Goal: Task Accomplishment & Management: Complete application form

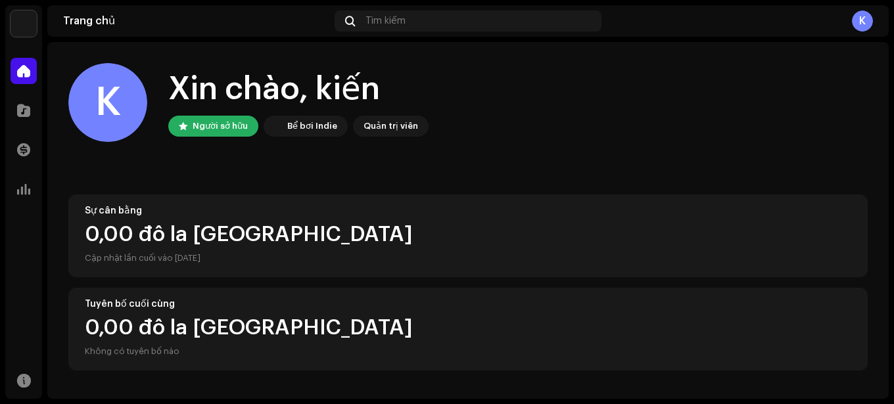
click at [707, 121] on div "K Xin chào, kiến Người sở hữu Bể bơi Indie Quản trị viên" at bounding box center [467, 102] width 799 height 79
click at [27, 105] on span at bounding box center [23, 110] width 13 height 11
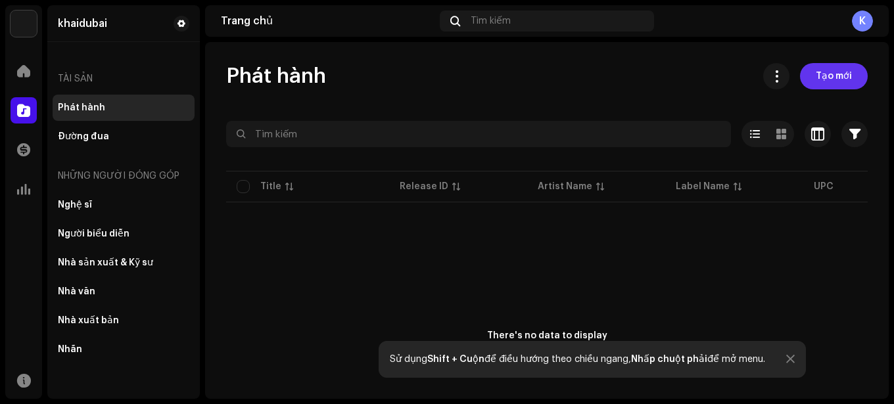
click at [827, 74] on font "Tạo mới" at bounding box center [834, 76] width 36 height 9
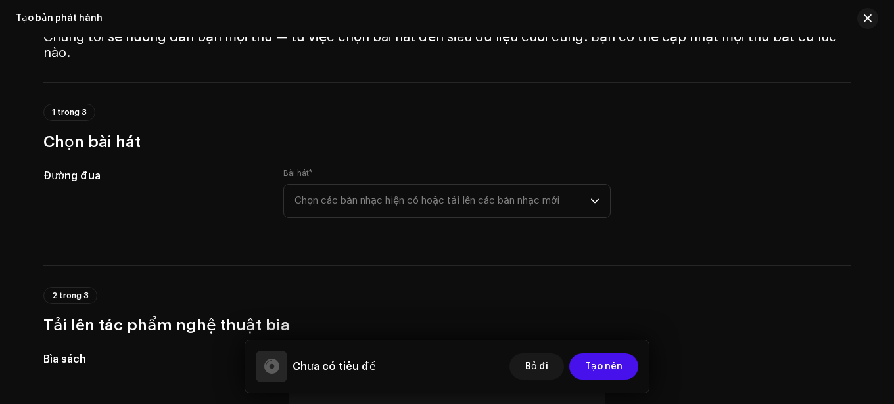
scroll to position [131, 0]
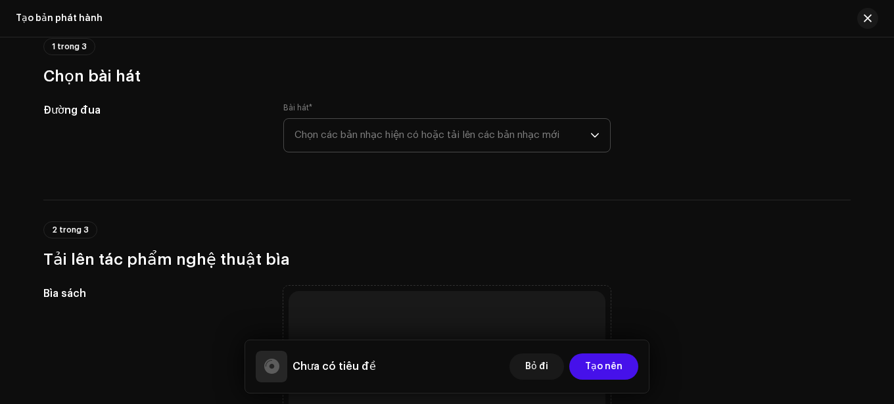
click at [456, 135] on font "Chọn các bản nhạc hiện có hoặc tải lên các bản nhạc mới" at bounding box center [426, 135] width 265 height 10
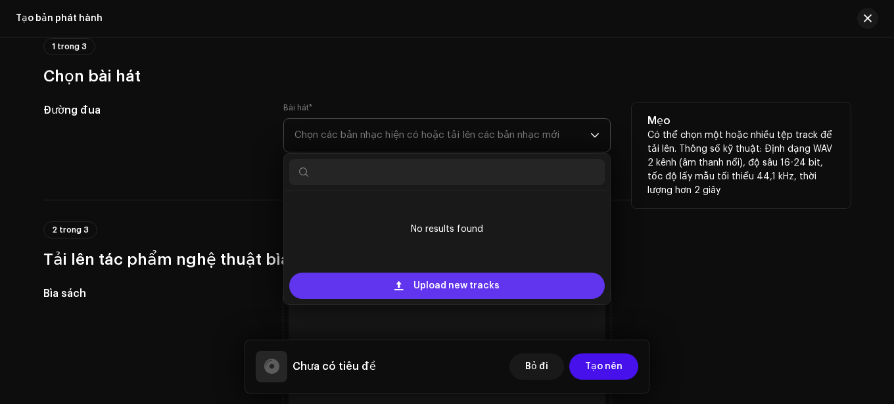
click at [503, 282] on div "Upload new tracks" at bounding box center [446, 286] width 315 height 26
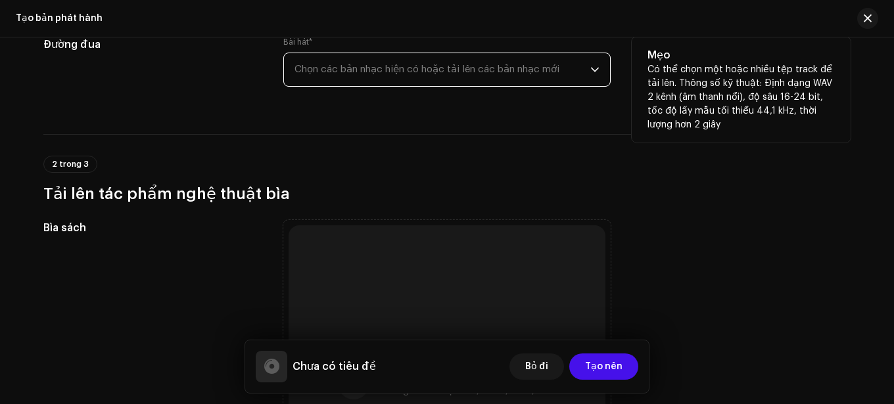
scroll to position [66, 0]
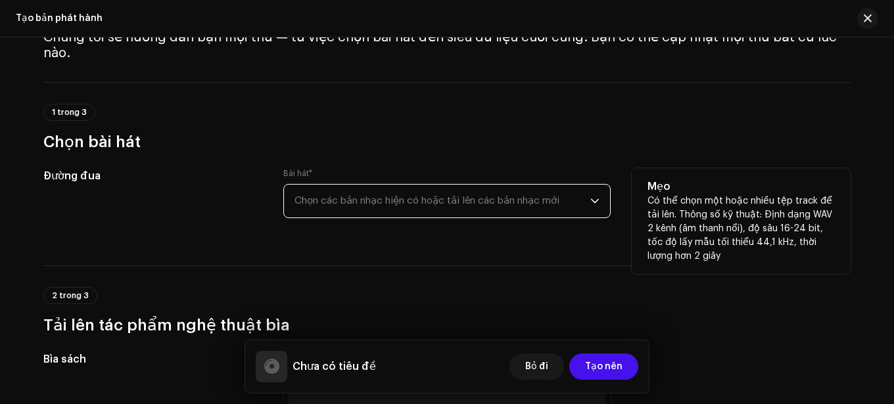
click at [500, 200] on font "Chọn các bản nhạc hiện có hoặc tải lên các bản nhạc mới" at bounding box center [426, 201] width 265 height 10
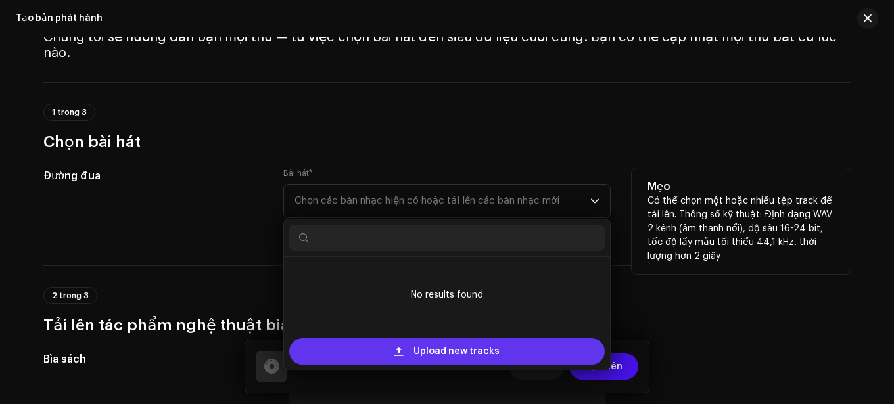
click at [470, 352] on span "Upload new tracks" at bounding box center [456, 351] width 86 height 26
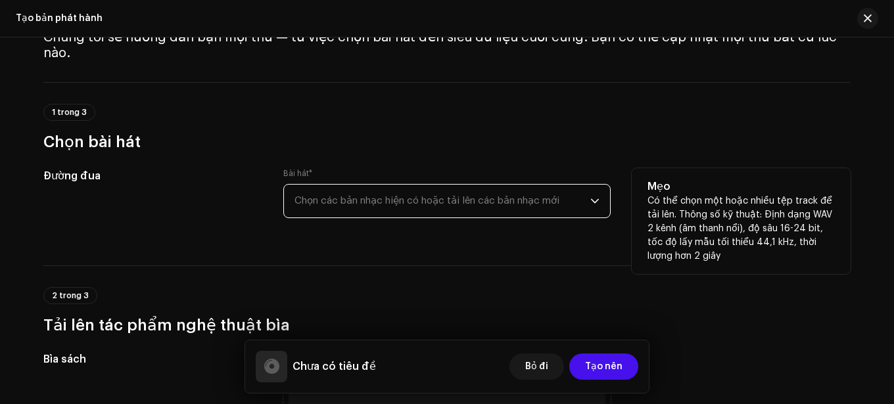
click at [485, 202] on font "Chọn các bản nhạc hiện có hoặc tải lên các bản nhạc mới" at bounding box center [426, 201] width 265 height 10
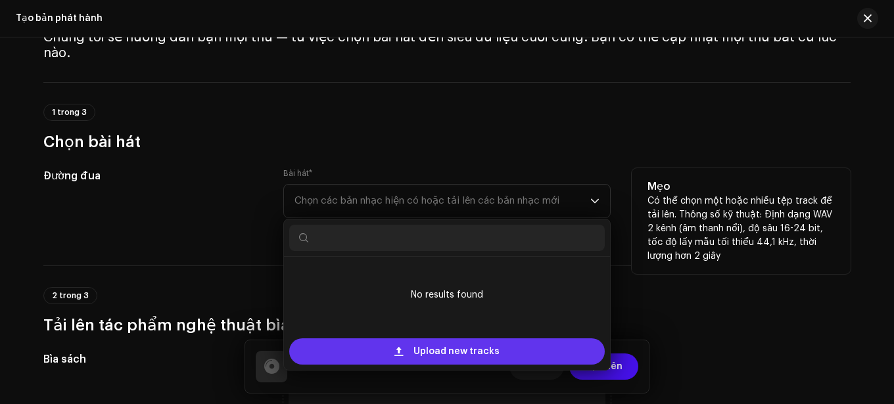
click at [469, 353] on span "Upload new tracks" at bounding box center [456, 351] width 86 height 26
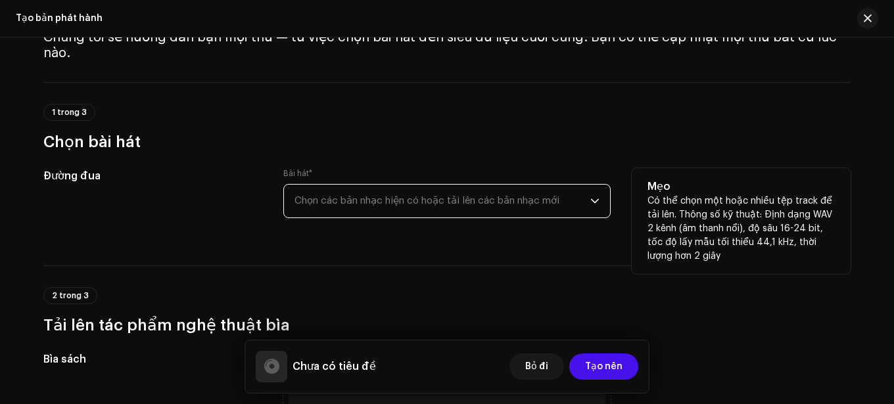
click at [508, 202] on font "Chọn các bản nhạc hiện có hoặc tải lên các bản nhạc mới" at bounding box center [426, 201] width 265 height 10
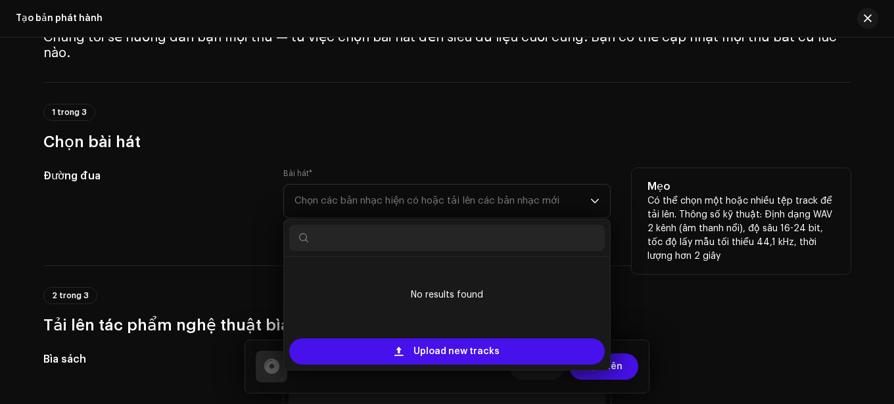
click at [469, 239] on input "text" at bounding box center [446, 238] width 315 height 26
type input "l"
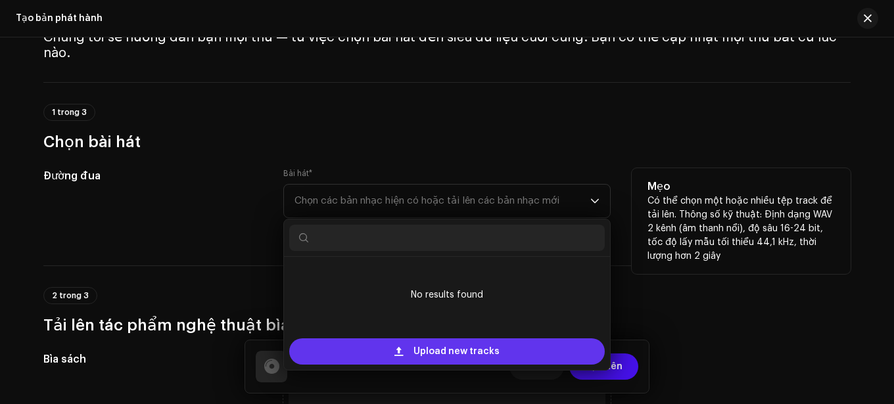
click at [445, 344] on span "Upload new tracks" at bounding box center [456, 351] width 86 height 26
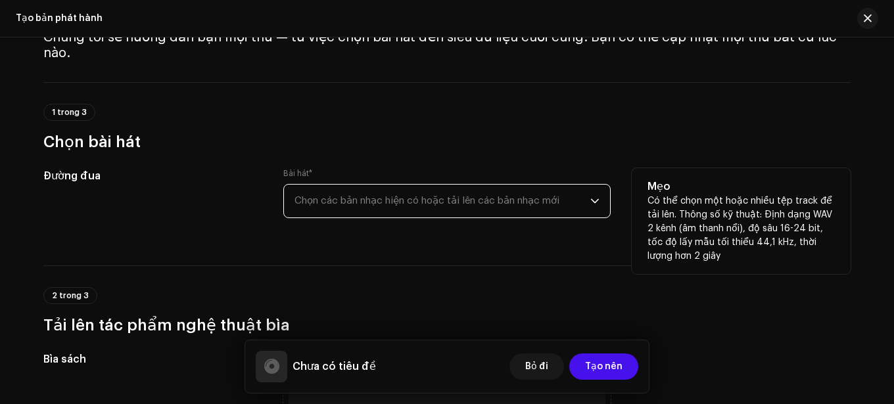
click at [563, 195] on span "Chọn các bản nhạc hiện có hoặc tải lên các bản nhạc mới" at bounding box center [442, 201] width 296 height 33
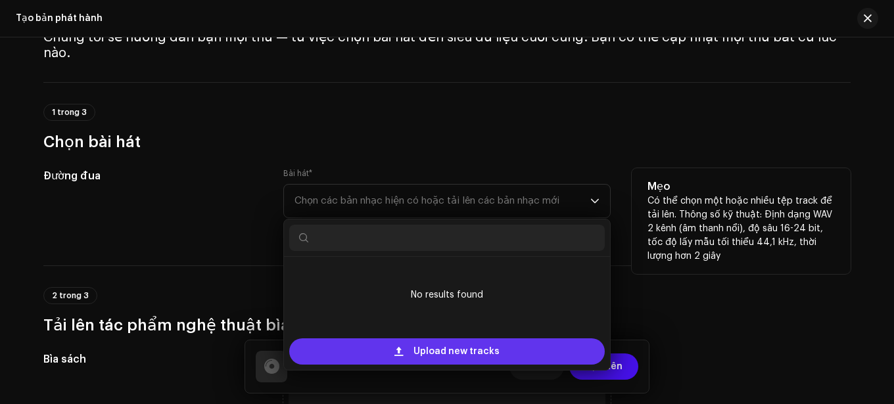
click at [530, 344] on div "Upload new tracks" at bounding box center [446, 351] width 315 height 26
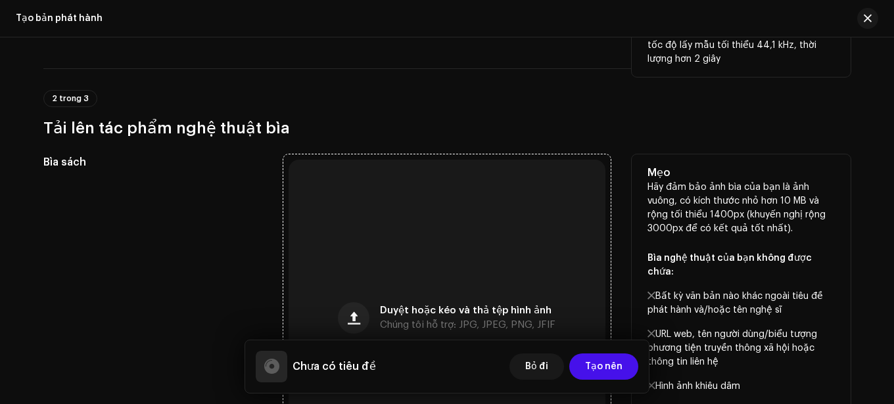
scroll to position [460, 0]
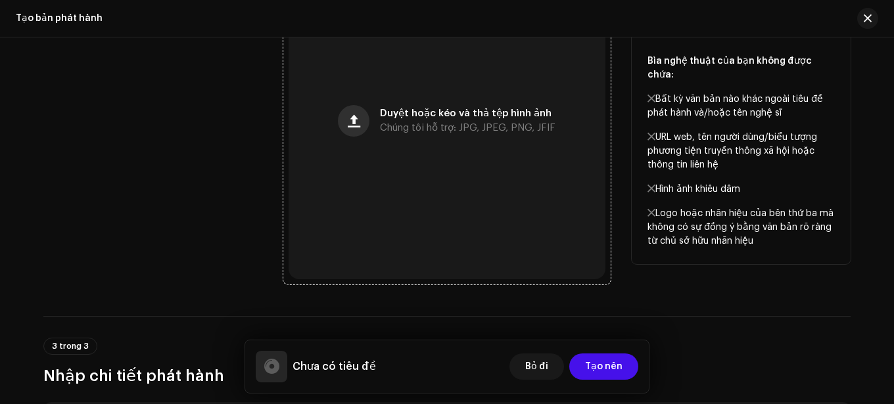
click at [351, 129] on button "button" at bounding box center [354, 121] width 32 height 32
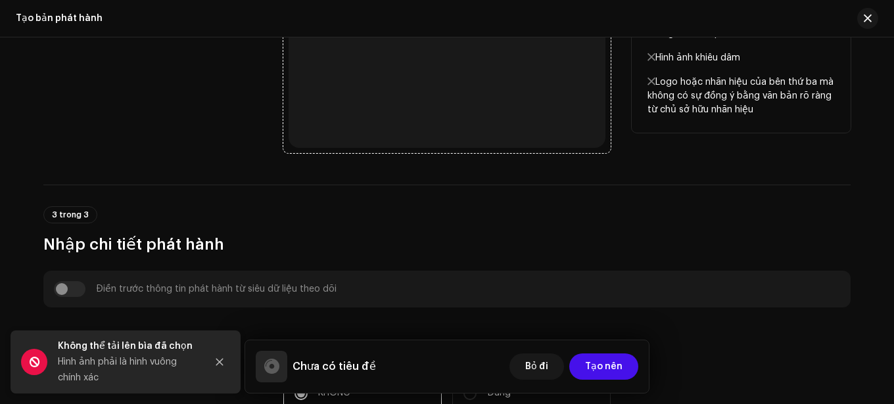
scroll to position [723, 0]
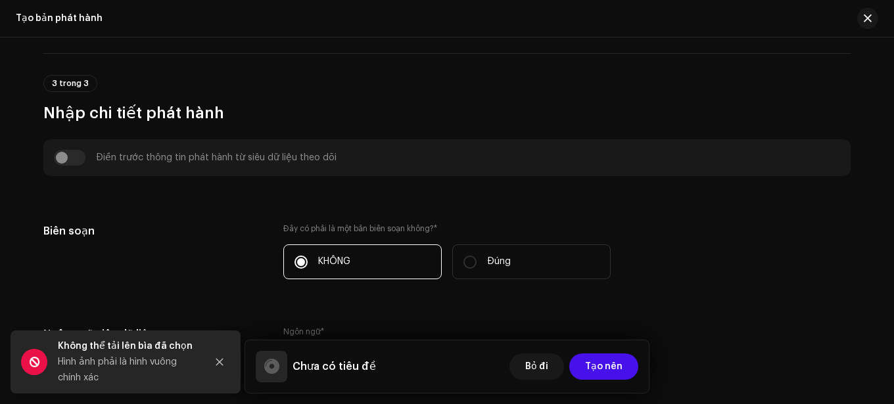
click at [248, 154] on div "Điền trước thông tin phát hành từ siêu dữ liệu theo dõi" at bounding box center [447, 158] width 786 height 16
click at [64, 158] on div "Điền trước thông tin phát hành từ siêu dữ liệu theo dõi" at bounding box center [447, 158] width 786 height 16
click at [319, 153] on div "Điền trước thông tin phát hành từ siêu dữ liệu theo dõi" at bounding box center [447, 158] width 786 height 16
drag, startPoint x: 363, startPoint y: 157, endPoint x: 380, endPoint y: 162, distance: 17.1
click at [380, 162] on div "Điền trước thông tin phát hành từ siêu dữ liệu theo dõi" at bounding box center [447, 158] width 786 height 16
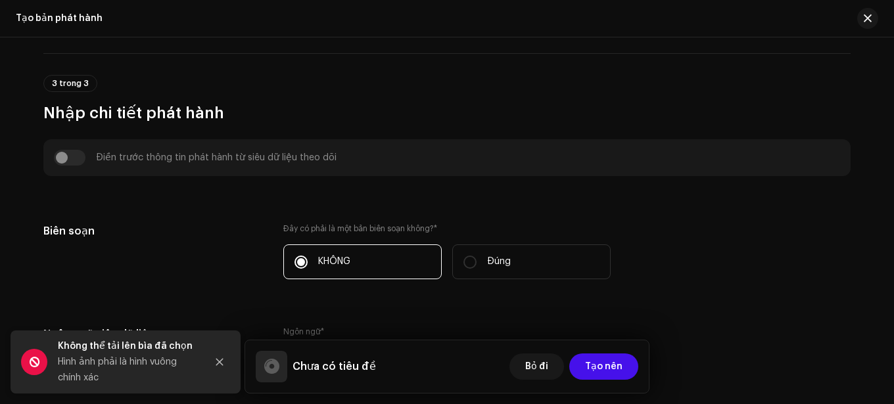
scroll to position [789, 0]
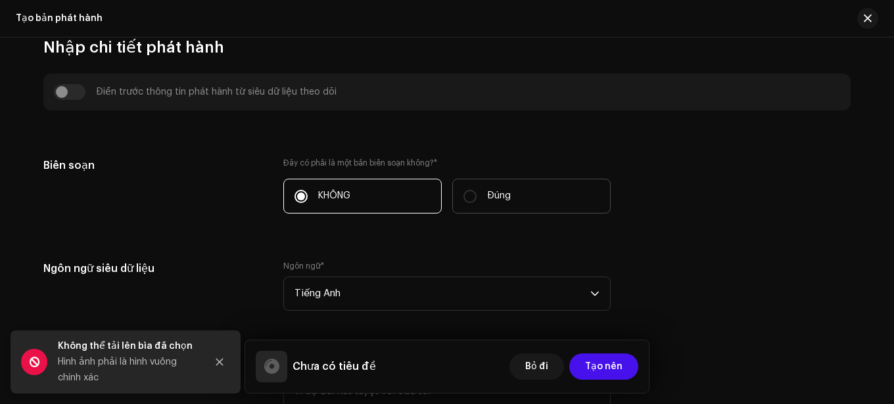
click at [534, 191] on label "Đúng" at bounding box center [531, 196] width 158 height 35
click at [477, 191] on input "Đúng" at bounding box center [469, 196] width 13 height 13
radio input "true"
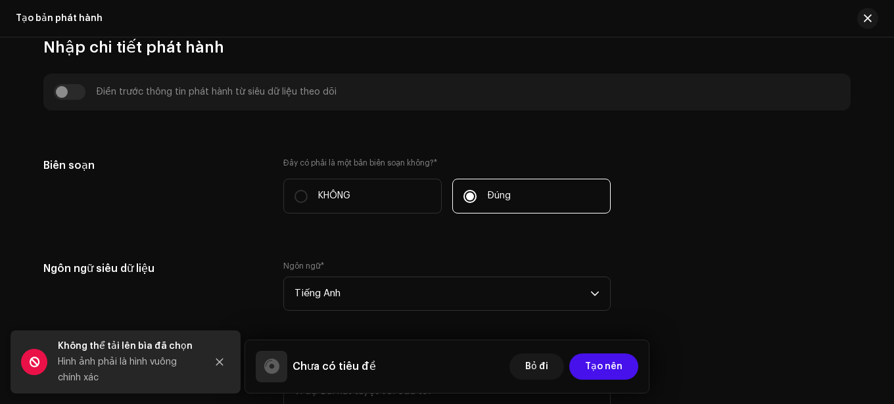
click at [377, 109] on div "Điền trước thông tin phát hành từ siêu dữ liệu theo dõi" at bounding box center [446, 92] width 807 height 37
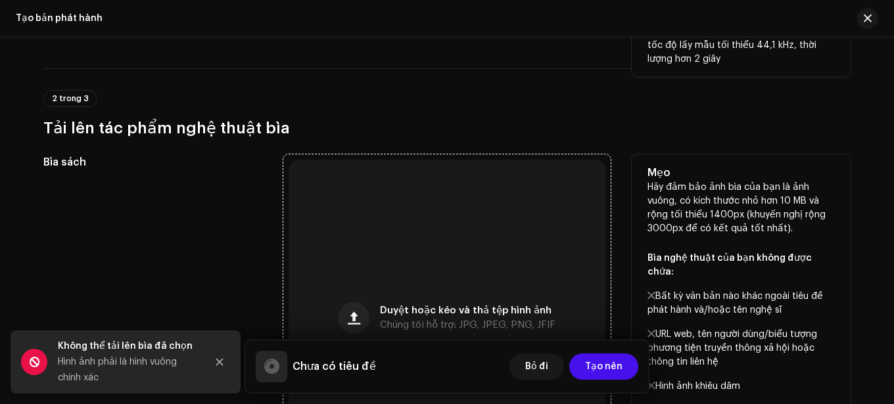
scroll to position [394, 0]
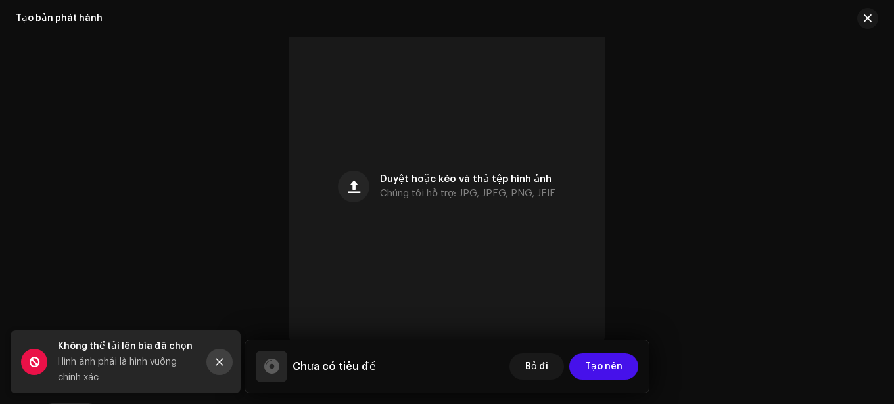
drag, startPoint x: 228, startPoint y: 357, endPoint x: 342, endPoint y: 216, distance: 181.4
click at [229, 357] on button "Đóng" at bounding box center [219, 362] width 26 height 26
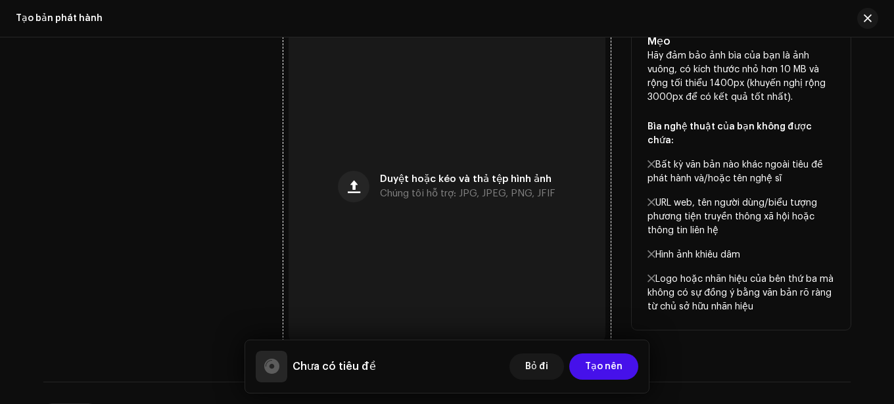
scroll to position [329, 0]
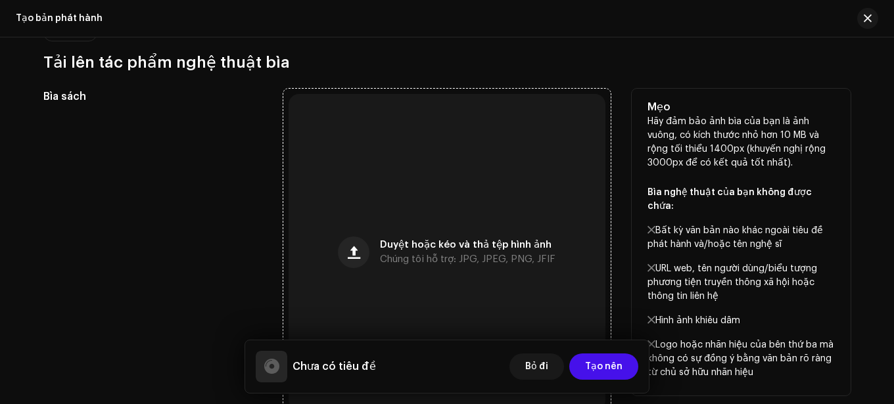
click at [380, 177] on div "Duyệt hoặc kéo và thả tệp hình ảnh Chúng tôi hỗ trợ: JPG, JPEG, PNG, JFIF" at bounding box center [447, 252] width 317 height 317
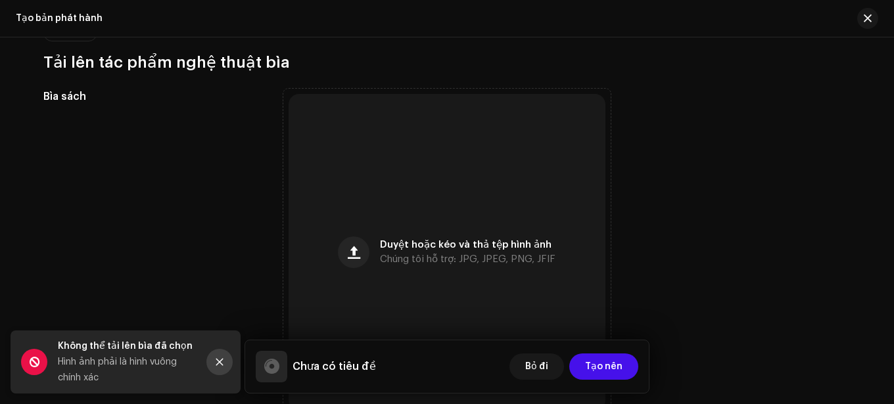
click at [220, 361] on icon "Đóng" at bounding box center [219, 362] width 9 height 9
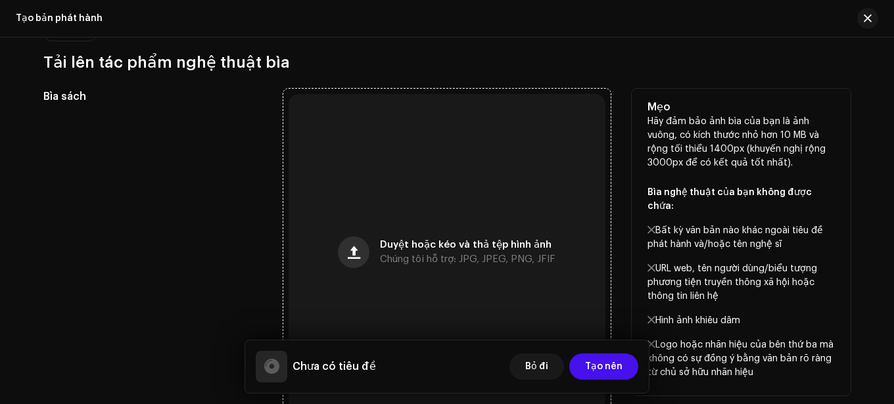
click at [343, 262] on button "button" at bounding box center [354, 253] width 32 height 32
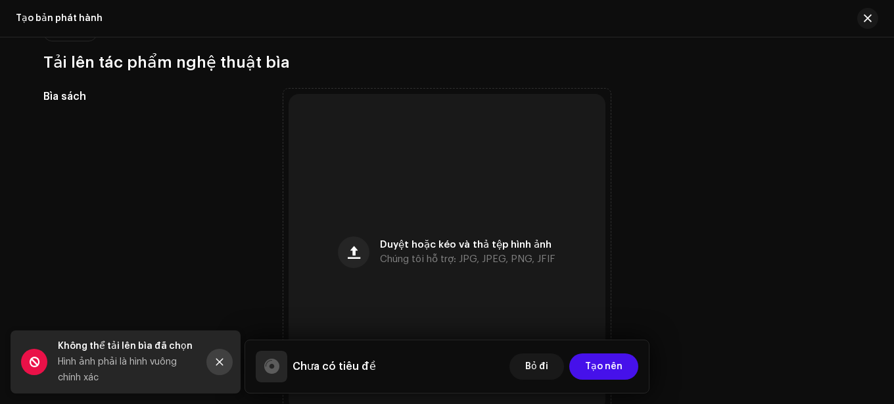
drag, startPoint x: 216, startPoint y: 361, endPoint x: 216, endPoint y: 355, distance: 6.6
click at [216, 360] on icon "Đóng" at bounding box center [219, 362] width 9 height 9
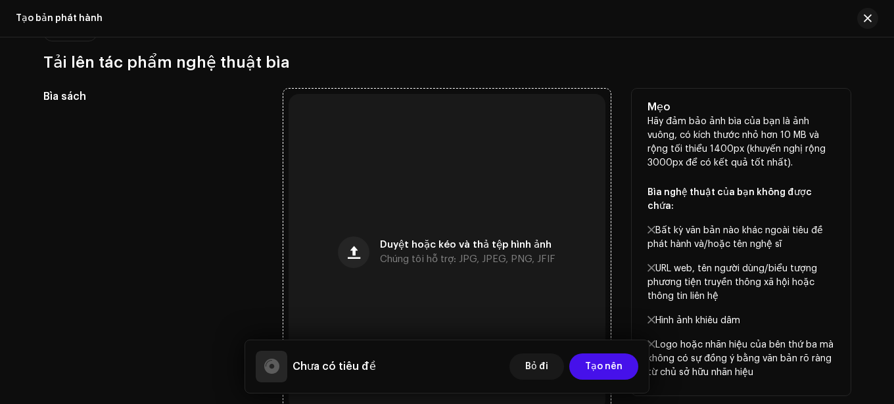
click at [406, 235] on div "Duyệt hoặc kéo và thả tệp hình ảnh Chúng tôi hỗ trợ: JPG, JPEG, PNG, JFIF" at bounding box center [447, 252] width 317 height 317
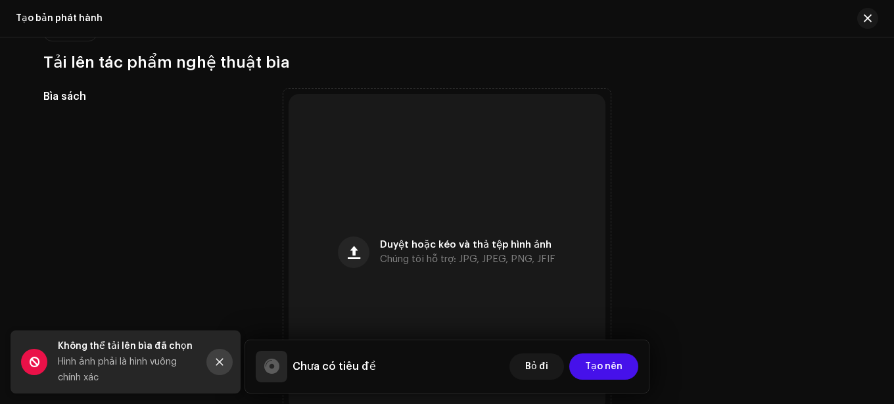
click at [219, 360] on icon "Đóng" at bounding box center [219, 362] width 9 height 9
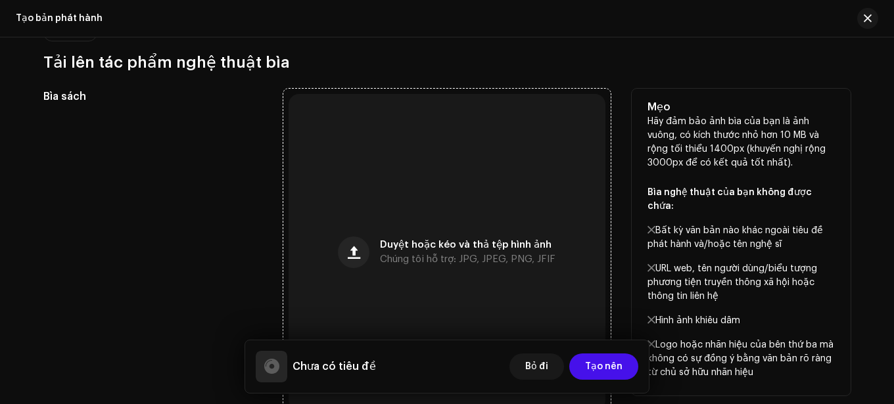
click at [400, 215] on div "Duyệt hoặc kéo và thả tệp hình ảnh Chúng tôi hỗ trợ: JPG, JPEG, PNG, JFIF" at bounding box center [447, 252] width 317 height 317
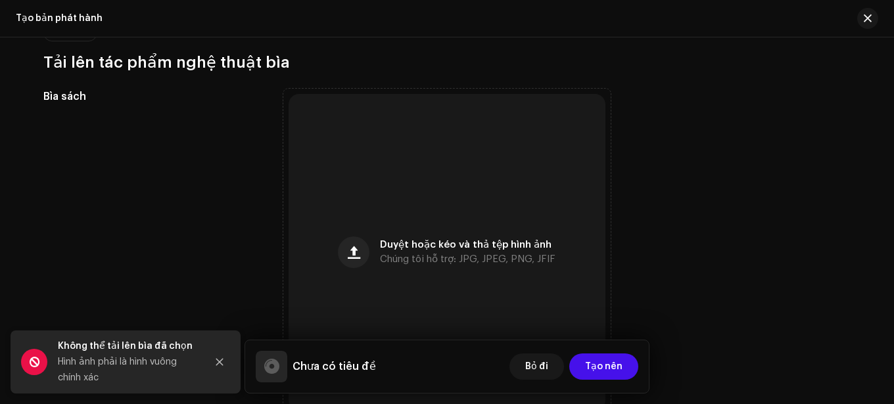
click at [204, 392] on div "Không thể tải lên bìa đã chọn Hình ảnh phải là hình vuông chính xác" at bounding box center [126, 362] width 230 height 63
click at [227, 357] on button "Đóng" at bounding box center [219, 362] width 26 height 26
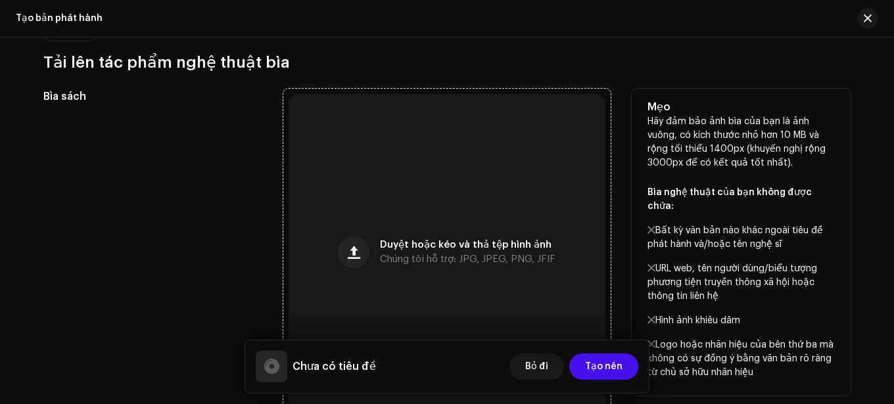
scroll to position [394, 0]
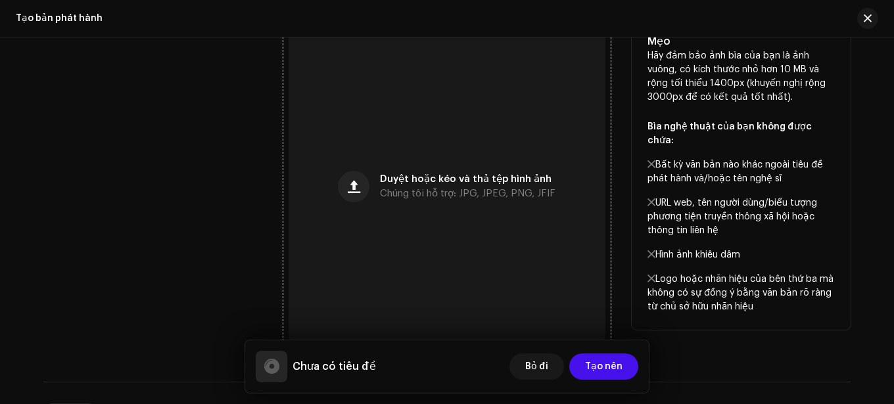
click at [389, 189] on font "Chúng tôi hỗ trợ: JPG, JPEG, PNG, JFIF" at bounding box center [467, 194] width 175 height 10
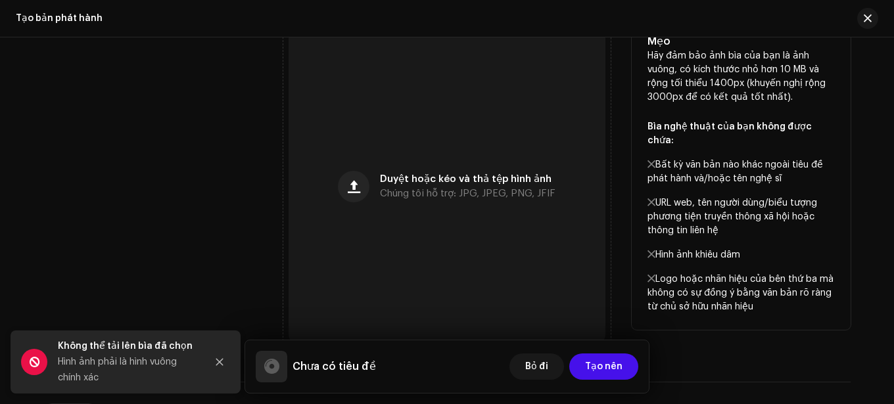
drag, startPoint x: 221, startPoint y: 365, endPoint x: 269, endPoint y: 285, distance: 92.5
click at [221, 365] on icon "Đóng" at bounding box center [219, 362] width 9 height 9
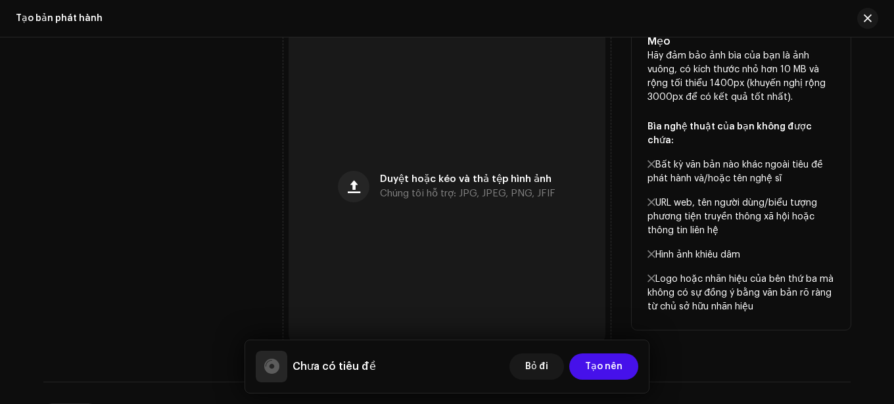
scroll to position [329, 0]
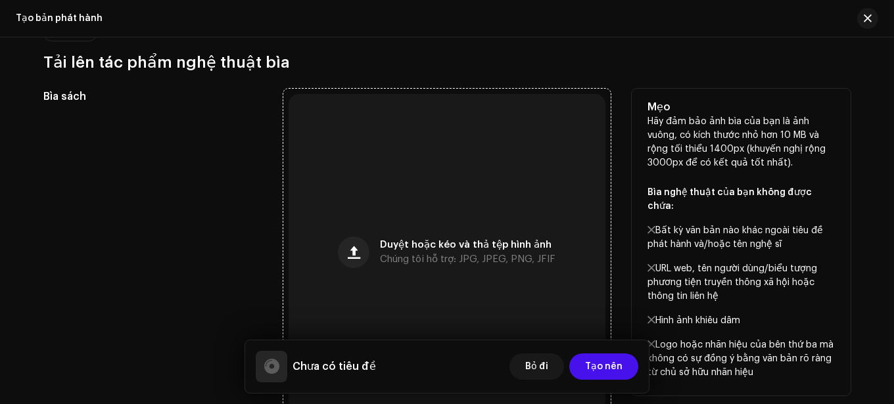
click at [396, 128] on div "Duyệt hoặc kéo và thả tệp hình ảnh Chúng tôi hỗ trợ: JPG, JPEG, PNG, JFIF" at bounding box center [447, 252] width 317 height 317
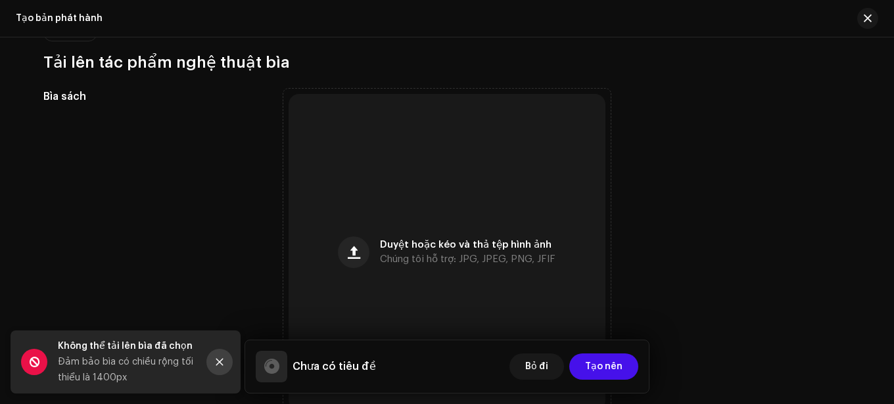
click at [227, 358] on button "Đóng" at bounding box center [219, 362] width 26 height 26
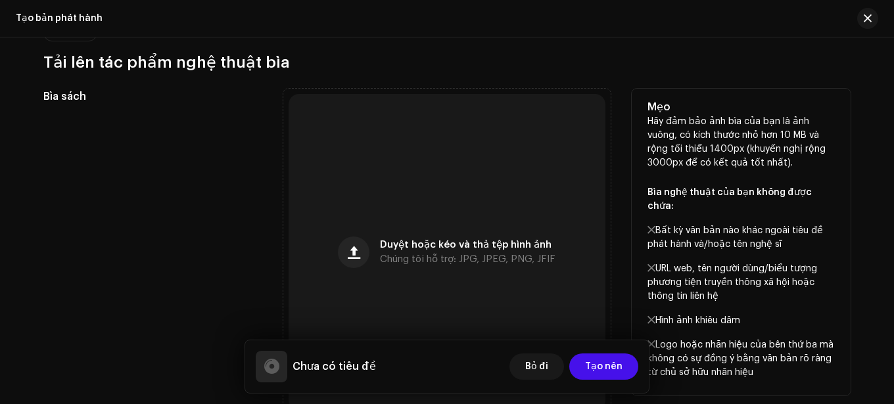
click at [798, 121] on font "Hãy đảm bảo ảnh bìa của bạn là ảnh vuông, có kích thước nhỏ hơn 10 MB và rộng t…" at bounding box center [736, 142] width 178 height 51
click at [405, 264] on font "Chúng tôi hỗ trợ: JPG, JPEG, PNG, JFIF" at bounding box center [467, 259] width 175 height 10
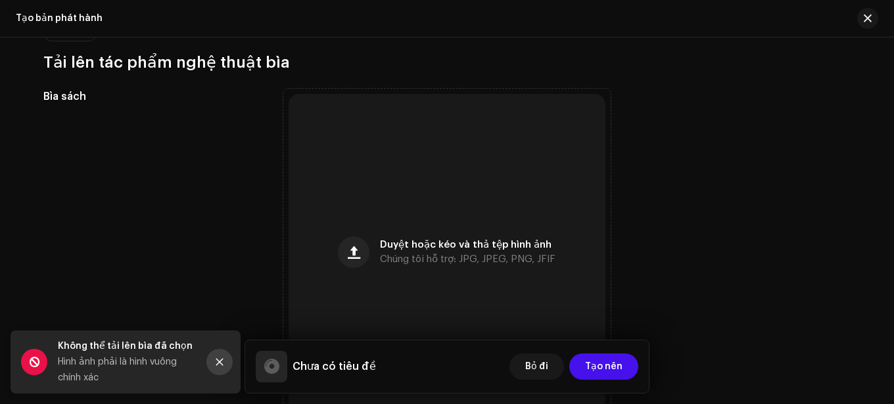
click at [216, 368] on button "Đóng" at bounding box center [219, 362] width 26 height 26
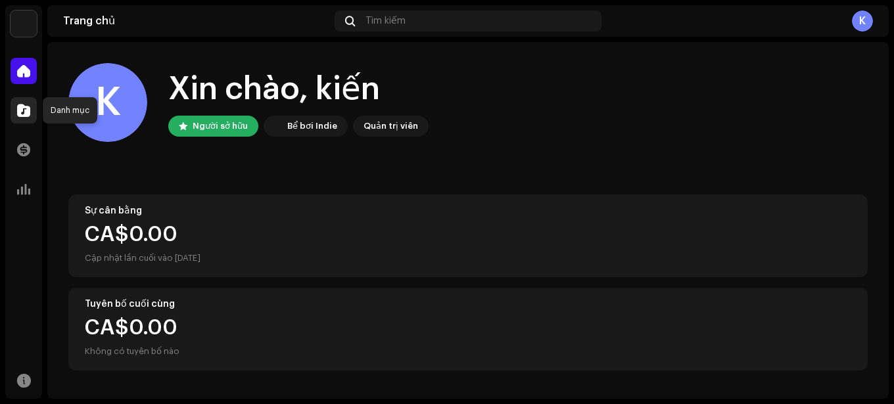
click at [24, 106] on span at bounding box center [23, 110] width 13 height 11
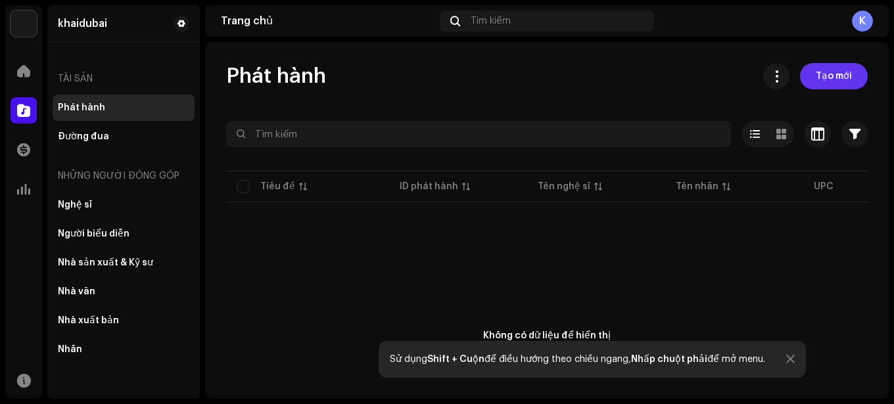
click at [830, 69] on span "Tạo mới" at bounding box center [834, 76] width 36 height 26
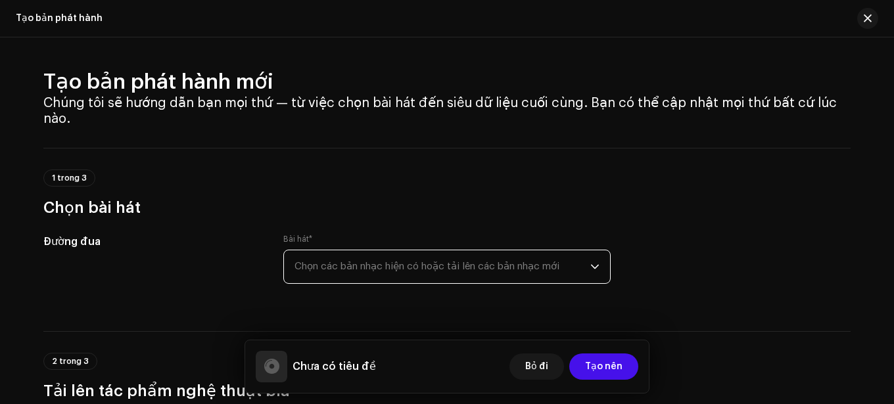
click at [469, 266] on font "Chọn các bản nhạc hiện có hoặc tải lên các bản nhạc mới" at bounding box center [426, 267] width 265 height 10
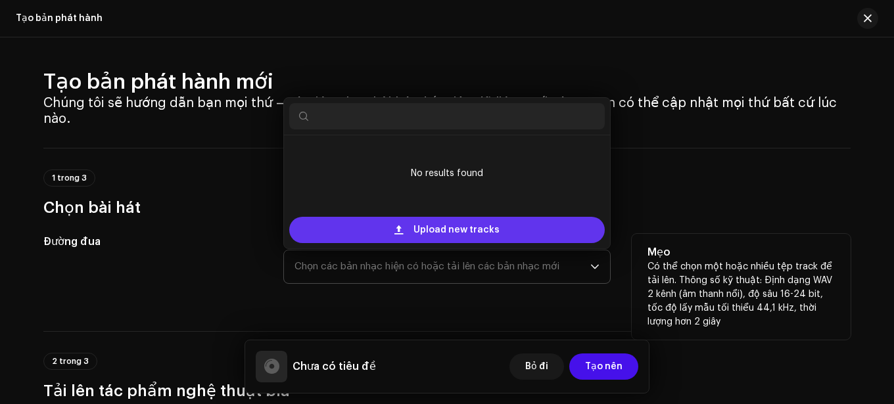
click at [485, 228] on span "Upload new tracks" at bounding box center [456, 230] width 86 height 26
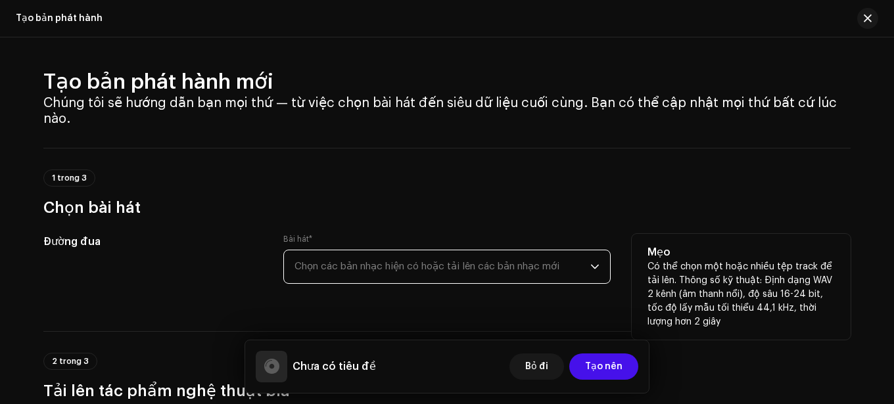
click at [521, 270] on font "Chọn các bản nhạc hiện có hoặc tải lên các bản nhạc mới" at bounding box center [426, 267] width 265 height 10
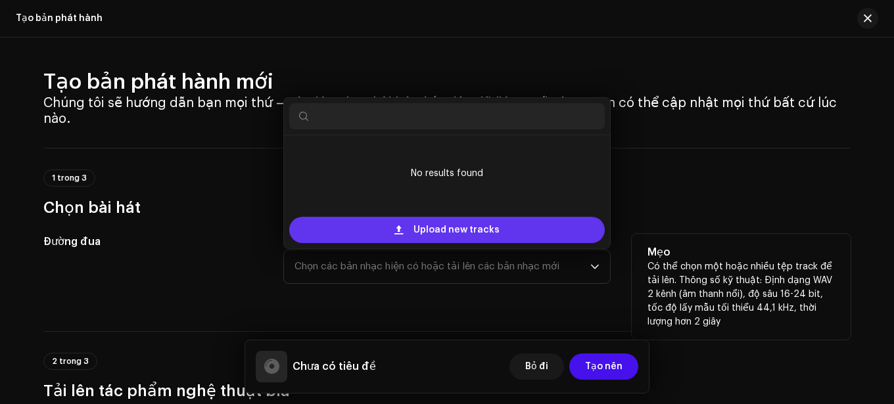
click at [429, 233] on span "Upload new tracks" at bounding box center [456, 230] width 86 height 26
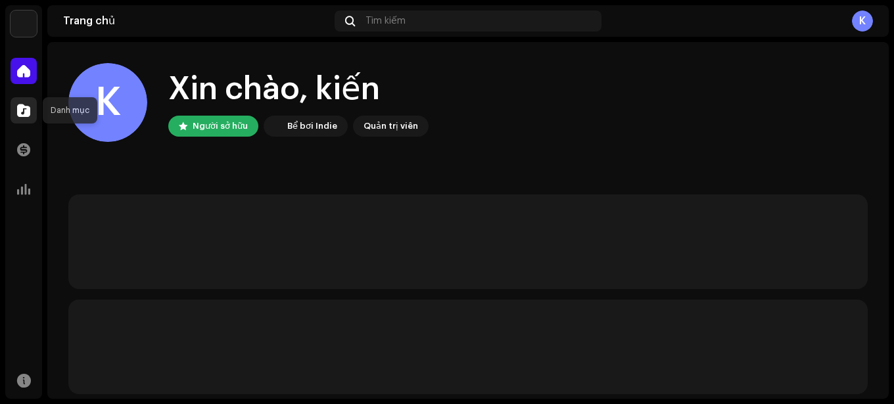
click at [28, 109] on span at bounding box center [23, 110] width 13 height 11
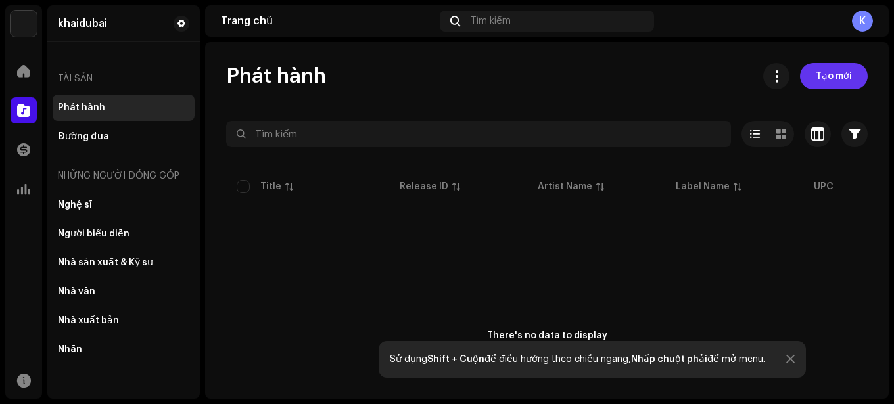
click at [831, 88] on span "Tạo mới" at bounding box center [834, 76] width 36 height 26
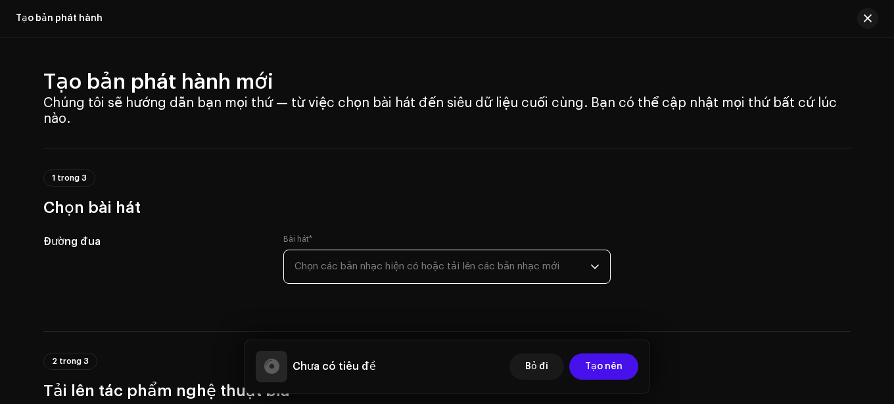
click at [437, 266] on font "Chọn các bản nhạc hiện có hoặc tải lên các bản nhạc mới" at bounding box center [426, 267] width 265 height 10
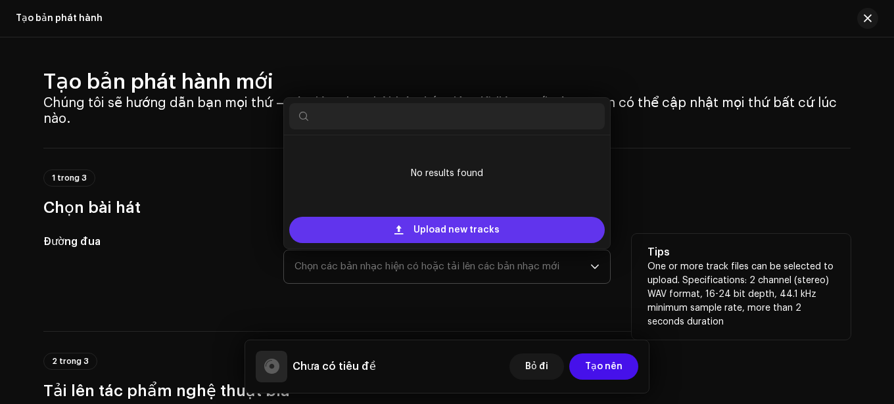
click at [450, 236] on span "Upload new tracks" at bounding box center [456, 230] width 86 height 26
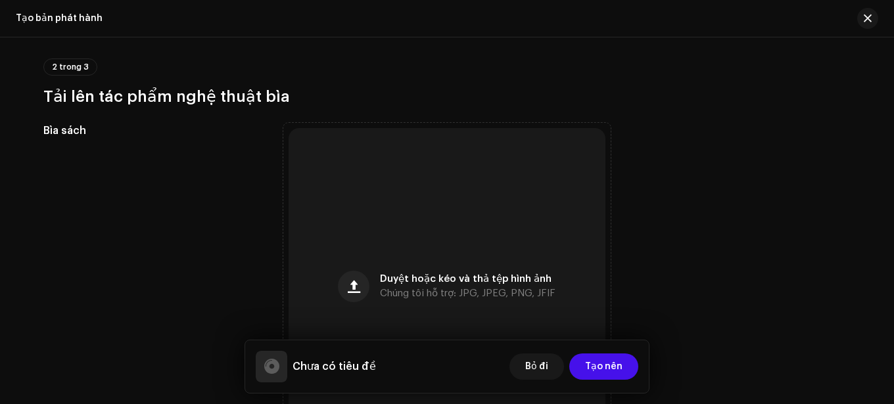
scroll to position [460, 0]
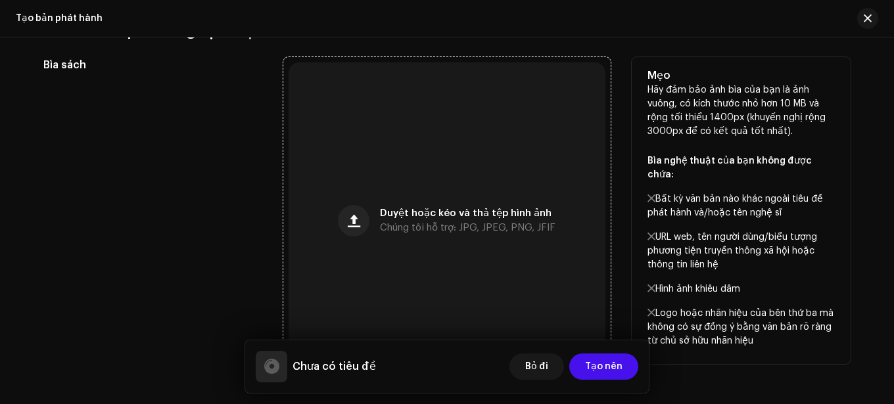
click at [462, 211] on font "Duyệt hoặc kéo và thả tệp hình ảnh" at bounding box center [466, 213] width 172 height 10
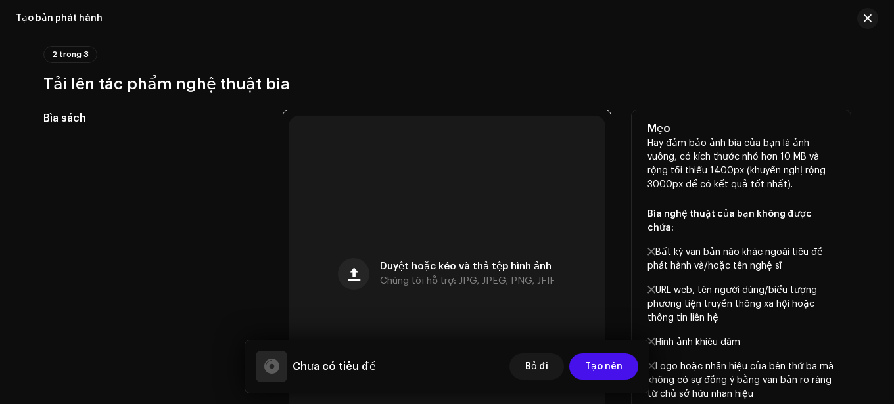
scroll to position [513, 0]
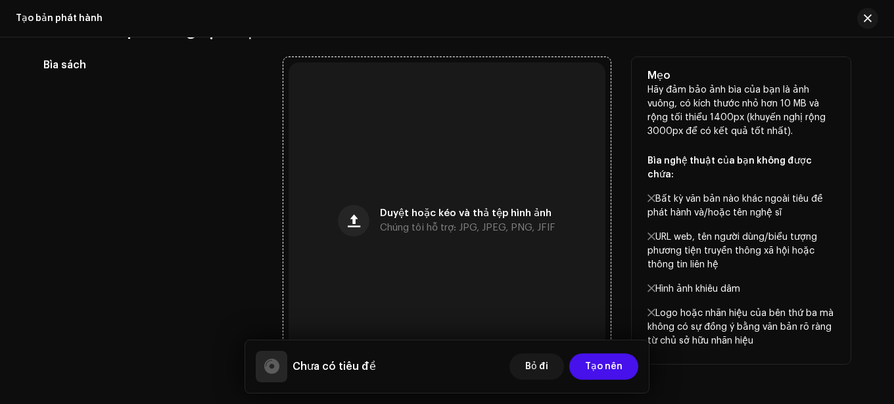
click at [475, 148] on div "Duyệt hoặc kéo và thả tệp hình ảnh Chúng tôi hỗ trợ: JPG, JPEG, PNG, JFIF" at bounding box center [447, 220] width 317 height 317
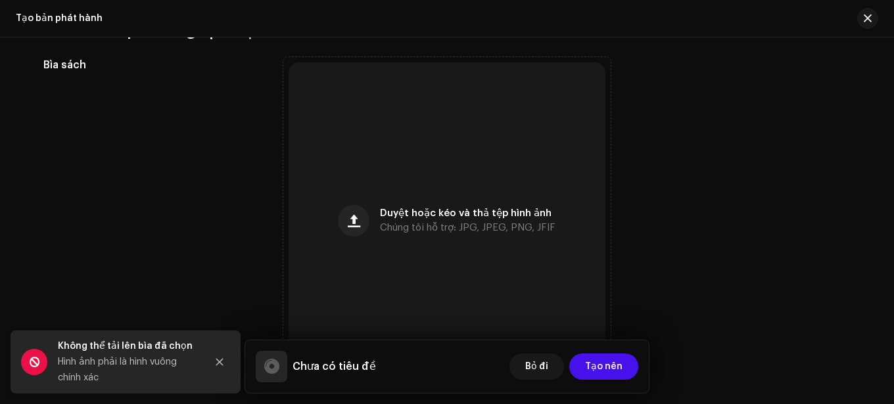
click at [88, 373] on div "Hình ảnh phải là hình vuông chính xác" at bounding box center [127, 370] width 138 height 32
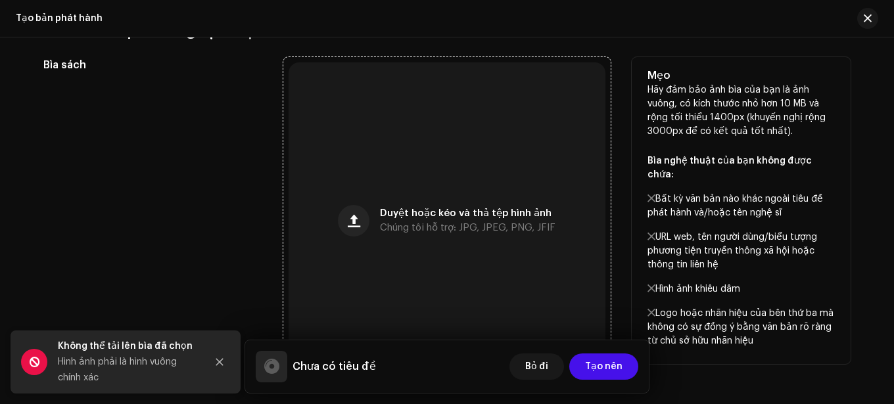
click at [392, 250] on div "Duyệt hoặc kéo và thả tệp hình ảnh Chúng tôi hỗ trợ: JPG, JPEG, PNG, JFIF" at bounding box center [447, 220] width 317 height 317
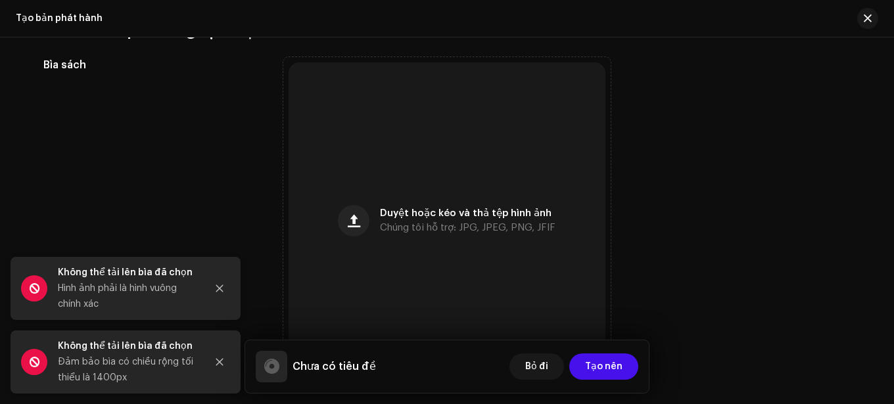
click at [214, 288] on button "Đóng" at bounding box center [219, 288] width 26 height 26
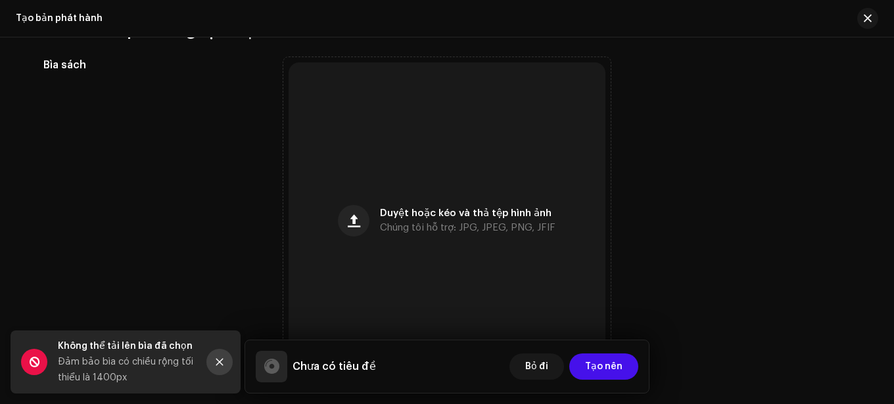
click at [218, 360] on icon "Đóng" at bounding box center [219, 362] width 7 height 7
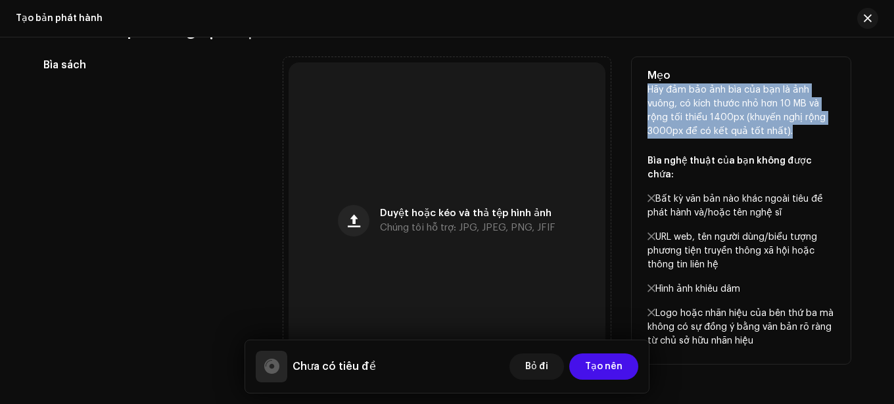
drag, startPoint x: 645, startPoint y: 89, endPoint x: 790, endPoint y: 126, distance: 149.8
click at [790, 126] on p "Hãy đảm bảo ảnh bìa của bạn là ảnh vuông, có kích thước nhỏ hơn 10 MB và rộng t…" at bounding box center [740, 215] width 187 height 265
copy font "Hãy đảm bảo ảnh bìa của bạn là ảnh vuông, có kích thước nhỏ hơn 10 MB và rộng t…"
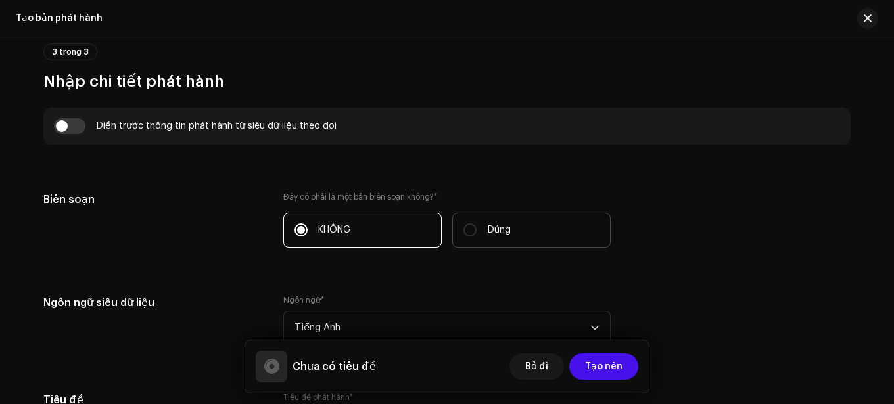
scroll to position [1039, 0]
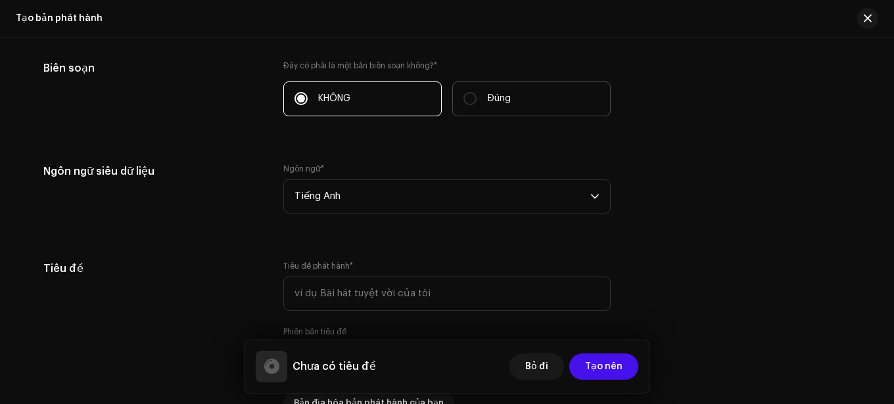
click at [492, 101] on font "Đúng" at bounding box center [499, 98] width 24 height 9
click at [477, 101] on input "Đúng" at bounding box center [469, 98] width 13 height 13
radio input "true"
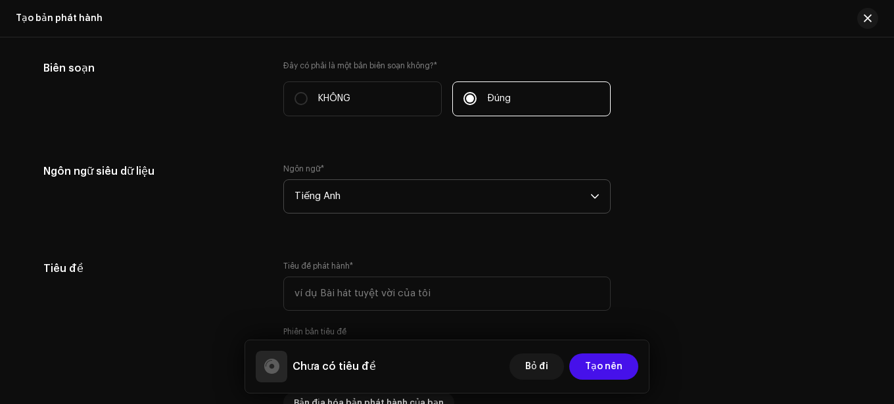
click at [510, 187] on span "Tiếng Anh" at bounding box center [442, 196] width 296 height 33
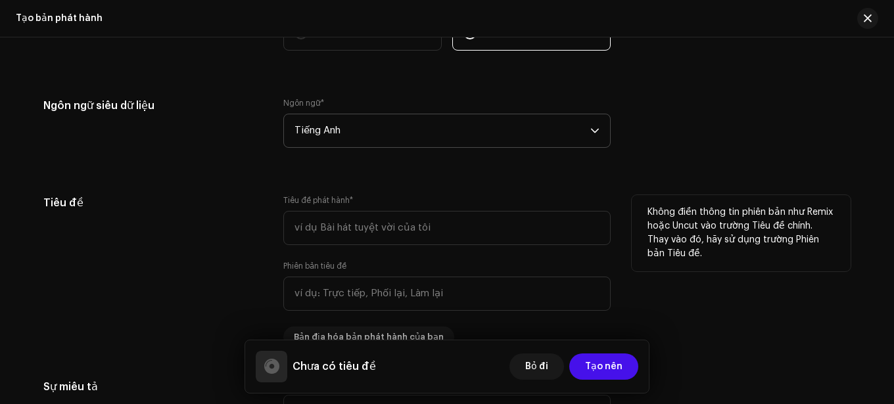
scroll to position [1171, 0]
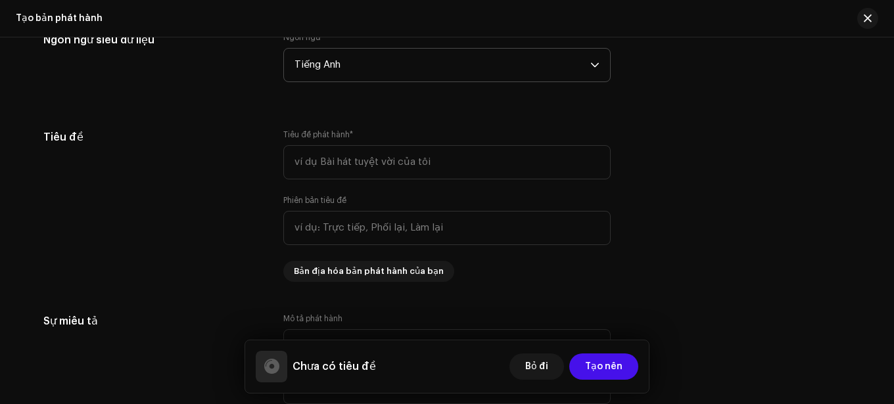
click at [569, 80] on span "Tiếng Anh" at bounding box center [442, 65] width 296 height 33
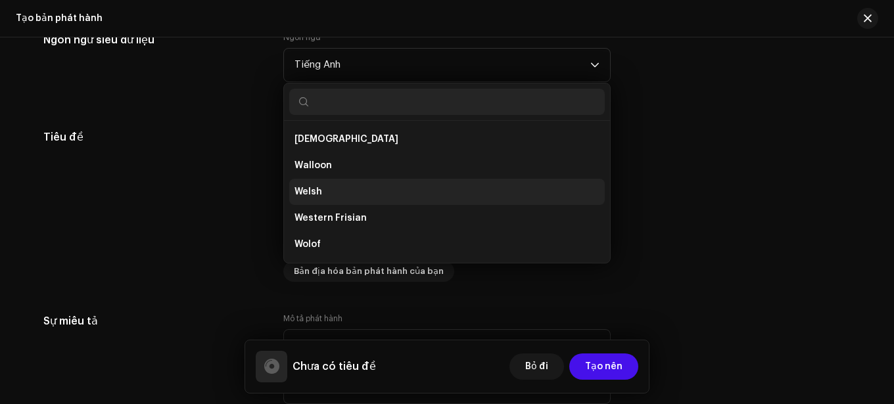
scroll to position [4759, 0]
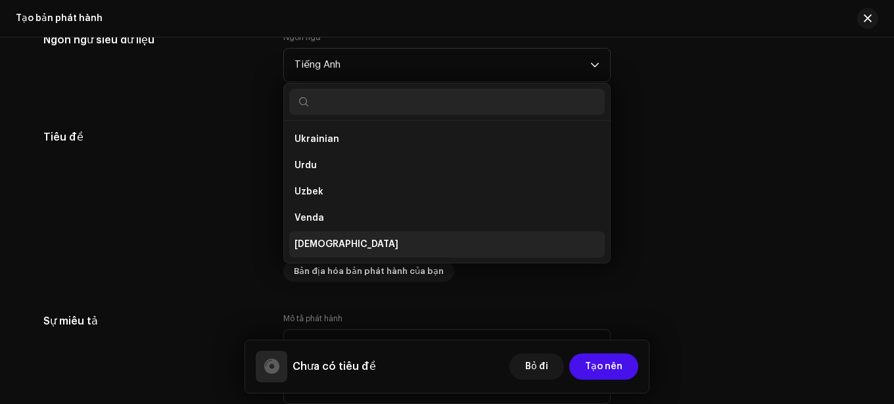
click at [327, 236] on li "Vietnamese" at bounding box center [446, 244] width 315 height 26
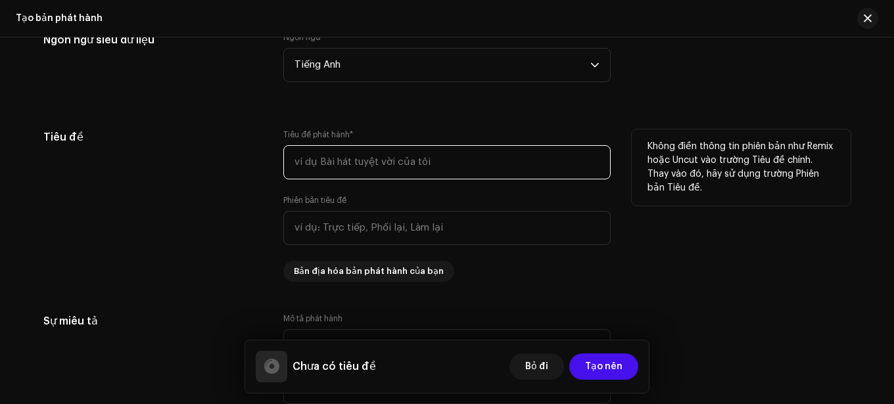
click at [348, 172] on input "text" at bounding box center [446, 162] width 327 height 34
type input "okkkk"
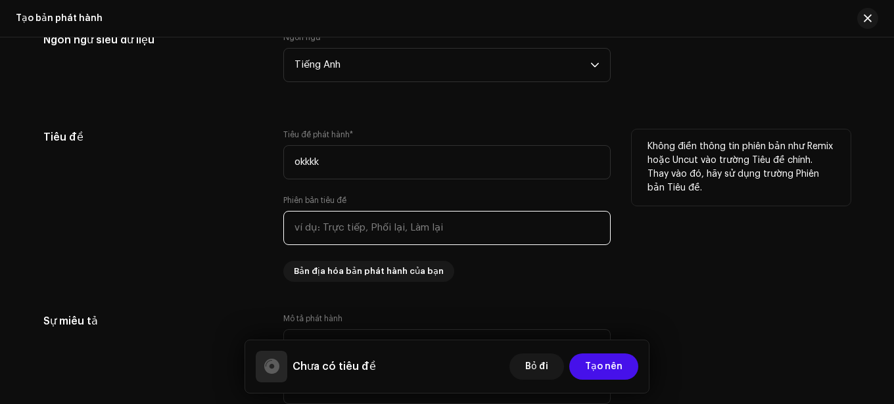
click at [469, 227] on input "text" at bounding box center [446, 228] width 327 height 34
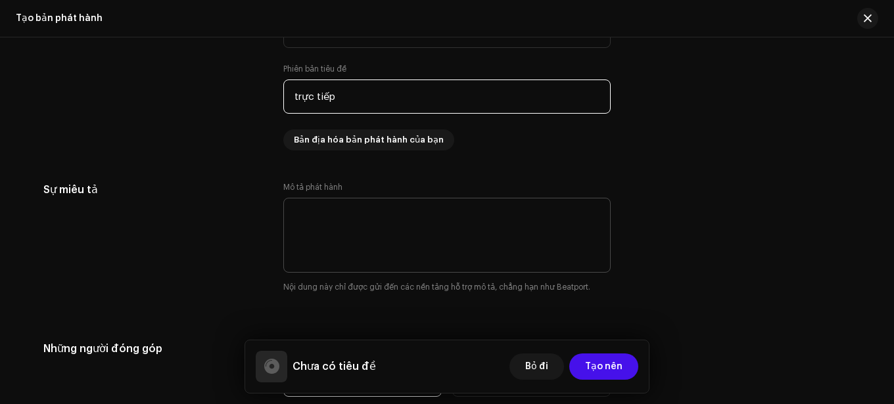
scroll to position [1368, 0]
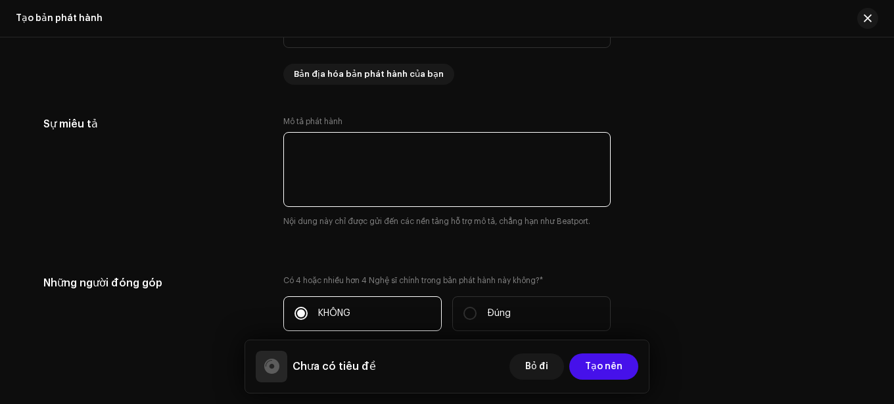
type input "trực tiếp"
click at [428, 160] on textarea at bounding box center [446, 169] width 327 height 75
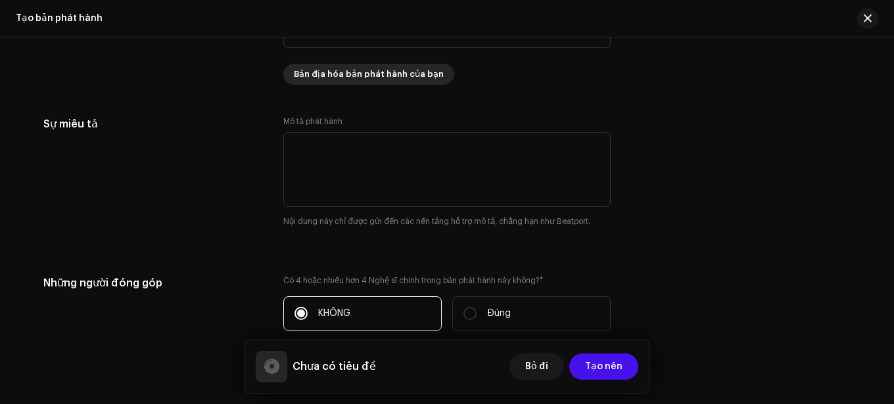
click at [372, 77] on font "Bản địa hóa bản phát hành của bạn" at bounding box center [369, 74] width 150 height 9
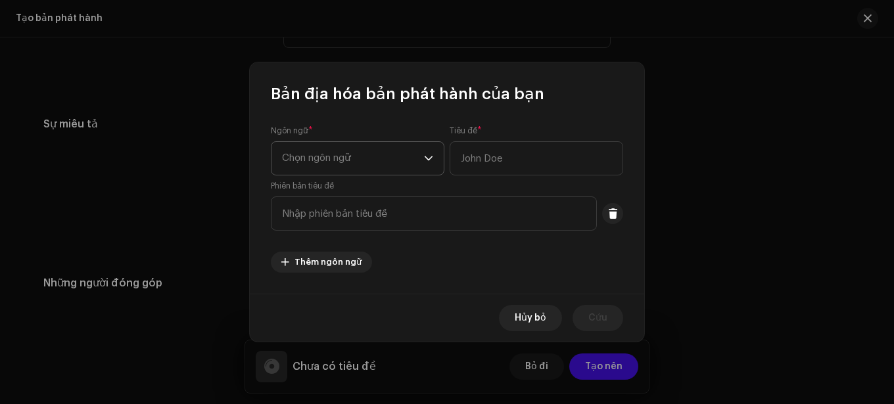
click at [372, 160] on span "Chọn ngôn ngữ" at bounding box center [353, 158] width 142 height 33
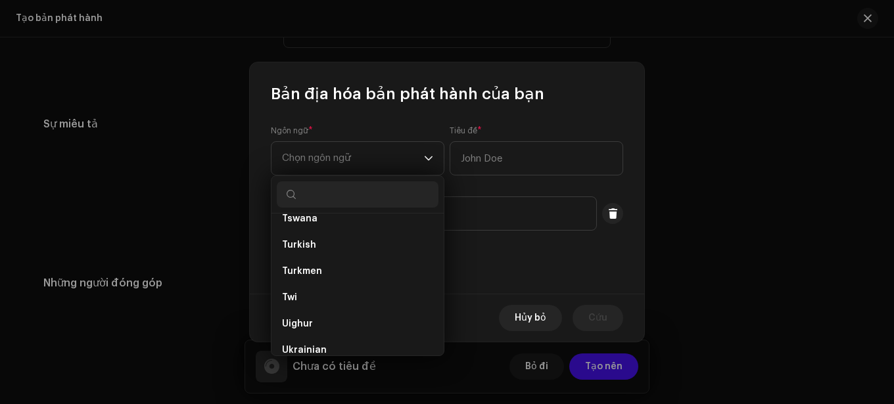
scroll to position [4798, 0]
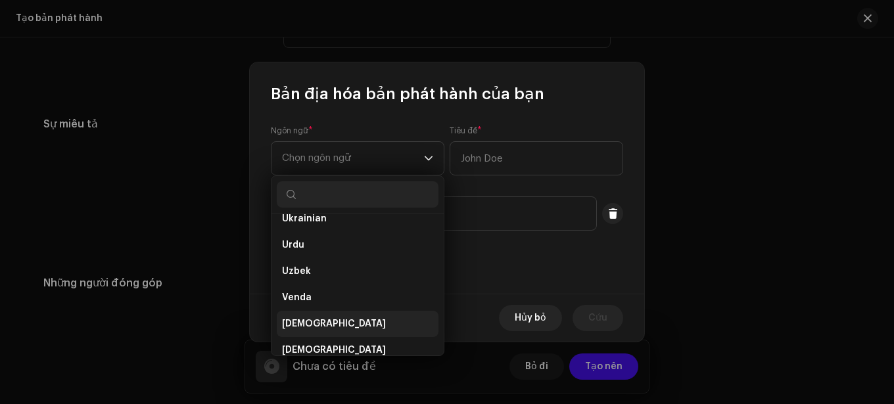
click at [332, 315] on li "Vietnamese" at bounding box center [358, 324] width 162 height 26
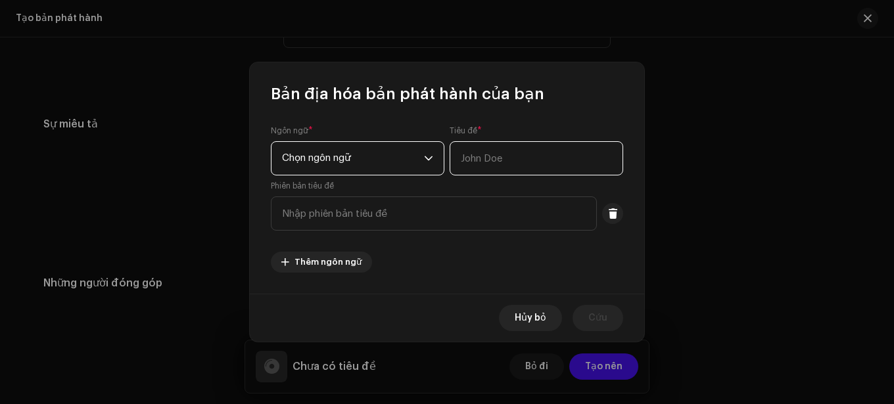
click at [505, 162] on input "text" at bounding box center [537, 158] width 174 height 34
type input "nguyễn phúc khải"
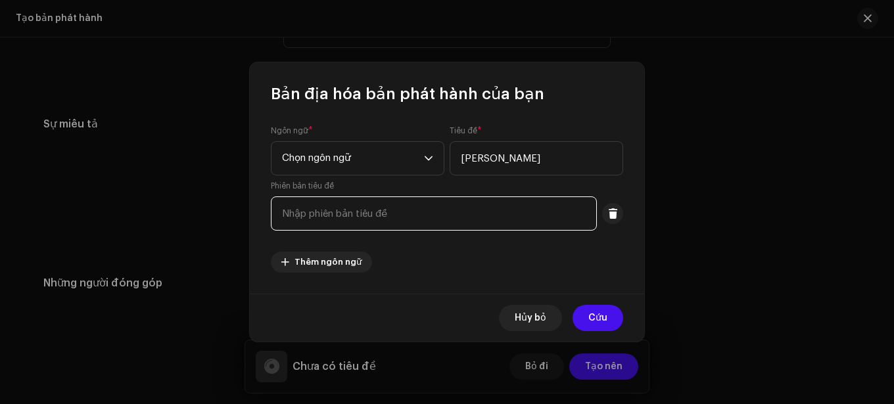
click at [490, 199] on input "text" at bounding box center [434, 214] width 326 height 34
type input "npk"
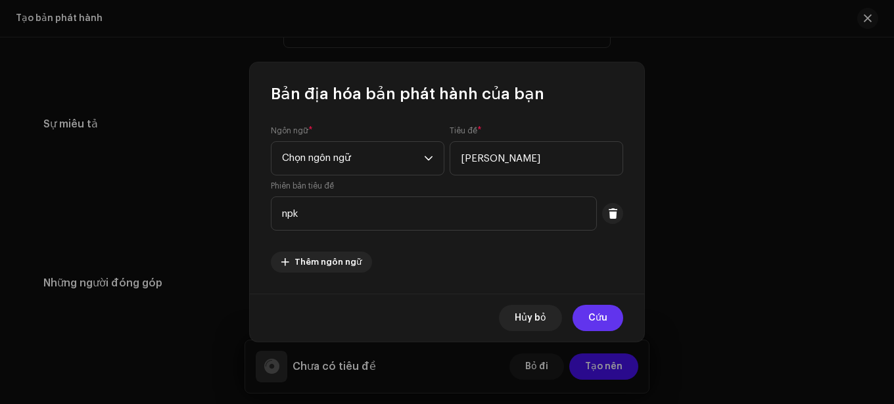
click at [590, 322] on font "Cứu" at bounding box center [597, 318] width 19 height 9
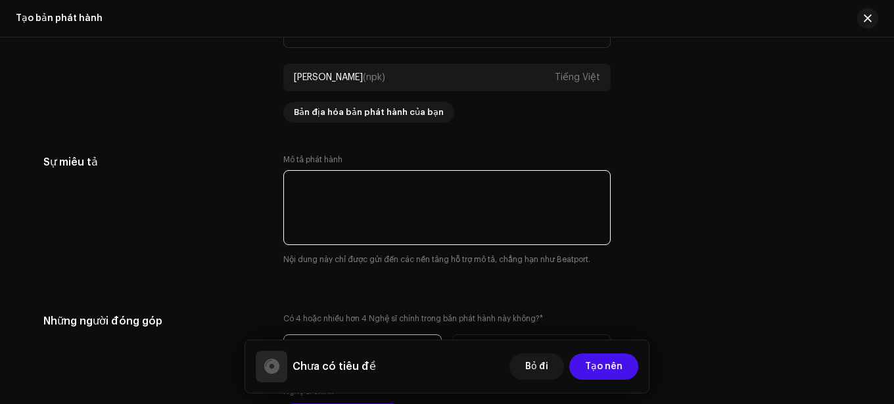
click at [436, 189] on textarea at bounding box center [446, 207] width 327 height 75
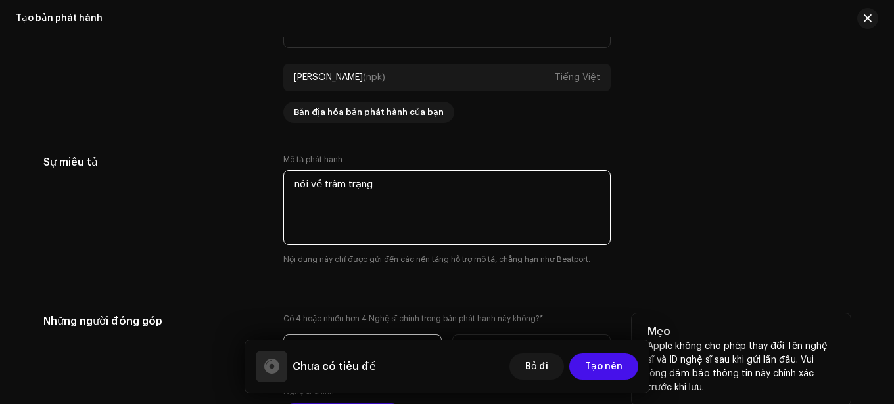
scroll to position [1499, 0]
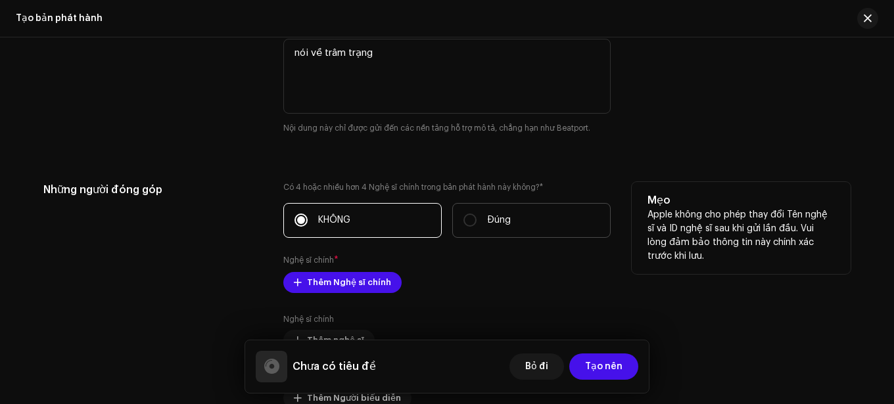
type textarea "nói về trâm trạng"
click at [456, 212] on label "Đúng" at bounding box center [531, 220] width 158 height 35
click at [463, 214] on input "Đúng" at bounding box center [469, 220] width 13 height 13
radio input "true"
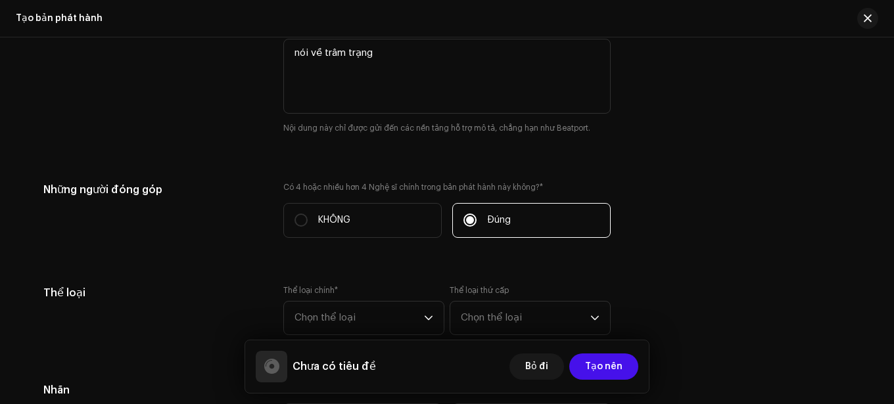
scroll to position [1631, 0]
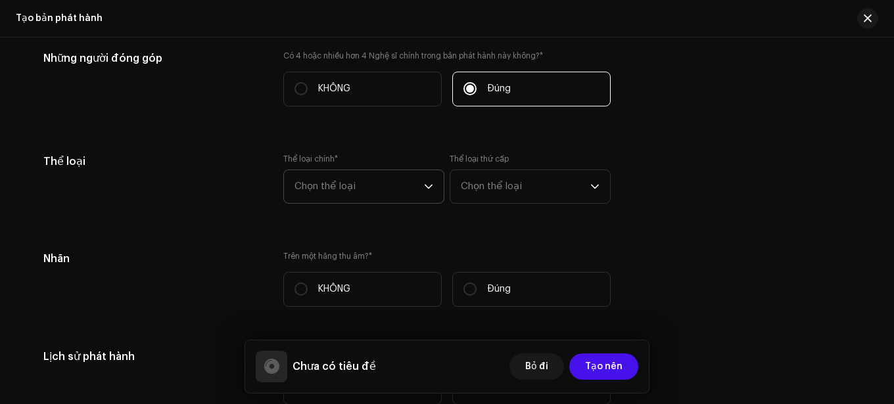
drag, startPoint x: 332, startPoint y: 185, endPoint x: 365, endPoint y: 190, distance: 33.3
click at [333, 185] on font "Chọn thể loại" at bounding box center [324, 186] width 61 height 10
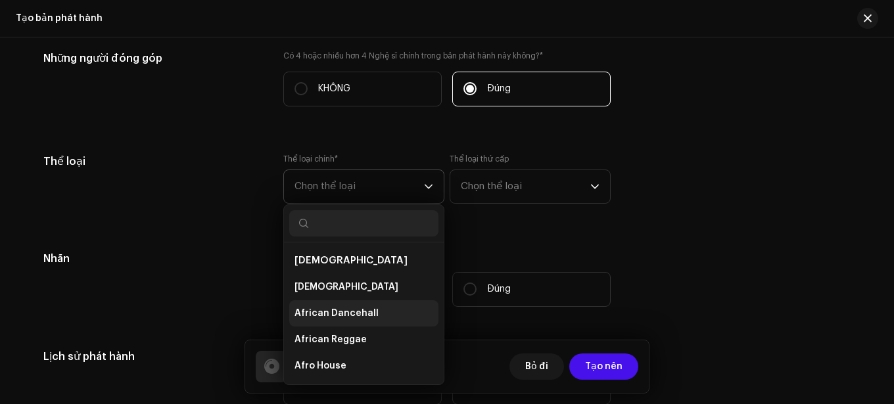
click at [384, 310] on li "African Dancehall" at bounding box center [363, 313] width 149 height 26
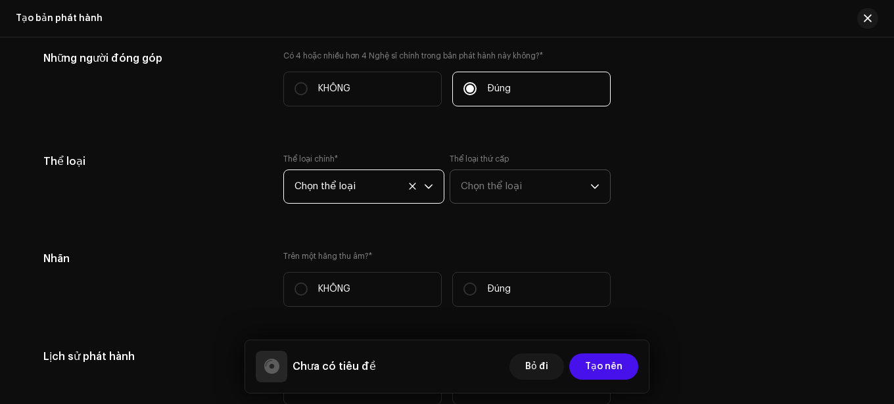
click at [520, 191] on span "Chọn thể loại" at bounding box center [525, 186] width 129 height 33
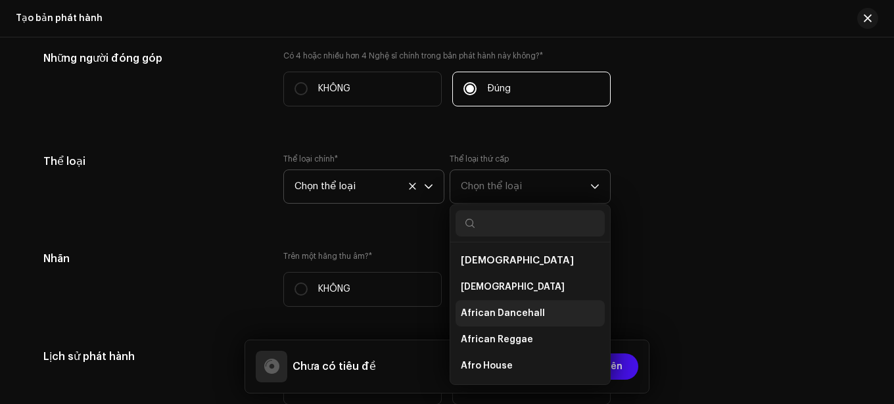
click at [510, 329] on li "African Reggae" at bounding box center [529, 340] width 149 height 26
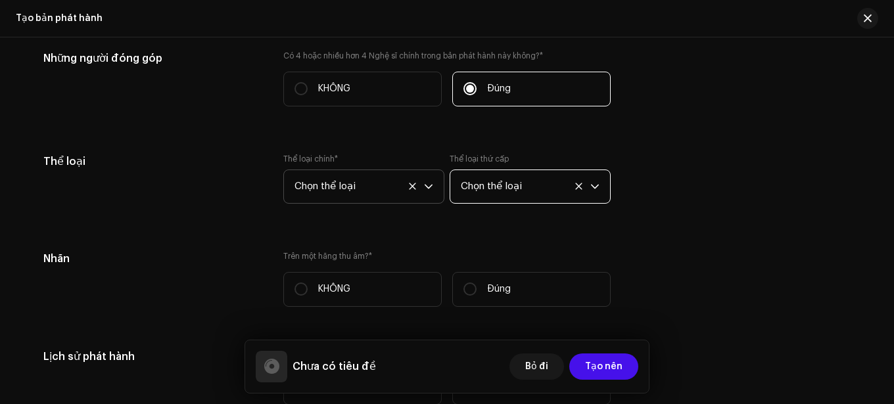
scroll to position [1696, 0]
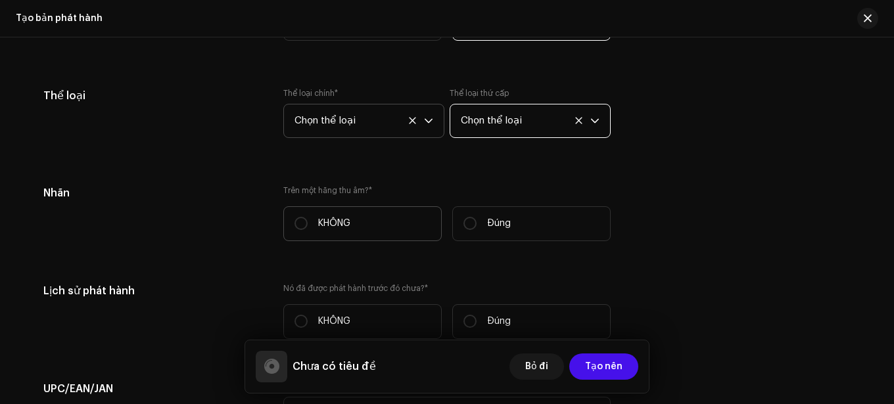
click at [365, 231] on label "KHÔNG" at bounding box center [362, 223] width 158 height 35
click at [308, 230] on input "KHÔNG" at bounding box center [300, 223] width 13 height 13
radio input "true"
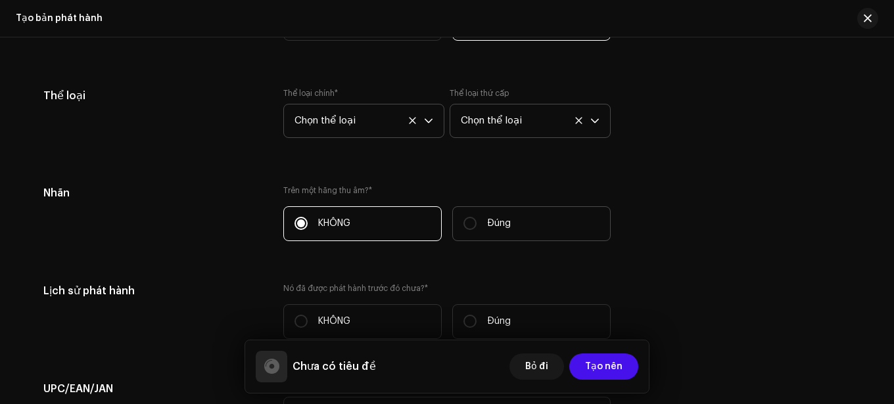
click at [470, 234] on label "Đúng" at bounding box center [531, 223] width 158 height 35
click at [470, 230] on input "Đúng" at bounding box center [469, 223] width 13 height 13
radio input "true"
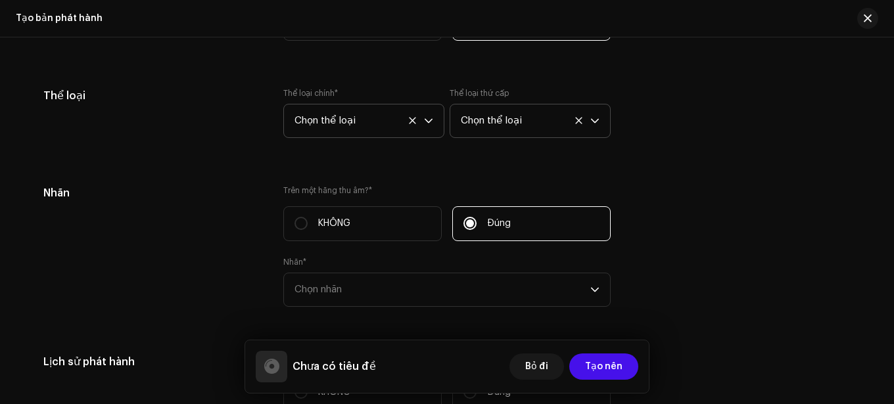
scroll to position [1762, 0]
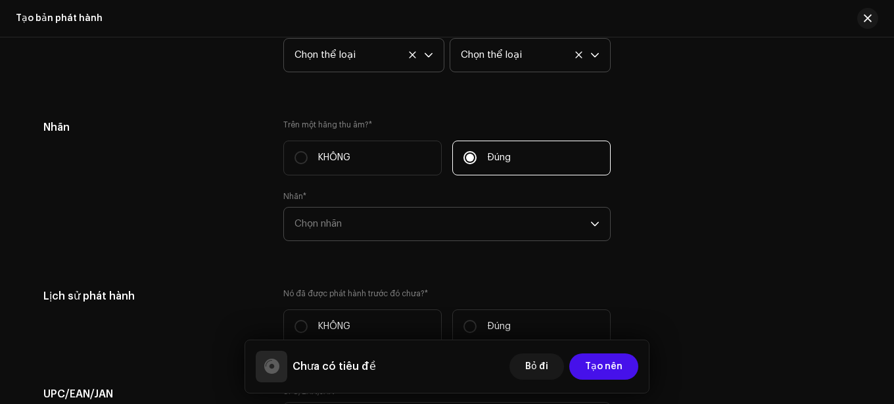
click at [478, 228] on span "Chọn nhãn" at bounding box center [442, 224] width 296 height 33
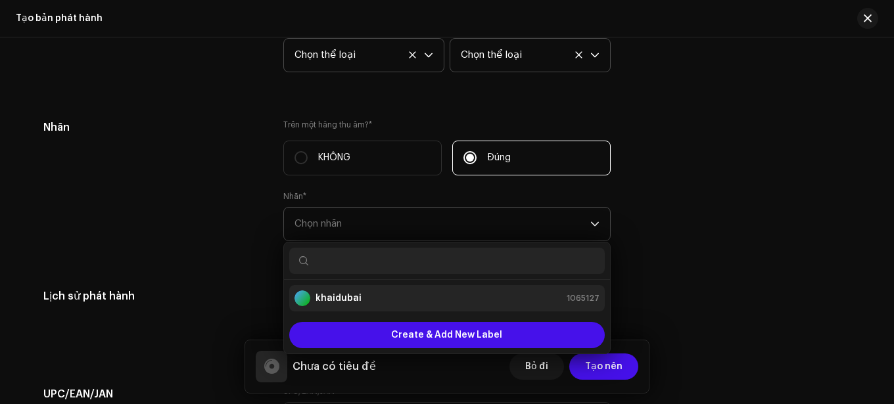
click at [467, 298] on div "khaidubai 1065127" at bounding box center [446, 299] width 305 height 16
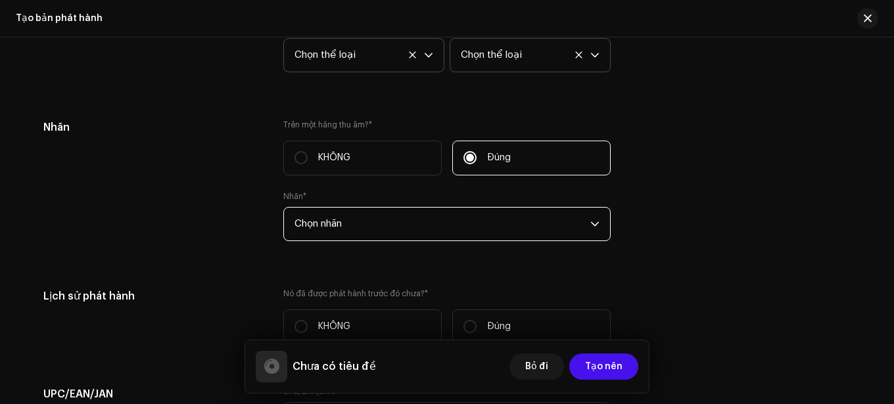
scroll to position [1894, 0]
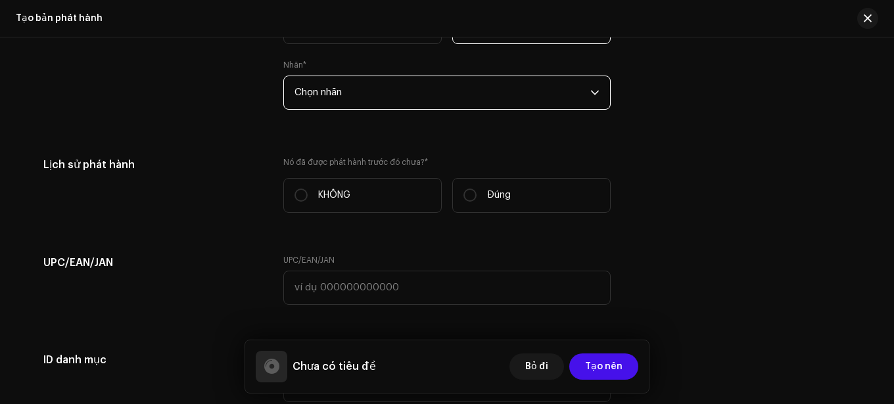
click at [512, 106] on span "Chọn nhãn" at bounding box center [442, 92] width 296 height 33
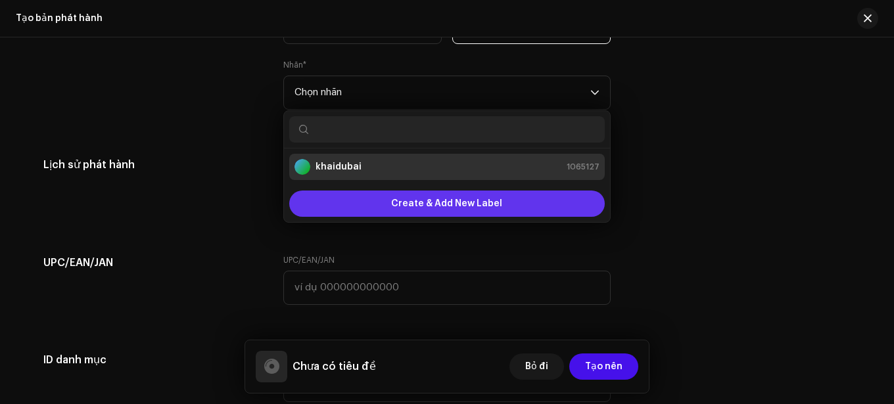
click at [467, 201] on span "Create & Add New Label" at bounding box center [446, 204] width 111 height 26
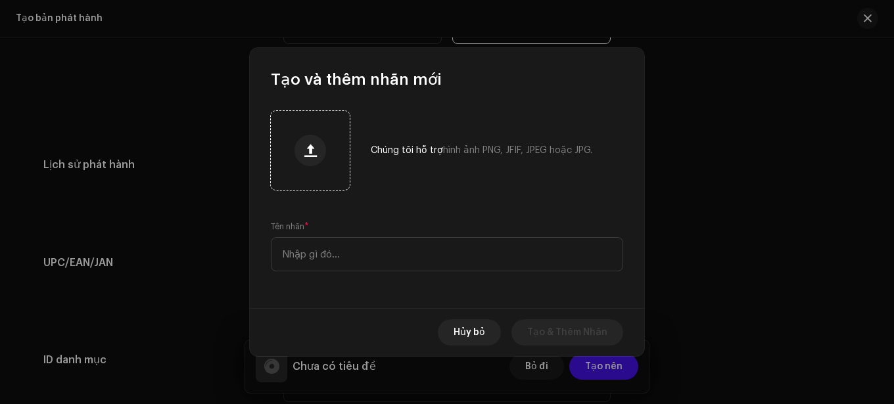
click at [317, 168] on div at bounding box center [310, 150] width 68 height 68
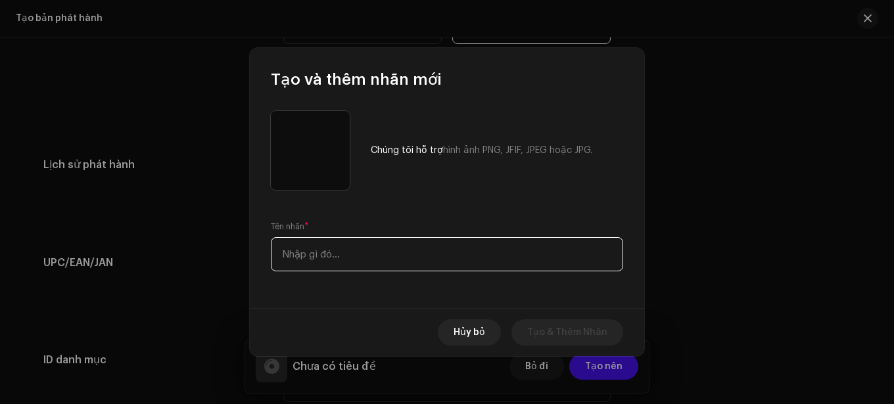
click at [383, 253] on input "text" at bounding box center [447, 254] width 352 height 34
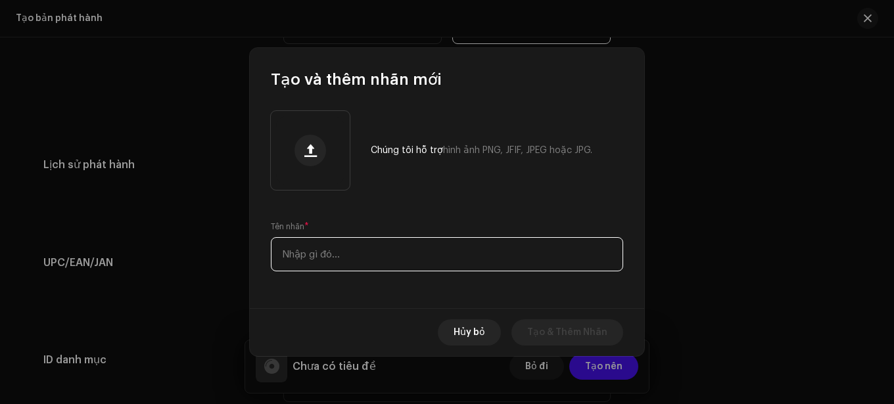
type input "K"
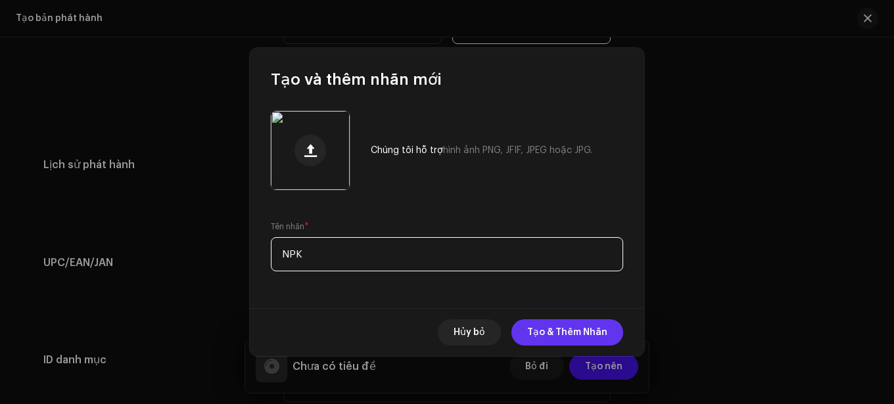
type input "NPK"
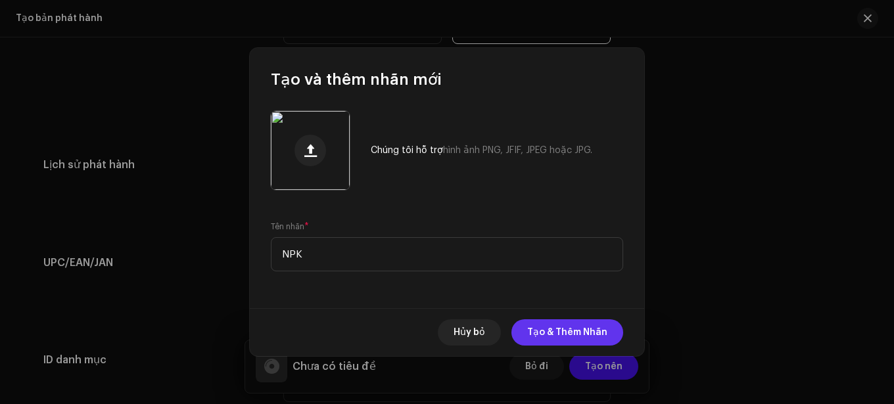
click at [561, 338] on span "Tạo & Thêm Nhãn" at bounding box center [567, 332] width 80 height 26
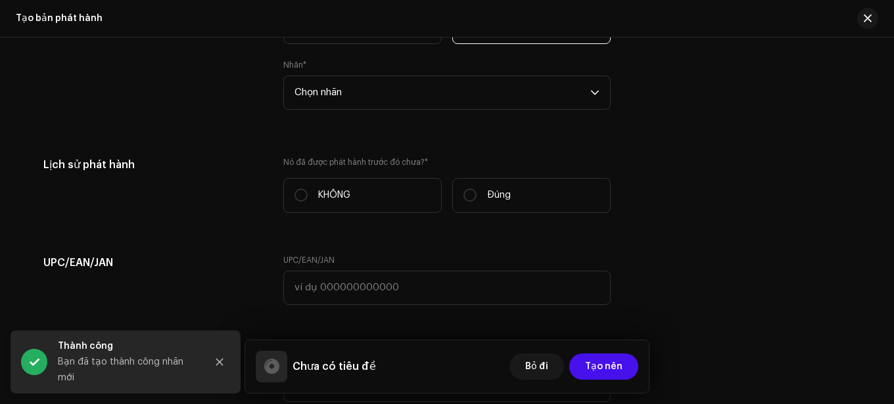
scroll to position [1959, 0]
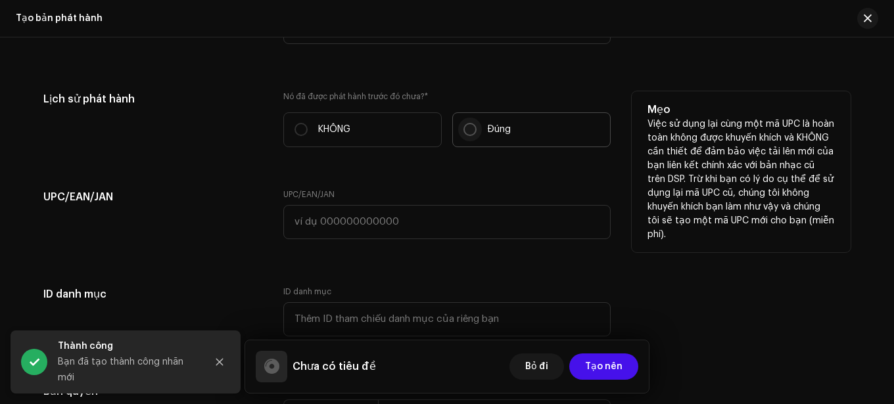
click at [463, 128] on input "Đúng" at bounding box center [469, 129] width 13 height 13
radio input "true"
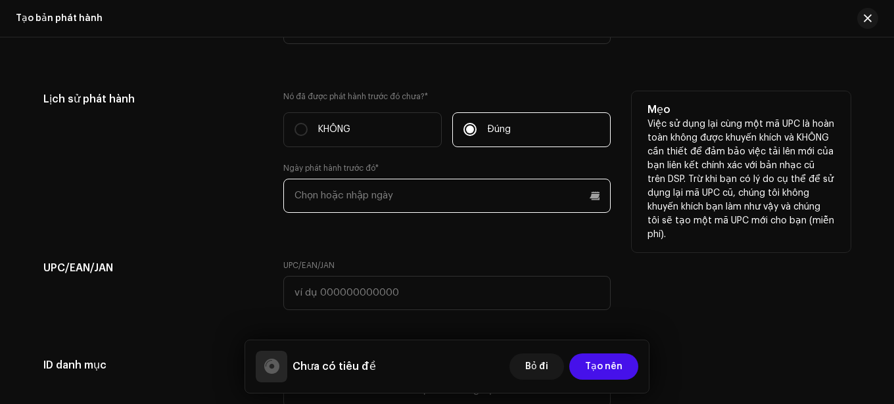
click at [411, 197] on p-datepicker at bounding box center [446, 196] width 327 height 34
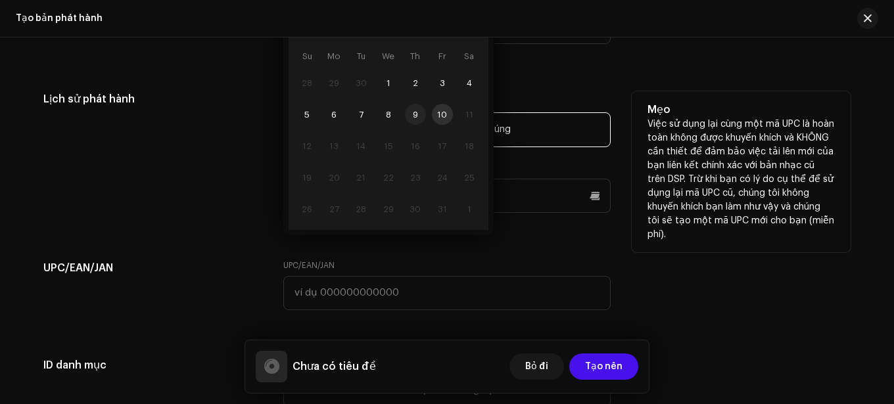
click at [419, 116] on span "9" at bounding box center [415, 114] width 21 height 21
type input "10/09/2025"
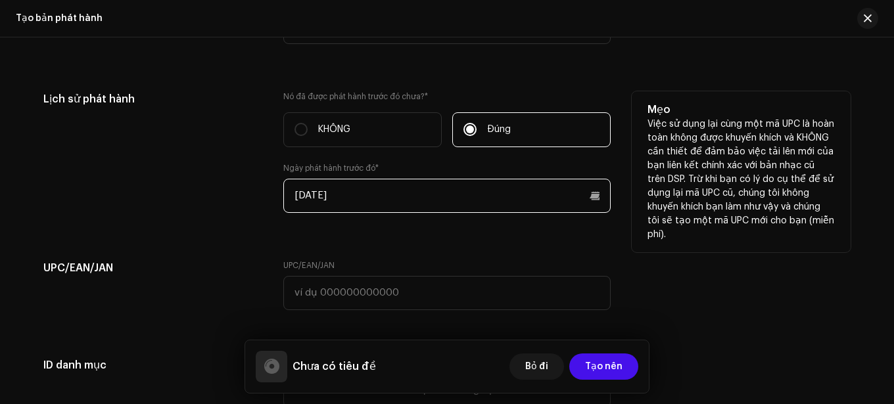
click at [404, 193] on input "10/09/2025" at bounding box center [446, 196] width 327 height 34
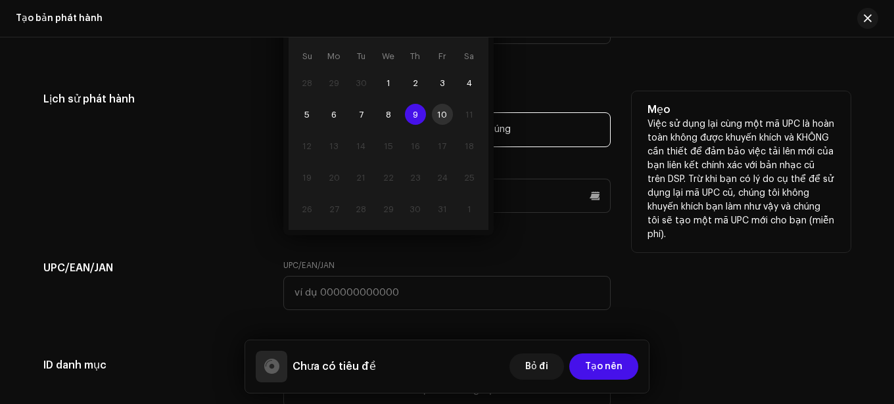
click at [442, 116] on td "10" at bounding box center [442, 115] width 27 height 32
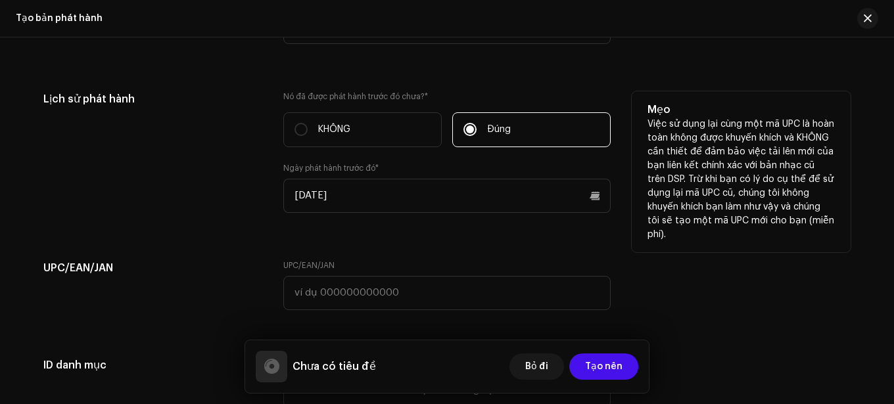
click at [528, 172] on div "Ngày phát hành trước đó * 10/09/2025" at bounding box center [446, 188] width 327 height 50
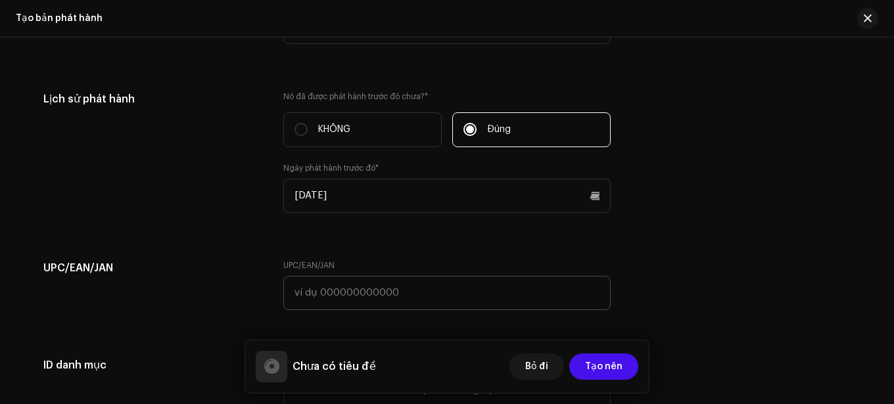
scroll to position [2025, 0]
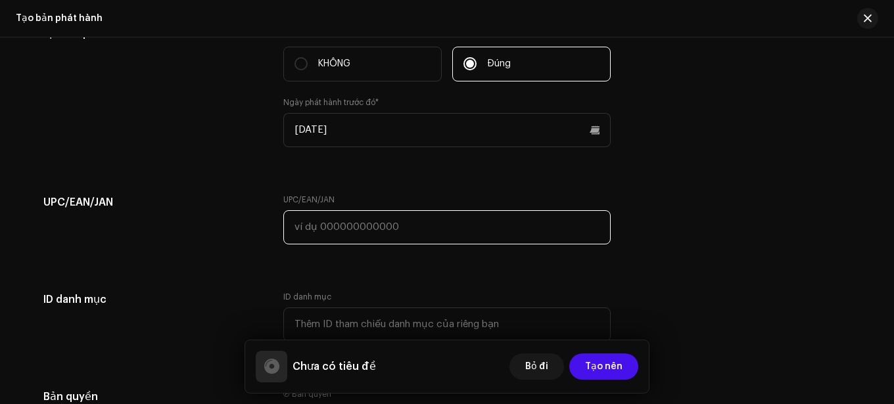
click at [411, 225] on input "text" at bounding box center [446, 227] width 327 height 34
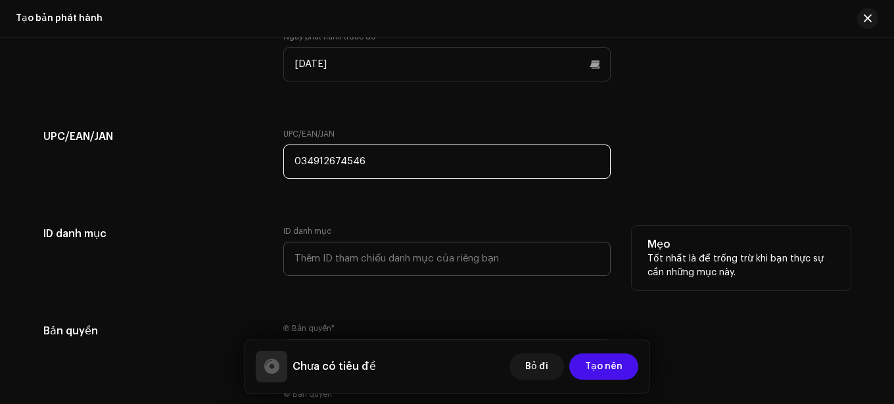
type input "034912674546"
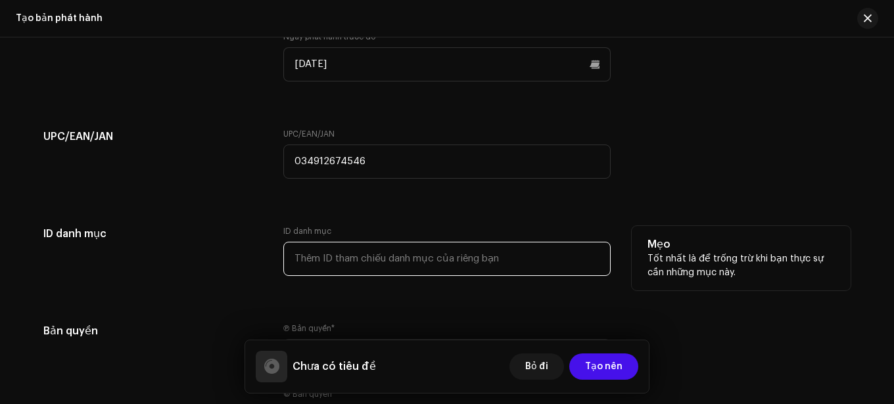
click at [458, 263] on input "text" at bounding box center [446, 259] width 327 height 34
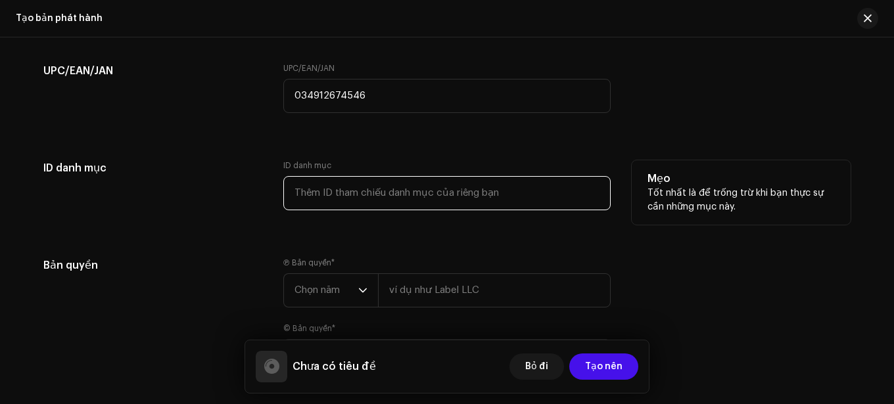
scroll to position [2222, 0]
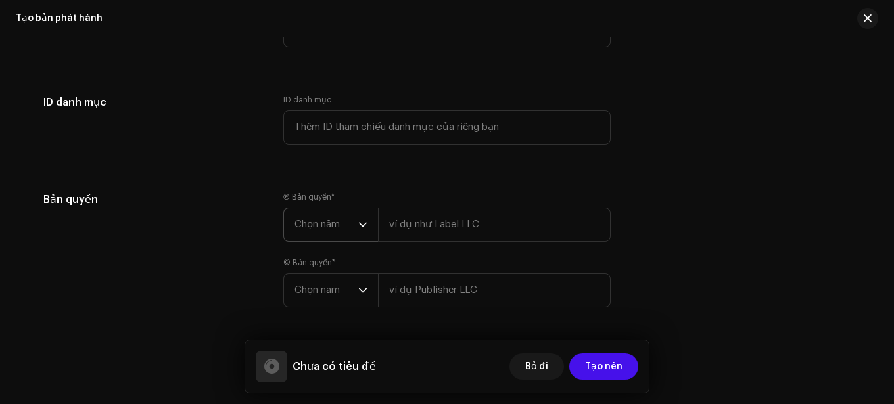
click at [333, 229] on font "Chọn năm" at bounding box center [316, 225] width 45 height 10
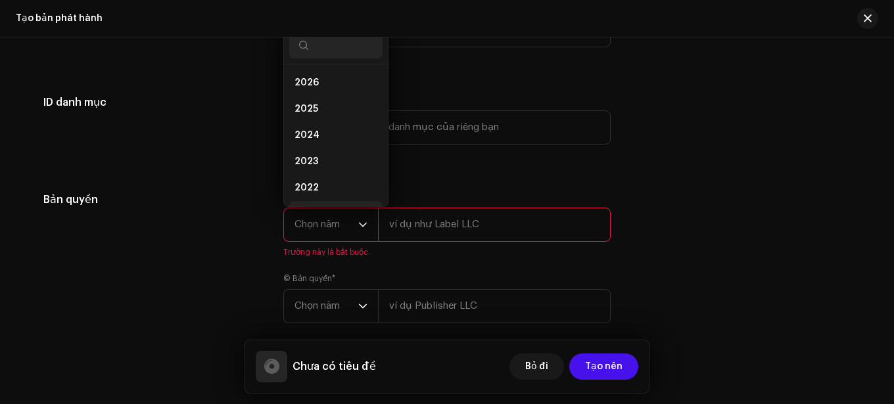
scroll to position [21, 0]
click at [331, 88] on li "2025" at bounding box center [335, 88] width 93 height 26
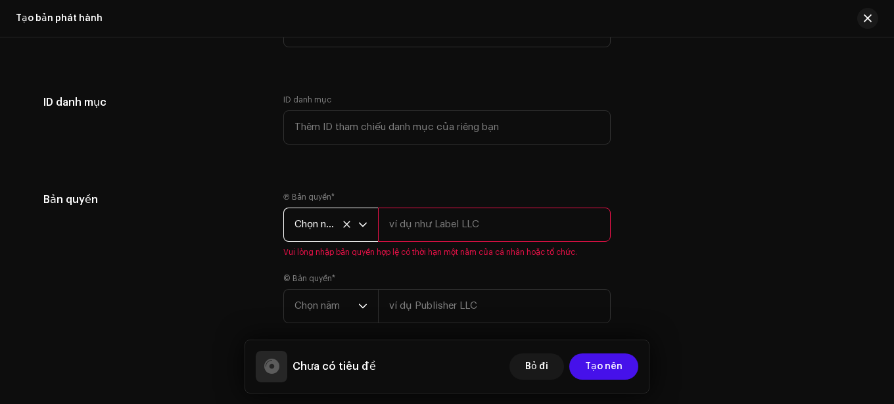
scroll to position [2283, 0]
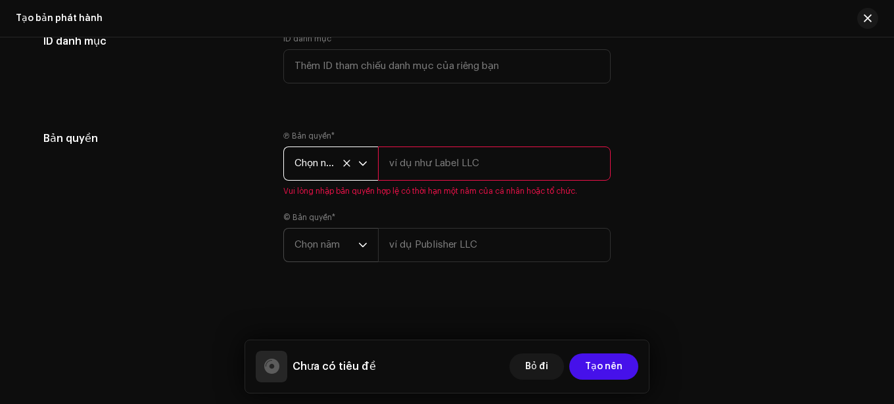
click at [348, 248] on span "Chọn năm" at bounding box center [326, 245] width 64 height 33
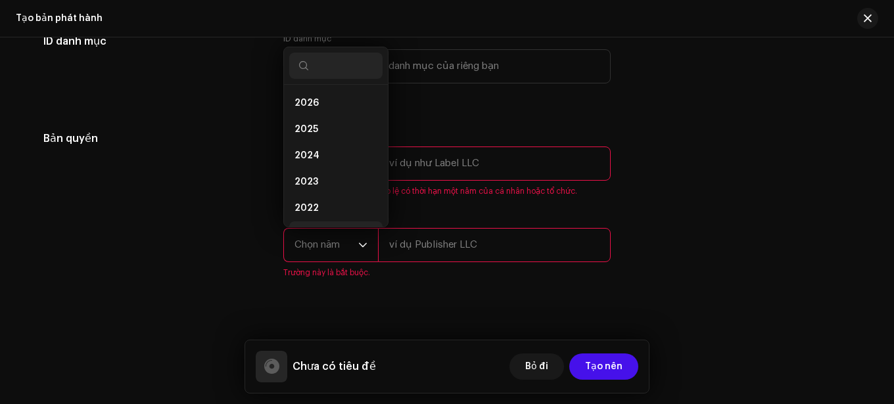
scroll to position [21, 0]
click at [340, 108] on li "2025" at bounding box center [335, 108] width 93 height 26
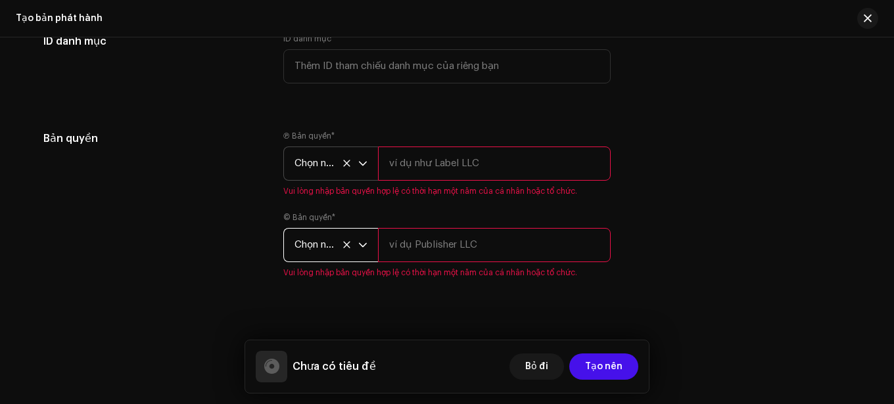
click at [347, 159] on icon at bounding box center [346, 163] width 9 height 9
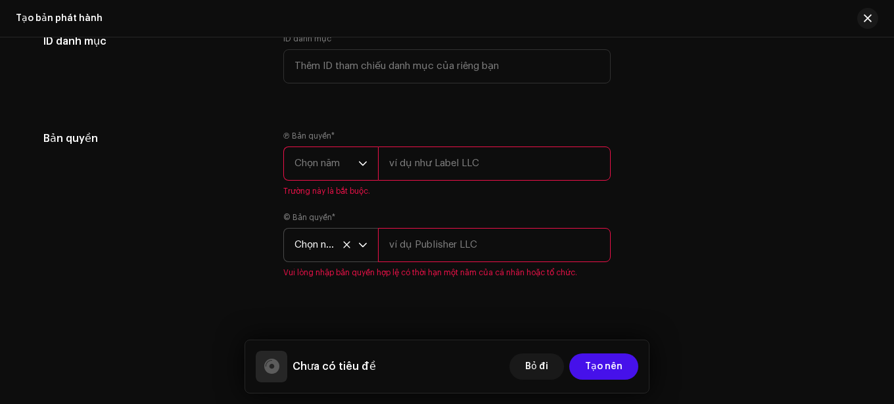
click at [361, 163] on icon "trình kích hoạt thả xuống" at bounding box center [363, 163] width 8 height 5
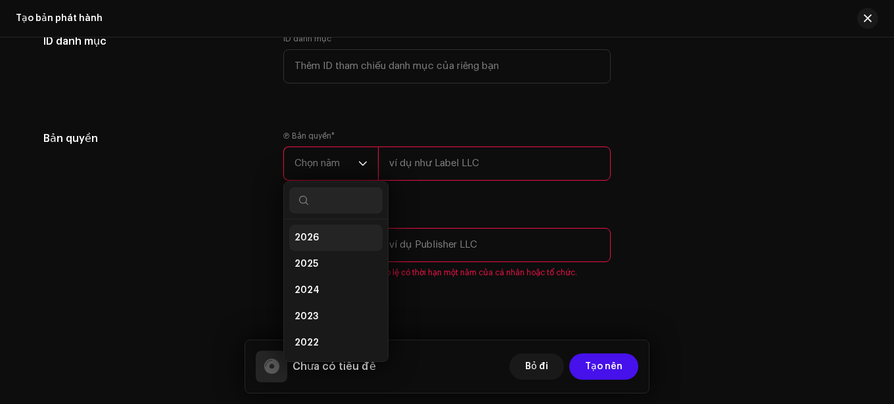
click at [330, 231] on li "2026" at bounding box center [335, 238] width 93 height 26
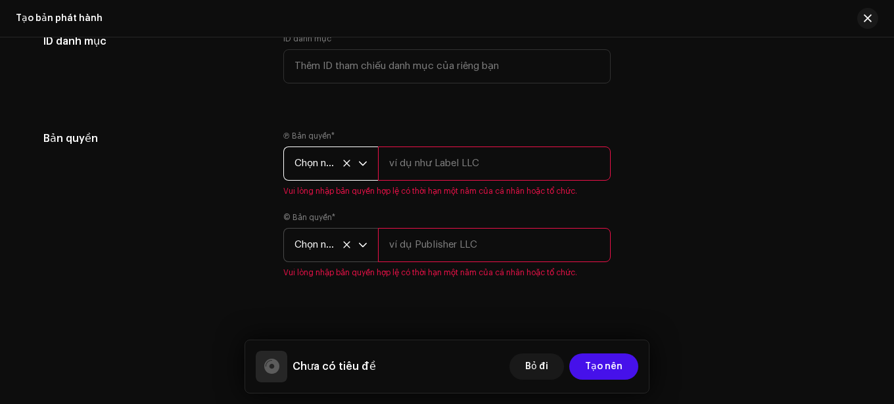
click at [363, 237] on div "trình kích hoạt thả xuống" at bounding box center [362, 245] width 9 height 33
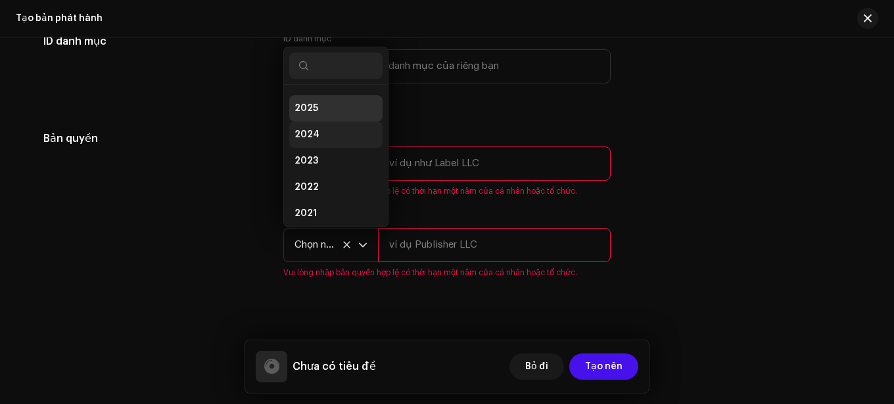
scroll to position [0, 0]
click at [346, 105] on li "2026" at bounding box center [335, 103] width 93 height 26
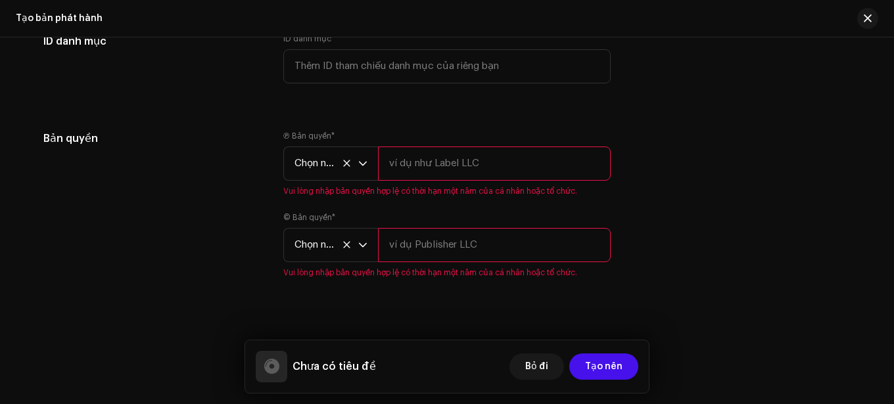
click at [461, 241] on input "text" at bounding box center [494, 245] width 233 height 34
click at [471, 169] on input "text" at bounding box center [494, 164] width 233 height 34
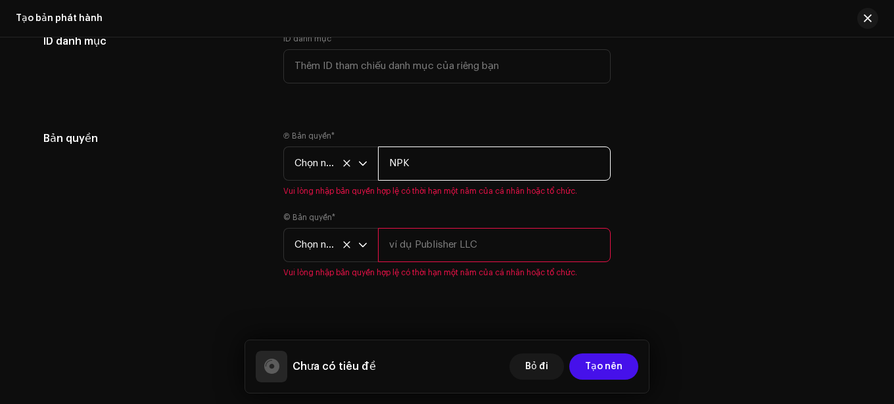
type input "NPK"
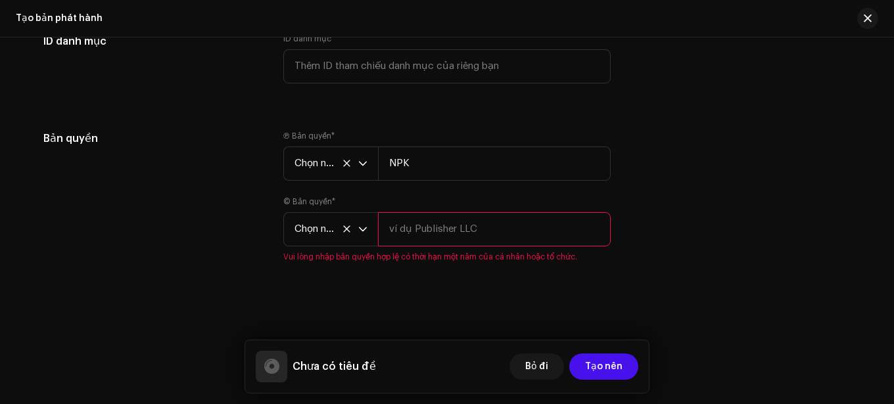
click at [450, 257] on div "© Bản quyền * Chọn năm Vui lòng nhập bản quyền hợp lệ có thời hạn một năm của c…" at bounding box center [446, 230] width 327 height 66
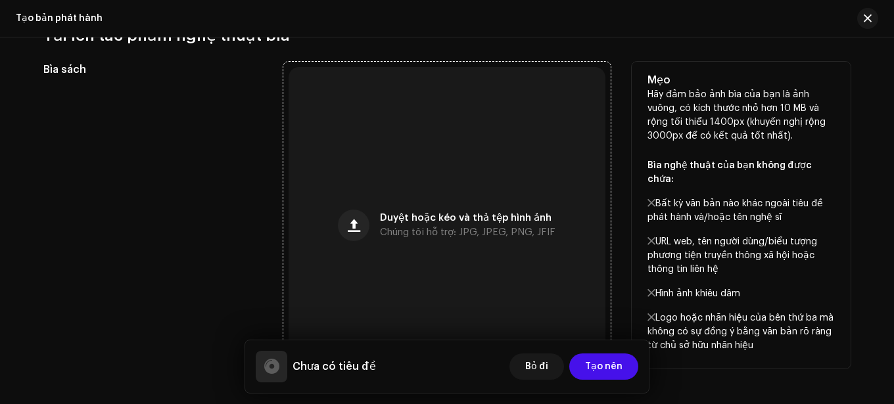
scroll to position [443, 0]
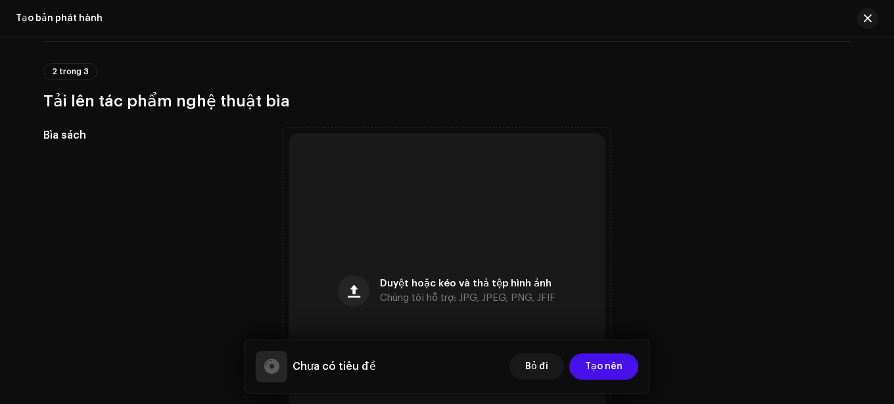
type input "NPK"
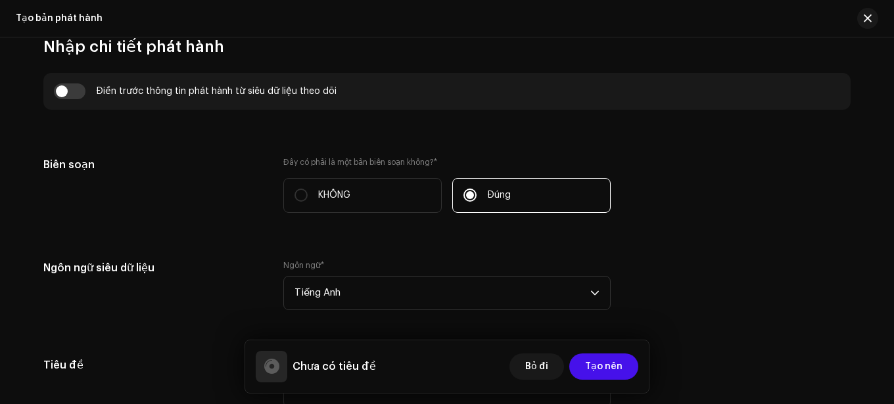
scroll to position [548, 0]
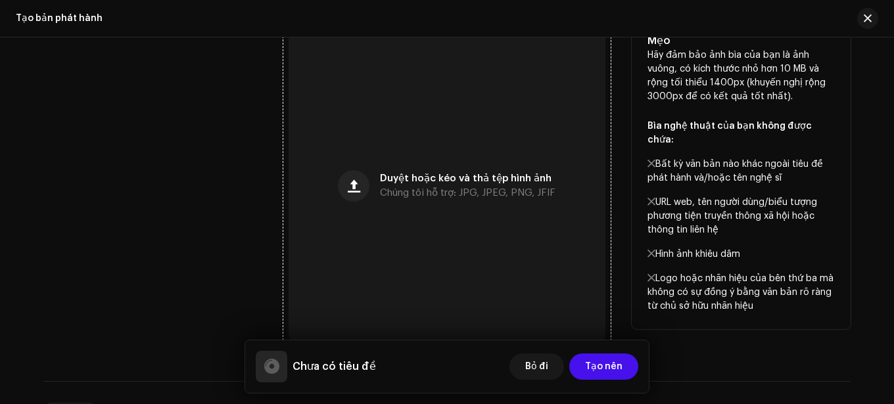
click at [386, 198] on div "Duyệt hoặc kéo và thả tệp hình ảnh Chúng tôi hỗ trợ: JPG, JPEG, PNG, JFIF" at bounding box center [447, 186] width 317 height 317
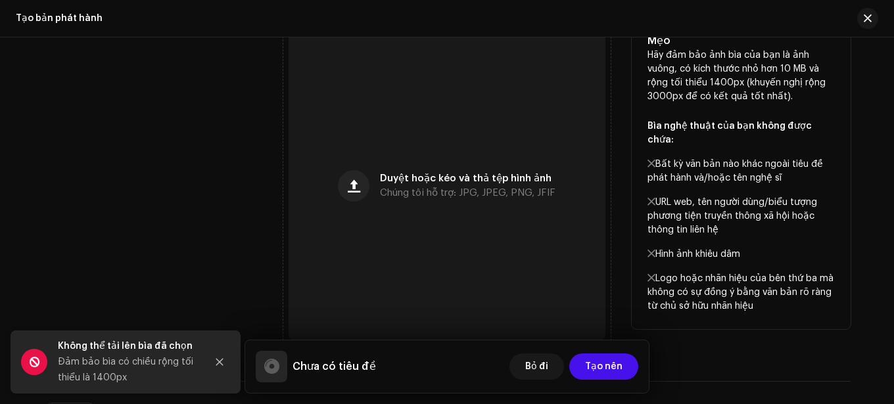
scroll to position [482, 0]
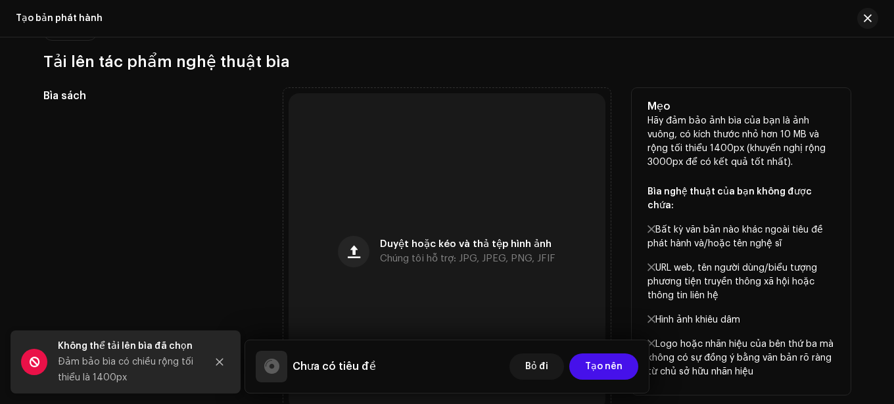
drag, startPoint x: 644, startPoint y: 145, endPoint x: 735, endPoint y: 146, distance: 91.4
click at [735, 146] on div "Mẹo Hãy đảm bảo ảnh bìa của bạn là ảnh vuông, có kích thước nhỏ hơn 10 MB và rộ…" at bounding box center [741, 241] width 219 height 307
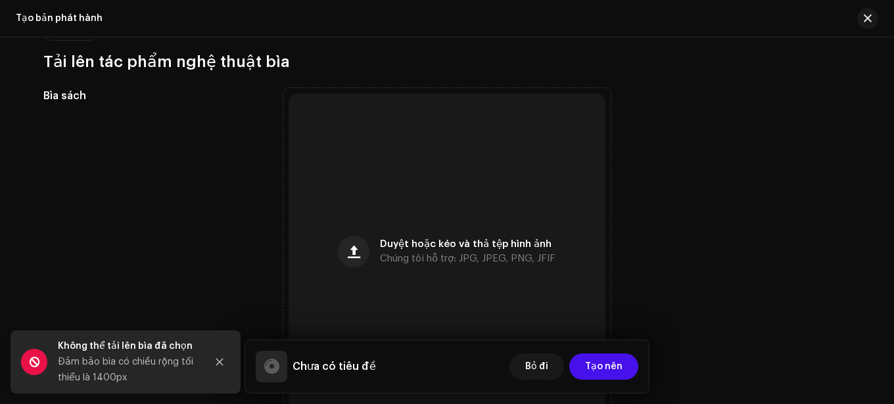
click at [61, 360] on font "Đảm bảo bìa có chiều rộng tối thiểu là 1400px" at bounding box center [125, 370] width 135 height 25
drag, startPoint x: 61, startPoint y: 360, endPoint x: 128, endPoint y: 375, distance: 68.7
click at [128, 375] on div "Đảm bảo bìa có chiều rộng tối thiểu là 1400px" at bounding box center [127, 370] width 138 height 32
copy font "Đảm bảo bìa có chiều rộng tối thiểu là 1400px"
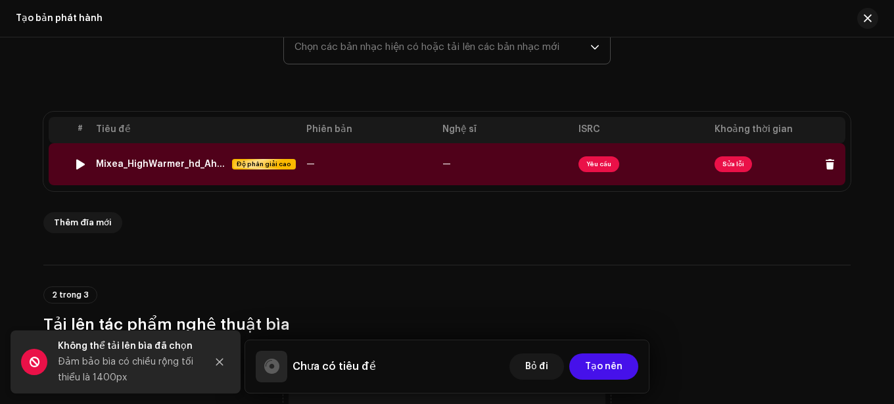
click at [445, 165] on font "—" at bounding box center [446, 164] width 9 height 9
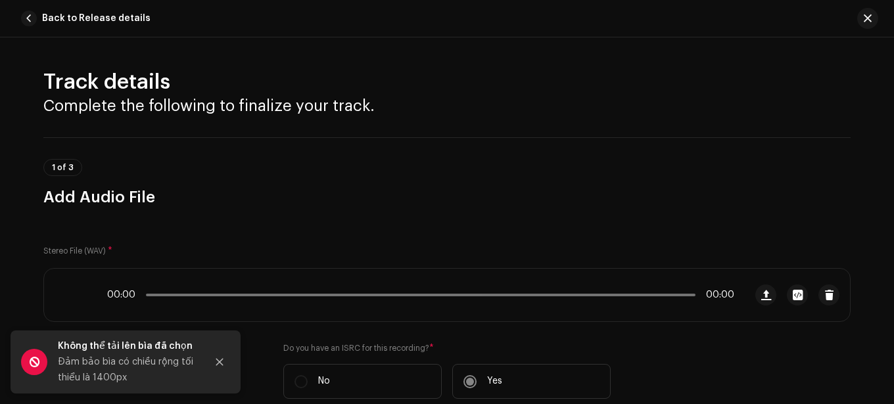
click at [440, 165] on div "1 of 3 Add Audio File" at bounding box center [446, 183] width 807 height 49
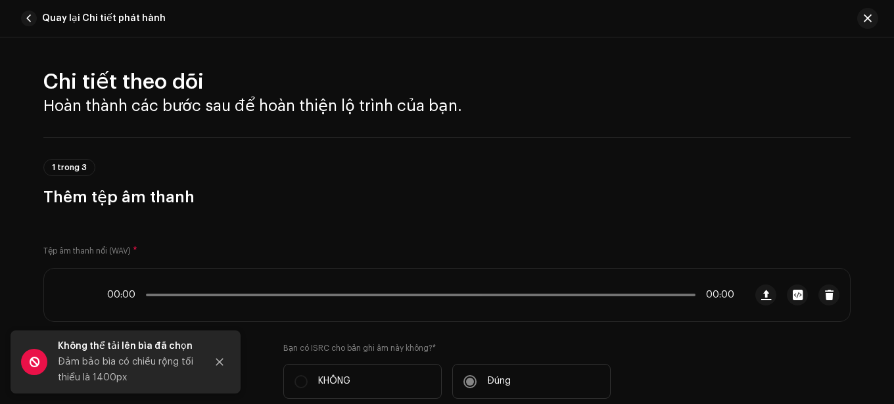
scroll to position [197, 0]
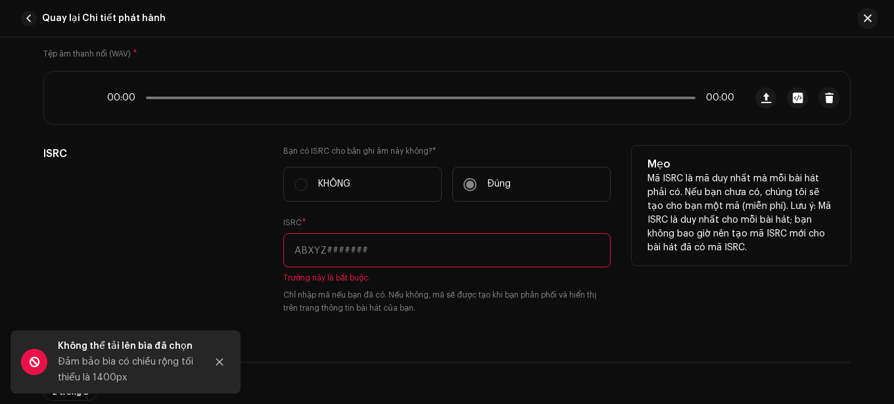
click at [440, 248] on input "text" at bounding box center [446, 250] width 327 height 34
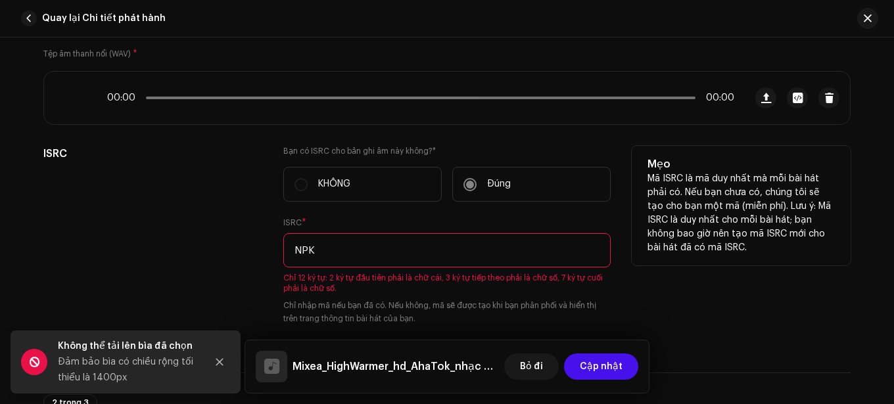
type input "NPK"
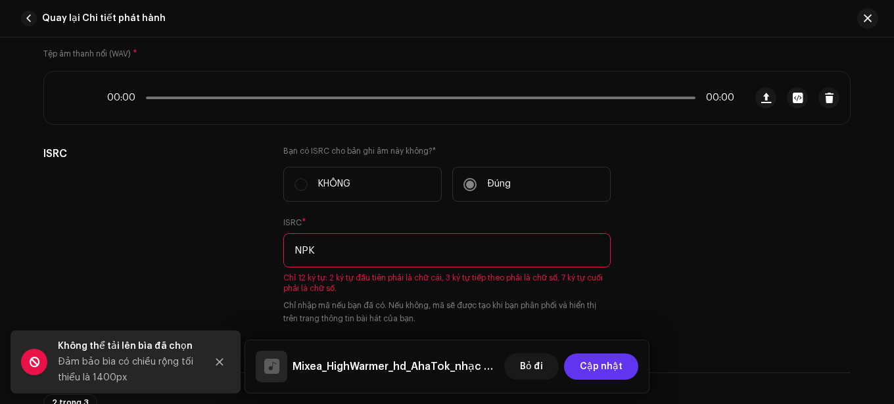
click at [589, 363] on font "Cập nhật" at bounding box center [601, 366] width 43 height 9
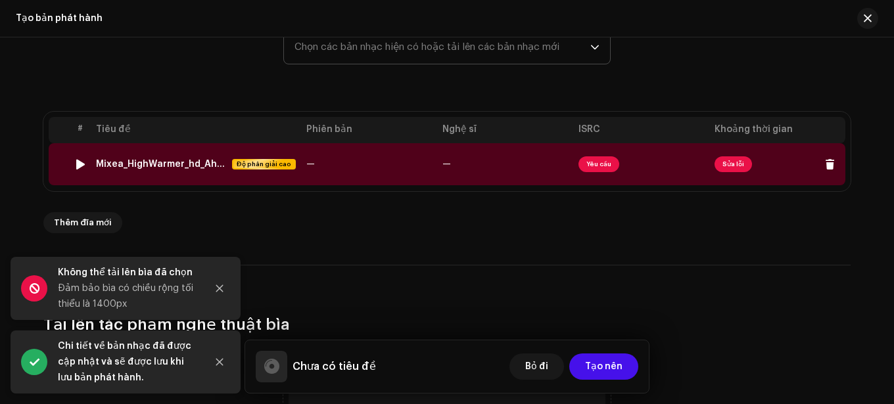
scroll to position [154, 0]
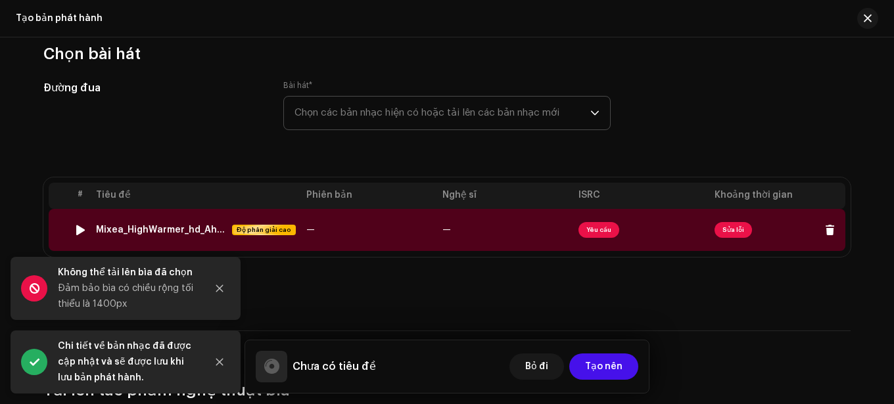
click at [80, 225] on div at bounding box center [81, 230] width 10 height 11
click at [79, 233] on div at bounding box center [81, 230] width 10 height 11
click at [76, 229] on div at bounding box center [81, 230] width 10 height 11
click at [222, 286] on icon "Đóng" at bounding box center [219, 288] width 7 height 7
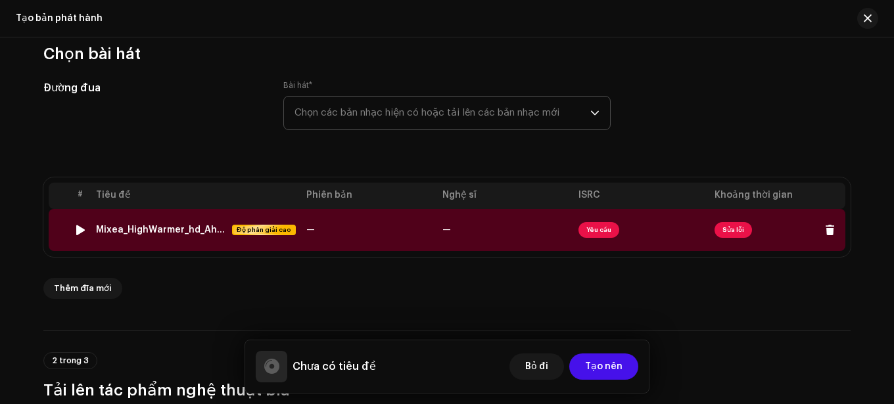
click at [329, 235] on td "—" at bounding box center [369, 230] width 136 height 42
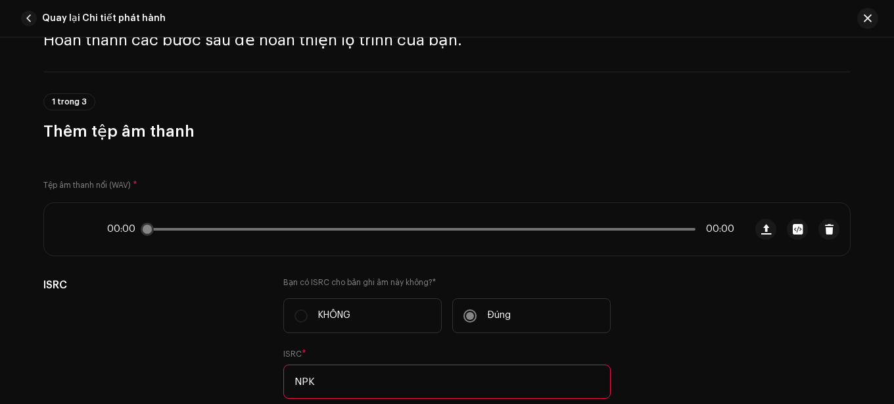
scroll to position [131, 0]
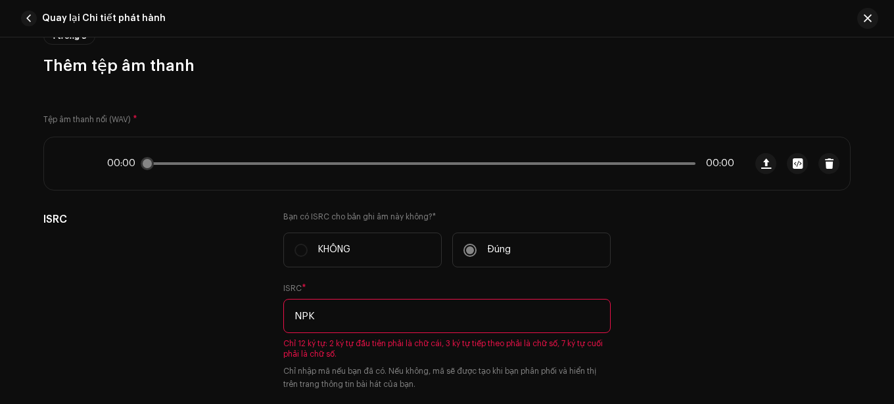
drag, startPoint x: 152, startPoint y: 162, endPoint x: 184, endPoint y: 165, distance: 32.3
click at [184, 165] on div "00:00 00:00" at bounding box center [420, 163] width 627 height 11
drag, startPoint x: 181, startPoint y: 166, endPoint x: 166, endPoint y: 166, distance: 14.5
click at [179, 166] on div "00:00 00:00" at bounding box center [420, 163] width 627 height 11
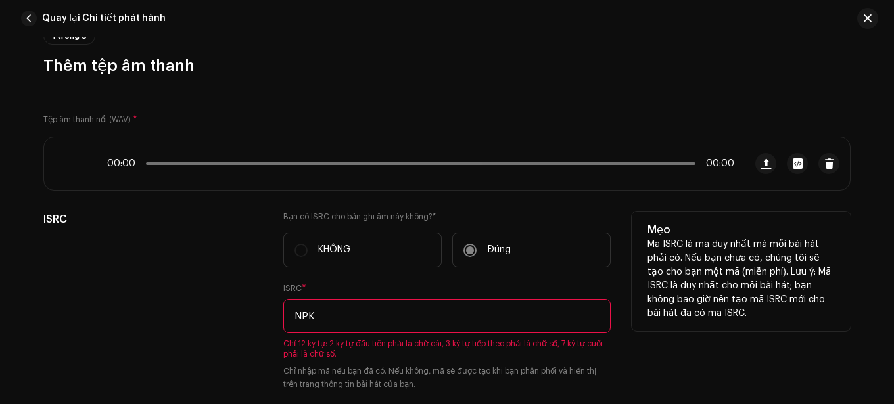
scroll to position [197, 0]
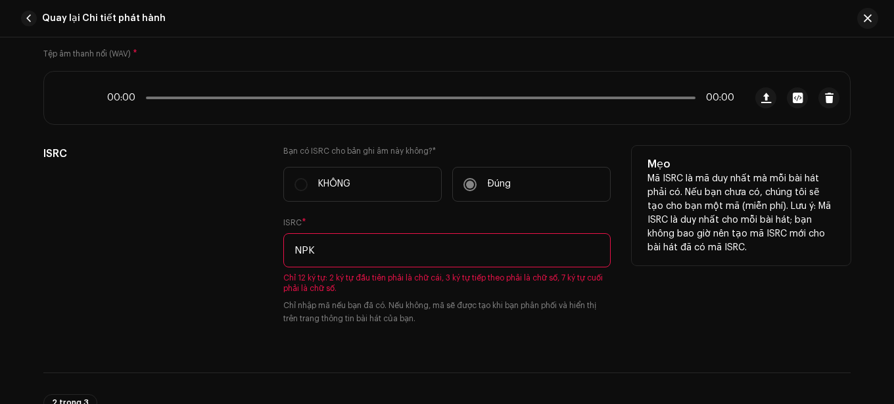
click at [332, 188] on font "KHÔNG" at bounding box center [334, 183] width 32 height 9
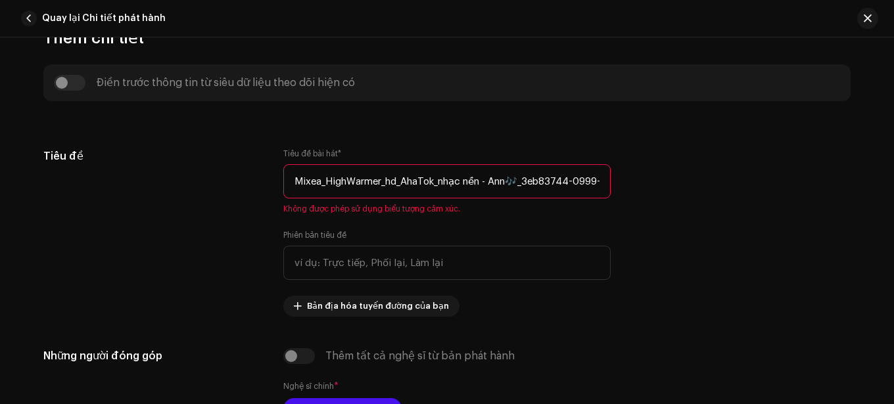
scroll to position [657, 0]
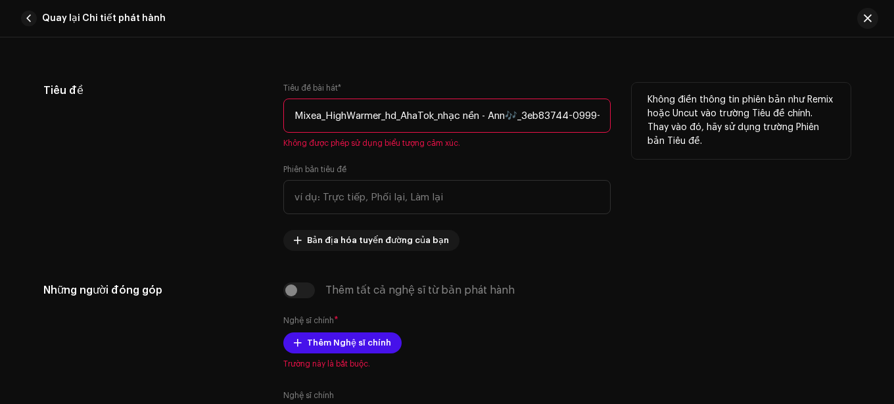
click at [612, 125] on div "Tiêu đề Tiêu đề bài hát * Mixea_HighWarmer_hd_AhaTok_nhạc nền - Ann🎶_3eb83744-0…" at bounding box center [446, 167] width 807 height 168
click at [594, 124] on input "Mixea_HighWarmer_hd_AhaTok_nhạc nền - Ann🎶_3eb83744-0999-43c4-97bd-e479556d200c…" at bounding box center [446, 116] width 327 height 34
drag, startPoint x: 596, startPoint y: 118, endPoint x: 291, endPoint y: 121, distance: 305.6
click at [291, 121] on input "Mixea_HighWarmer_hd_AhaTok_nhạc nền - Ann🎶_3eb83744-0999-43c4-97bd-e479556d200c…" at bounding box center [446, 116] width 327 height 34
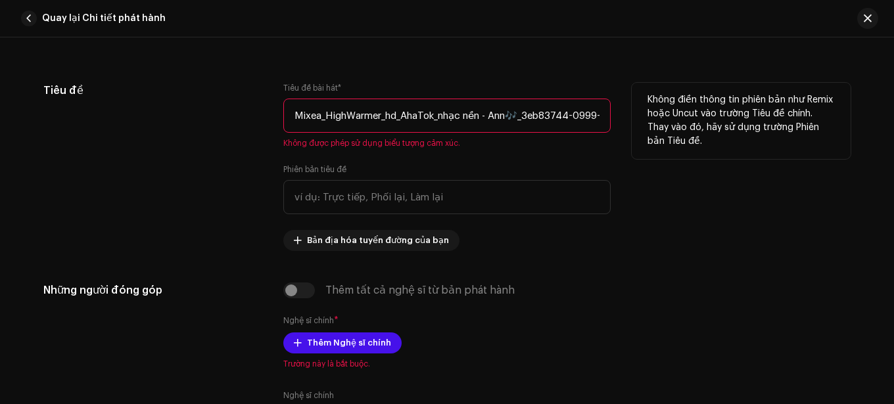
type input "9-43c4-97bd-e479556d200c.wav"
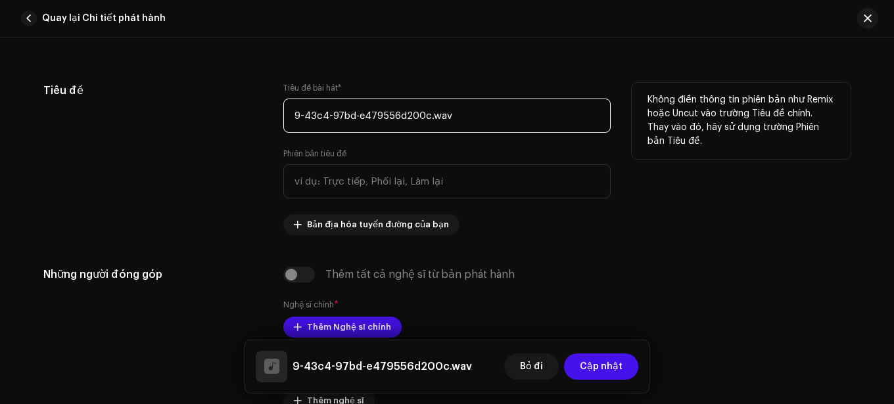
drag, startPoint x: 485, startPoint y: 120, endPoint x: 288, endPoint y: 134, distance: 197.7
click at [288, 134] on div "Tiêu đề bài hát * 9-43c4-97bd-e479556d200c.wav Phiên bản tiêu đề Bản địa hóa tu…" at bounding box center [446, 159] width 327 height 152
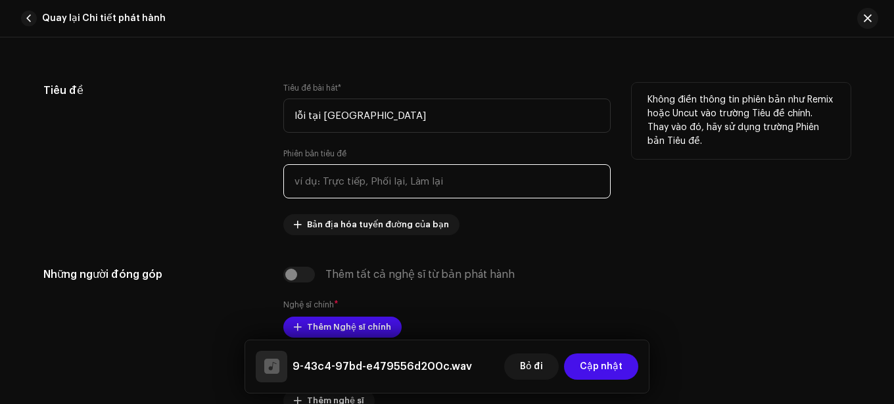
type input "lỗi tại ak"
click at [352, 182] on input "text" at bounding box center [446, 181] width 327 height 34
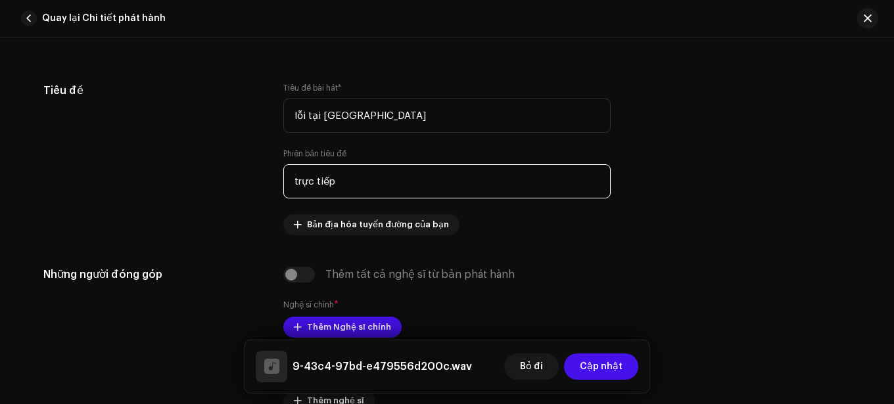
scroll to position [723, 0]
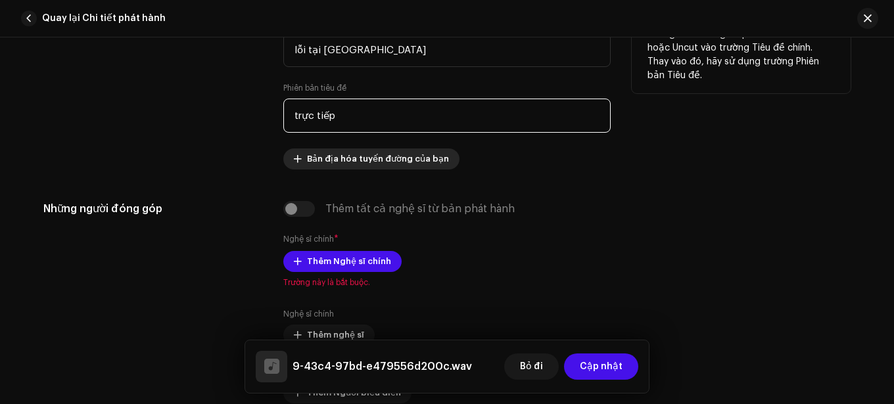
type input "trực tiếp"
click at [404, 153] on span "Bản địa hóa tuyến đường của bạn" at bounding box center [378, 159] width 142 height 26
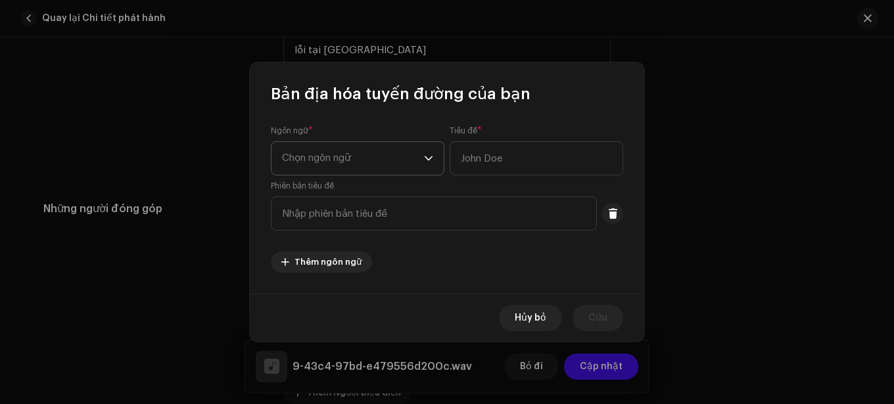
click at [379, 160] on span "Chọn ngôn ngữ" at bounding box center [353, 158] width 142 height 33
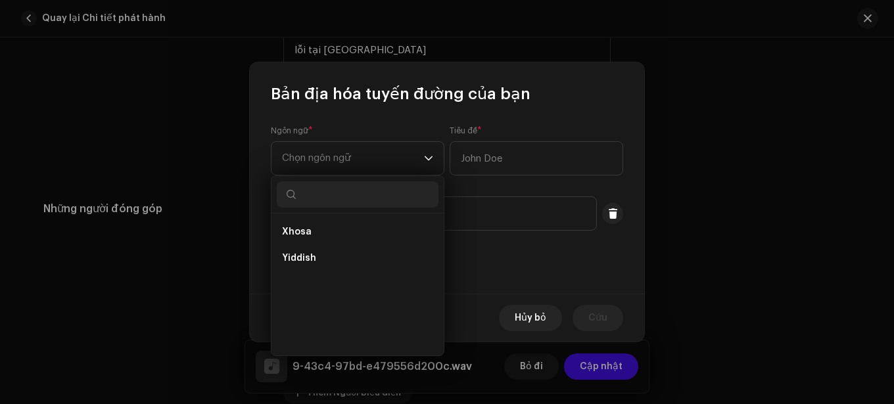
scroll to position [4785, 0]
click at [357, 332] on li "Vietnamese" at bounding box center [358, 337] width 162 height 26
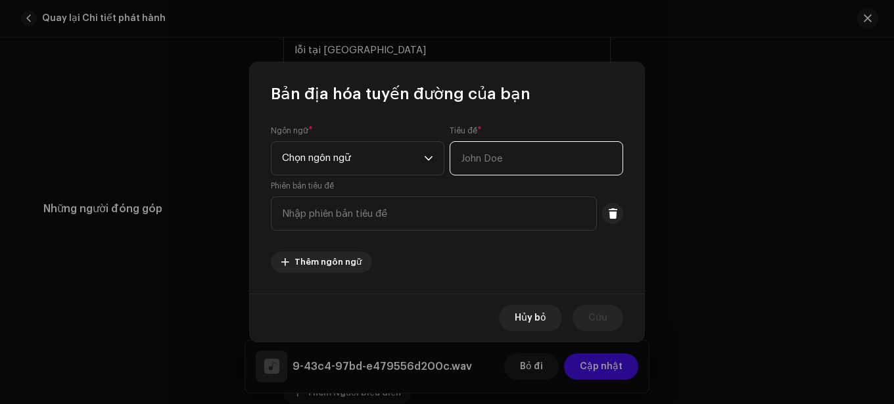
click at [525, 151] on input "text" at bounding box center [537, 158] width 174 height 34
type input "nguyễn phúc khải"
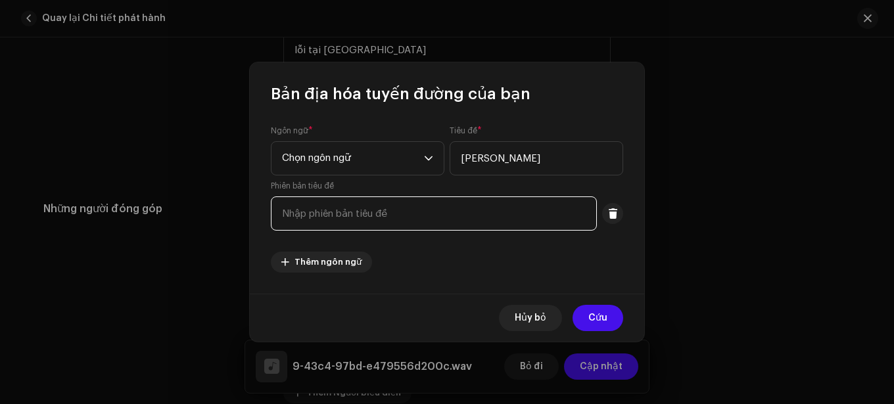
click at [501, 206] on input "text" at bounding box center [434, 214] width 326 height 34
type input "npk"
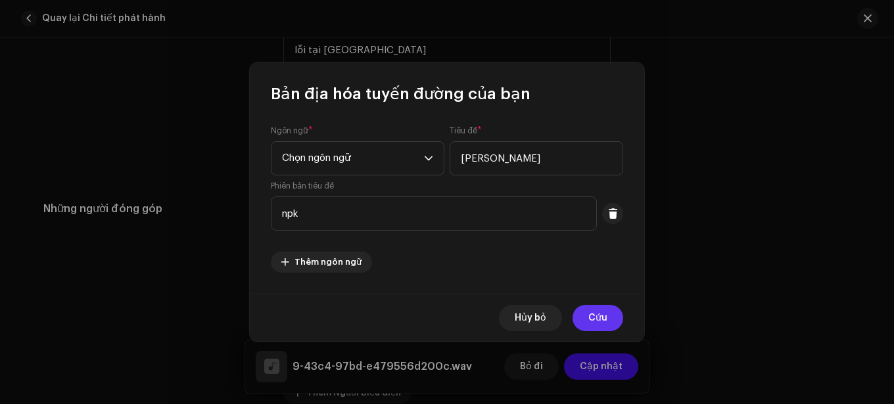
click at [590, 316] on font "Cứu" at bounding box center [597, 318] width 19 height 9
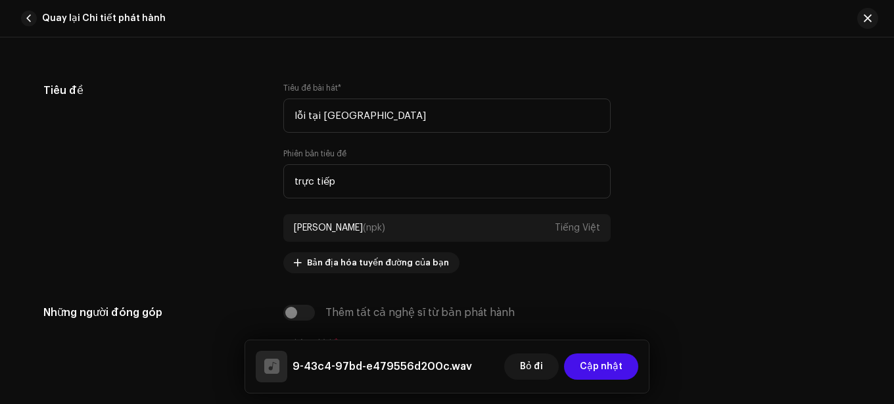
scroll to position [723, 0]
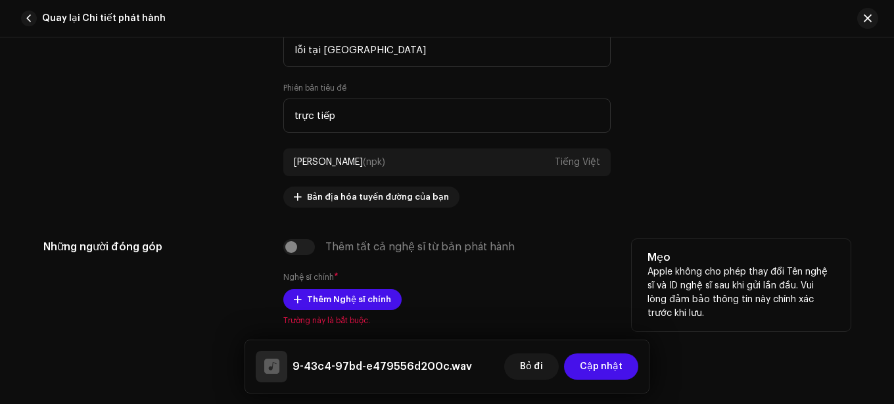
click at [305, 250] on div "Thêm tất cả nghệ sĩ từ bản phát hành" at bounding box center [446, 247] width 327 height 16
click at [293, 246] on div "Thêm tất cả nghệ sĩ từ bản phát hành" at bounding box center [446, 247] width 327 height 16
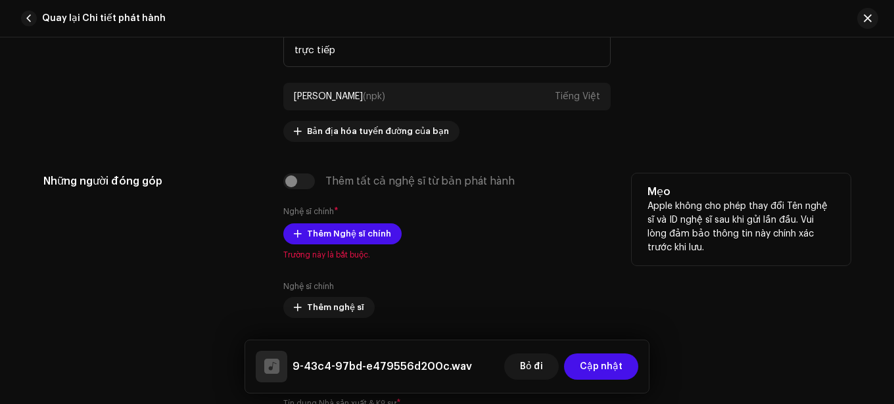
scroll to position [854, 0]
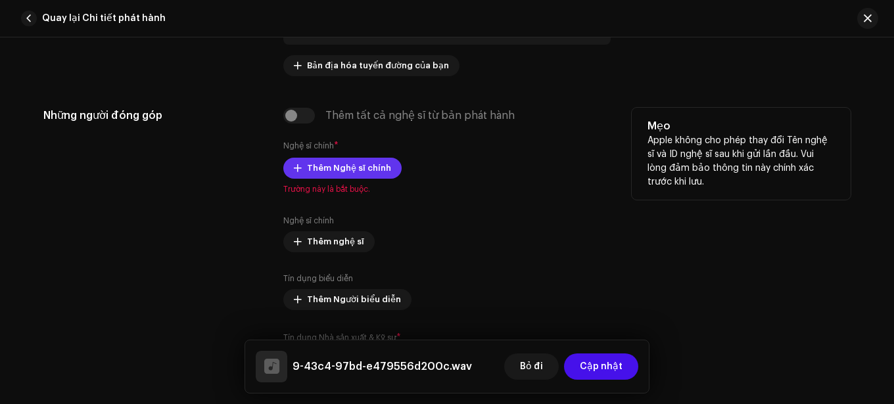
click at [368, 168] on font "Thêm Nghệ sĩ chính" at bounding box center [349, 168] width 84 height 9
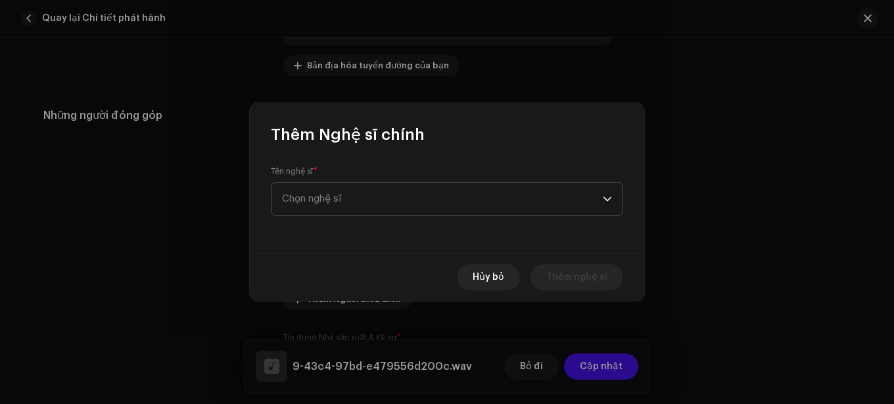
click at [369, 185] on span "Chọn nghệ sĩ" at bounding box center [442, 199] width 321 height 33
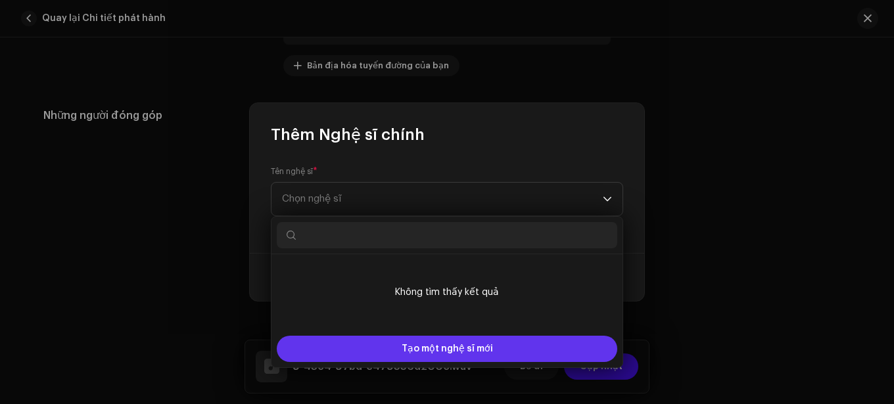
click at [431, 350] on font "Tạo một nghệ sĩ mới" at bounding box center [447, 348] width 91 height 9
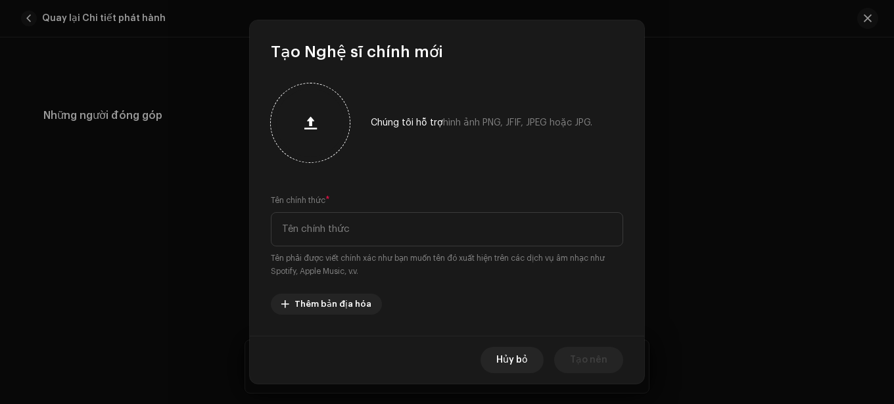
click at [315, 133] on button "button" at bounding box center [310, 123] width 32 height 32
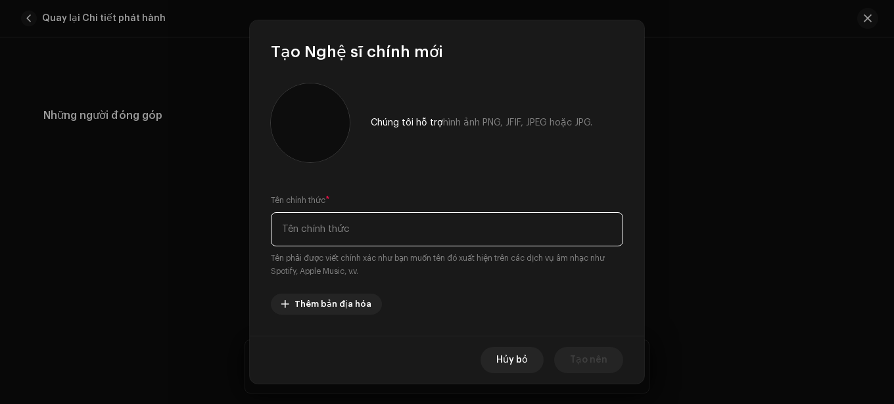
click at [338, 227] on input "text" at bounding box center [447, 229] width 352 height 34
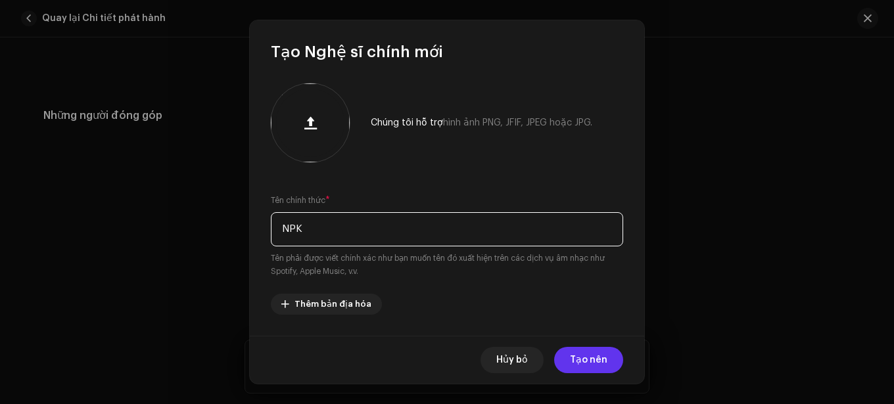
type input "NPK"
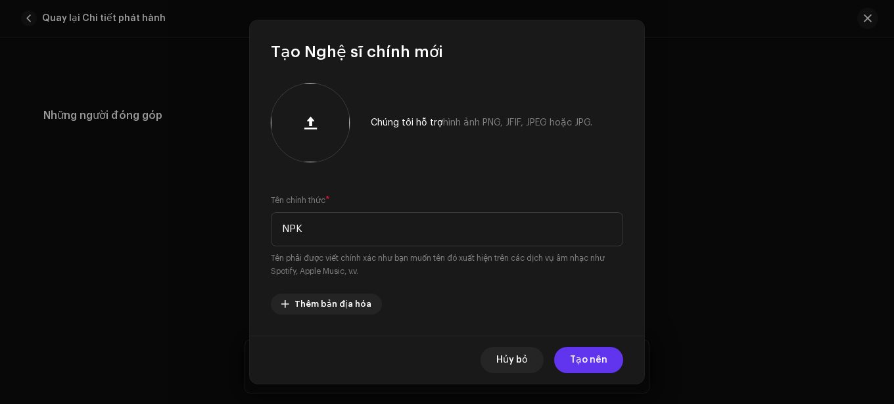
click at [575, 353] on span "Tạo nên" at bounding box center [588, 360] width 37 height 26
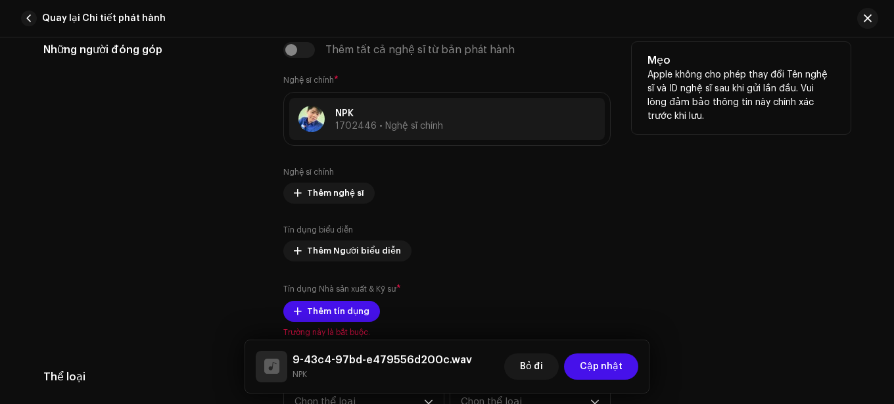
scroll to position [986, 0]
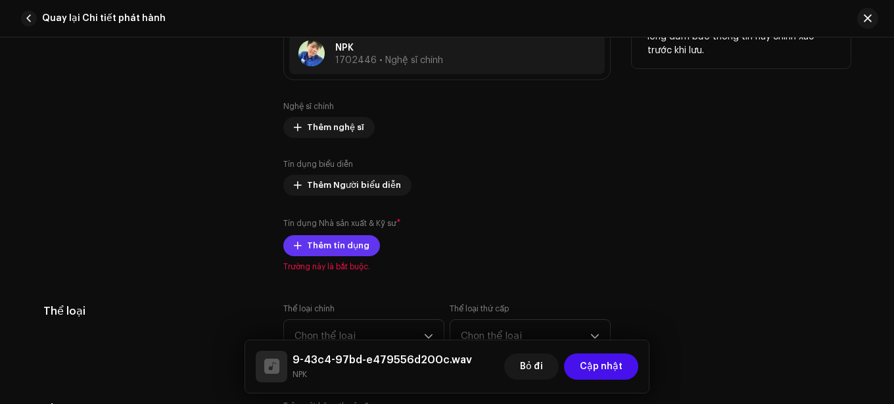
click at [347, 248] on font "Thêm tín dụng" at bounding box center [338, 245] width 62 height 9
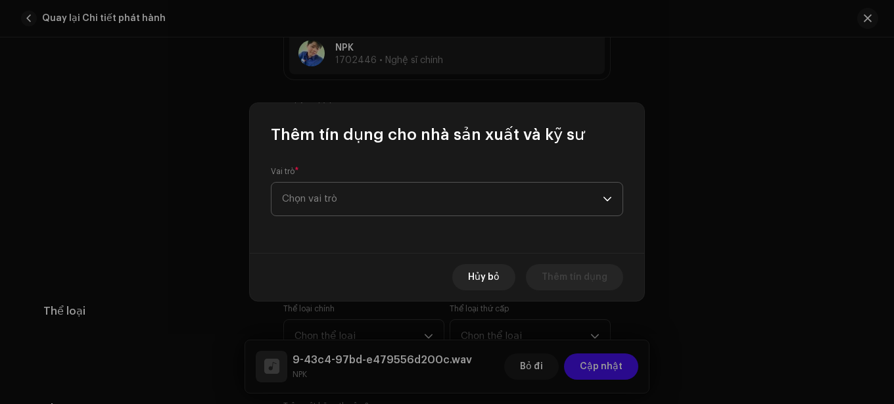
click at [403, 195] on span "Chọn vai trò" at bounding box center [442, 199] width 321 height 33
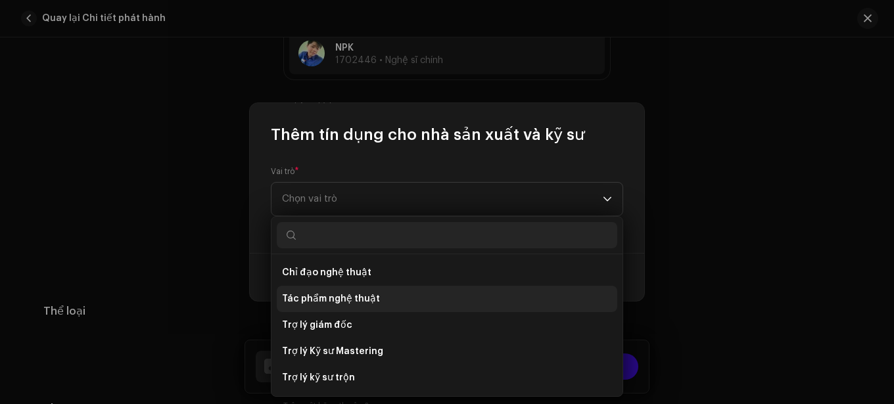
click at [352, 296] on font "Tác phẩm nghệ thuật" at bounding box center [331, 298] width 98 height 9
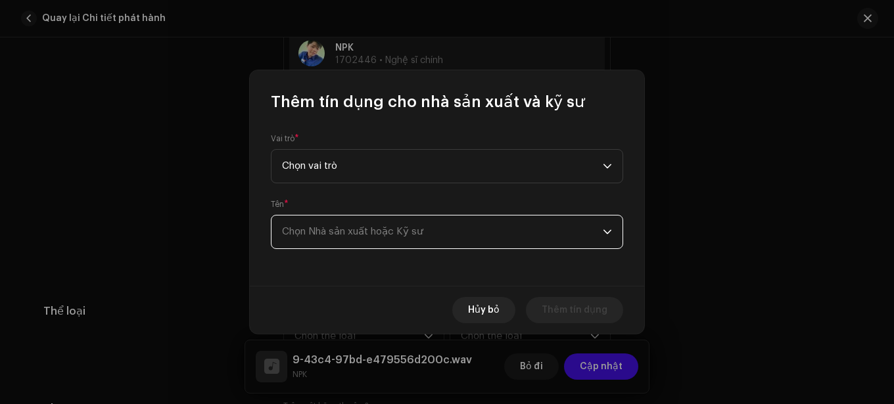
click at [443, 232] on span "Chọn Nhà sản xuất hoặc Kỹ sư" at bounding box center [442, 232] width 321 height 33
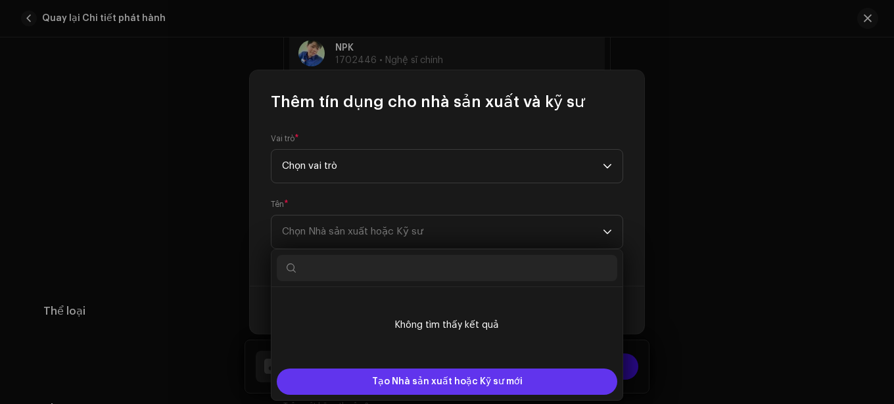
click at [448, 379] on font "Tạo Nhà sản xuất hoặc Kỹ sư mới" at bounding box center [447, 381] width 151 height 9
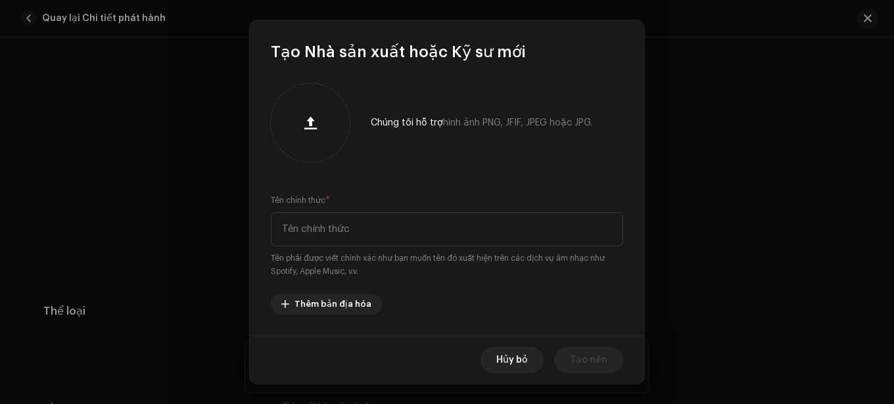
click at [330, 157] on div at bounding box center [310, 122] width 79 height 79
click at [315, 139] on div at bounding box center [310, 123] width 68 height 68
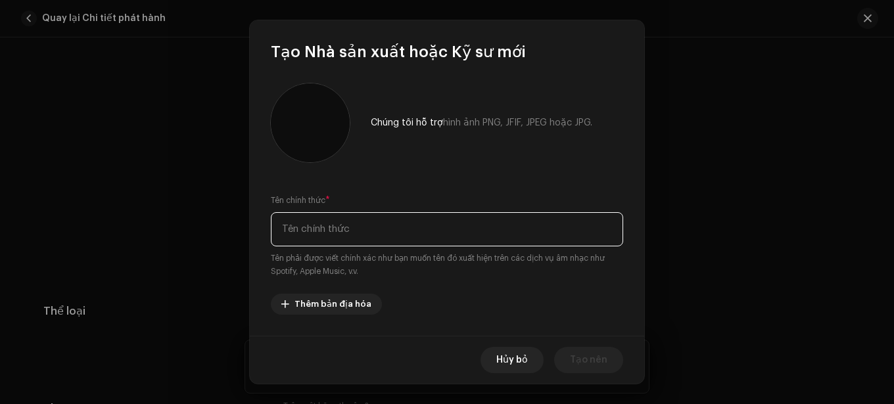
click at [363, 225] on input "text" at bounding box center [447, 229] width 352 height 34
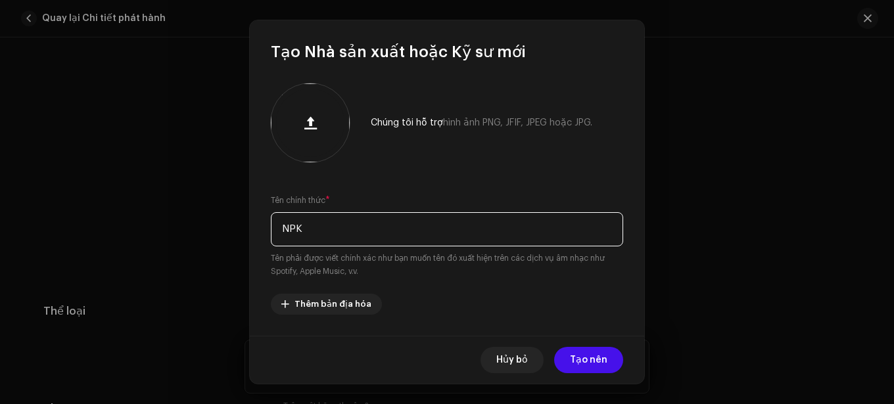
type input "NPK"
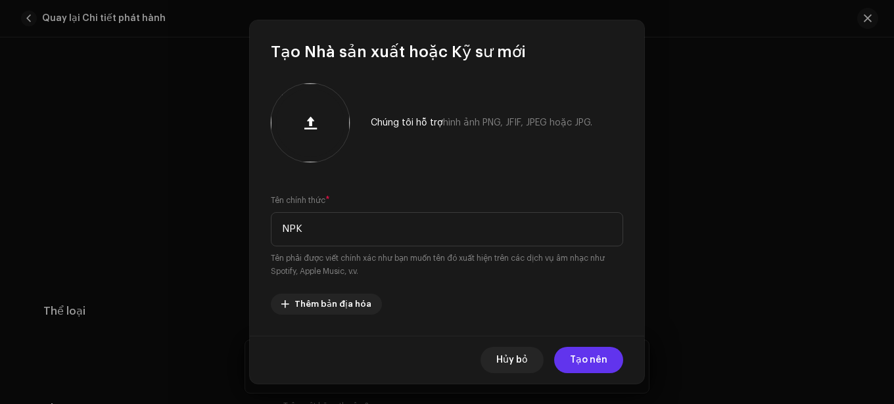
click at [573, 357] on font "Tạo nên" at bounding box center [588, 360] width 37 height 9
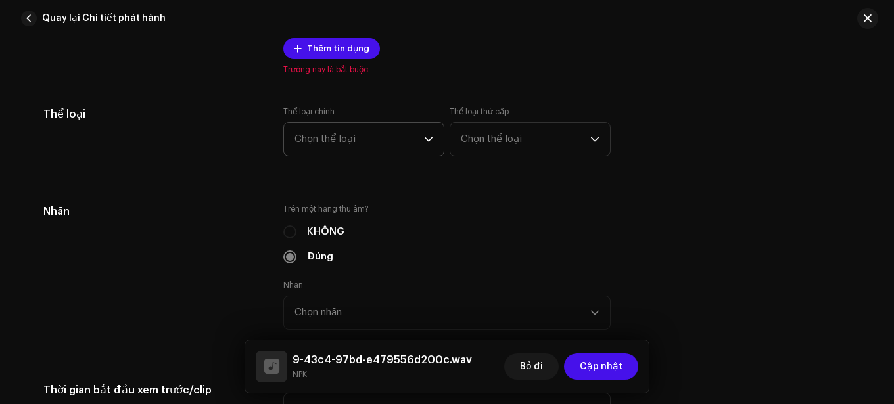
scroll to position [1117, 0]
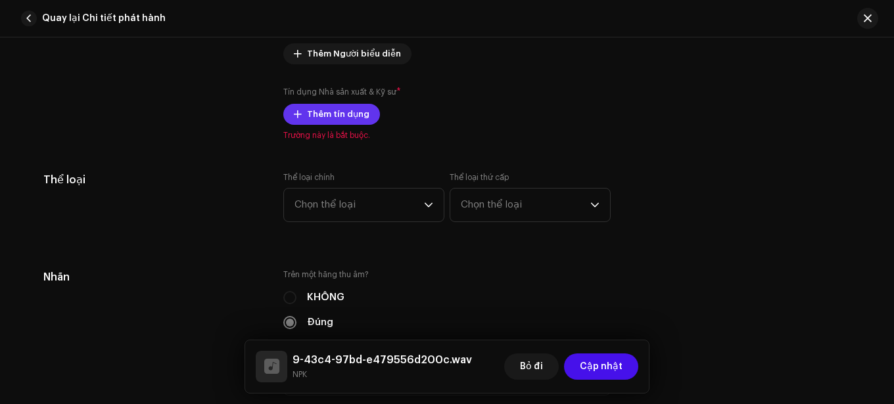
click at [346, 119] on span "Thêm tín dụng" at bounding box center [338, 114] width 62 height 26
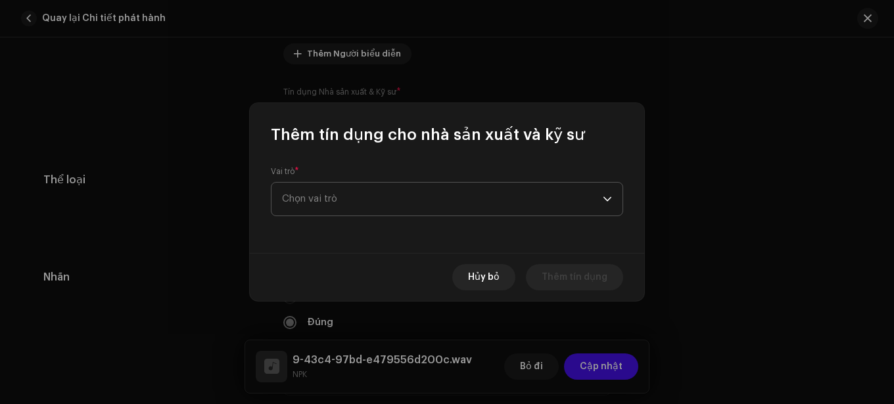
click at [411, 192] on span "Chọn vai trò" at bounding box center [442, 199] width 321 height 33
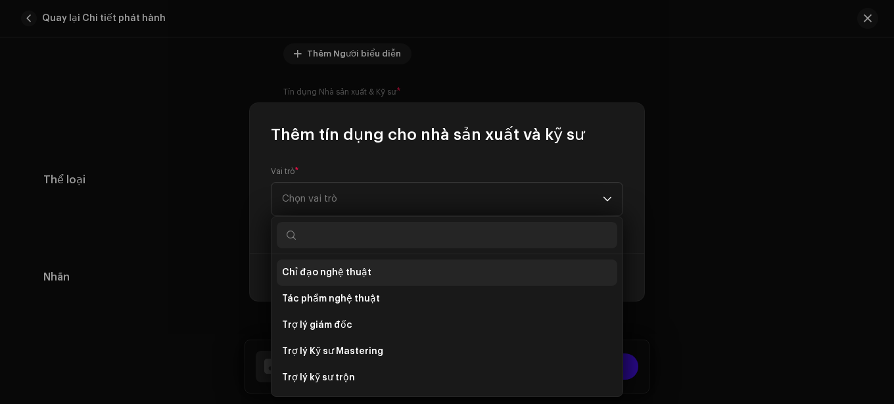
click at [382, 279] on li "Chỉ đạo nghệ thuật" at bounding box center [447, 273] width 340 height 26
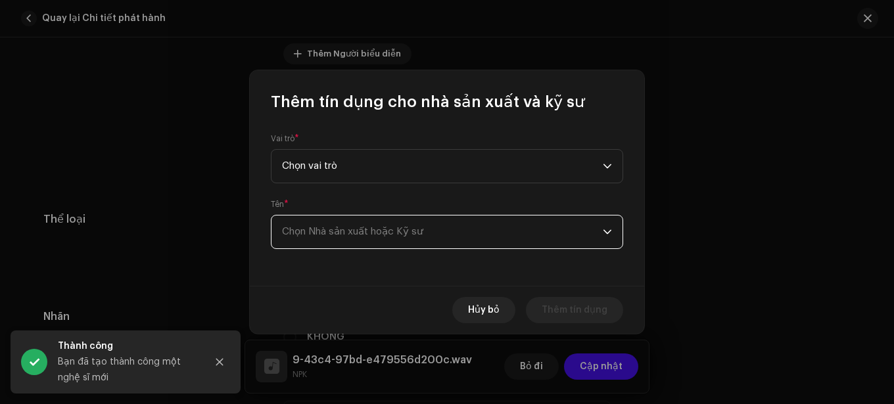
click at [392, 228] on font "Chọn Nhà sản xuất hoặc Kỹ sư" at bounding box center [352, 232] width 141 height 10
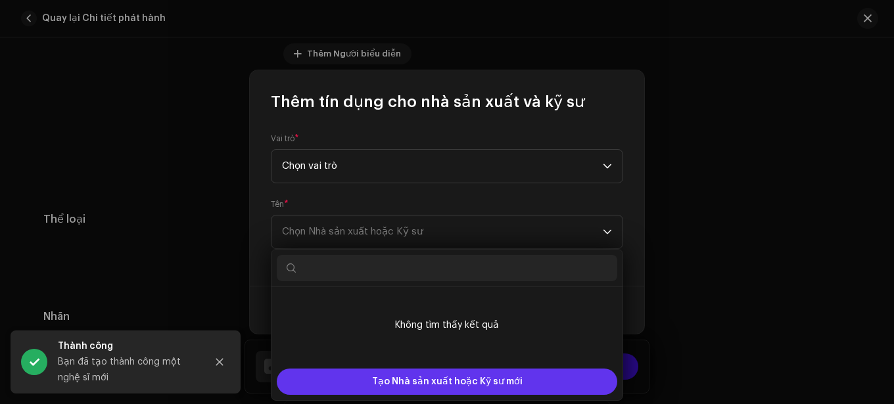
click at [417, 392] on span "Tạo Nhà sản xuất hoặc Kỹ sư mới" at bounding box center [447, 382] width 151 height 26
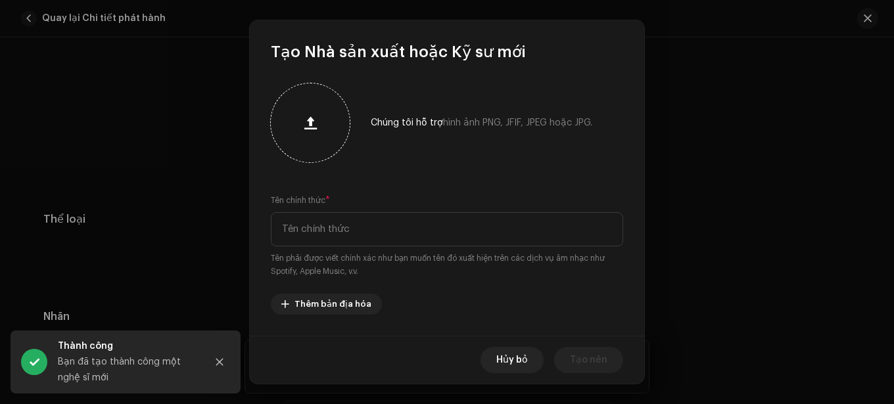
click at [333, 143] on div at bounding box center [310, 123] width 68 height 68
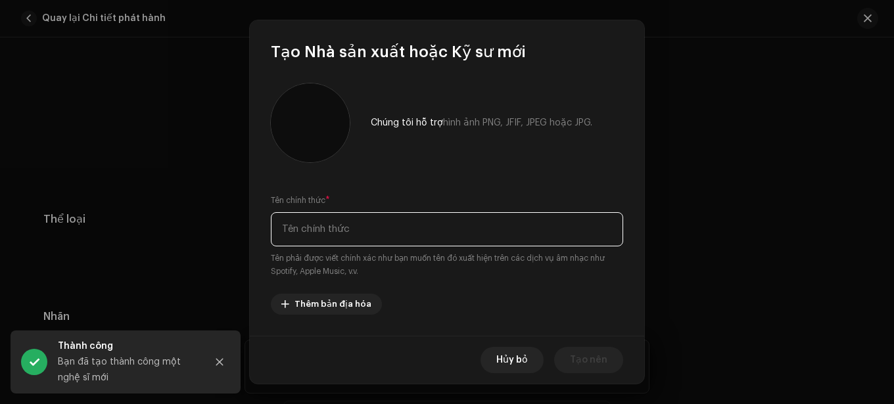
click at [375, 234] on input "text" at bounding box center [447, 229] width 352 height 34
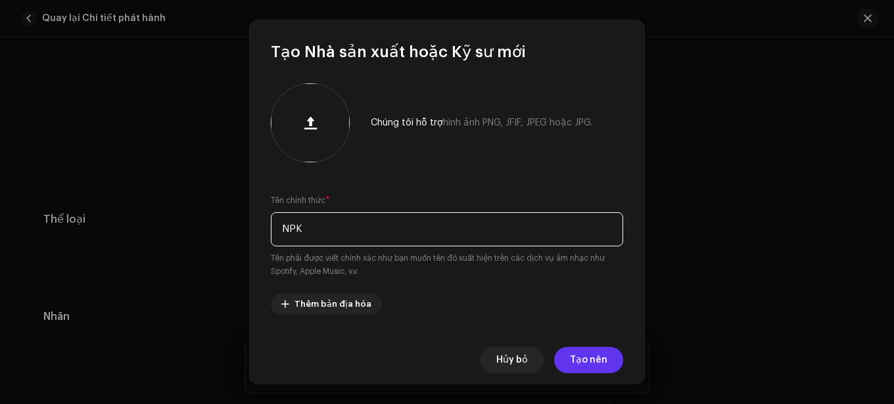
type input "NPK"
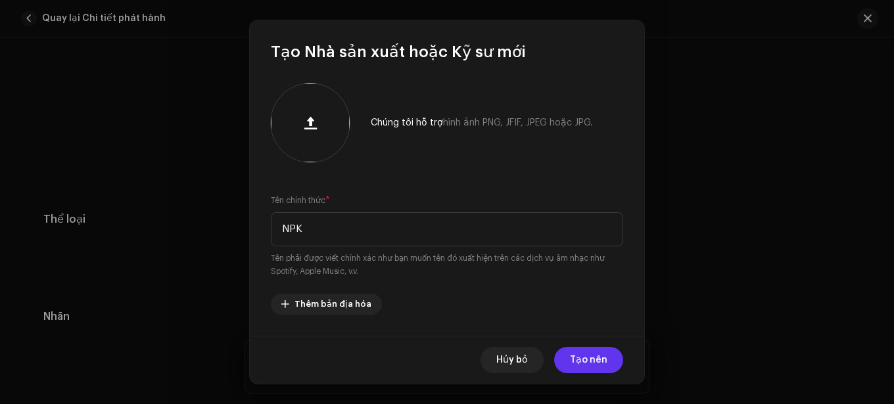
click at [581, 361] on font "Tạo nên" at bounding box center [588, 360] width 37 height 9
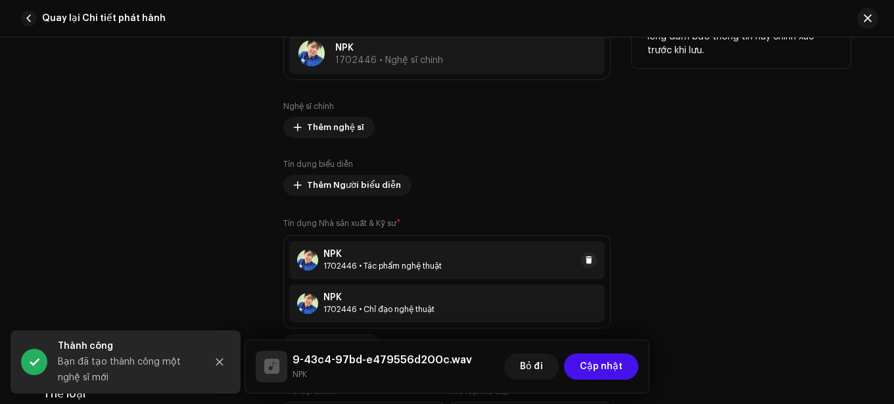
scroll to position [1052, 0]
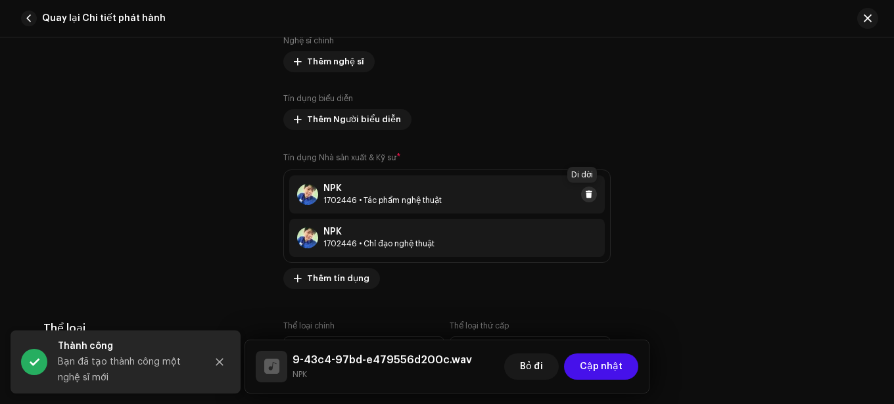
click at [585, 197] on span at bounding box center [589, 194] width 8 height 11
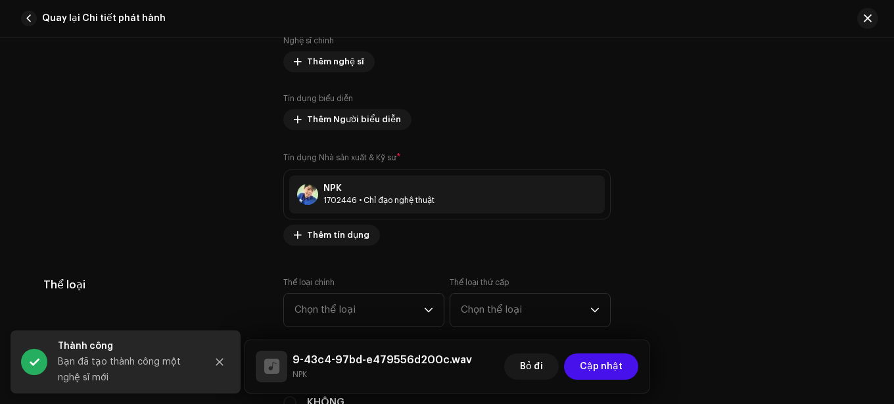
scroll to position [986, 0]
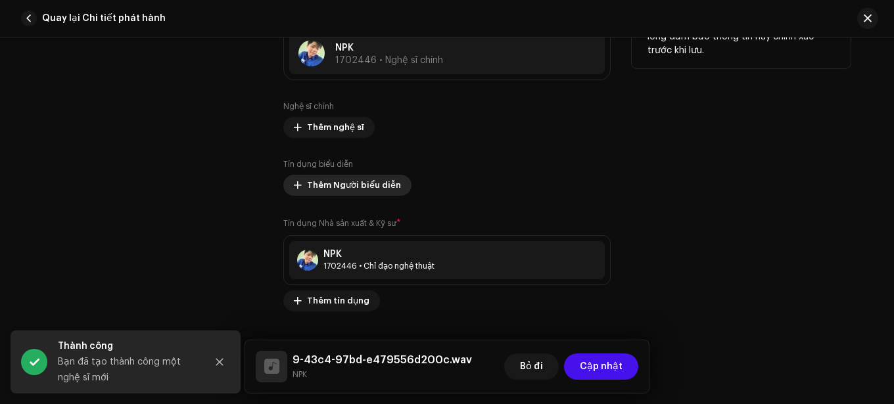
click at [363, 187] on font "Thêm Người biểu diễn" at bounding box center [354, 185] width 94 height 9
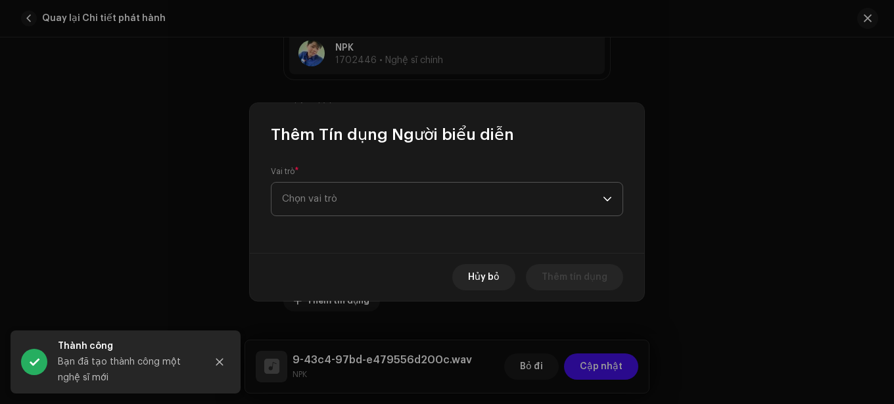
click at [473, 204] on span "Chọn vai trò" at bounding box center [442, 199] width 321 height 33
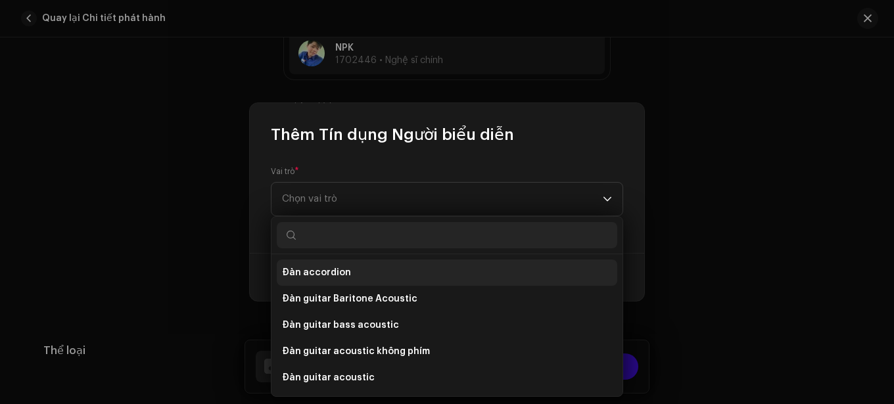
click at [375, 279] on li "Đàn accordion" at bounding box center [447, 273] width 340 height 26
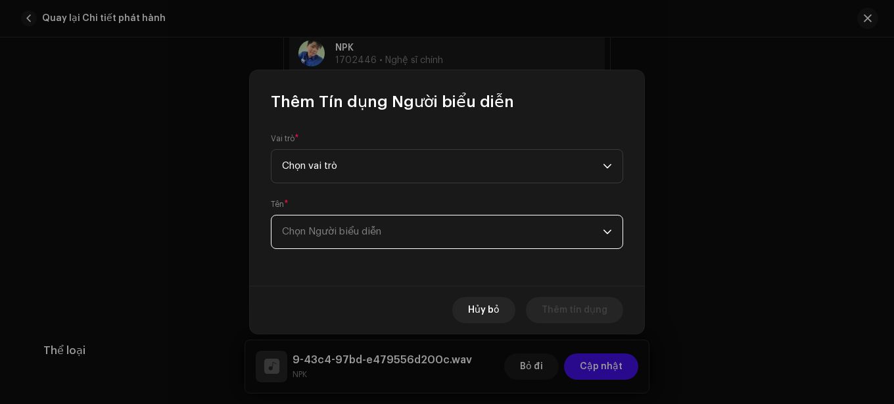
click at [411, 233] on span "Chọn Người biểu diễn" at bounding box center [442, 232] width 321 height 33
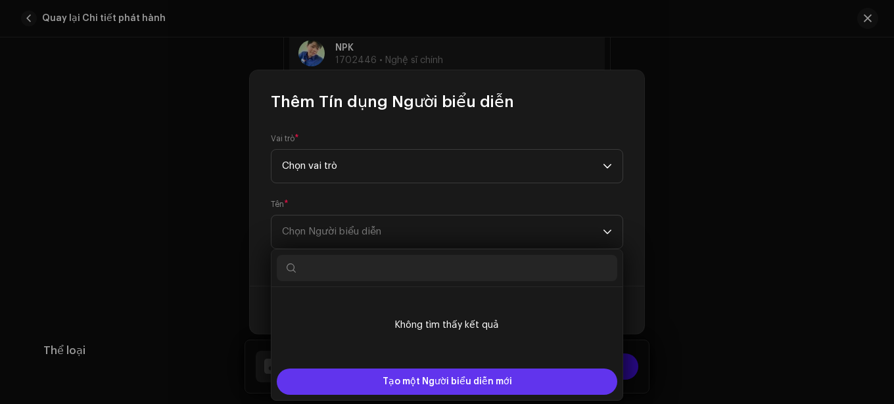
click at [427, 375] on span "Tạo một Người biểu diễn mới" at bounding box center [447, 382] width 129 height 26
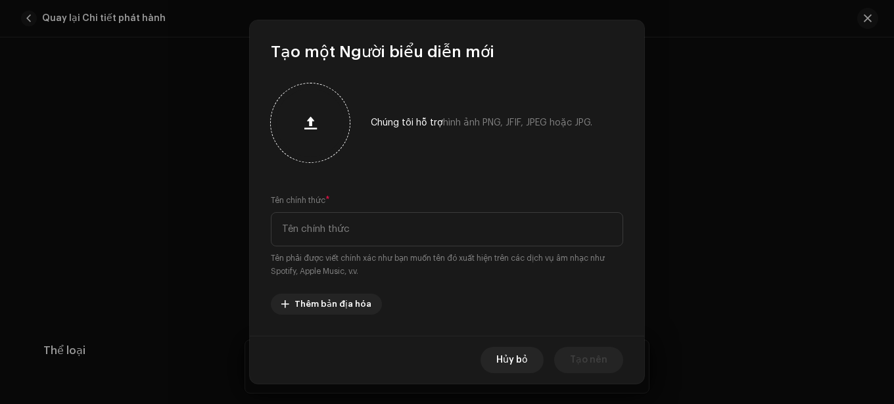
click at [306, 106] on div at bounding box center [310, 123] width 68 height 68
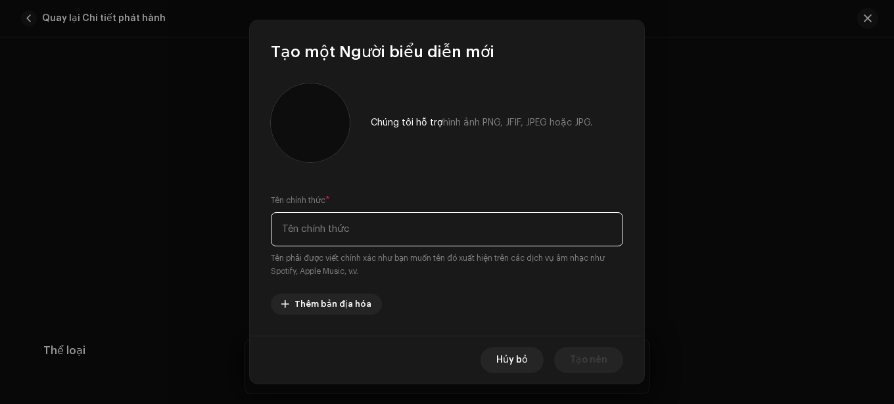
click at [349, 231] on input "text" at bounding box center [447, 229] width 352 height 34
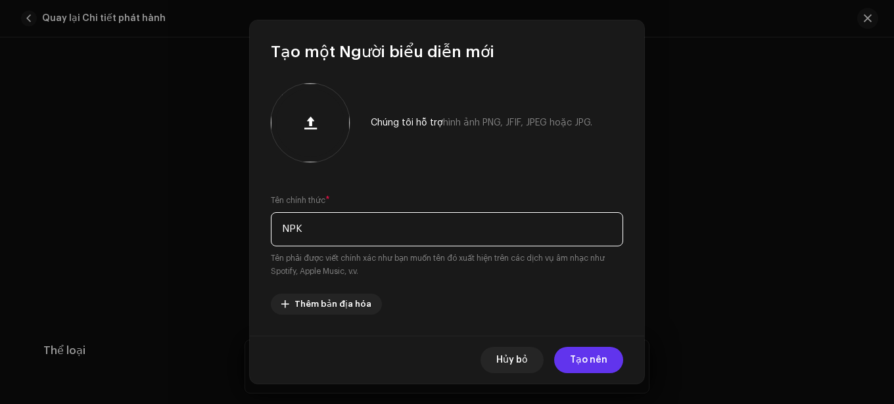
type input "NPK"
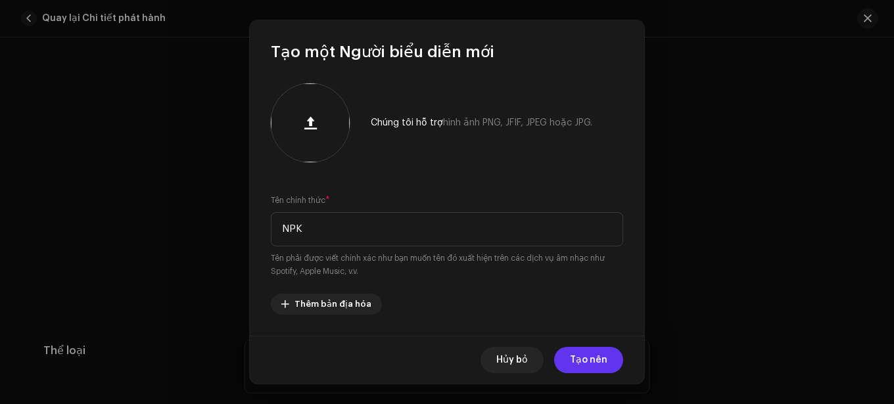
click at [584, 360] on font "Tạo nên" at bounding box center [588, 360] width 37 height 9
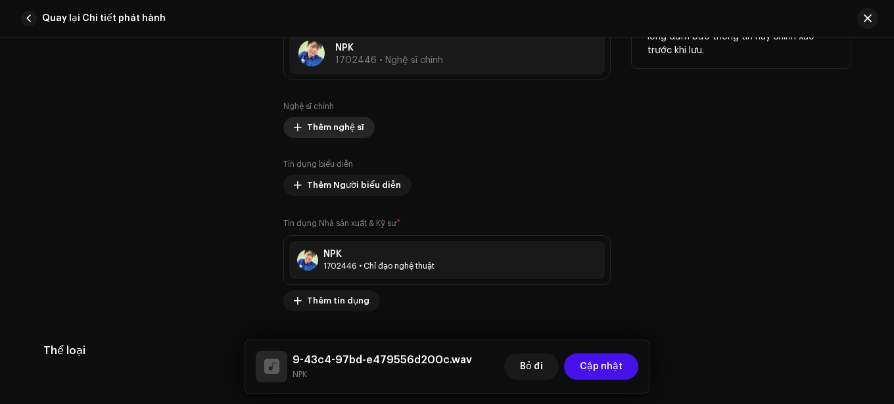
click at [323, 123] on font "Thêm nghệ sĩ" at bounding box center [335, 127] width 57 height 9
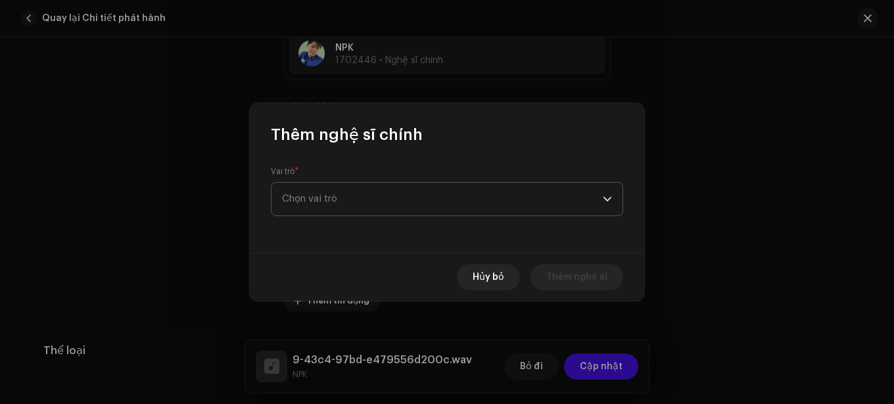
click at [472, 207] on span "Chọn vai trò" at bounding box center [442, 199] width 321 height 33
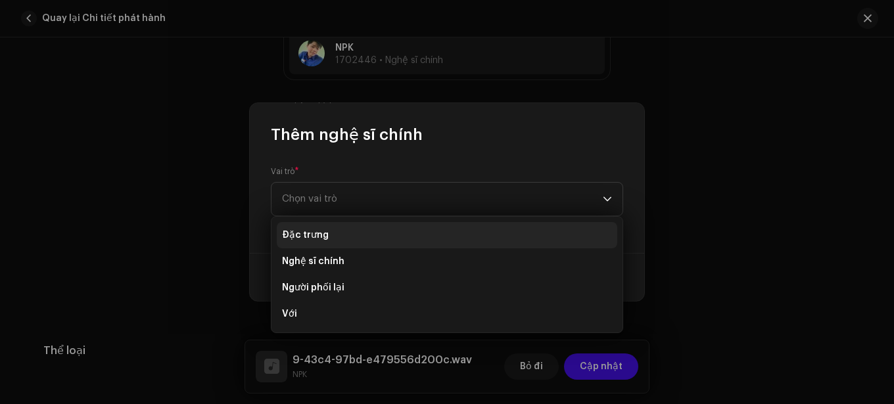
click at [413, 232] on li "Đặc trưng" at bounding box center [447, 235] width 340 height 26
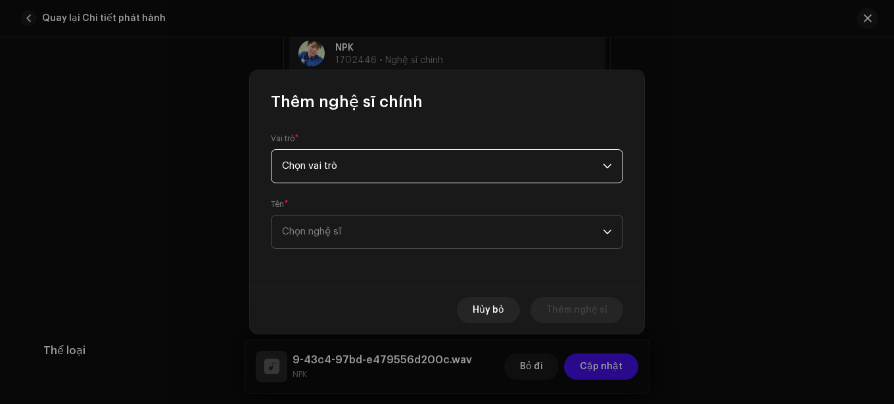
click at [530, 246] on span "Chọn nghệ sĩ" at bounding box center [442, 232] width 321 height 33
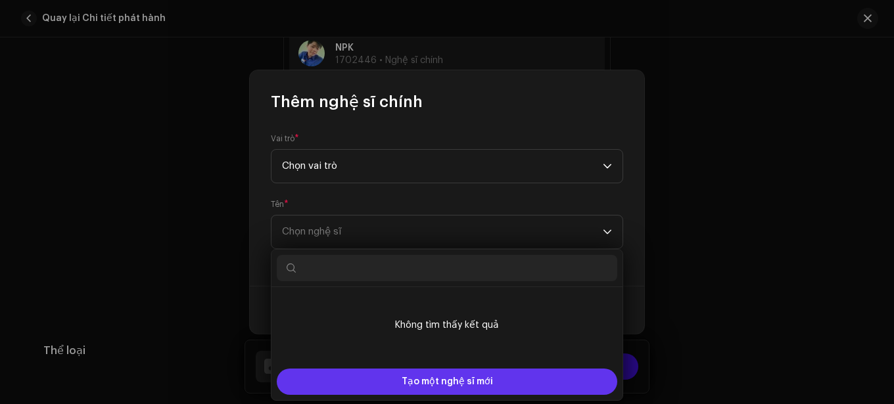
click at [491, 373] on div "Tạo một nghệ sĩ mới" at bounding box center [447, 382] width 340 height 26
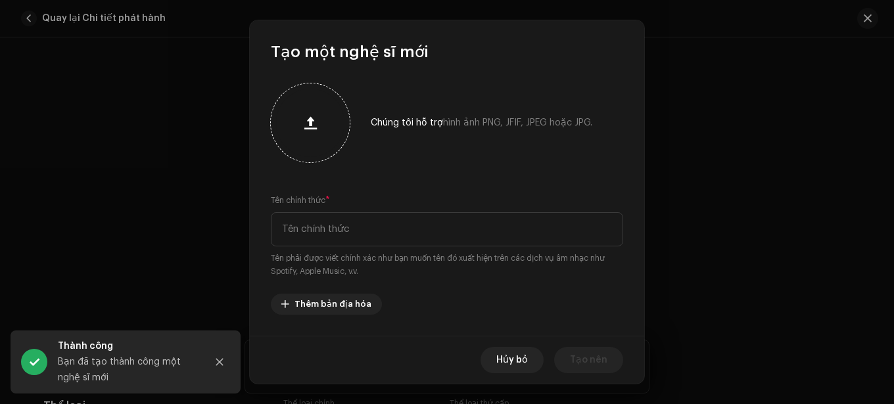
click at [323, 152] on div at bounding box center [310, 123] width 68 height 68
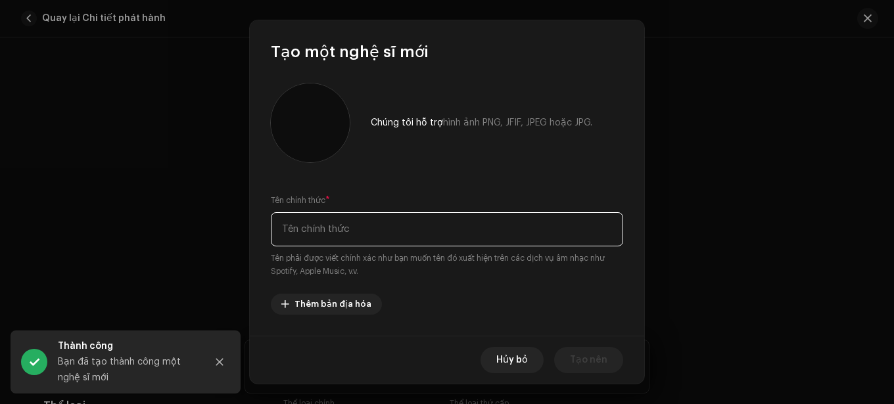
click at [352, 229] on input "text" at bounding box center [447, 229] width 352 height 34
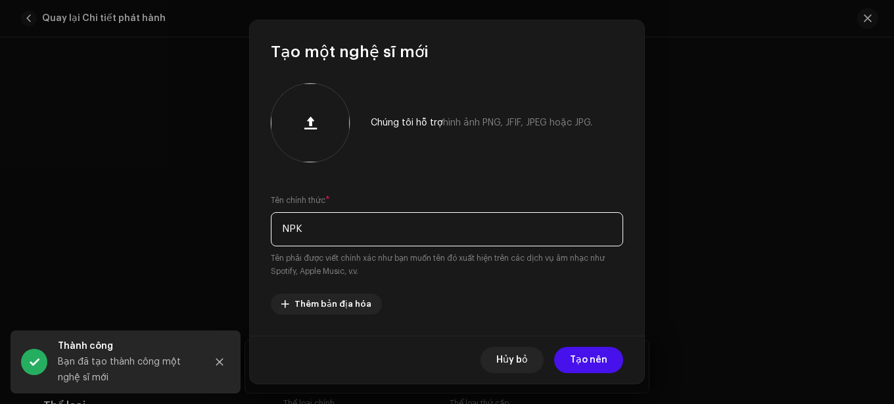
type input "NPK"
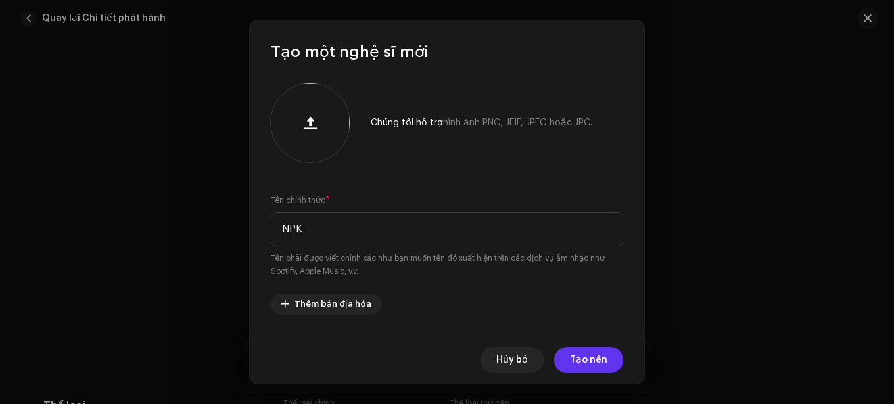
click at [595, 358] on font "Tạo nên" at bounding box center [588, 360] width 37 height 9
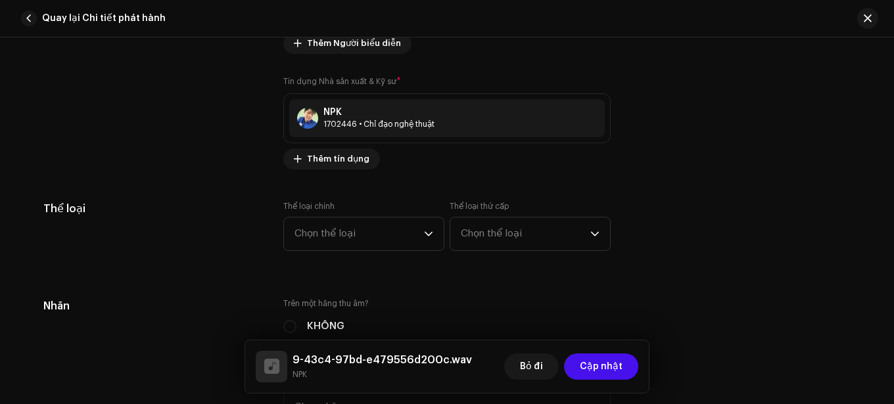
scroll to position [1249, 0]
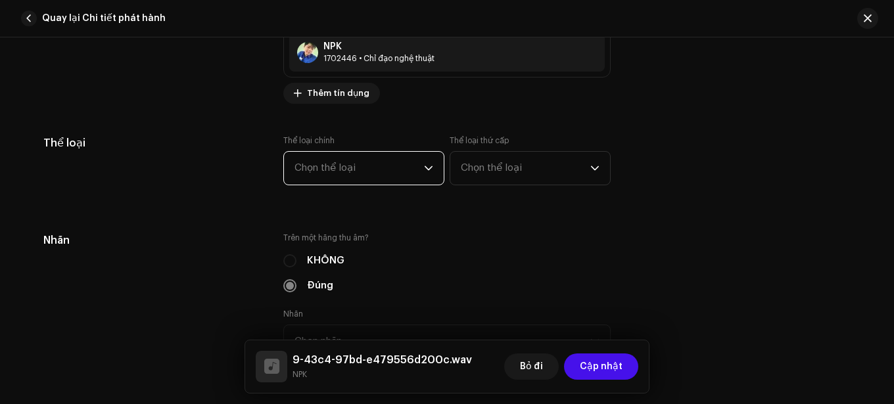
click at [398, 166] on span "Chọn thể loại" at bounding box center [358, 168] width 129 height 33
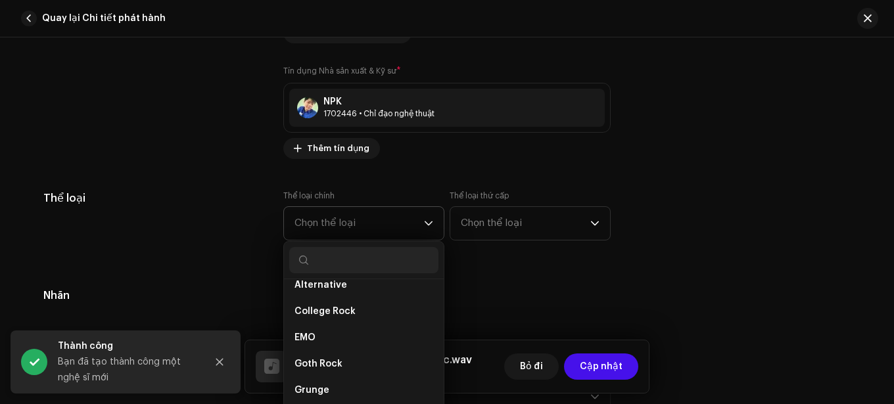
scroll to position [900, 0]
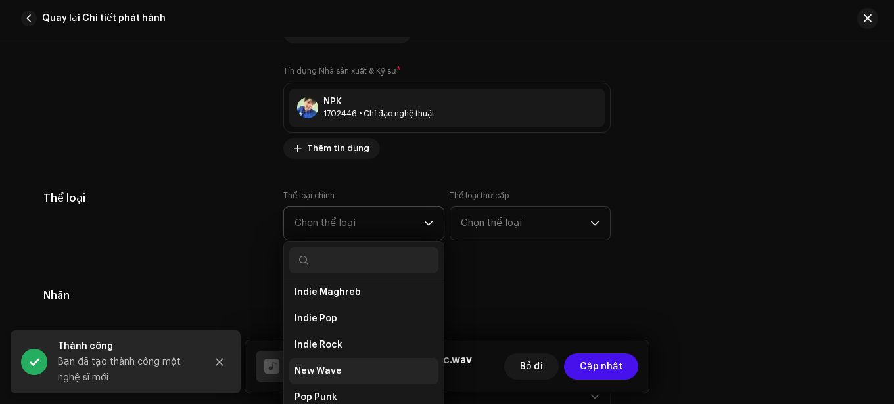
click at [343, 360] on li "New Wave" at bounding box center [363, 371] width 149 height 26
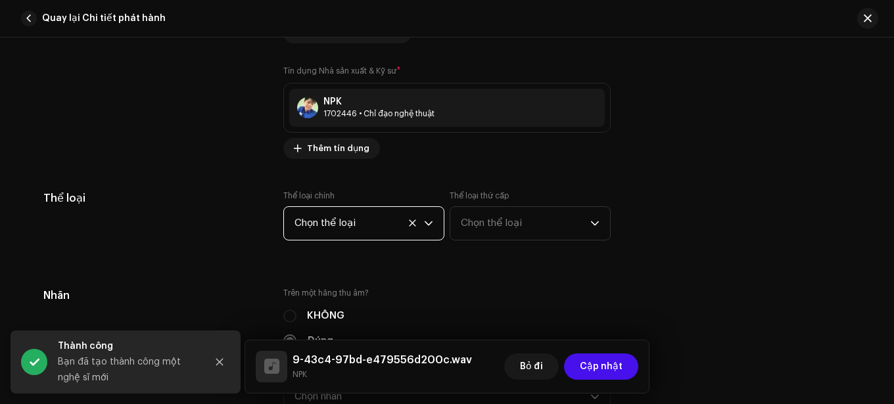
click at [540, 212] on span "Chọn thể loại" at bounding box center [525, 223] width 129 height 33
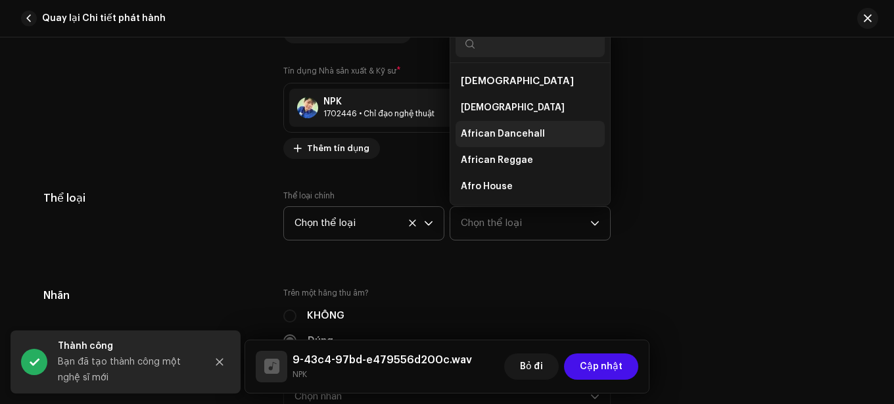
scroll to position [21, 0]
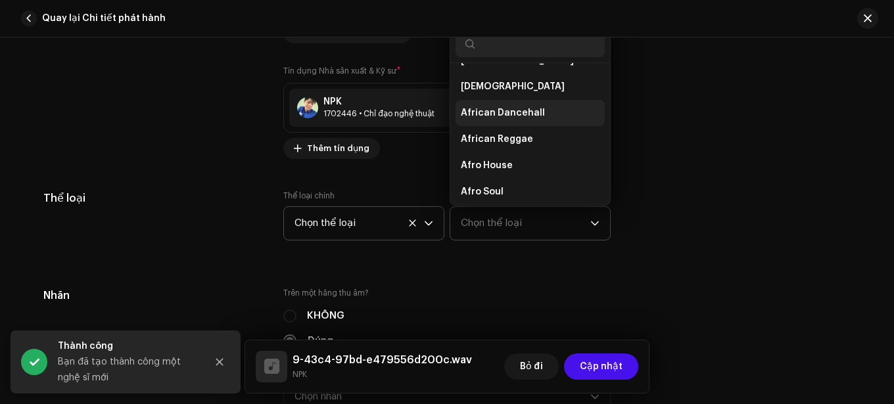
click at [526, 114] on span "African Dancehall" at bounding box center [503, 112] width 84 height 13
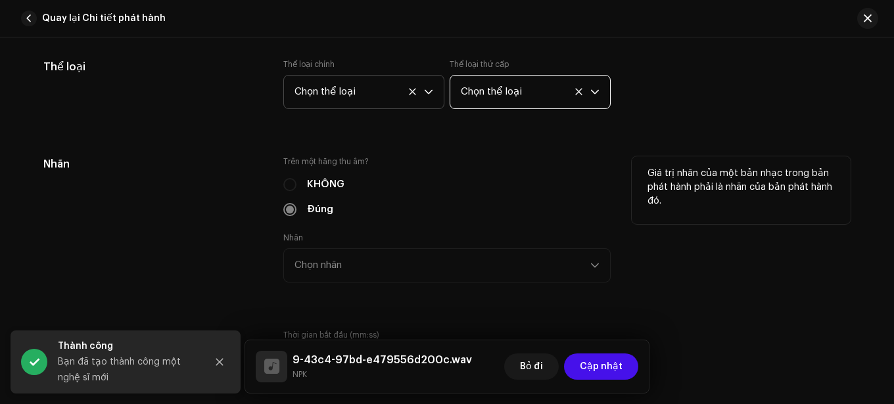
scroll to position [1446, 0]
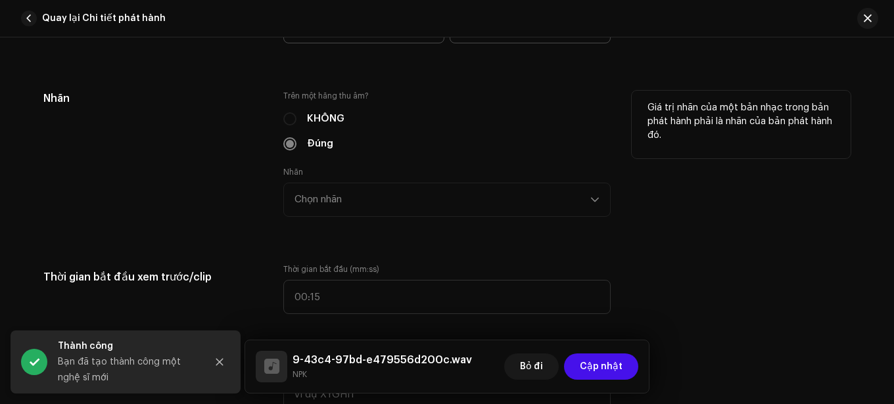
click at [292, 119] on div "KHÔNG" at bounding box center [446, 119] width 327 height 14
click at [404, 196] on div "Nhãn Chọn nhãn" at bounding box center [446, 192] width 327 height 50
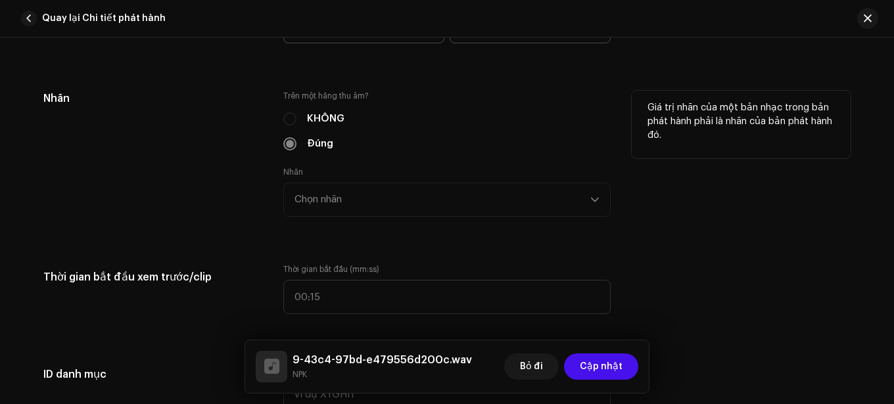
click at [593, 202] on div "Nhãn Chọn nhãn" at bounding box center [446, 192] width 327 height 50
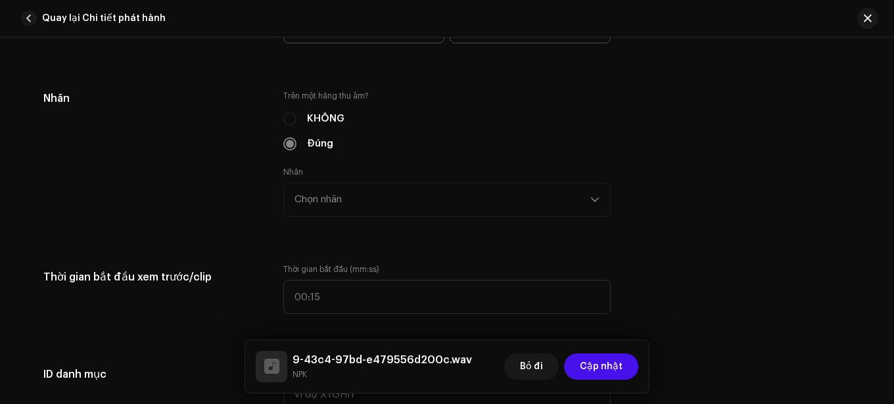
scroll to position [1512, 0]
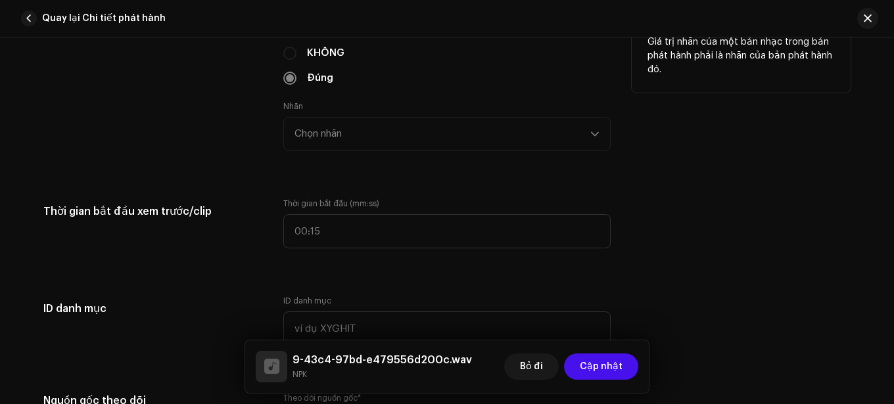
click at [350, 139] on div "Nhãn Chọn nhãn" at bounding box center [446, 126] width 327 height 50
click at [348, 137] on div "Nhãn Chọn nhãn" at bounding box center [446, 126] width 327 height 50
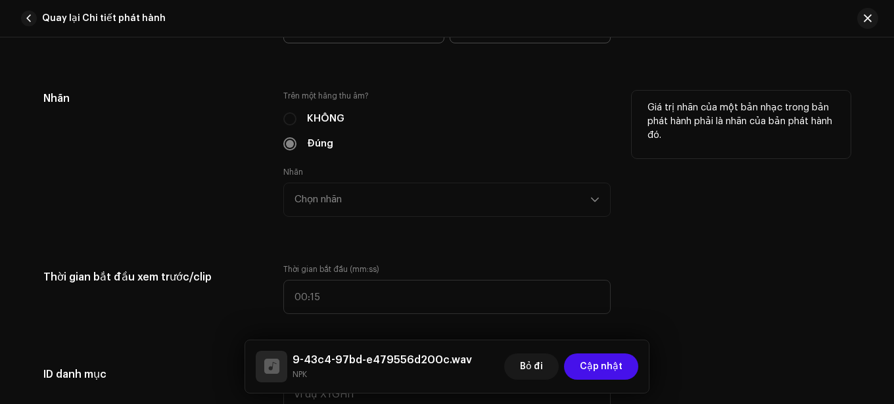
click at [302, 116] on div "KHÔNG" at bounding box center [446, 119] width 327 height 14
click at [314, 135] on div "Trên một hãng thu âm? KHÔNG Đúng Nhãn Chọn nhãn" at bounding box center [446, 162] width 327 height 142
click at [486, 206] on div "Nhãn Chọn nhãn" at bounding box center [446, 192] width 327 height 50
click at [495, 204] on div "Nhãn Chọn nhãn" at bounding box center [446, 192] width 327 height 50
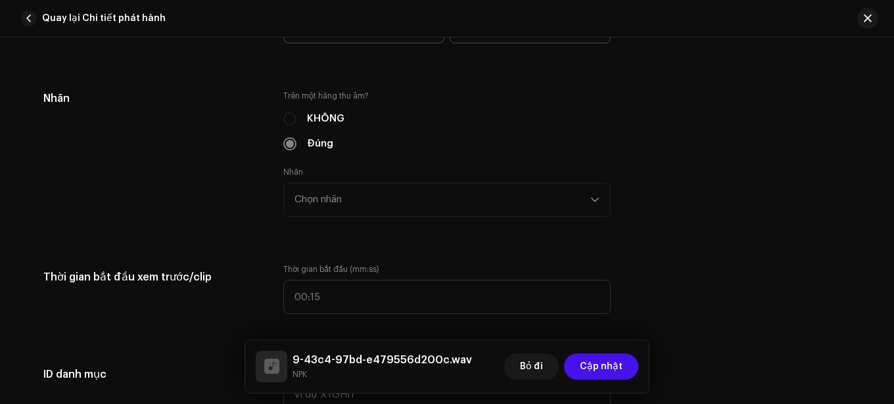
scroll to position [1512, 0]
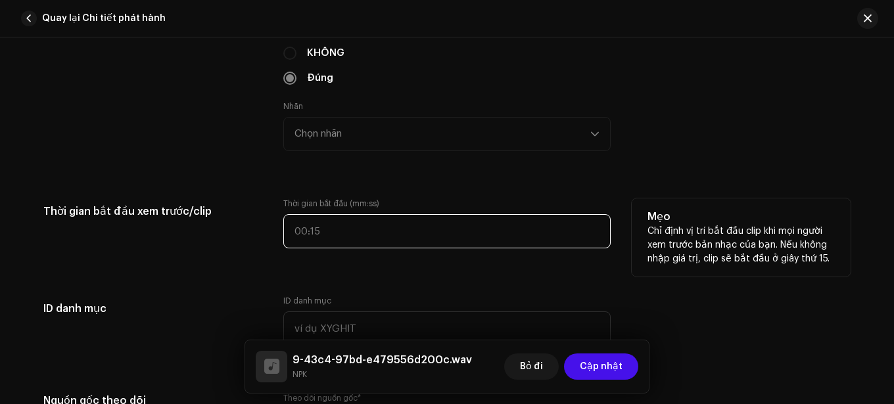
type input ":"
click at [372, 234] on input ":" at bounding box center [446, 231] width 327 height 34
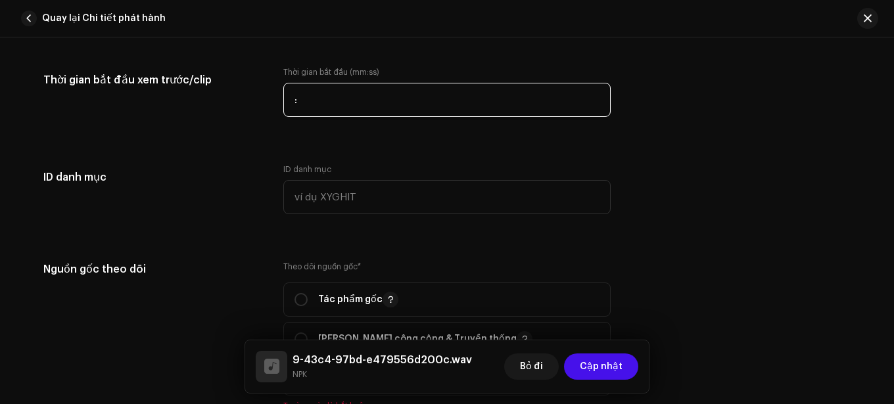
scroll to position [1709, 0]
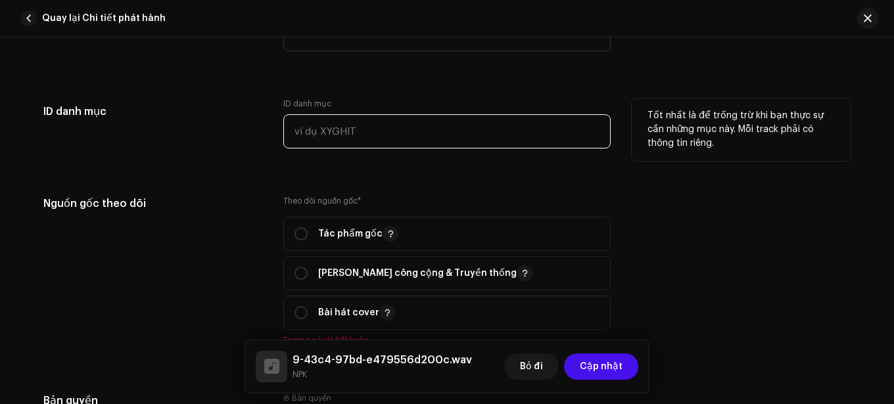
click at [395, 137] on input "text" at bounding box center [446, 131] width 327 height 34
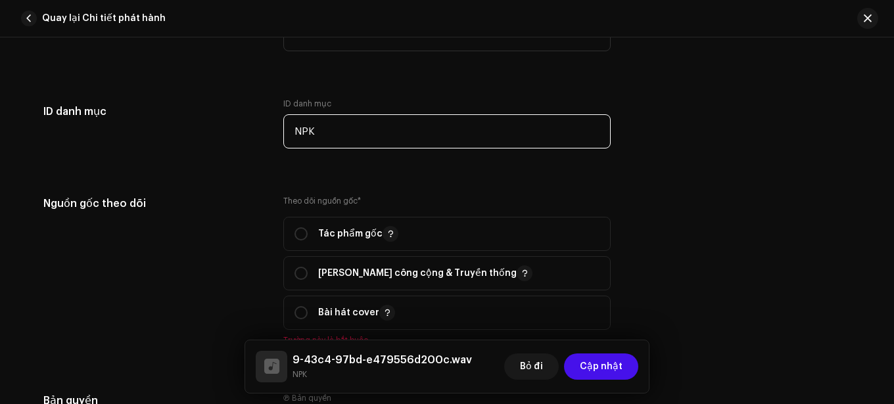
scroll to position [1775, 0]
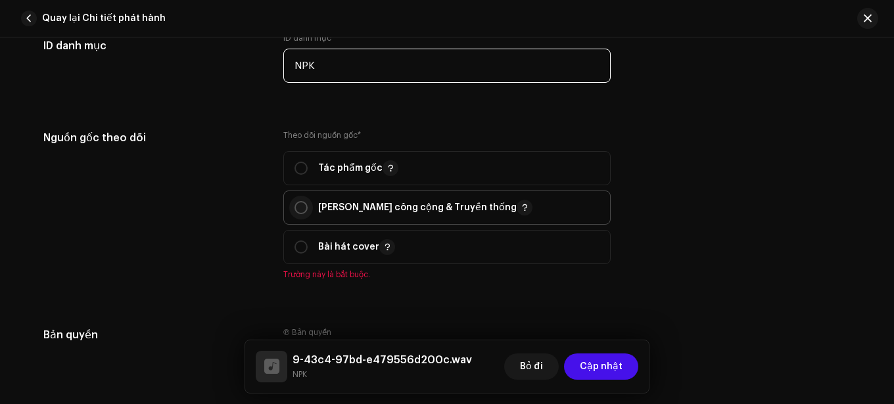
type input "NPK"
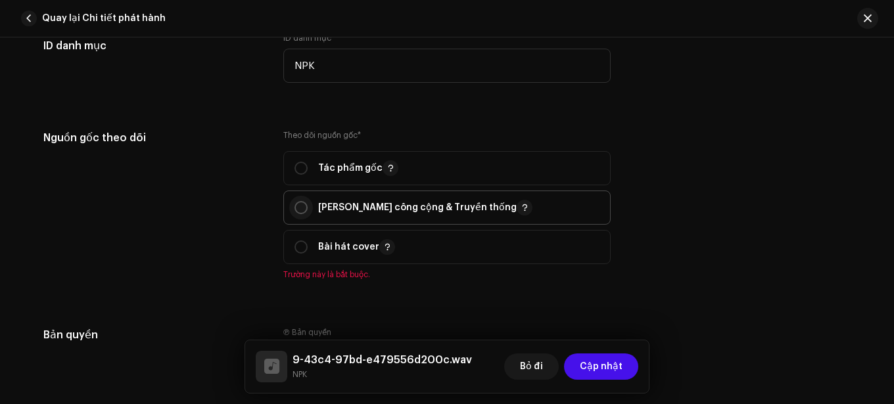
click at [296, 208] on input "radio" at bounding box center [300, 207] width 13 height 13
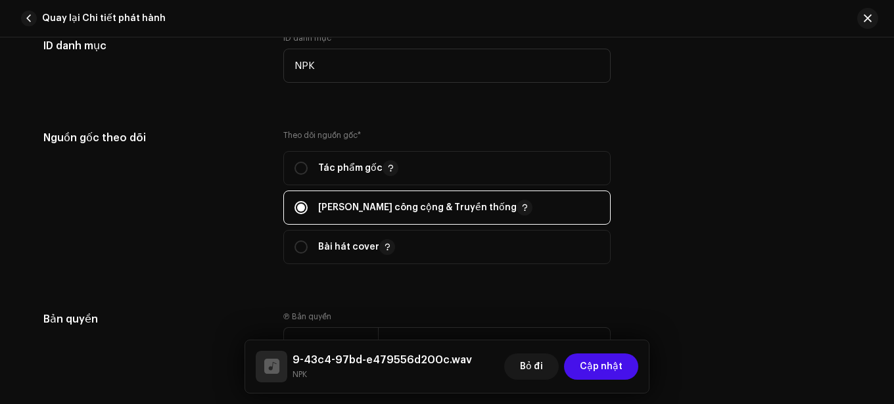
scroll to position [1840, 0]
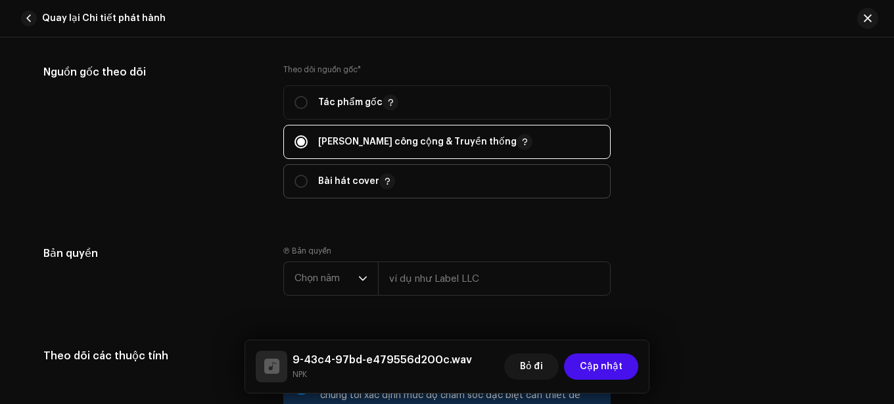
click at [337, 182] on font "Bài hát cover" at bounding box center [348, 181] width 61 height 9
radio input "false"
radio input "true"
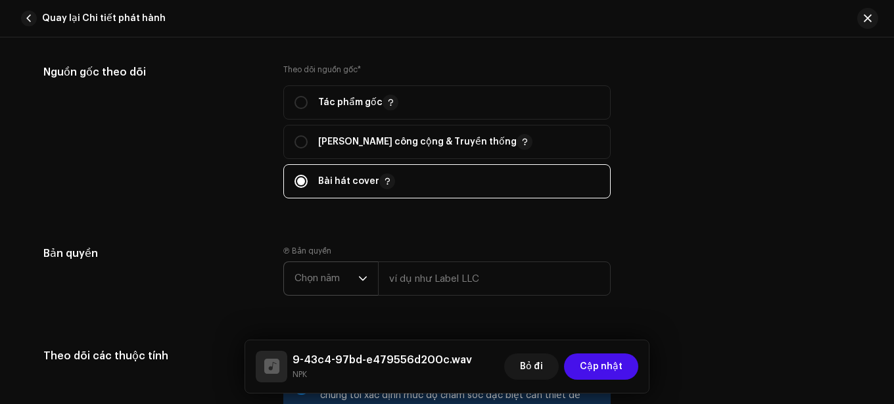
click at [362, 271] on div "trình kích hoạt thả xuống" at bounding box center [362, 278] width 9 height 33
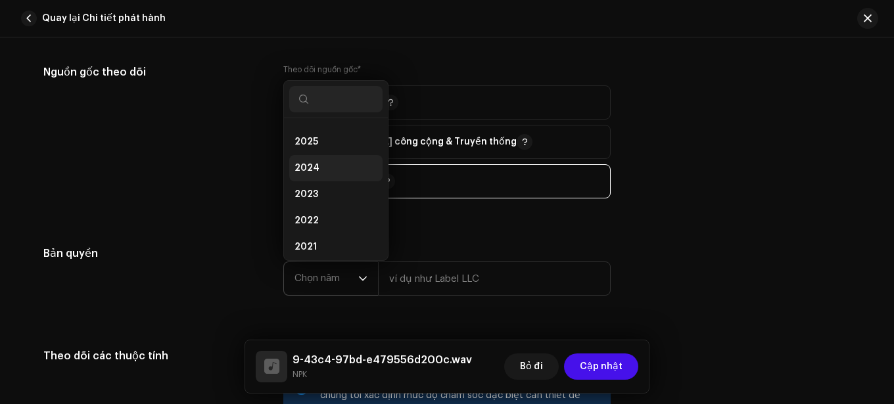
scroll to position [0, 0]
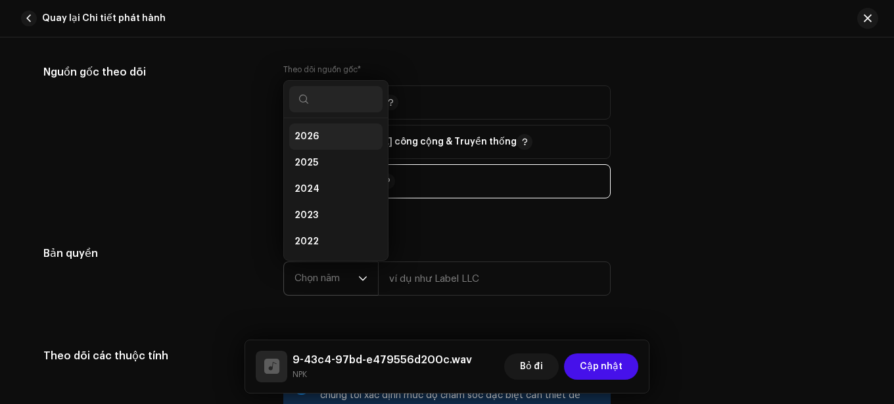
click at [335, 134] on li "2026" at bounding box center [335, 137] width 93 height 26
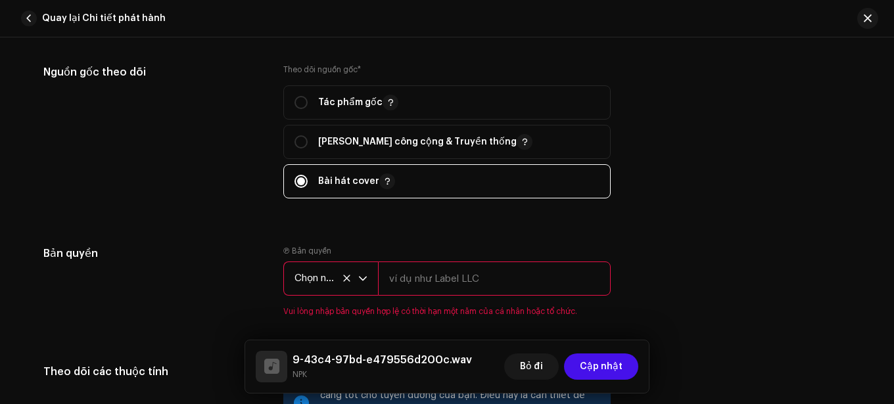
click at [439, 280] on input "text" at bounding box center [494, 279] width 233 height 34
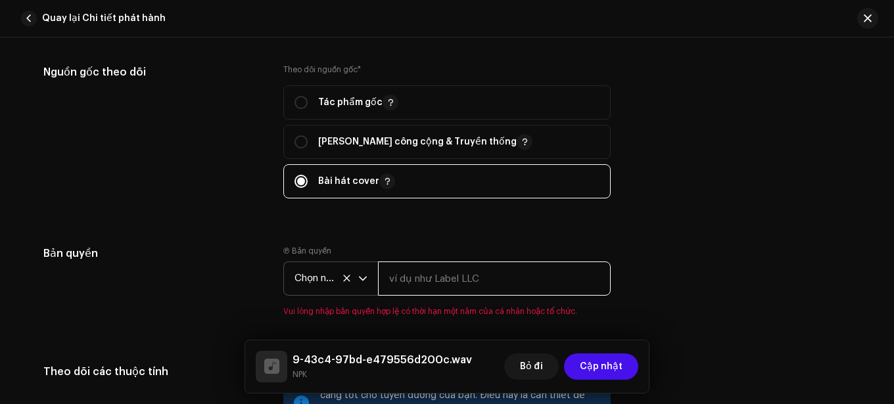
type input "NPK"
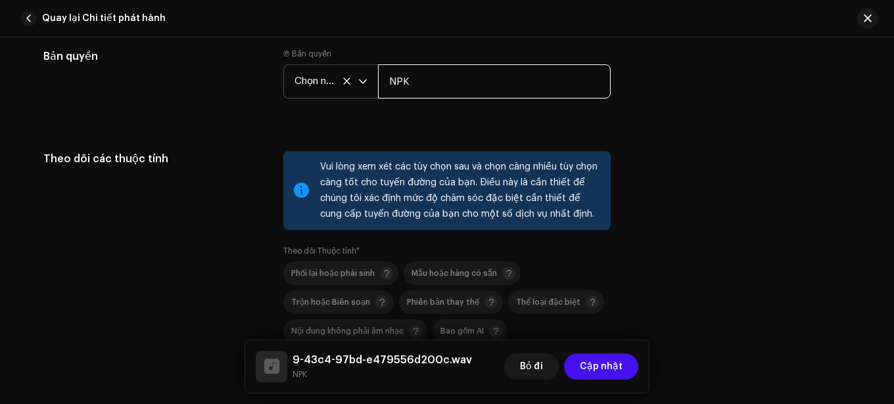
scroll to position [2103, 0]
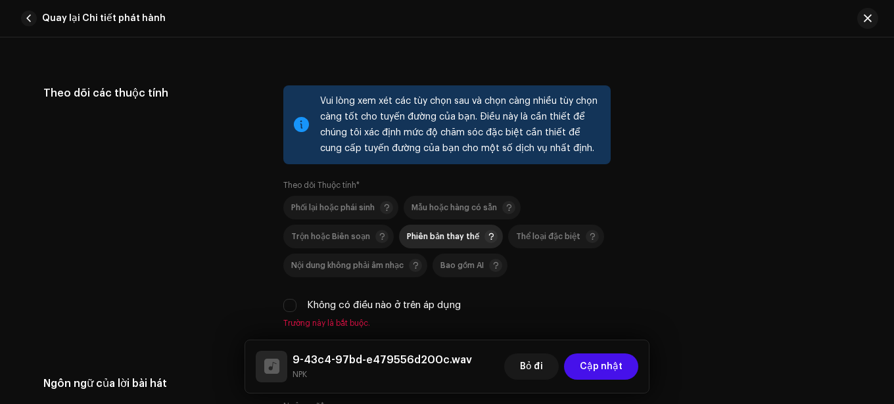
click at [440, 241] on span "Phiên bản thay thế" at bounding box center [443, 236] width 72 height 9
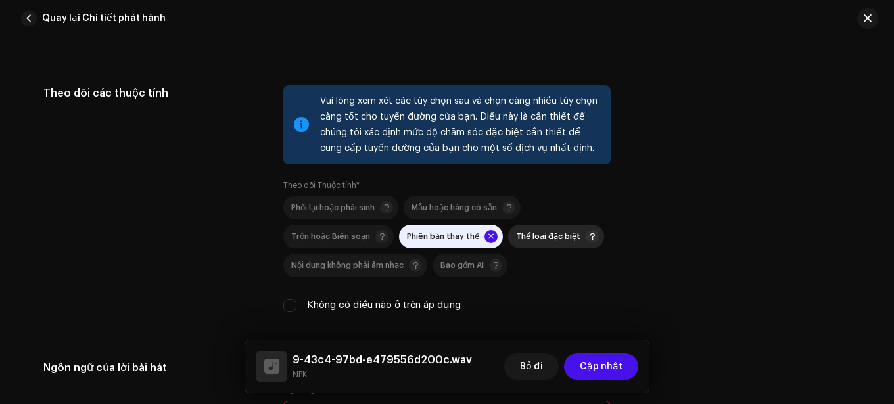
click at [508, 245] on p-togglebutton "Thể loại đặc biệt" at bounding box center [556, 237] width 96 height 24
click at [470, 269] on span "Bao gồm AI" at bounding box center [461, 265] width 43 height 9
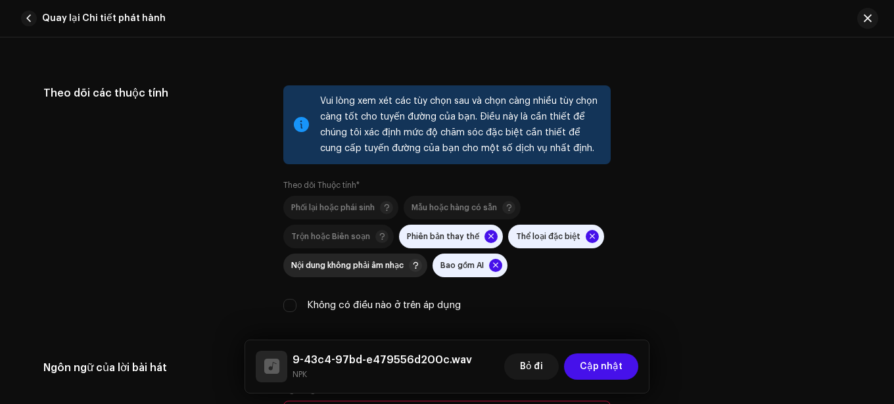
click at [391, 269] on font "Nội dung không phải âm nhạc" at bounding box center [347, 266] width 112 height 8
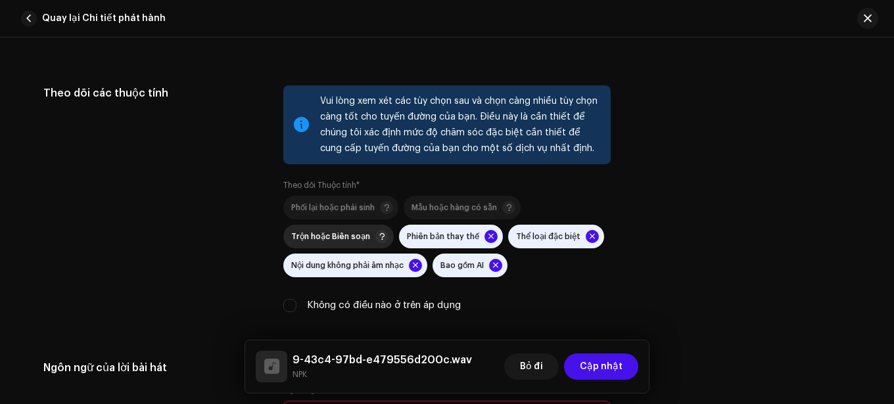
click at [350, 233] on font "Trộn hoặc Biên soạn" at bounding box center [330, 237] width 79 height 8
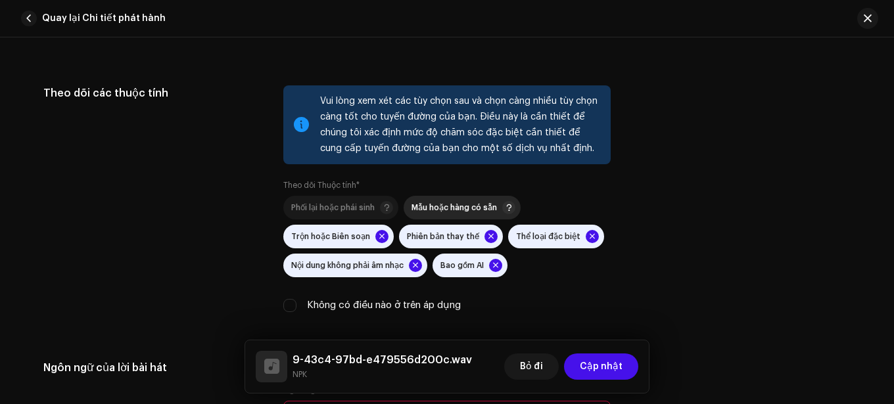
drag, startPoint x: 349, startPoint y: 212, endPoint x: 408, endPoint y: 212, distance: 59.2
click at [350, 212] on div "Phối lại hoặc phái sinh" at bounding box center [342, 207] width 102 height 13
click at [411, 214] on div "Mẫu hoặc hàng có sẵn" at bounding box center [463, 207] width 104 height 13
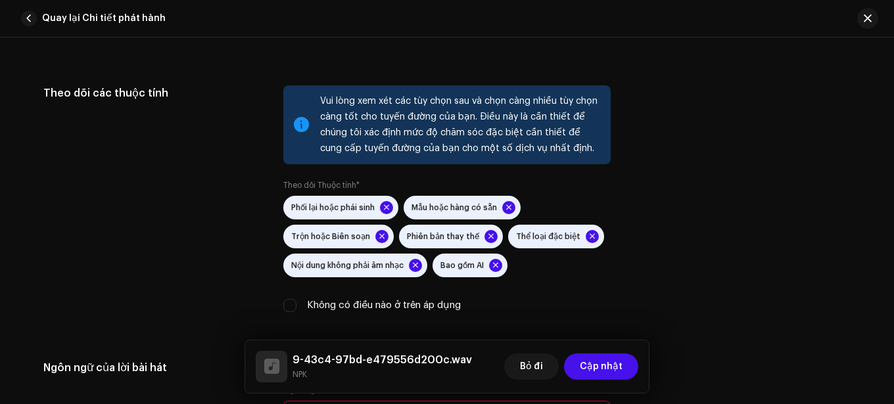
click at [292, 315] on div "Vui lòng xem xét các tùy chọn sau và chọn càng nhiều tùy chọn càng tốt cho tuyế…" at bounding box center [446, 206] width 327 height 243
click at [292, 306] on input "Không có điều nào ở trên áp dụng" at bounding box center [289, 305] width 13 height 13
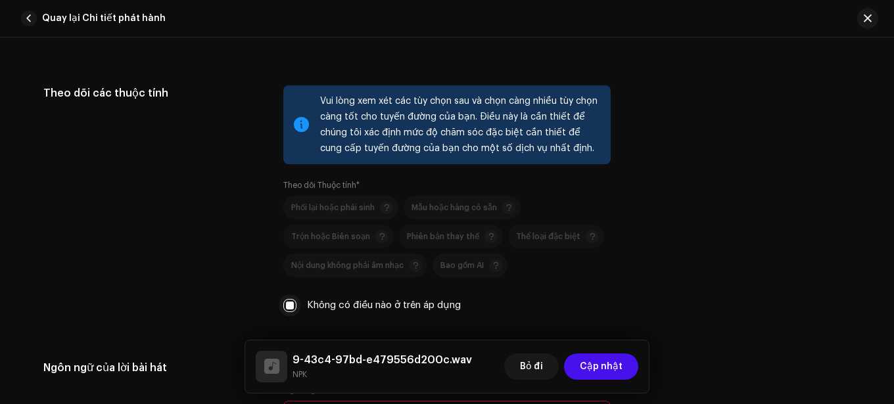
click at [287, 302] on input "Không có điều nào ở trên áp dụng" at bounding box center [289, 305] width 13 height 13
checkbox input "false"
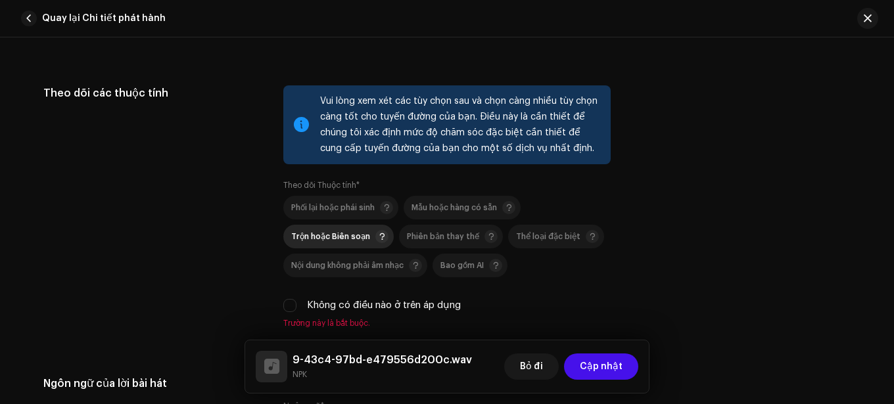
click at [317, 248] on p-togglebutton "Trộn hoặc Biên soạn" at bounding box center [338, 237] width 110 height 24
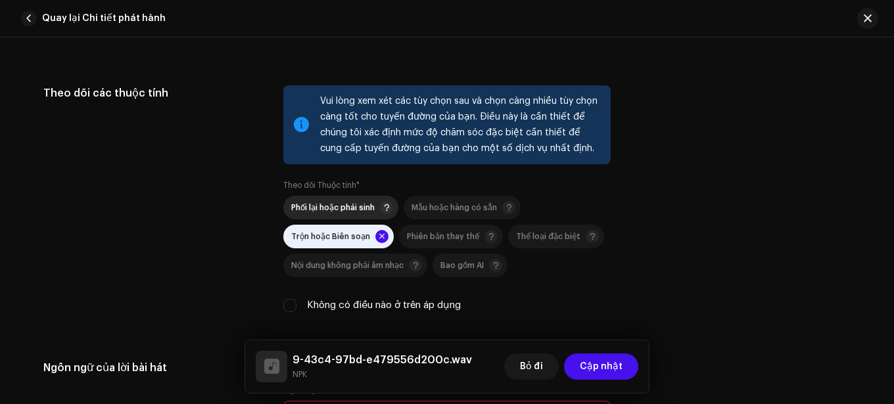
drag, startPoint x: 321, startPoint y: 229, endPoint x: 324, endPoint y: 217, distance: 12.9
click at [321, 227] on p-togglebutton "Trộn hoặc Biên soạn" at bounding box center [338, 237] width 110 height 24
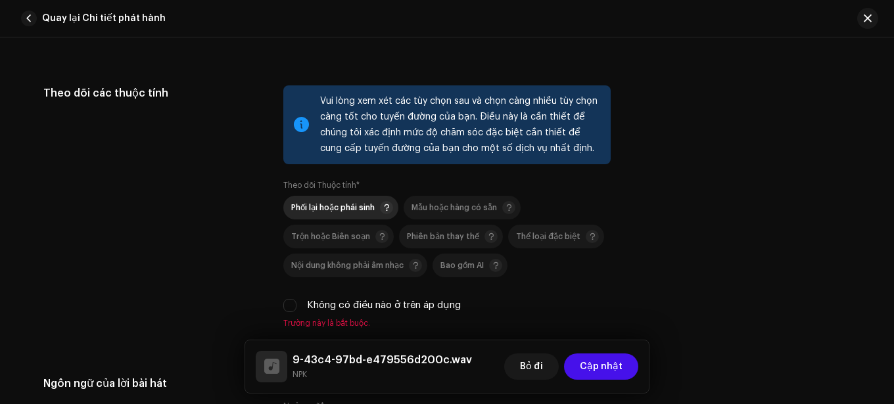
click at [327, 203] on span "Phối lại hoặc phái sinh" at bounding box center [332, 207] width 83 height 9
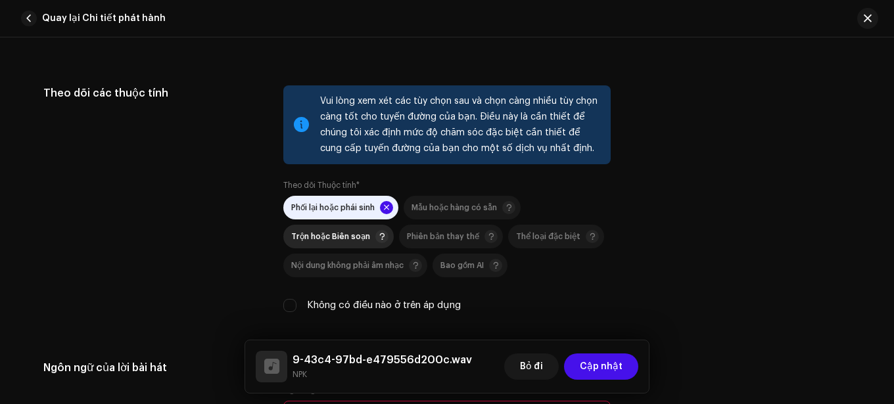
click at [332, 237] on font "Trộn hoặc Biên soạn" at bounding box center [330, 237] width 79 height 8
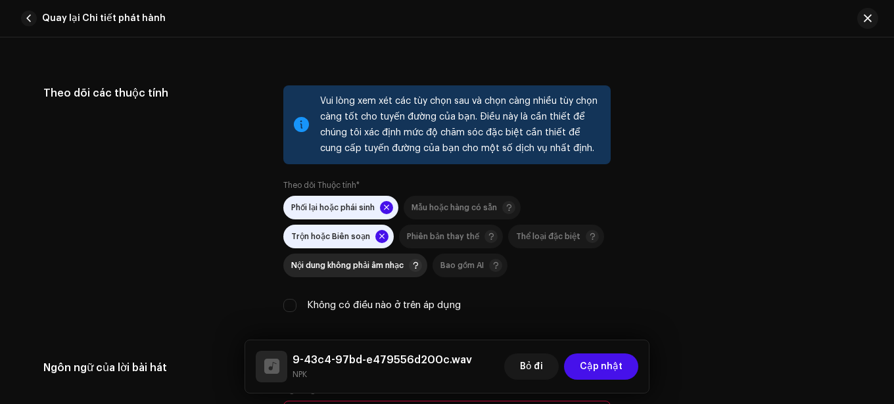
click at [333, 255] on p-togglebutton "Nội dung không phải âm nhạc" at bounding box center [355, 266] width 144 height 24
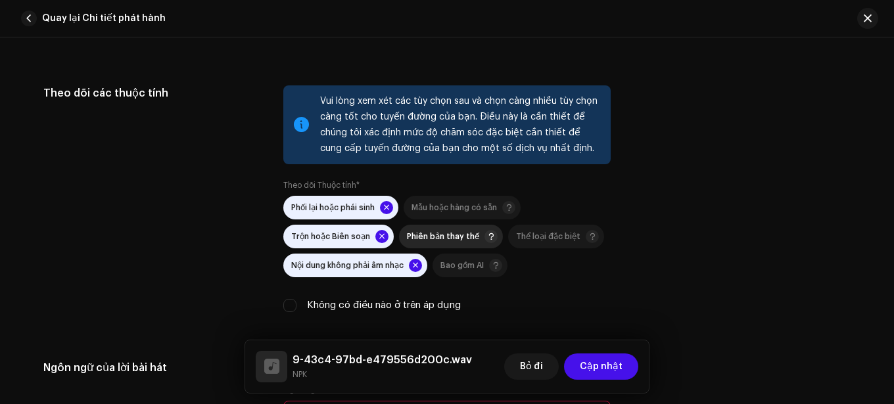
drag, startPoint x: 405, startPoint y: 248, endPoint x: 411, endPoint y: 236, distance: 13.2
click at [405, 248] on p-togglebutton "Phiên bản thay thế" at bounding box center [451, 237] width 104 height 24
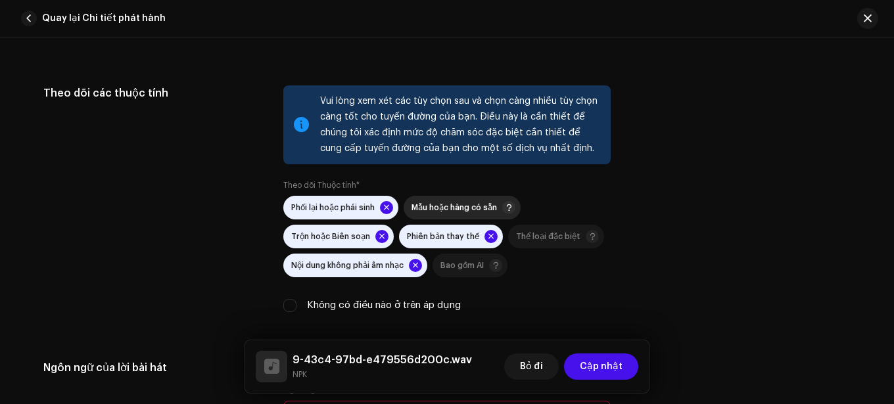
click at [439, 197] on p-togglebutton "Mẫu hoặc hàng có sẵn" at bounding box center [462, 208] width 117 height 24
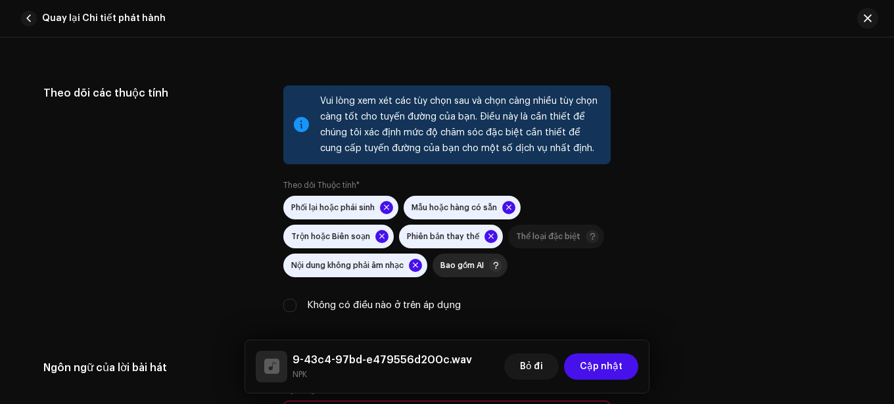
drag, startPoint x: 442, startPoint y: 288, endPoint x: 449, endPoint y: 269, distance: 20.2
click at [442, 287] on div "Phối lại hoặc phái sinh Mẫu hoặc hàng có sẵn Trộn hoặc Biên soạn Phiên bản thay…" at bounding box center [446, 254] width 327 height 117
click at [450, 268] on font "Bao gồm AI" at bounding box center [461, 266] width 43 height 8
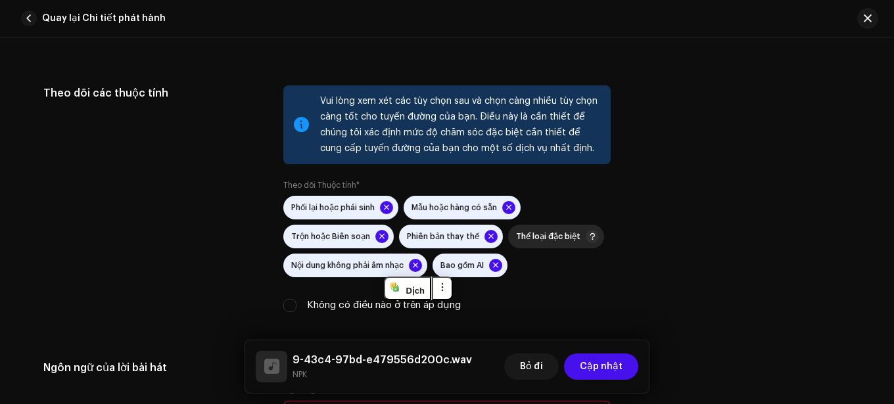
click at [527, 245] on p-togglebutton "Thể loại đặc biệt" at bounding box center [556, 237] width 96 height 24
click at [503, 290] on div "Phối lại hoặc phái sinh Mẫu hoặc hàng có sẵn Trộn hoặc Biên soạn Phiên bản thay…" at bounding box center [446, 254] width 327 height 117
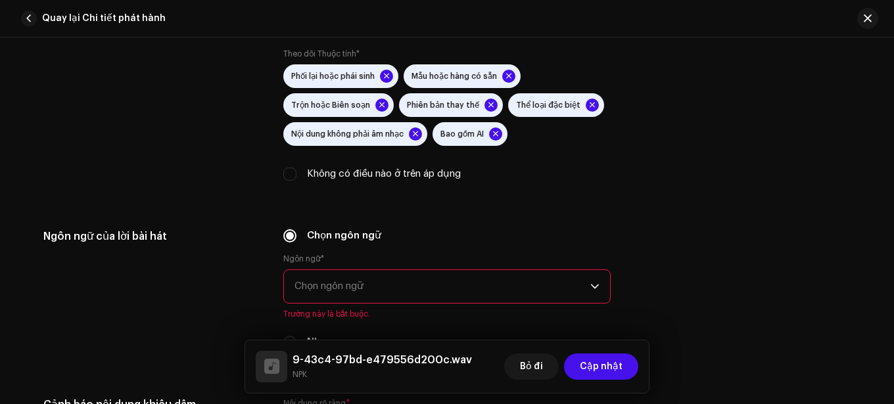
scroll to position [2300, 0]
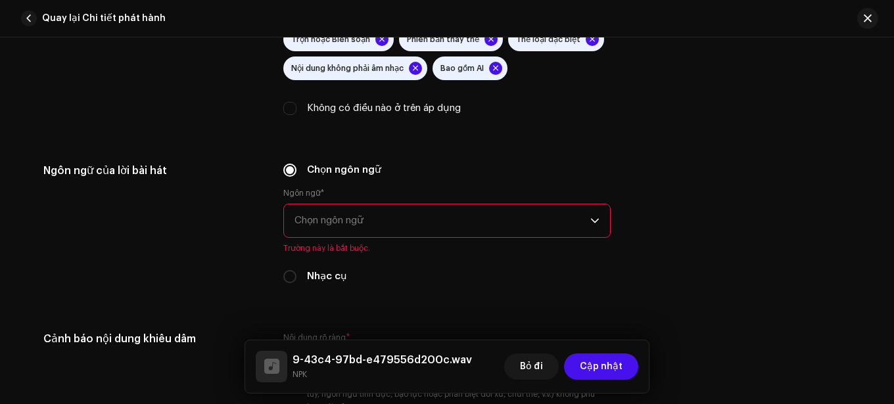
click at [375, 216] on span "Chọn ngôn ngữ" at bounding box center [442, 220] width 296 height 33
click at [597, 210] on p-select "Chọn ngôn ngữ" at bounding box center [446, 221] width 327 height 34
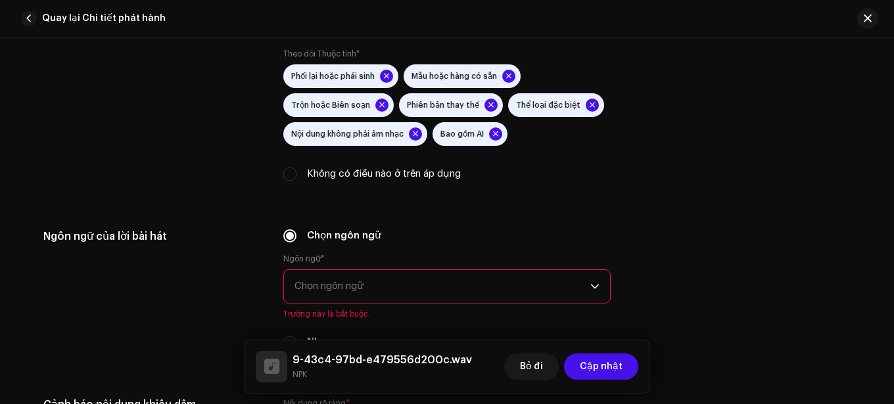
click at [584, 285] on span "Chọn ngôn ngữ" at bounding box center [442, 286] width 296 height 33
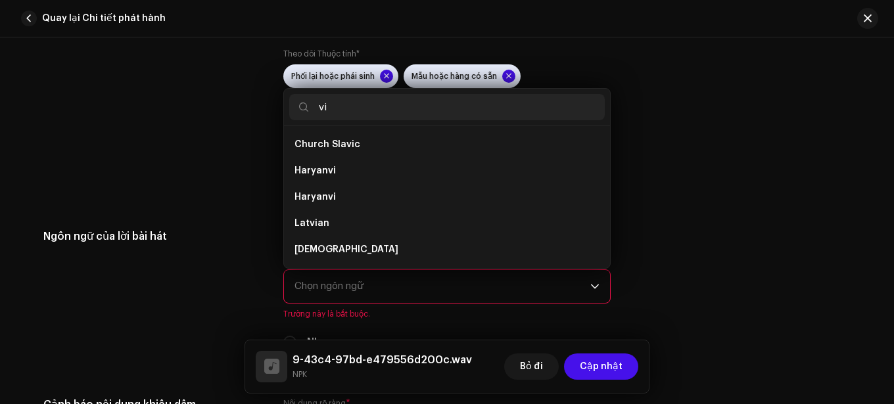
scroll to position [0, 0]
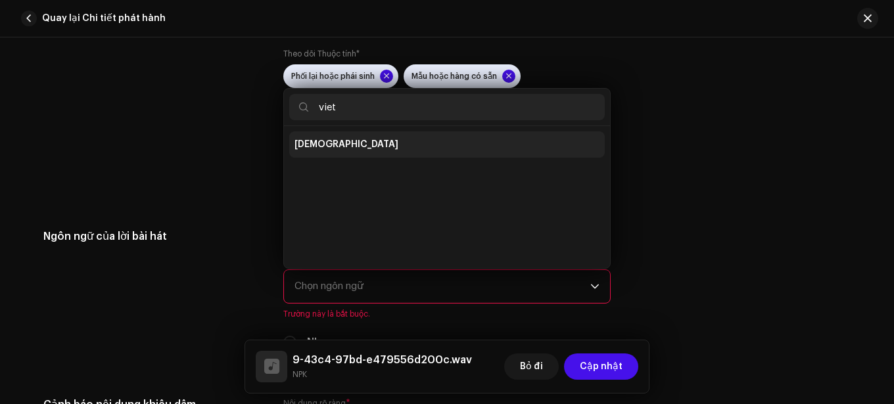
type input "viet"
click at [436, 149] on li "Vietnamese" at bounding box center [446, 144] width 315 height 26
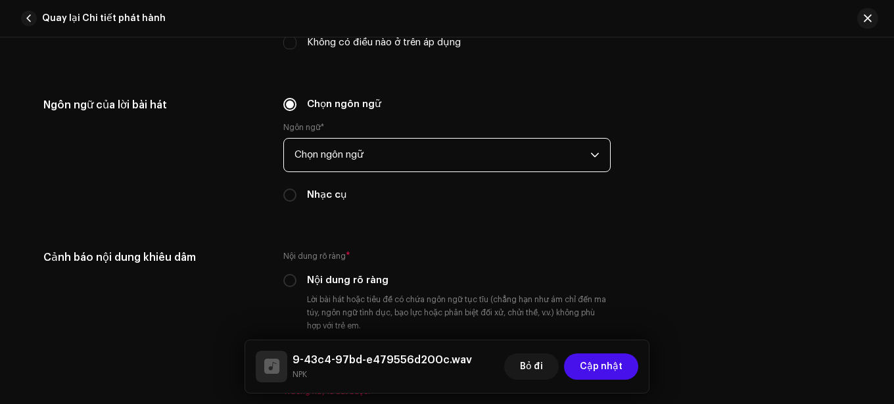
scroll to position [2432, 0]
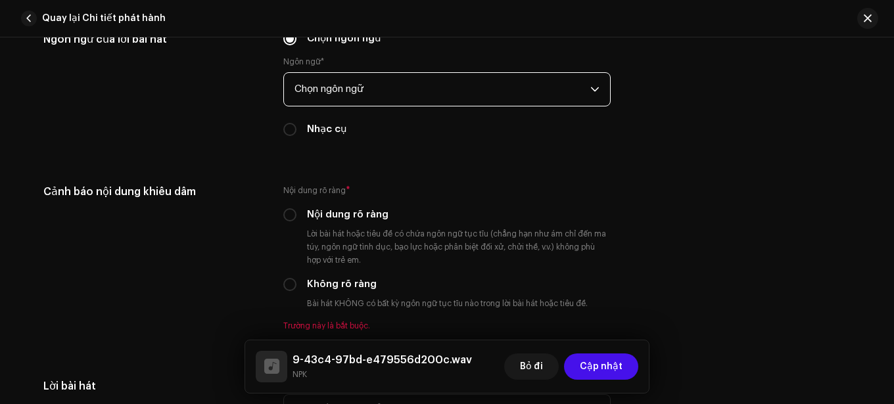
click at [315, 127] on font "Nhạc cụ" at bounding box center [327, 129] width 40 height 10
click at [296, 127] on input "Nhạc cụ" at bounding box center [289, 129] width 13 height 13
radio input "true"
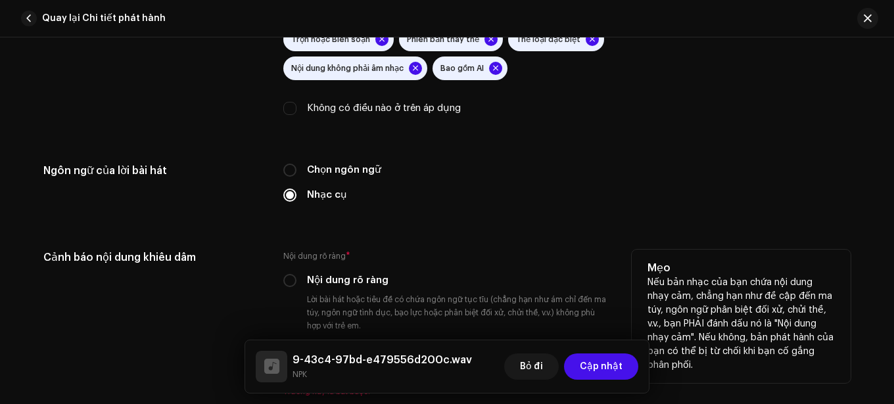
scroll to position [2235, 0]
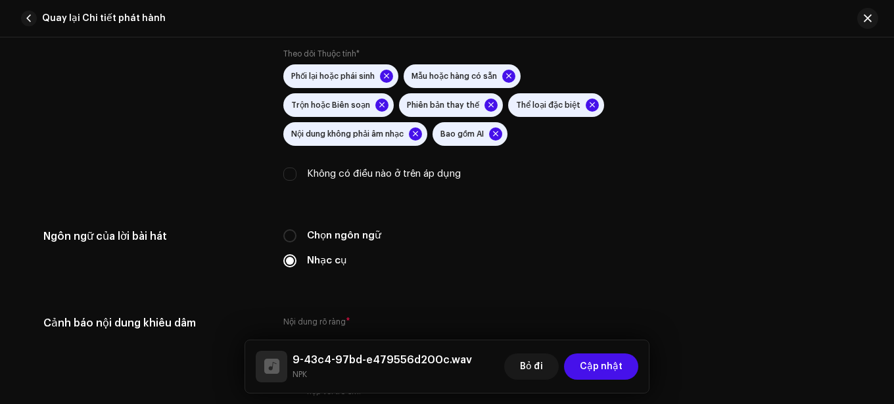
click at [299, 231] on div "Chọn ngôn ngữ" at bounding box center [446, 236] width 327 height 14
click at [285, 237] on input "Chọn ngôn ngữ" at bounding box center [289, 235] width 13 height 13
radio input "true"
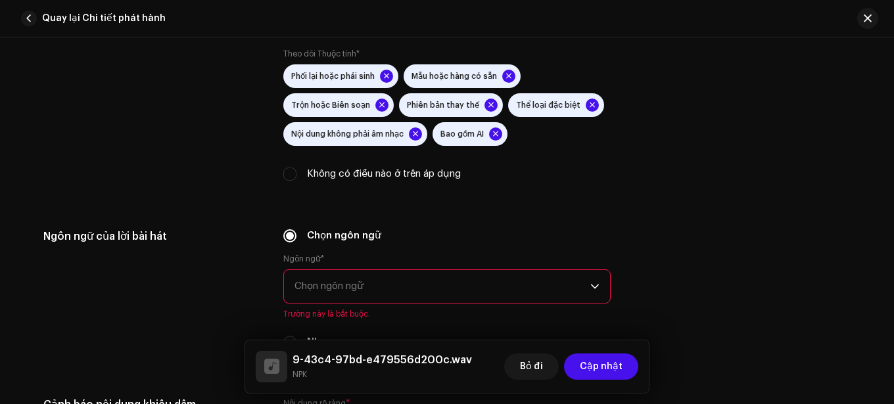
scroll to position [2366, 0]
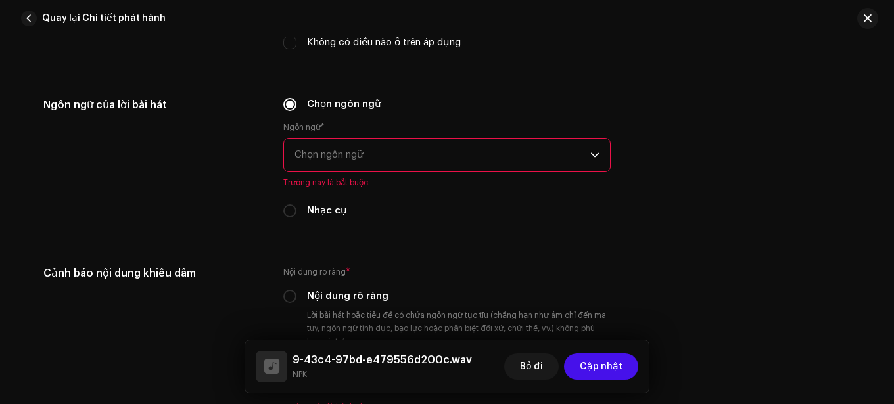
click at [447, 156] on span "Chọn ngôn ngữ" at bounding box center [442, 155] width 296 height 33
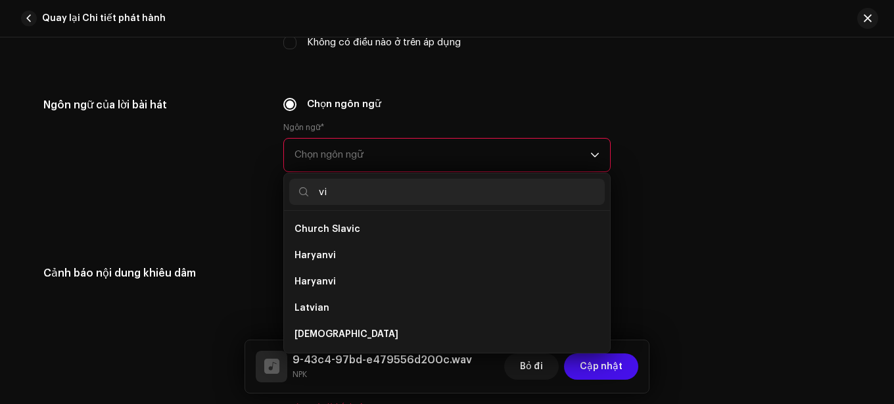
scroll to position [0, 0]
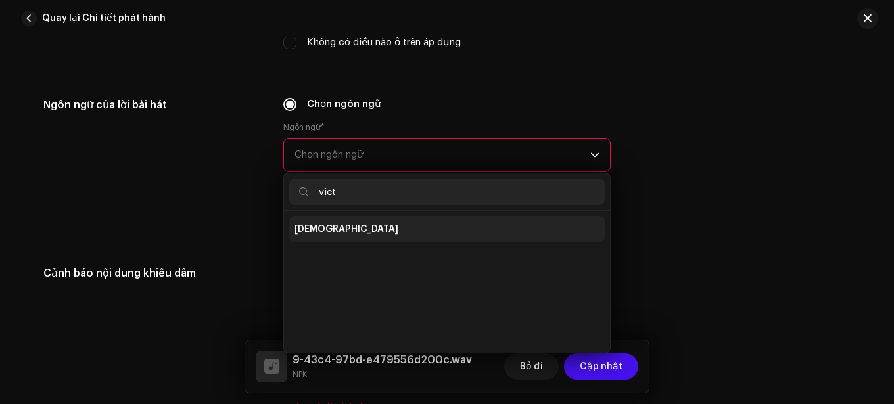
type input "viet"
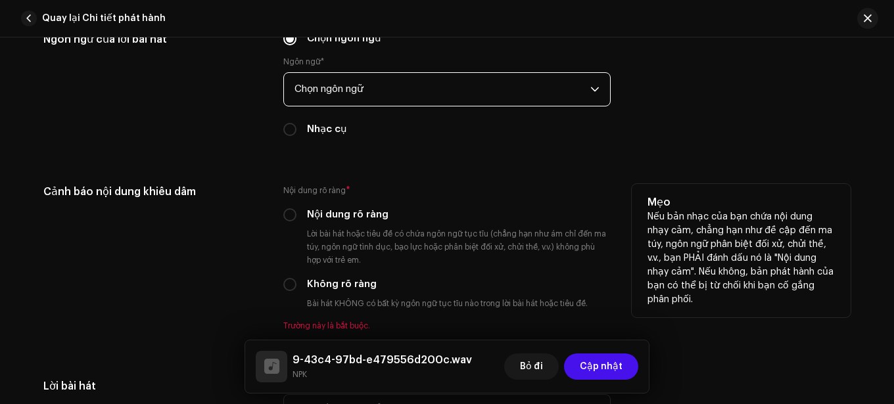
scroll to position [2498, 0]
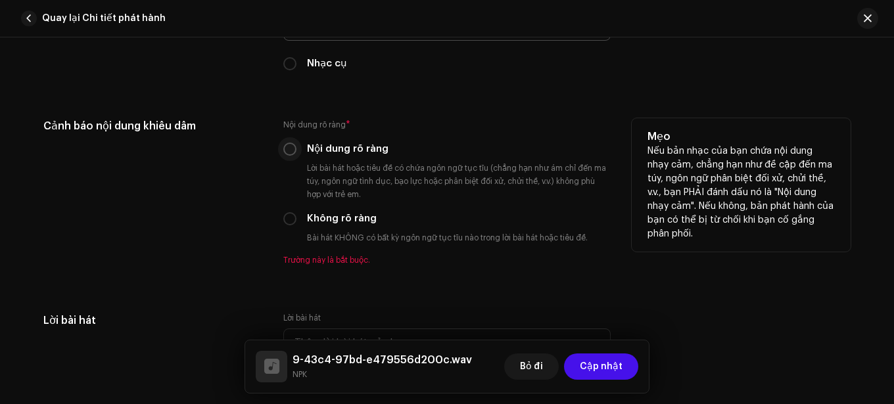
click at [286, 151] on input "Nội dung rõ ràng" at bounding box center [289, 149] width 13 height 13
radio input "true"
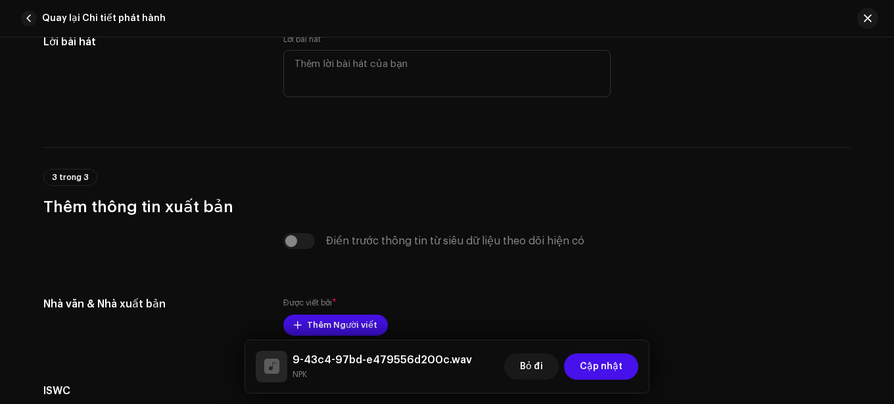
scroll to position [2826, 0]
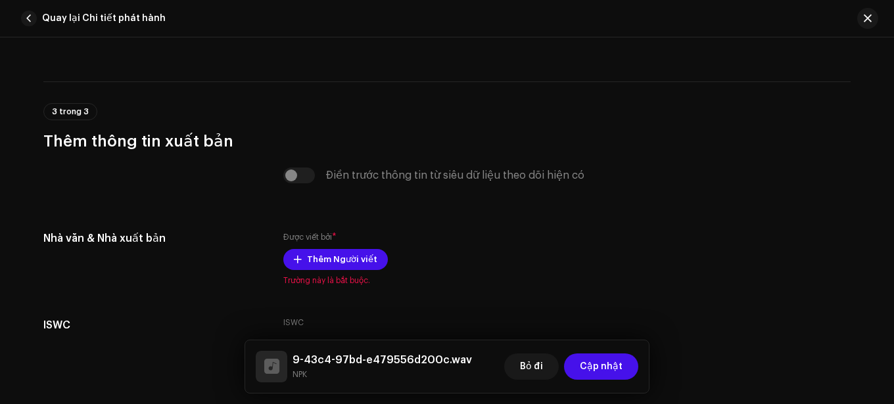
click at [309, 178] on div "Điền trước thông tin từ siêu dữ liệu theo dõi hiện có" at bounding box center [446, 176] width 327 height 16
click at [296, 174] on div "Điền trước thông tin từ siêu dữ liệu theo dõi hiện có" at bounding box center [446, 176] width 327 height 16
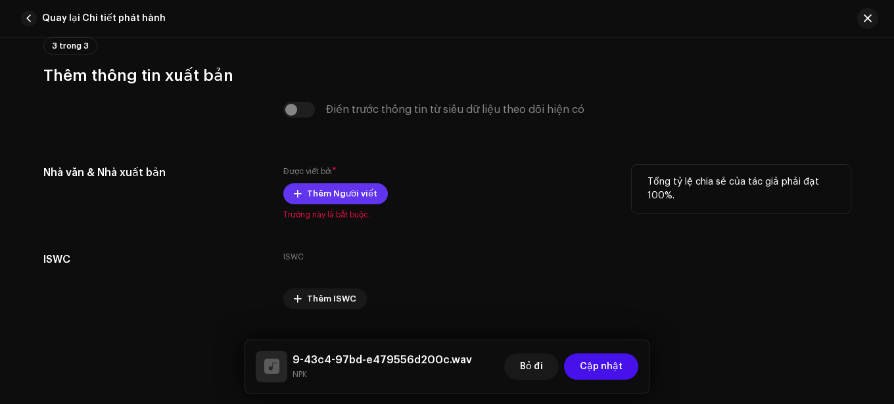
click at [346, 195] on font "Thêm Người viết" at bounding box center [342, 193] width 70 height 9
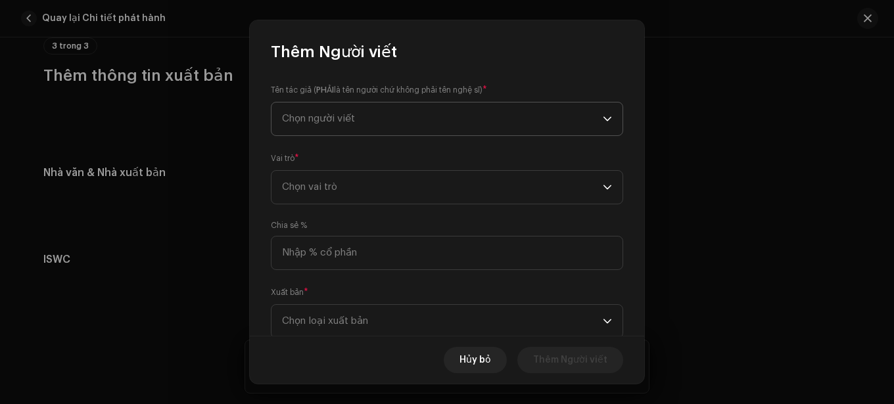
click at [452, 121] on span "Chọn người viết" at bounding box center [442, 119] width 321 height 33
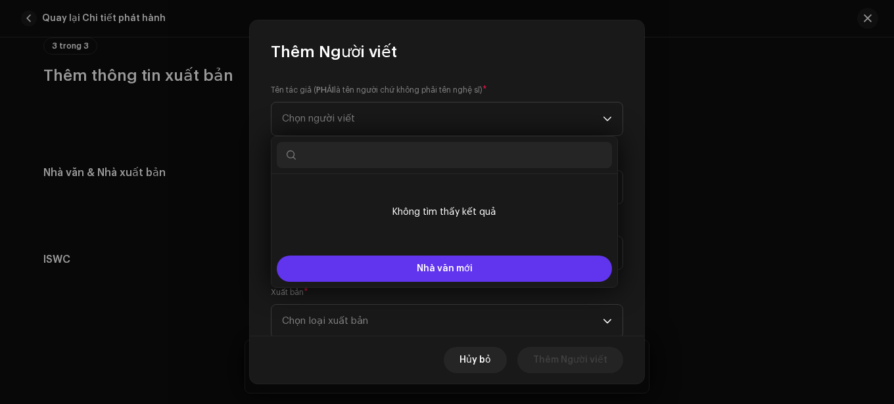
click at [450, 266] on font "Nhà văn mới" at bounding box center [445, 268] width 56 height 9
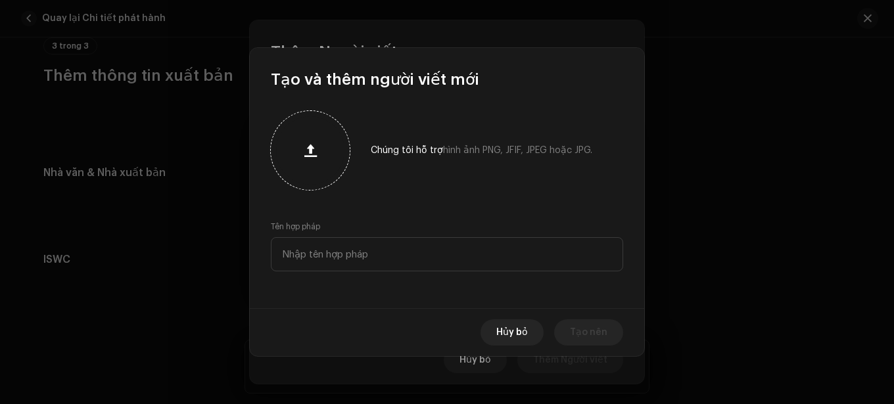
click at [284, 125] on div at bounding box center [310, 150] width 79 height 79
click at [328, 160] on div at bounding box center [310, 150] width 68 height 68
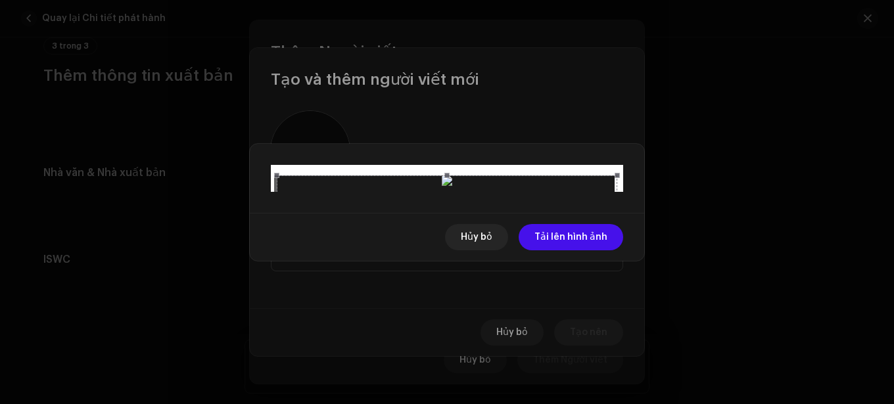
drag, startPoint x: 493, startPoint y: 252, endPoint x: 486, endPoint y: 180, distance: 72.6
click at [486, 180] on div at bounding box center [447, 345] width 340 height 340
click at [553, 242] on font "Tải lên hình ảnh" at bounding box center [570, 237] width 73 height 9
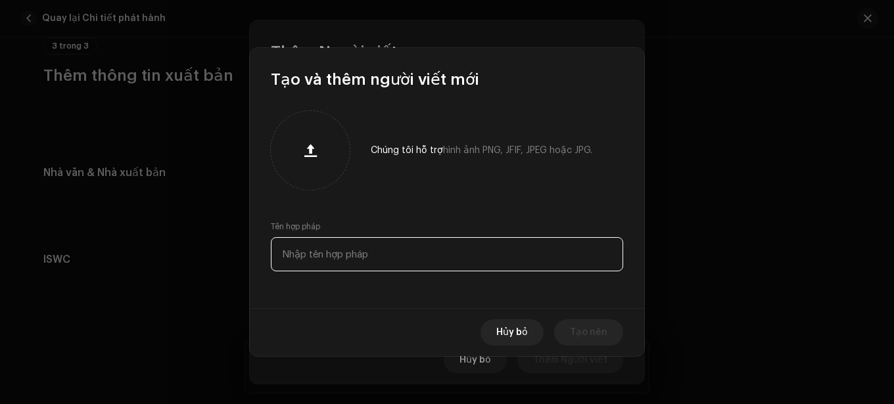
click at [494, 256] on input "text" at bounding box center [447, 254] width 352 height 34
type input "Khải"
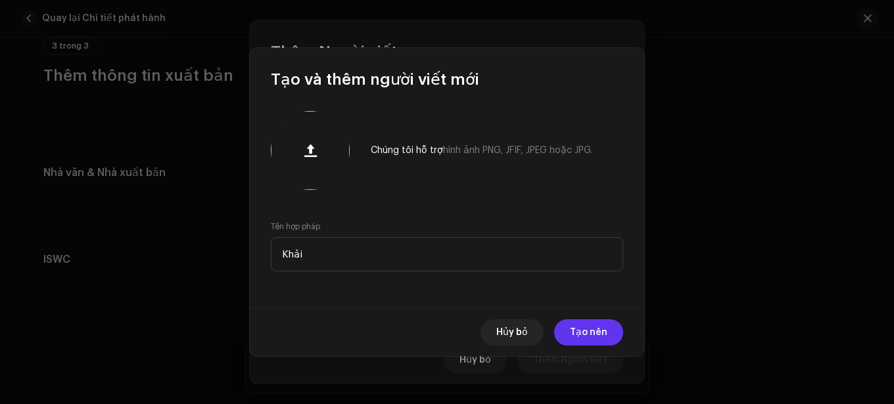
click at [565, 331] on button "Tạo nên" at bounding box center [588, 332] width 69 height 26
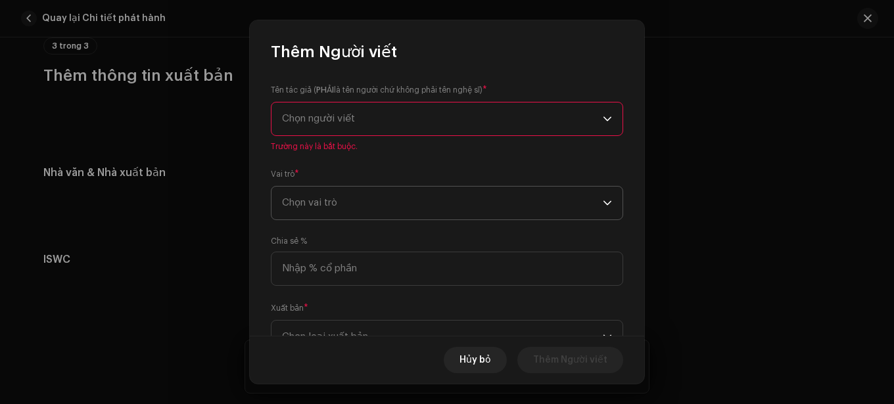
click at [413, 195] on span "Chọn vai trò" at bounding box center [442, 203] width 321 height 33
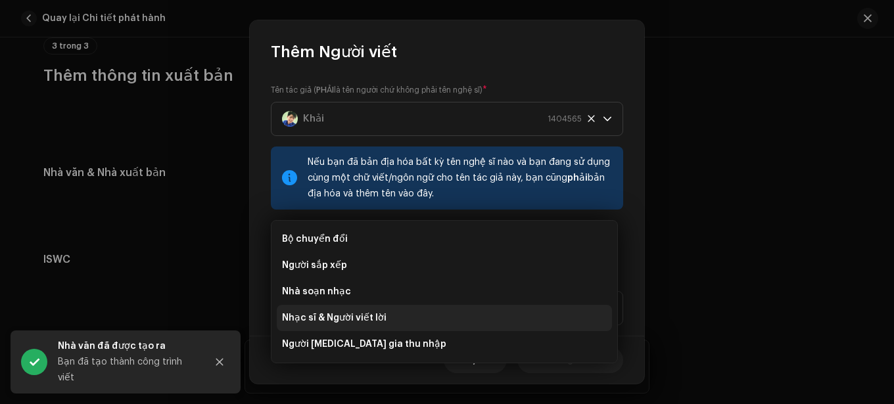
click at [360, 319] on font "Nhạc sĩ & Người viết lời" at bounding box center [334, 318] width 105 height 9
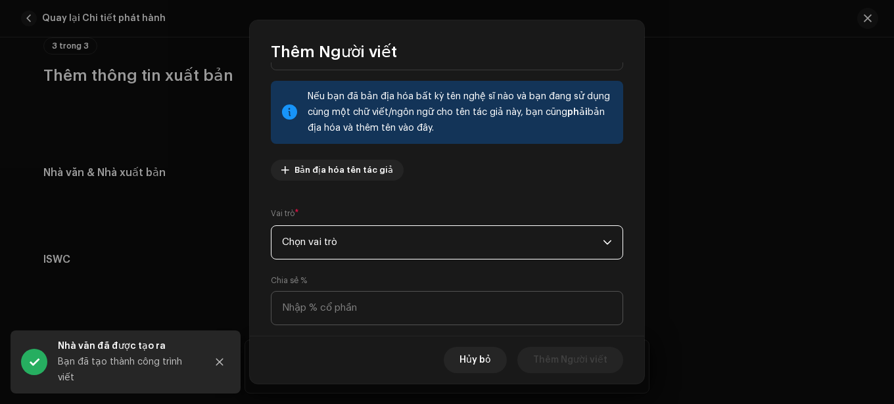
scroll to position [160, 0]
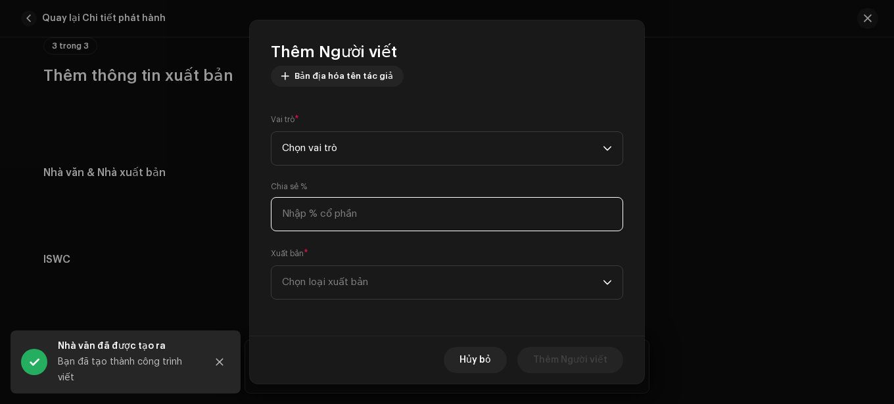
click at [404, 218] on input at bounding box center [447, 214] width 352 height 34
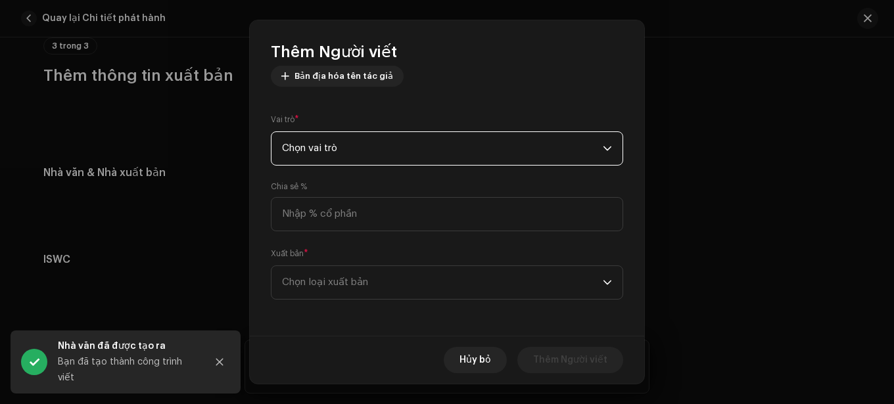
click at [438, 158] on span "Chọn vai trò" at bounding box center [442, 148] width 321 height 33
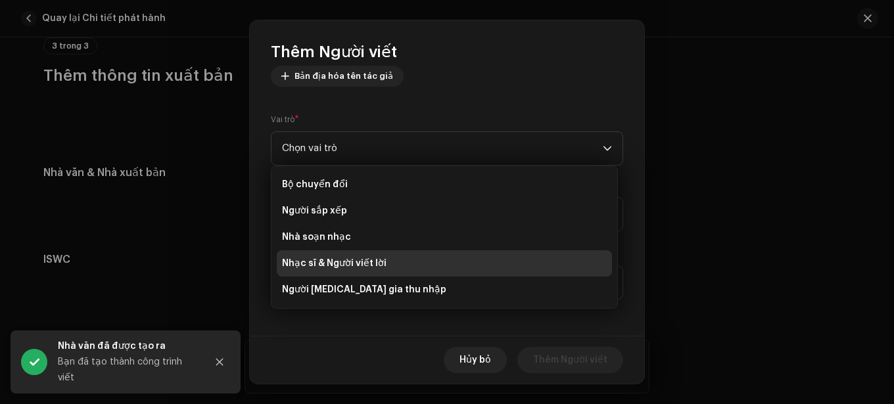
click at [404, 261] on li "Nhạc sĩ & Người viết lời" at bounding box center [444, 263] width 335 height 26
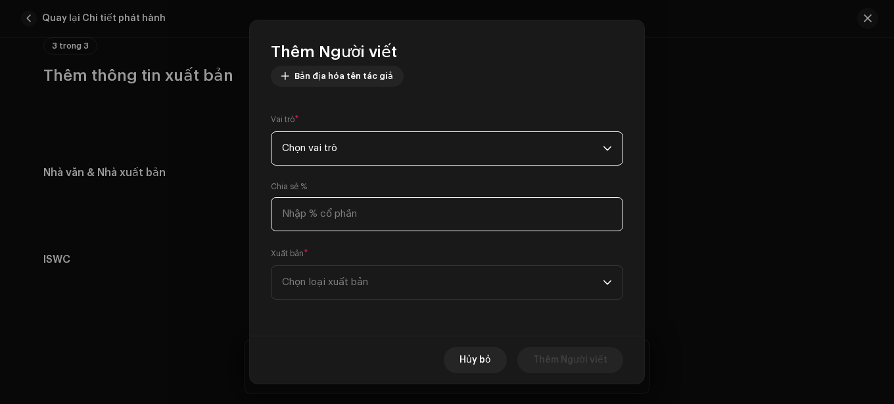
click at [408, 213] on input at bounding box center [447, 214] width 352 height 34
type input "1.00"
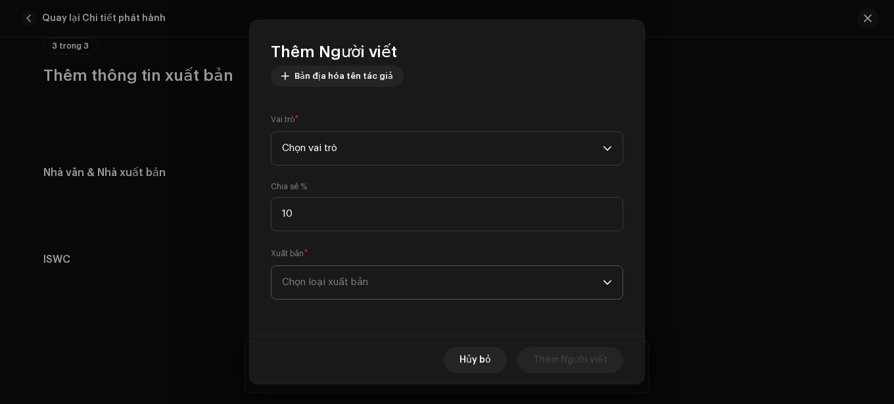
type input "10.00"
click at [394, 274] on span "Chọn loại xuất bản" at bounding box center [442, 282] width 321 height 33
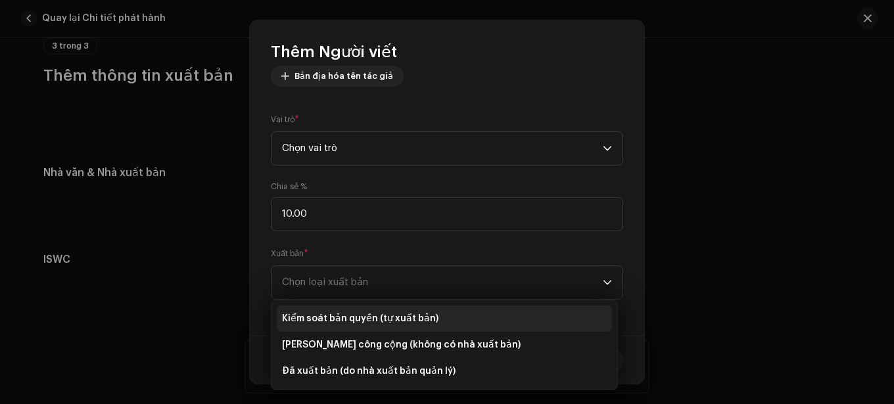
click at [392, 321] on font "Kiểm soát bản quyền (tự xuất bản)" at bounding box center [360, 318] width 156 height 9
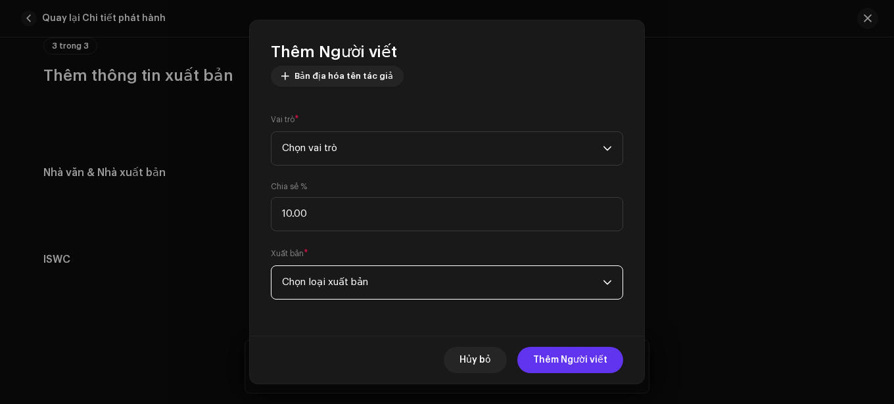
click at [550, 364] on font "Thêm Người viết" at bounding box center [570, 360] width 74 height 9
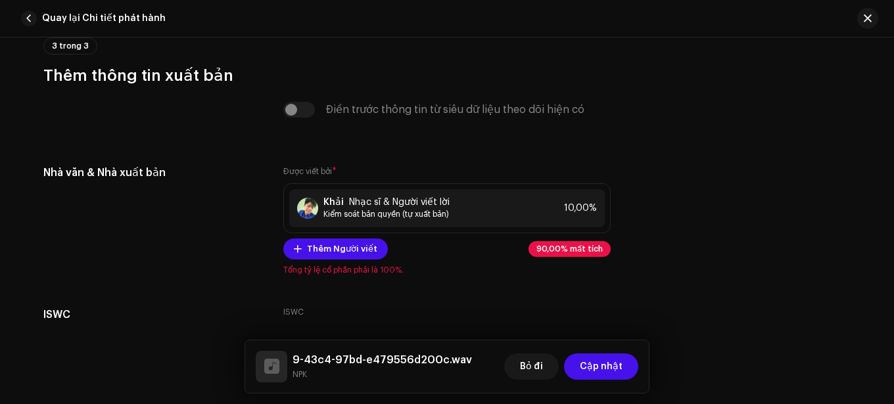
scroll to position [2958, 0]
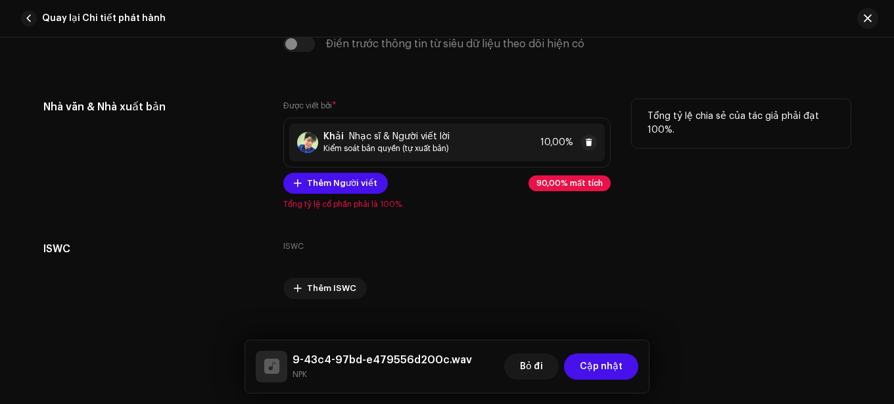
click at [417, 135] on font "Nhạc sĩ & Người viết lời" at bounding box center [399, 136] width 101 height 9
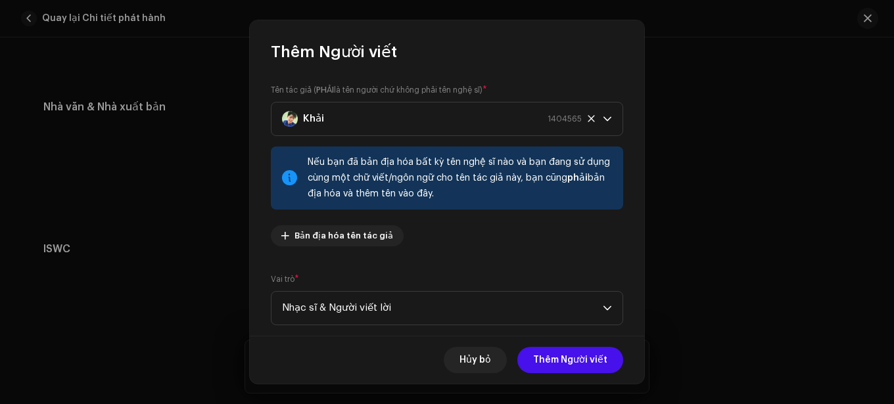
scroll to position [160, 0]
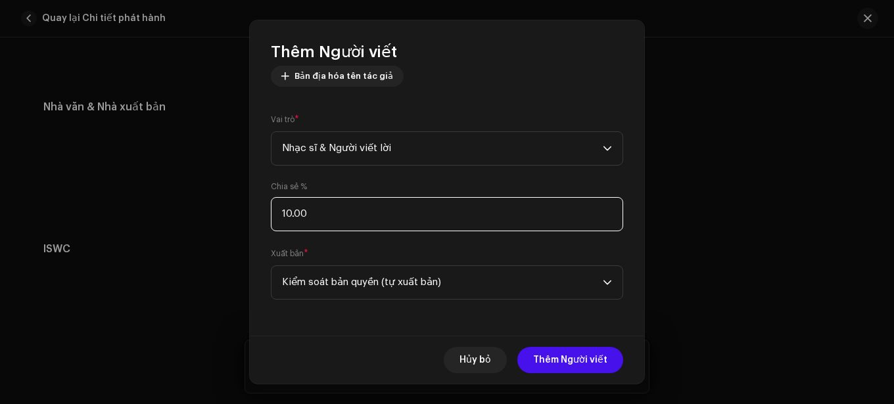
click at [472, 227] on input "10.00" at bounding box center [447, 214] width 352 height 34
type input "1.00"
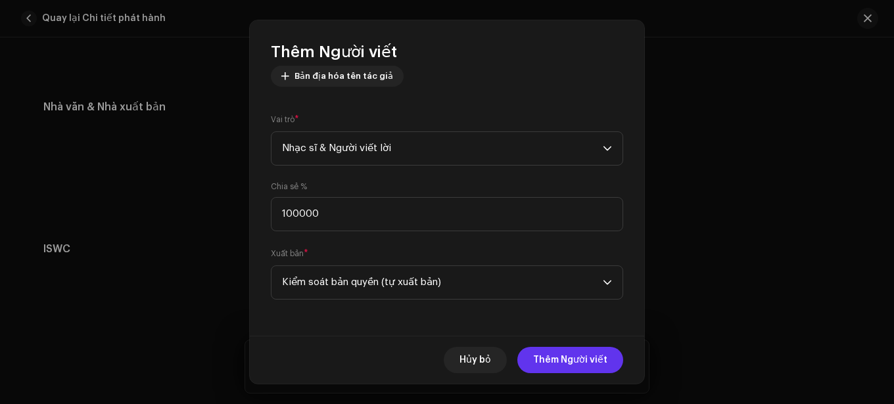
type input "100.00"
click at [579, 361] on font "Thêm Người viết" at bounding box center [570, 360] width 74 height 9
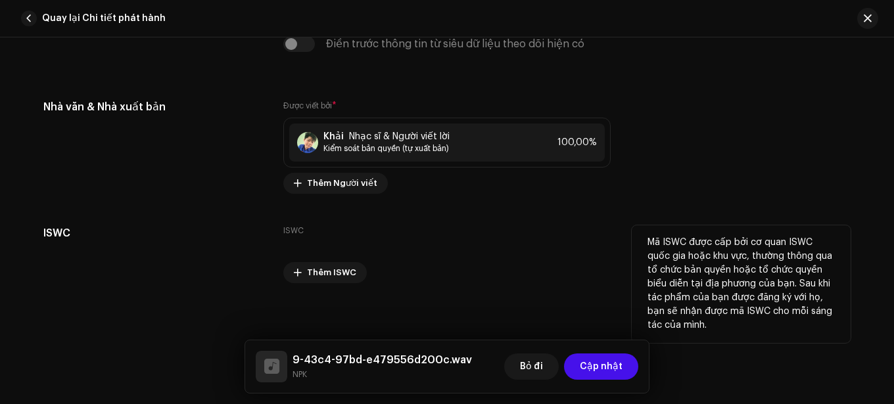
scroll to position [2963, 0]
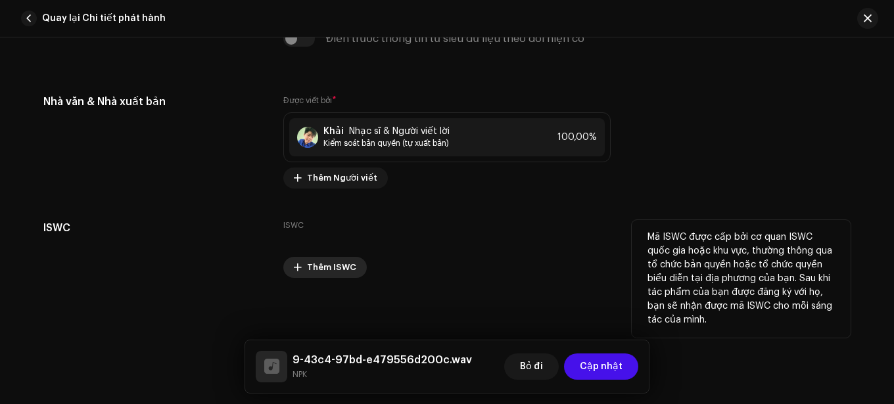
click at [336, 273] on span "Thêm ISWC" at bounding box center [331, 267] width 49 height 26
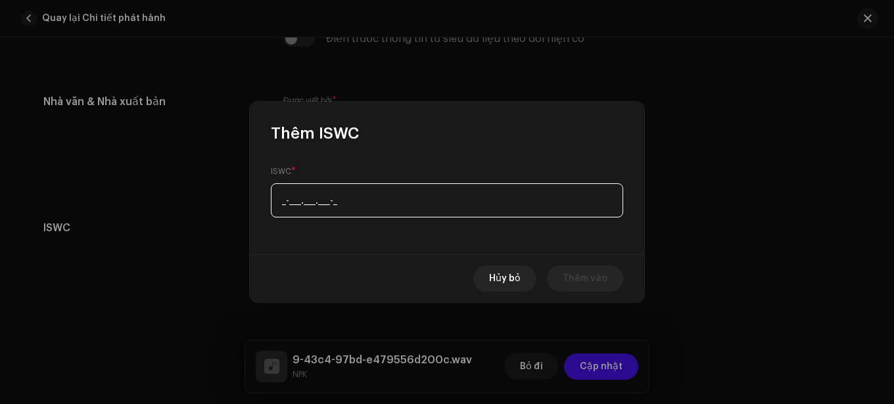
click at [423, 211] on input "_-___.___.___-_" at bounding box center [447, 200] width 352 height 34
type input "_-___.___.___-_"
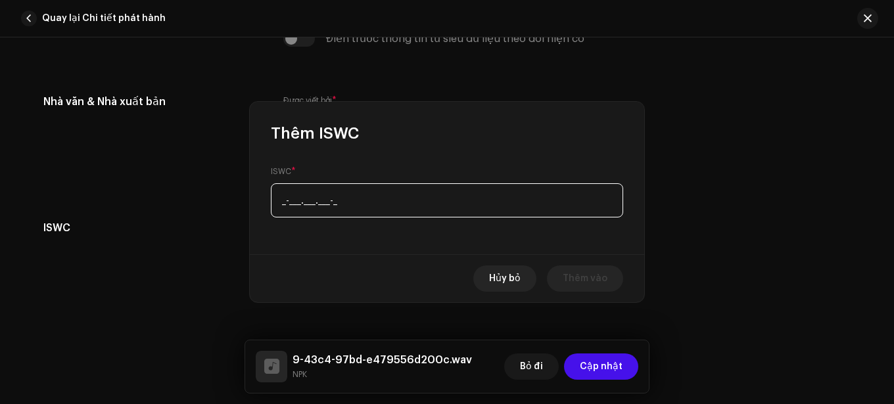
click at [704, 126] on div "Thêm ISWC ISWC * _-___.___.___-_ Hủy bỏ Thêm vào" at bounding box center [447, 202] width 894 height 404
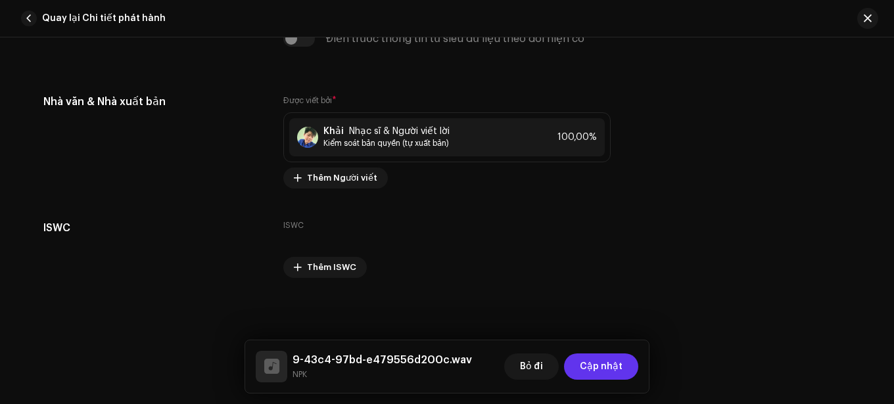
click at [599, 369] on font "Cập nhật" at bounding box center [601, 366] width 43 height 9
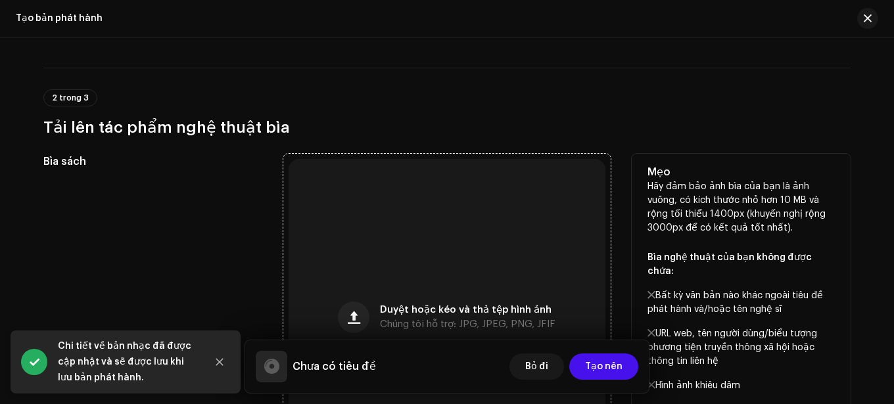
scroll to position [154, 0]
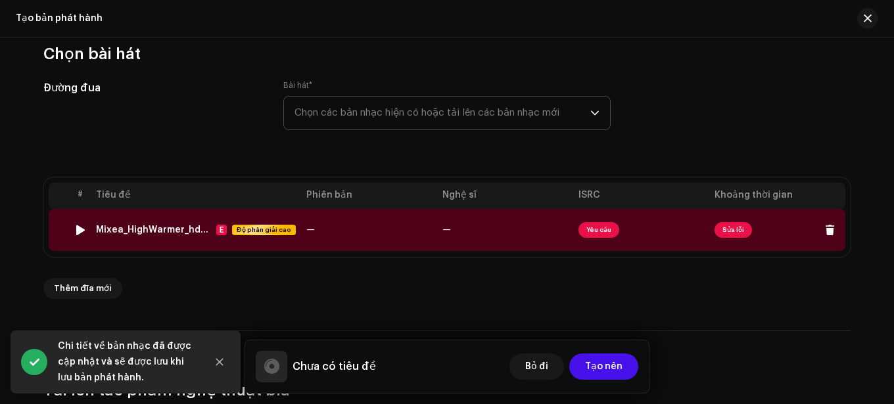
click at [394, 237] on td "—" at bounding box center [369, 230] width 136 height 42
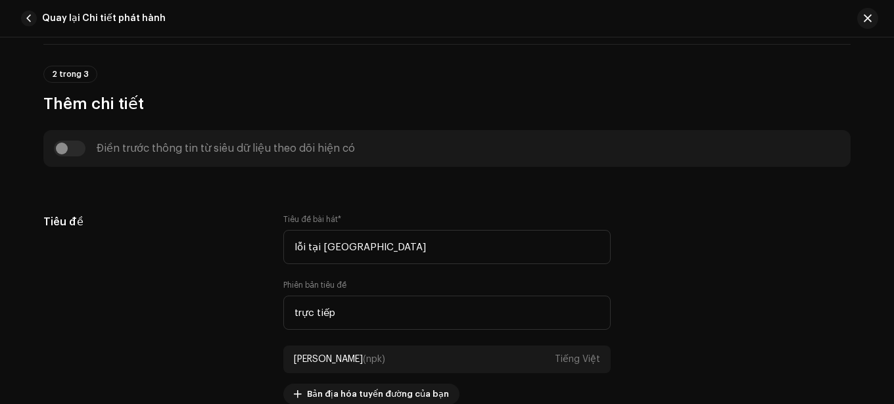
scroll to position [131, 0]
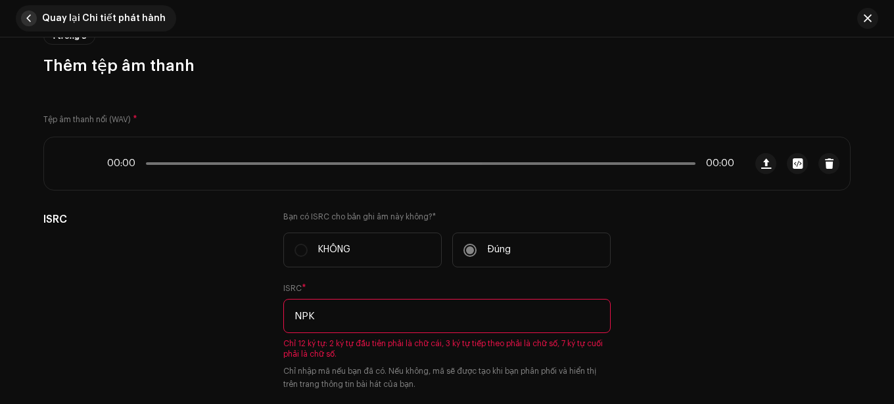
click at [33, 18] on span "button" at bounding box center [29, 19] width 16 height 16
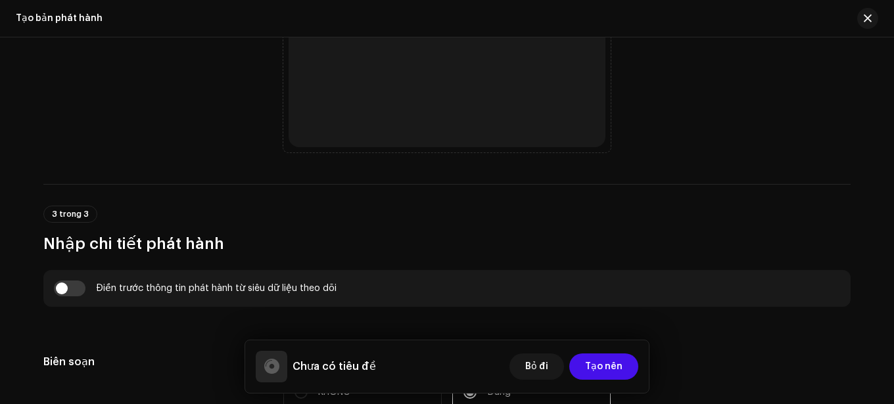
scroll to position [614, 0]
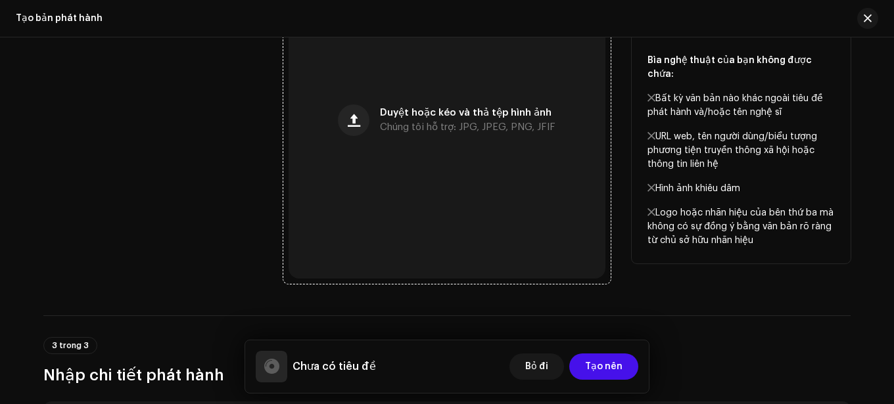
click at [425, 181] on div "Duyệt hoặc kéo và thả tệp hình ảnh Chúng tôi hỗ trợ: JPG, JPEG, PNG, JFIF" at bounding box center [447, 120] width 317 height 317
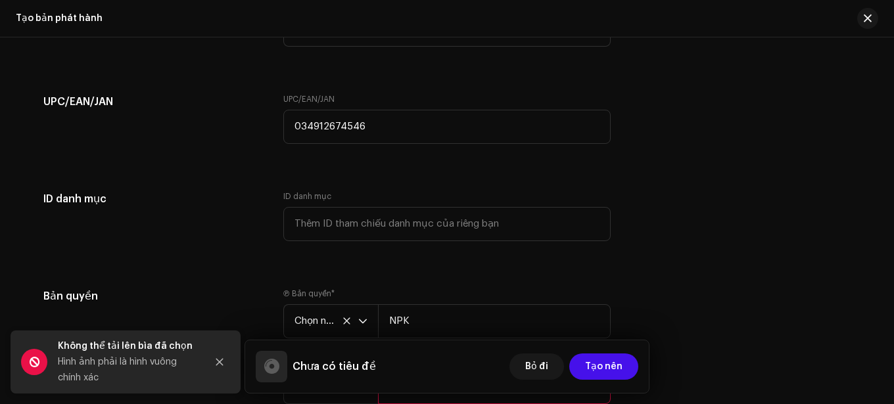
scroll to position [2283, 0]
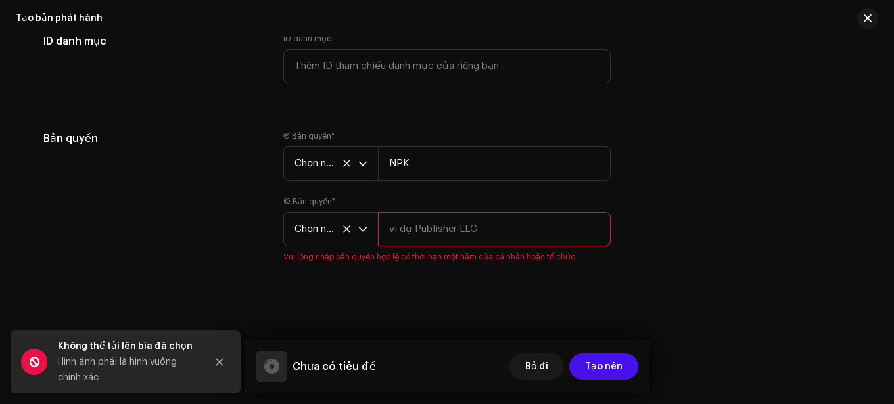
click at [477, 223] on input "text" at bounding box center [494, 229] width 233 height 34
type input "NPK"
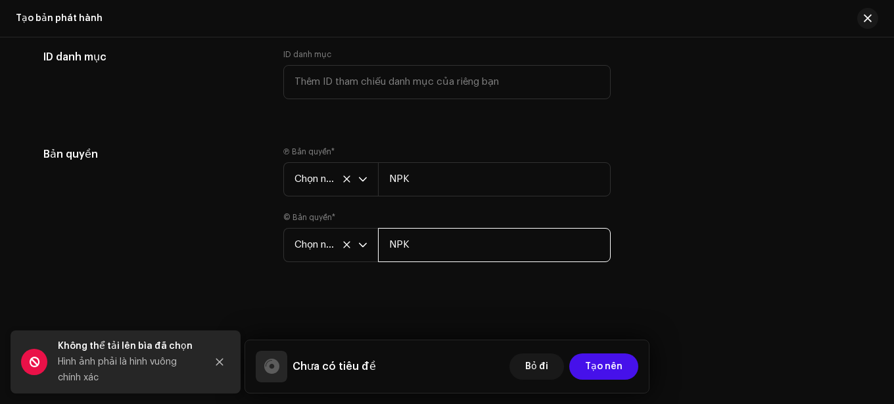
scroll to position [2268, 0]
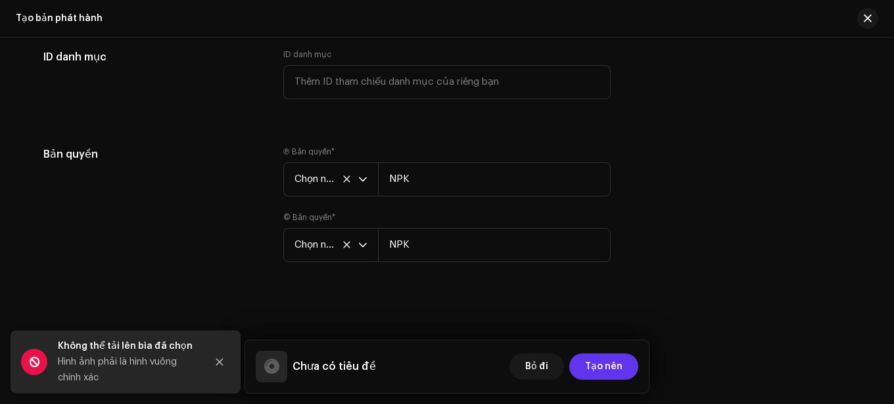
click at [624, 367] on button "Tạo nên" at bounding box center [603, 367] width 69 height 26
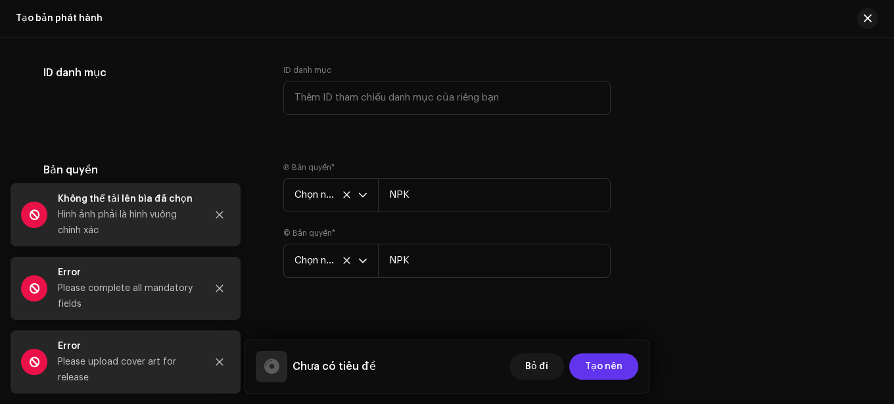
scroll to position [2283, 0]
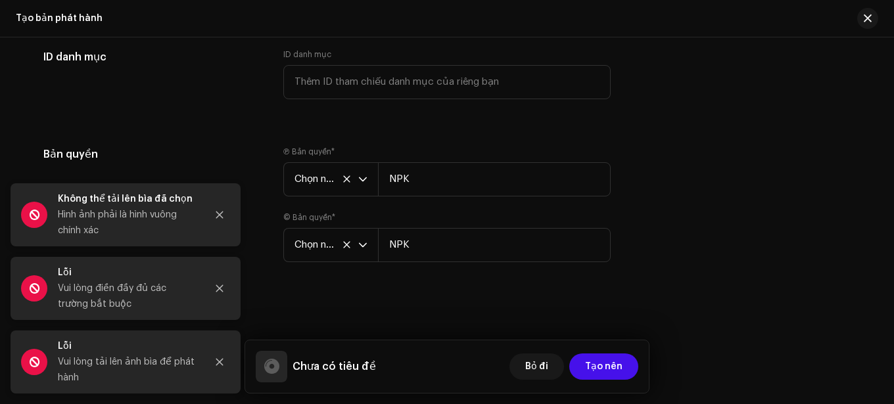
click at [147, 303] on div "Vui lòng điền đầy đủ các trường bắt buộc" at bounding box center [127, 297] width 138 height 32
drag, startPoint x: 216, startPoint y: 218, endPoint x: 204, endPoint y: 231, distance: 18.2
click at [216, 218] on icon "Đóng" at bounding box center [219, 214] width 9 height 9
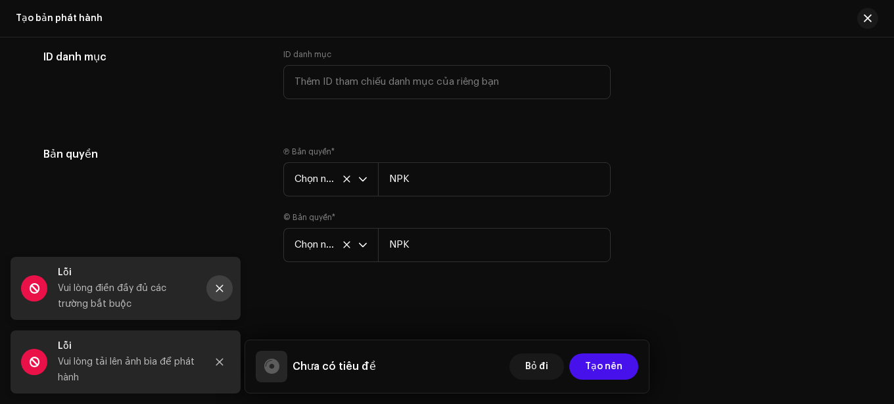
click at [224, 284] on button "Đóng" at bounding box center [219, 288] width 26 height 26
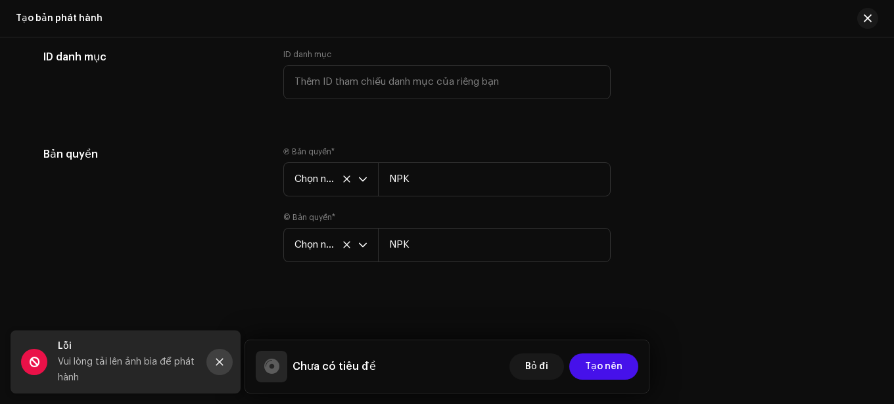
click at [217, 358] on icon "Đóng" at bounding box center [219, 362] width 9 height 9
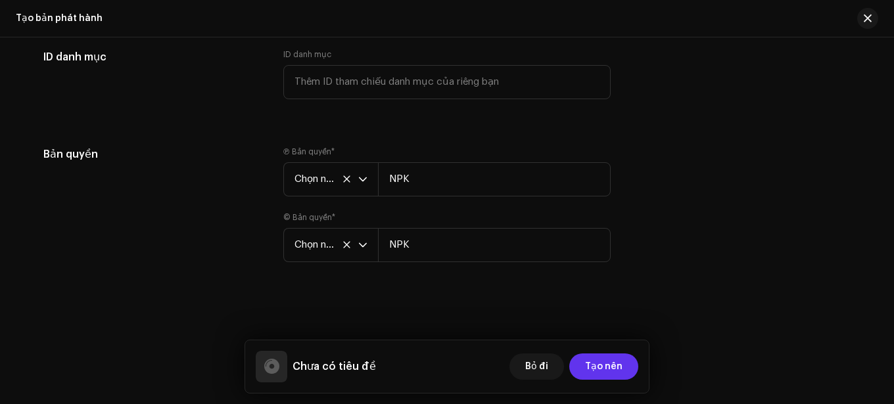
click at [592, 373] on span "Tạo nên" at bounding box center [603, 367] width 37 height 26
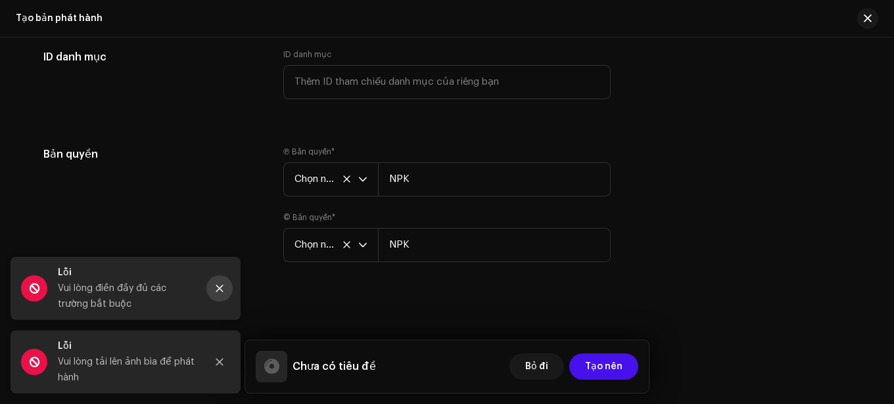
click at [218, 279] on button "Đóng" at bounding box center [219, 288] width 26 height 26
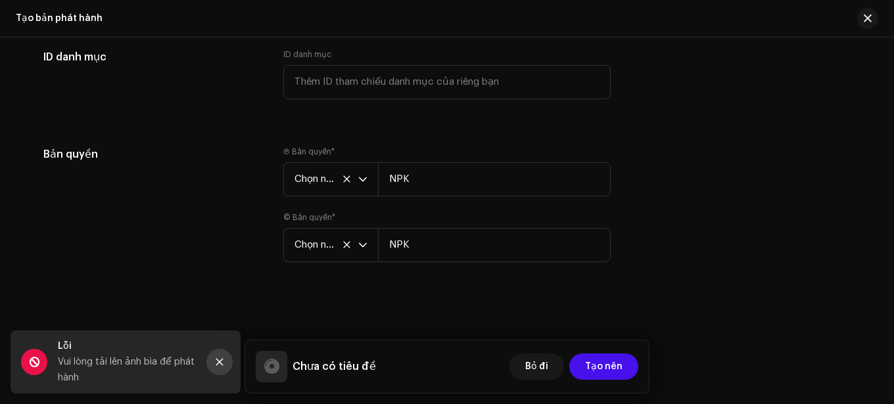
click at [211, 362] on button "Đóng" at bounding box center [219, 362] width 26 height 26
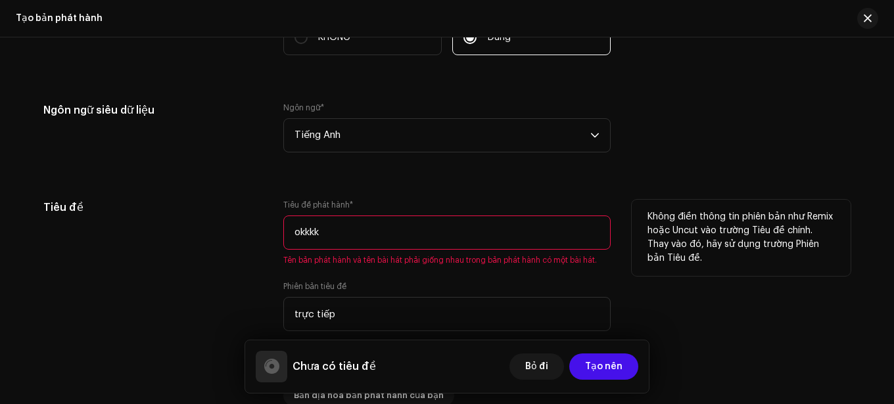
scroll to position [1166, 0]
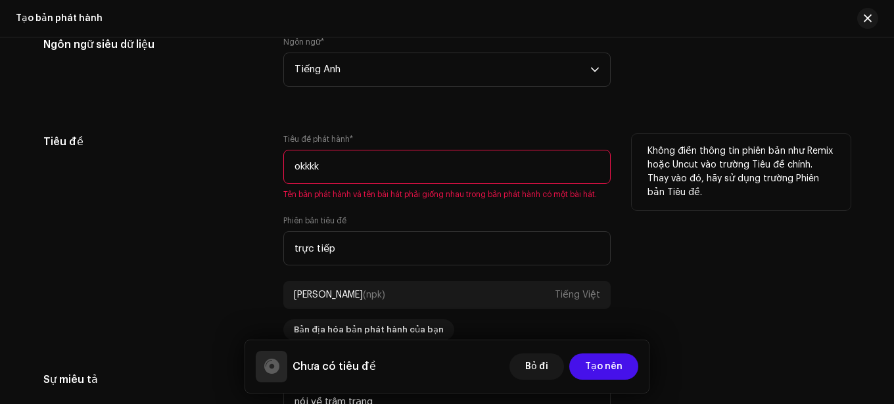
click at [512, 177] on input "okkkk" at bounding box center [446, 167] width 327 height 34
type input "o"
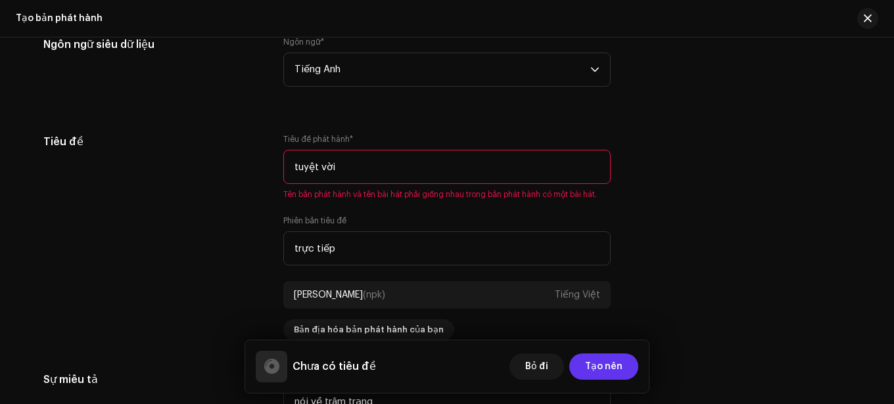
click at [606, 366] on font "Tạo nên" at bounding box center [603, 366] width 37 height 9
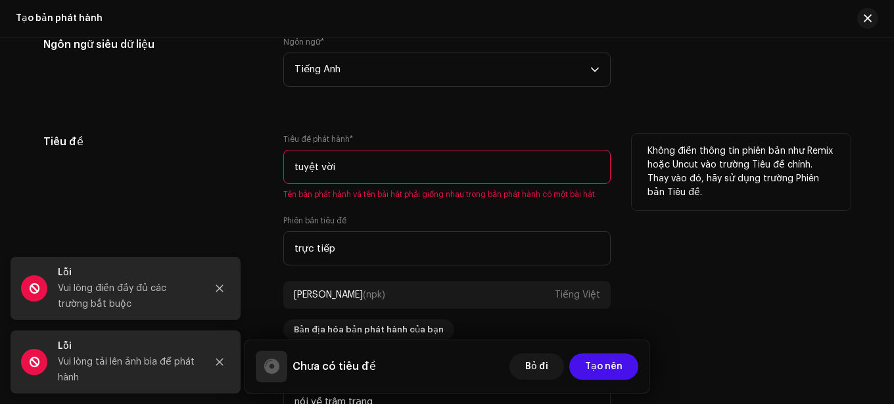
click at [392, 162] on input "tuyệt vời" at bounding box center [446, 167] width 327 height 34
type input "t"
click at [523, 175] on input "hạKdhaskdhawjkdhwquhe" at bounding box center [446, 167] width 327 height 34
type input "h"
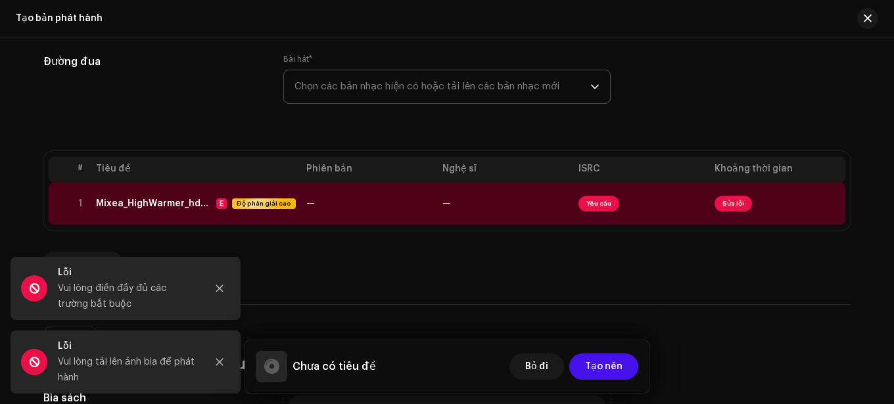
scroll to position [246, 0]
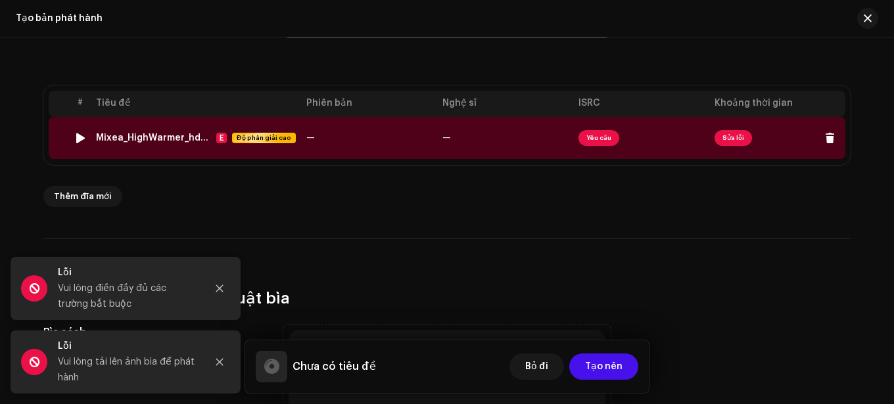
click at [359, 134] on td "—" at bounding box center [369, 138] width 136 height 42
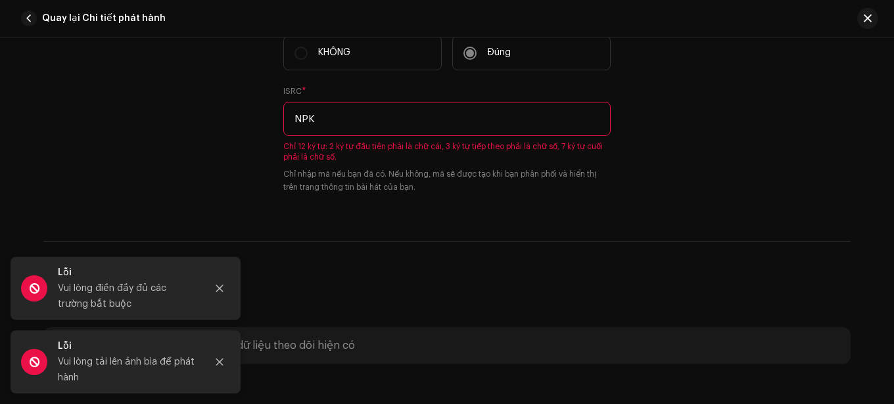
scroll to position [592, 0]
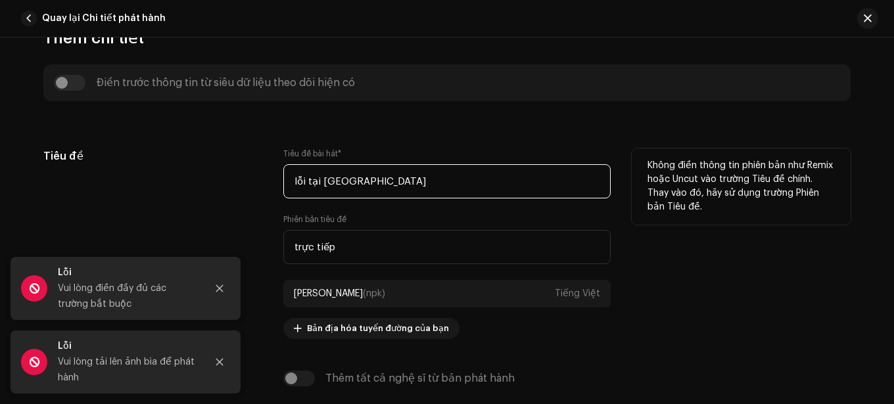
drag, startPoint x: 367, startPoint y: 168, endPoint x: 282, endPoint y: 171, distance: 84.9
click at [283, 171] on input "lỗi tại ak" at bounding box center [446, 181] width 327 height 34
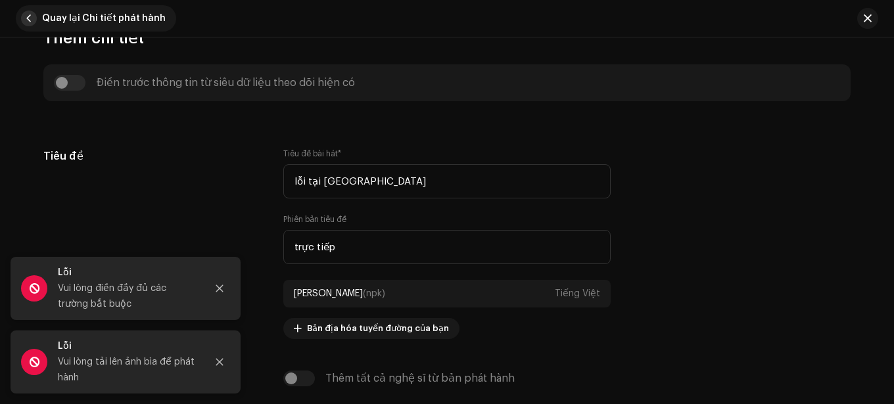
click at [34, 11] on button "Quay lại Chi tiết phát hành" at bounding box center [96, 18] width 160 height 26
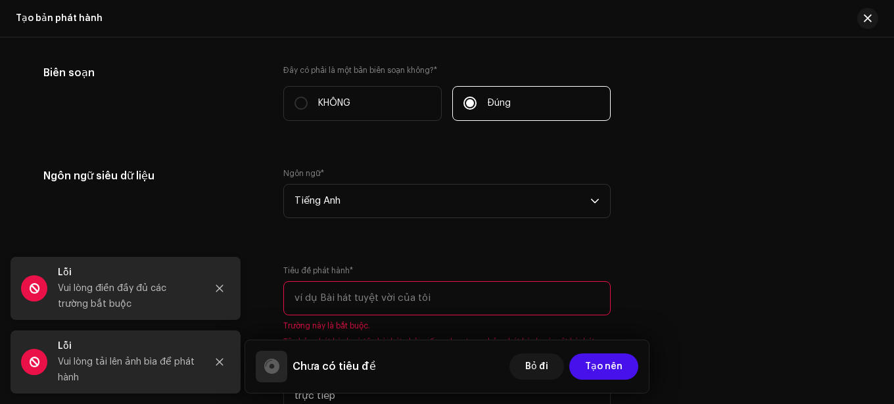
scroll to position [1166, 0]
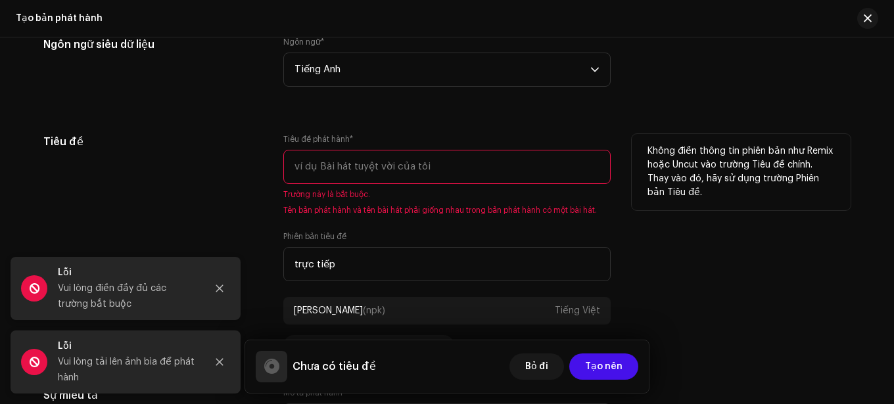
click at [367, 177] on input "text" at bounding box center [446, 167] width 327 height 34
paste input "lỗi tại ak"
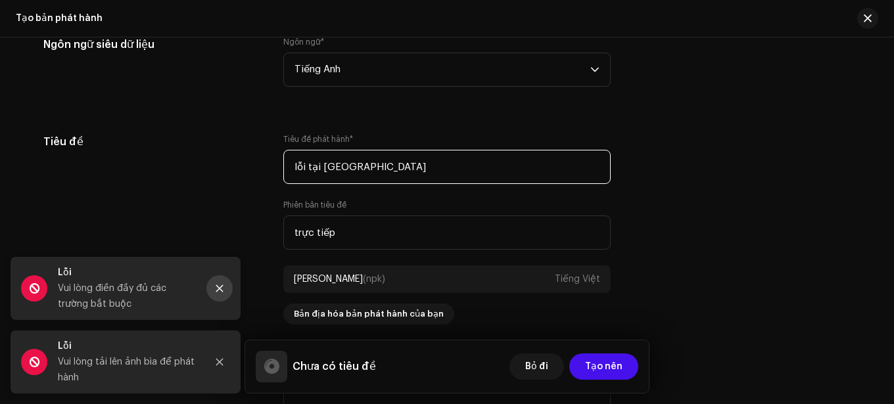
type input "lỗi tại ak"
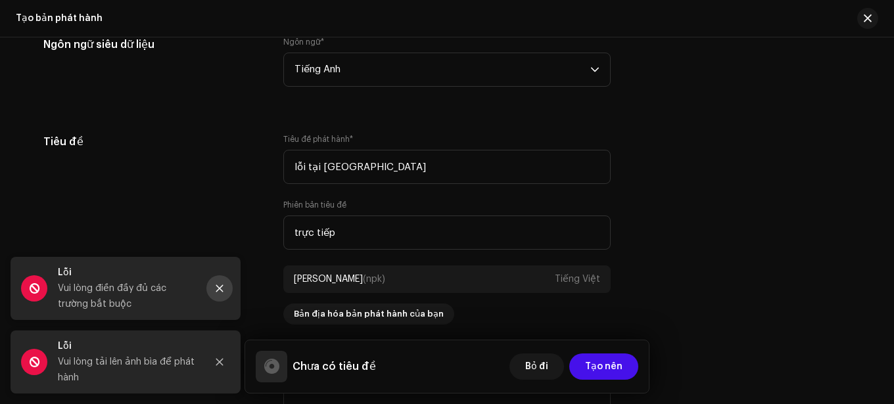
click at [221, 286] on icon "Đóng" at bounding box center [219, 288] width 9 height 9
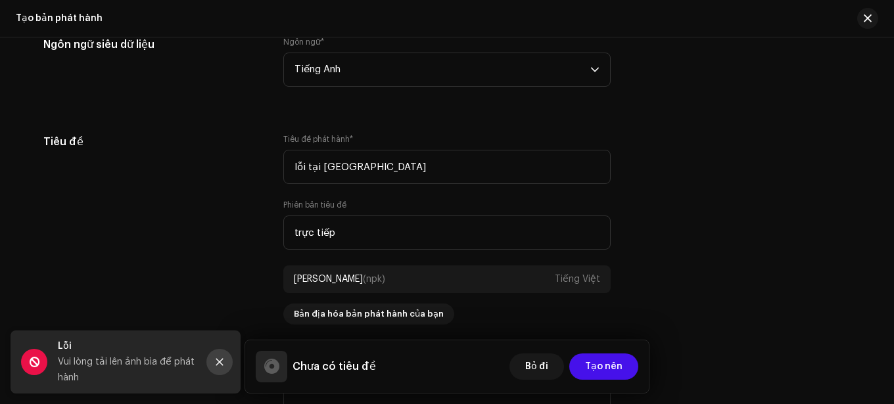
click at [231, 360] on button "Đóng" at bounding box center [219, 362] width 26 height 26
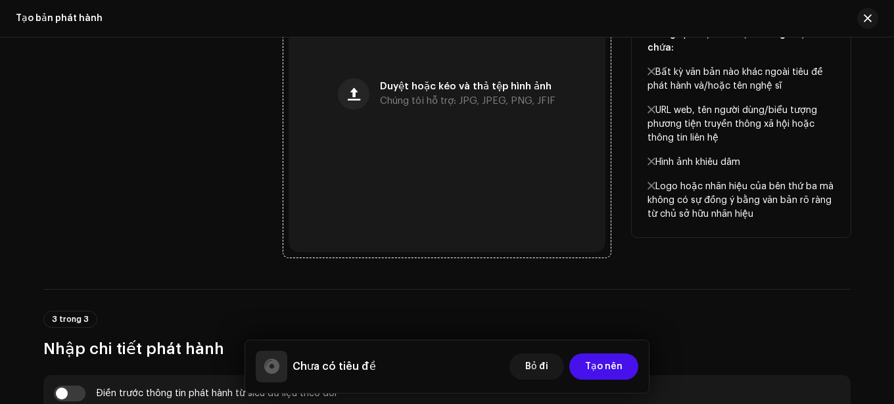
scroll to position [509, 0]
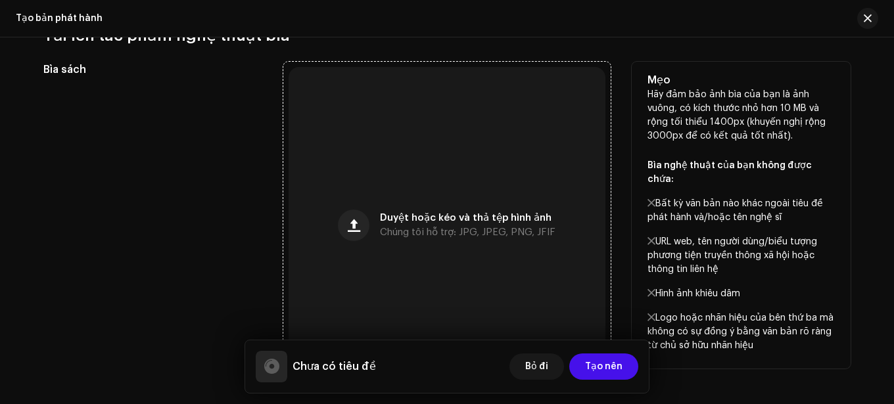
click at [408, 225] on div "Duyệt hoặc kéo và thả tệp hình ảnh Chúng tôi hỗ trợ: JPG, JPEG, PNG, JFIF" at bounding box center [467, 226] width 175 height 24
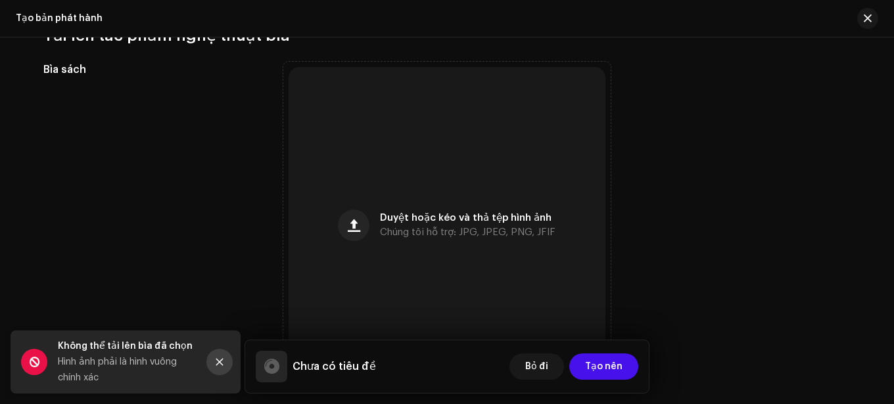
click at [217, 360] on icon "Đóng" at bounding box center [219, 362] width 7 height 7
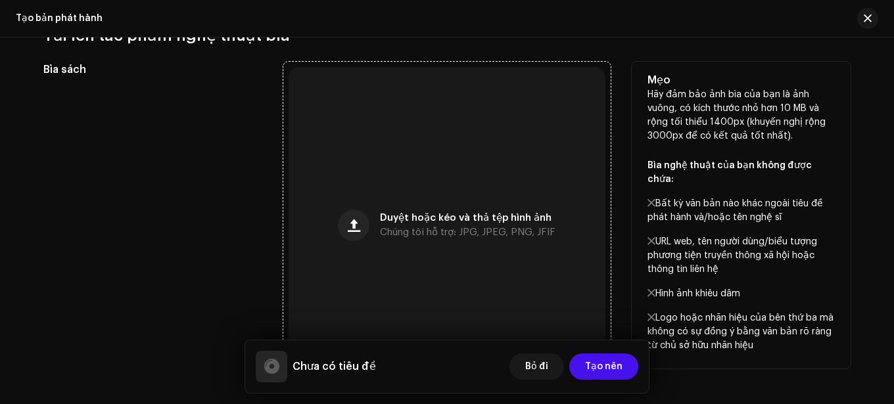
scroll to position [574, 0]
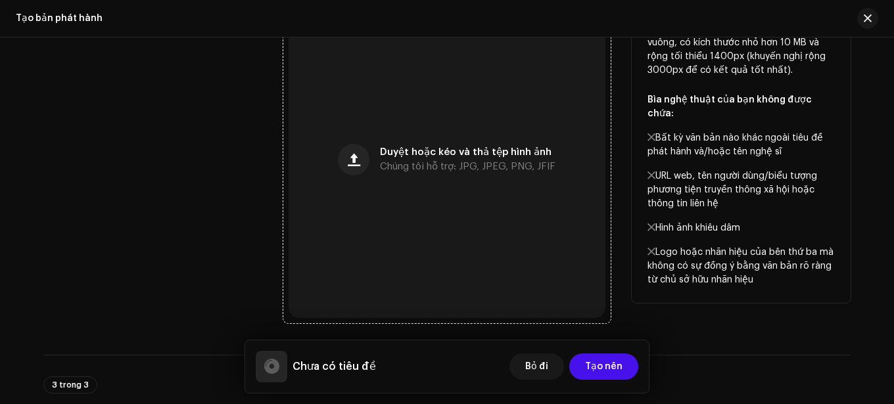
click at [368, 162] on div "Duyệt hoặc kéo và thả tệp hình ảnh Chúng tôi hỗ trợ: JPG, JPEG, PNG, JFIF" at bounding box center [447, 159] width 317 height 317
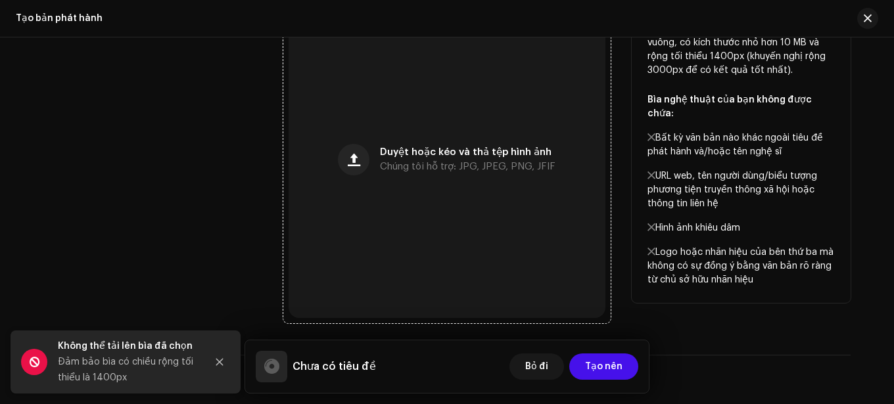
click at [400, 168] on font "Chúng tôi hỗ trợ: JPG, JPEG, PNG, JFIF" at bounding box center [467, 167] width 175 height 10
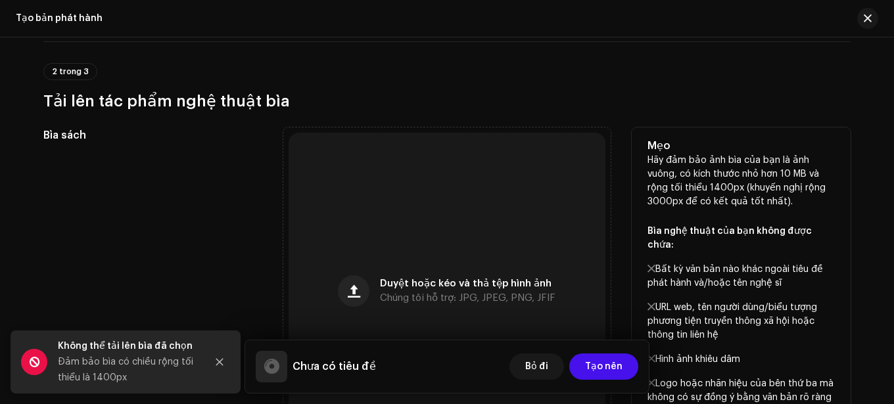
drag, startPoint x: 647, startPoint y: 162, endPoint x: 797, endPoint y: 203, distance: 155.5
click at [797, 203] on p "Hãy đảm bảo ảnh bìa của bạn là ảnh vuông, có kích thước nhỏ hơn 10 MB và rộng t…" at bounding box center [740, 286] width 187 height 265
copy font "Hãy đảm bảo ảnh bìa của bạn là ảnh vuông, có kích thước nhỏ hơn 10 MB và rộng t…"
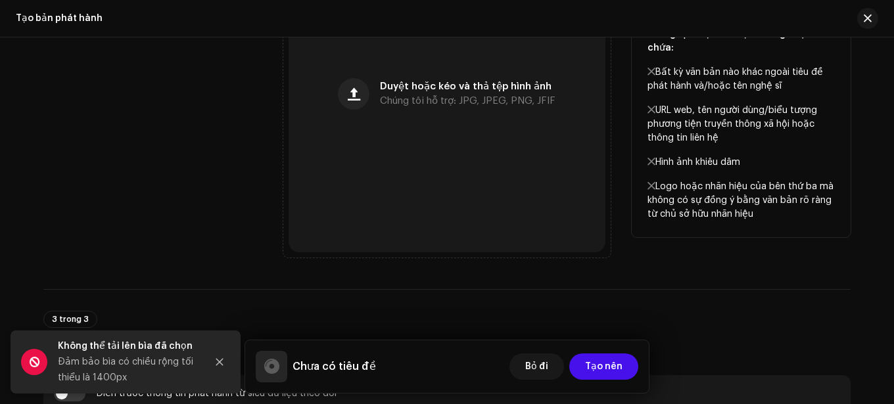
scroll to position [574, 0]
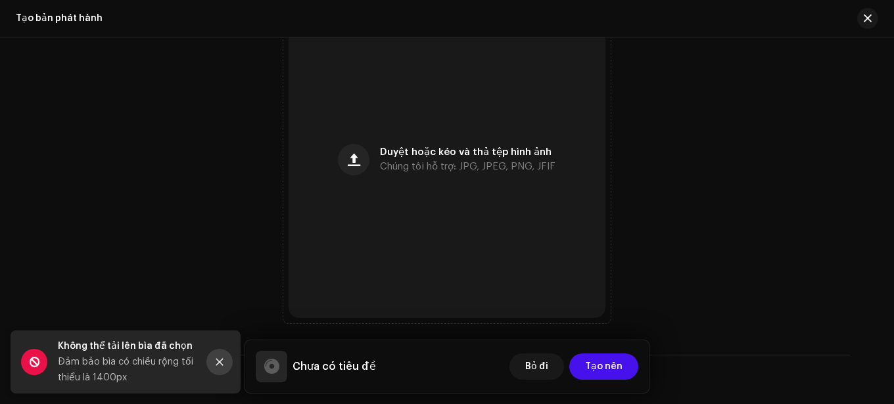
click at [227, 354] on button "Đóng" at bounding box center [219, 362] width 26 height 26
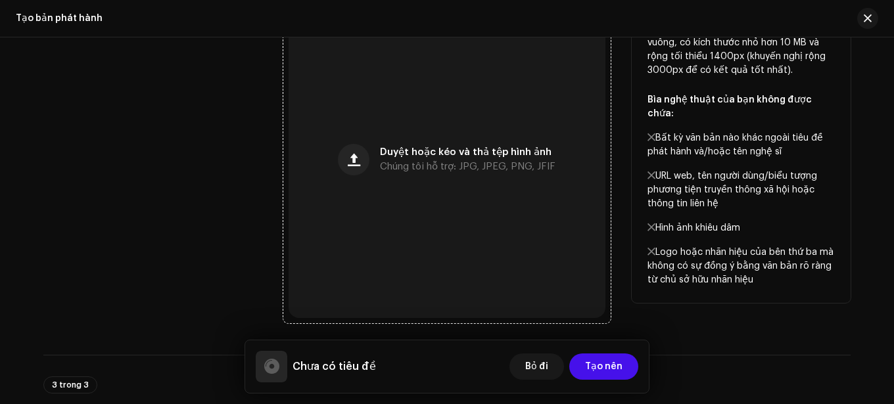
click at [370, 191] on div "Duyệt hoặc kéo và thả tệp hình ảnh Chúng tôi hỗ trợ: JPG, JPEG, PNG, JFIF" at bounding box center [447, 159] width 317 height 317
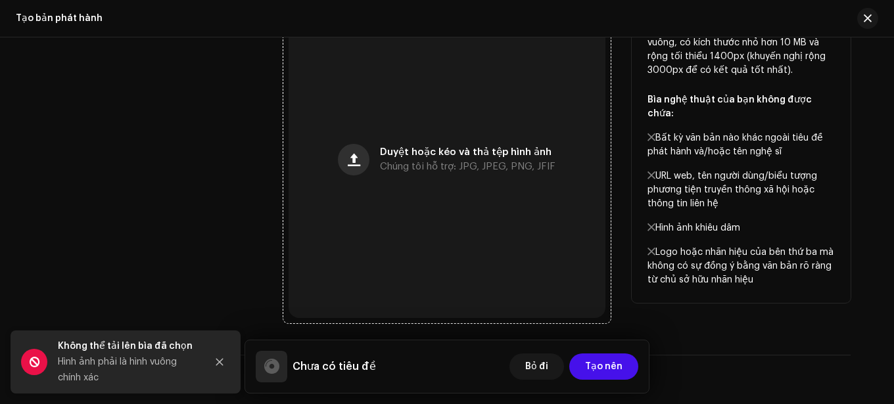
click at [348, 161] on span "button" at bounding box center [354, 159] width 12 height 11
click at [487, 154] on font "Duyệt hoặc kéo và thả tệp hình ảnh" at bounding box center [466, 152] width 172 height 10
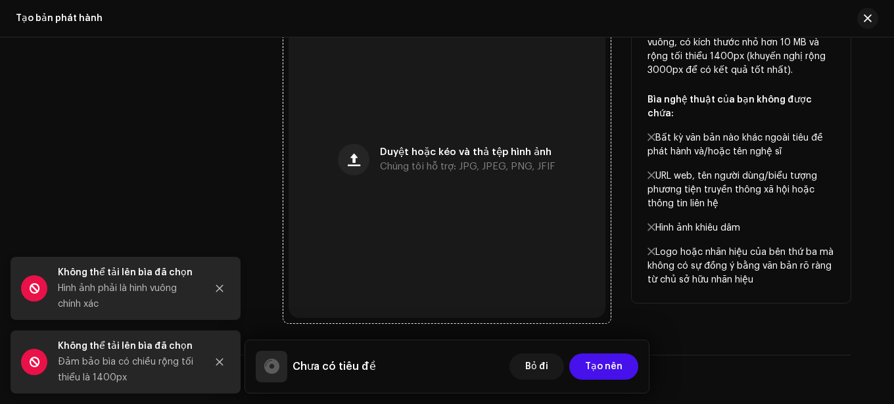
click at [438, 140] on div "Duyệt hoặc kéo và thả tệp hình ảnh Chúng tôi hỗ trợ: JPG, JPEG, PNG, JFIF" at bounding box center [447, 159] width 317 height 317
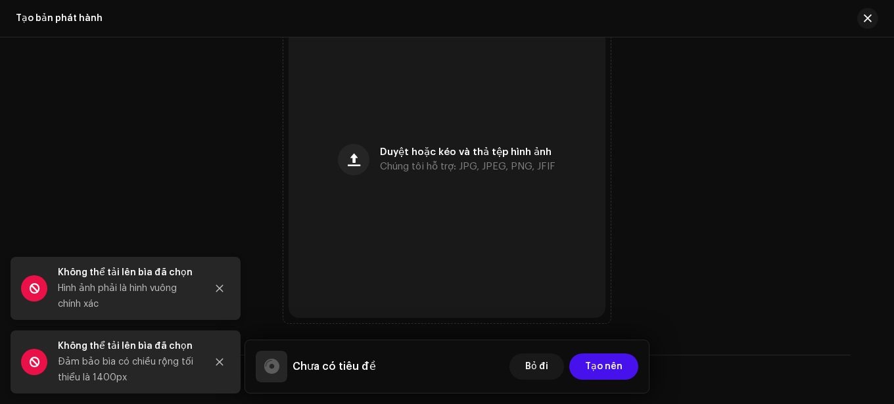
click at [216, 275] on div "Không thể tải lên bìa đã chọn Hình ảnh phải là hình vuông chính xác" at bounding box center [126, 288] width 230 height 63
click at [217, 287] on icon "Đóng" at bounding box center [219, 288] width 7 height 7
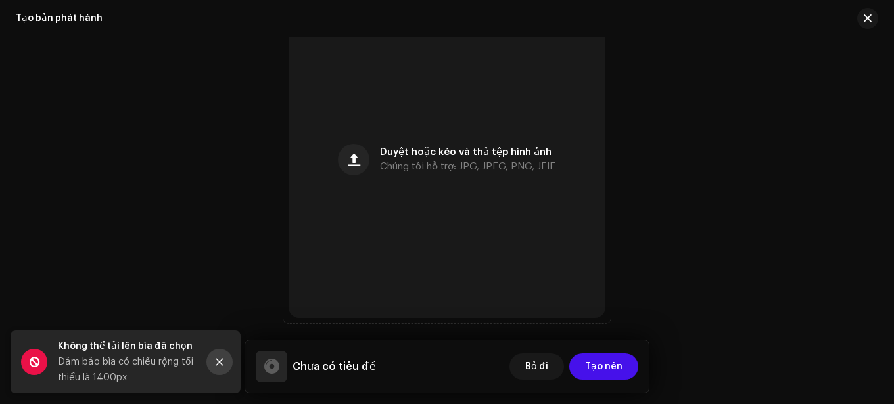
click at [223, 356] on button "Đóng" at bounding box center [219, 362] width 26 height 26
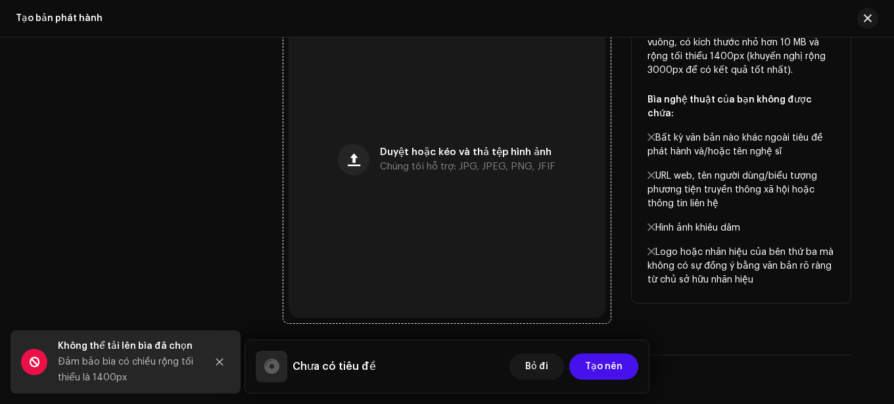
click at [361, 176] on div "Duyệt hoặc kéo và thả tệp hình ảnh Chúng tôi hỗ trợ: JPG, JPEG, PNG, JFIF" at bounding box center [447, 159] width 317 height 317
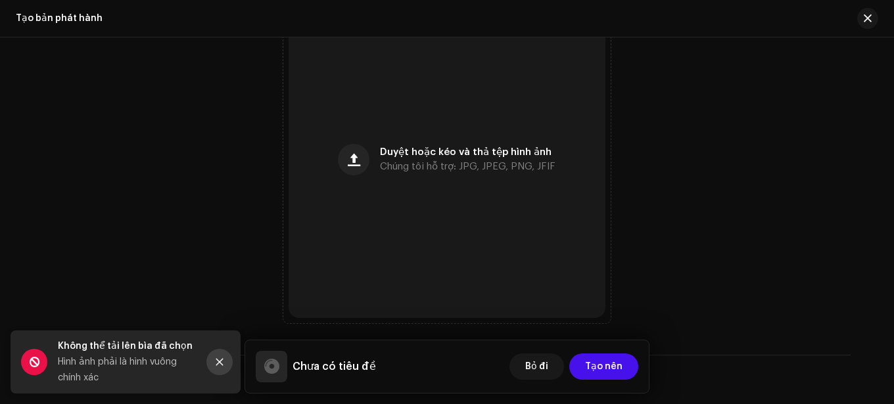
click at [211, 360] on button "Đóng" at bounding box center [219, 362] width 26 height 26
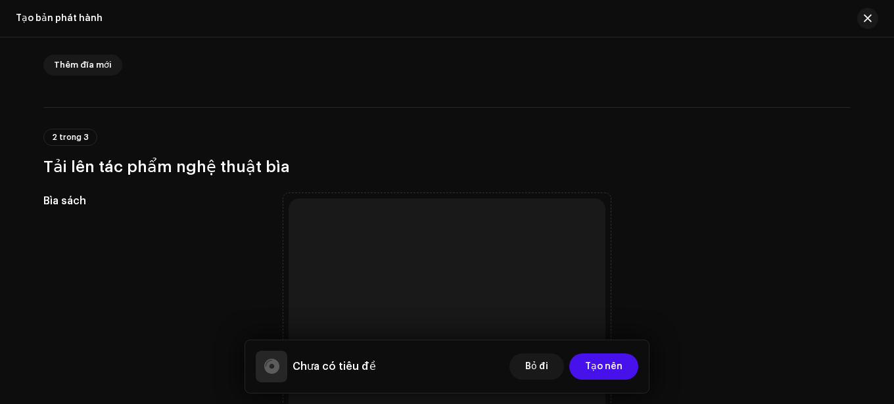
scroll to position [180, 0]
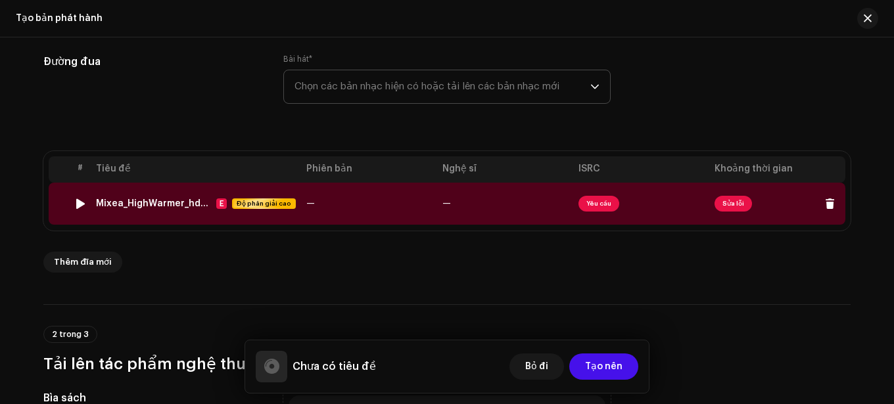
click at [168, 204] on font "Mixea_HighWarmer_hd_AhaTok_nhạc nền - Ann🎶_3eb83744-0999-43c4-97bd-e479556d200c…" at bounding box center [324, 203] width 457 height 9
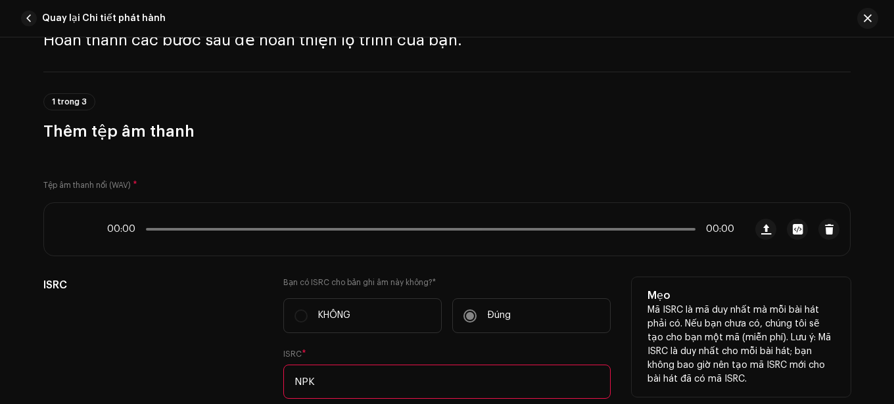
scroll to position [131, 0]
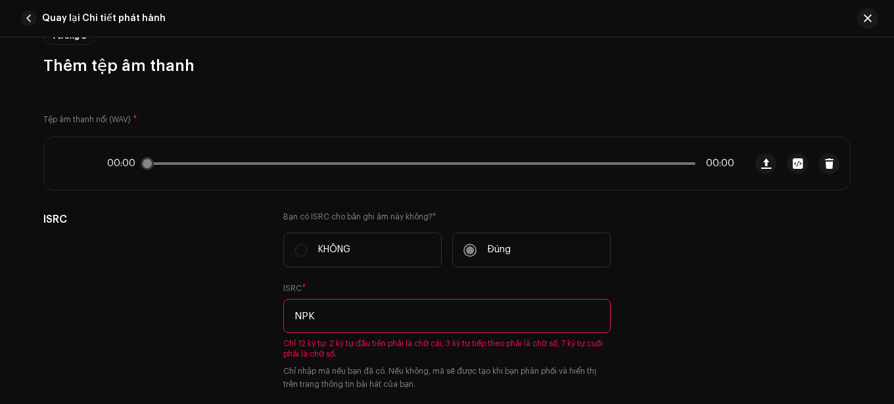
click at [262, 156] on div "00:00 00:00" at bounding box center [394, 163] width 701 height 53
click at [160, 166] on div "00:00 00:00" at bounding box center [420, 163] width 627 height 11
click at [172, 162] on div "00:00 00:00" at bounding box center [420, 163] width 627 height 11
click at [32, 20] on span "button" at bounding box center [29, 19] width 16 height 16
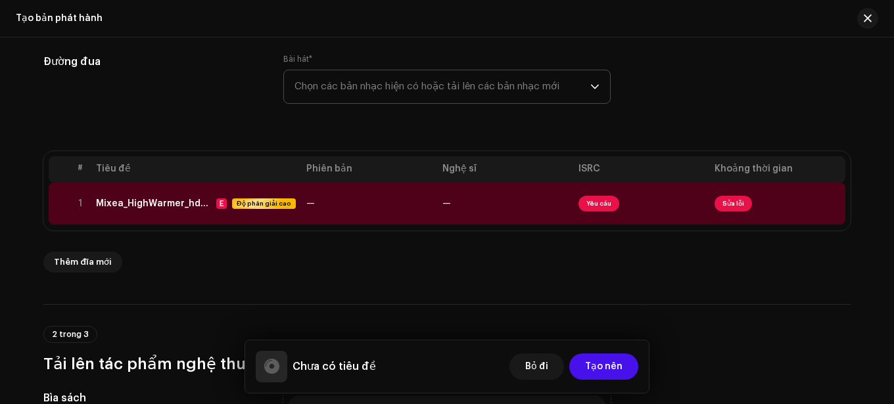
drag, startPoint x: 489, startPoint y: 270, endPoint x: 486, endPoint y: 160, distance: 110.5
click at [486, 160] on div "# Tiêu đề Phiên bản Nghệ sĩ ISRC Khoảng thời gian 1 Mixea_HighWarmer_hd_AhaTok_…" at bounding box center [446, 212] width 807 height 122
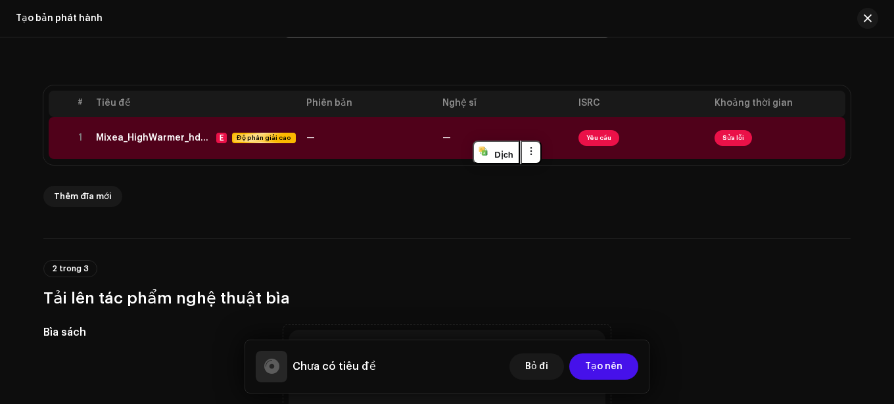
click at [486, 246] on div "2 trong 3 Tải lên tác phẩm nghệ thuật bìa" at bounding box center [446, 274] width 807 height 70
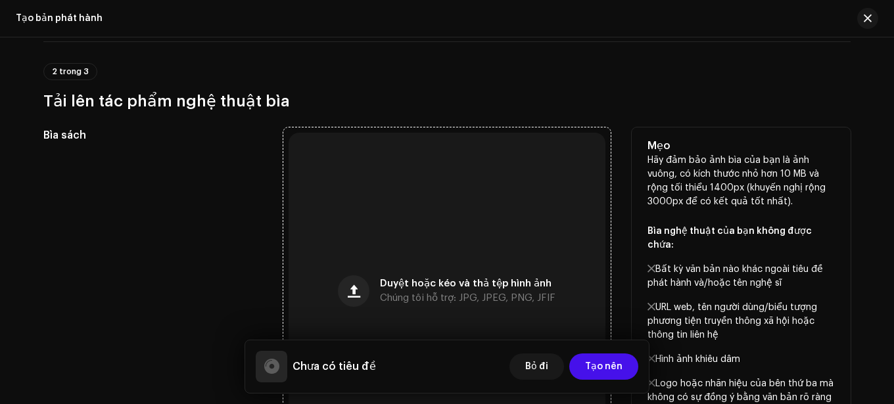
click at [446, 253] on div "Duyệt hoặc kéo và thả tệp hình ảnh Chúng tôi hỗ trợ: JPG, JPEG, PNG, JFIF" at bounding box center [447, 291] width 317 height 317
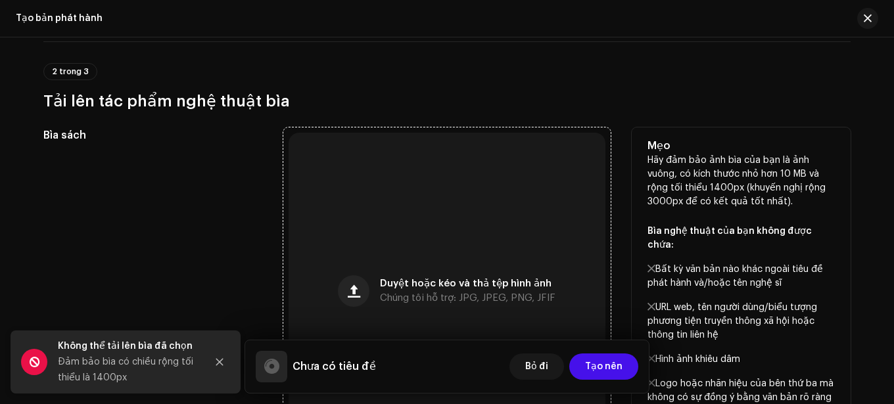
scroll to position [509, 0]
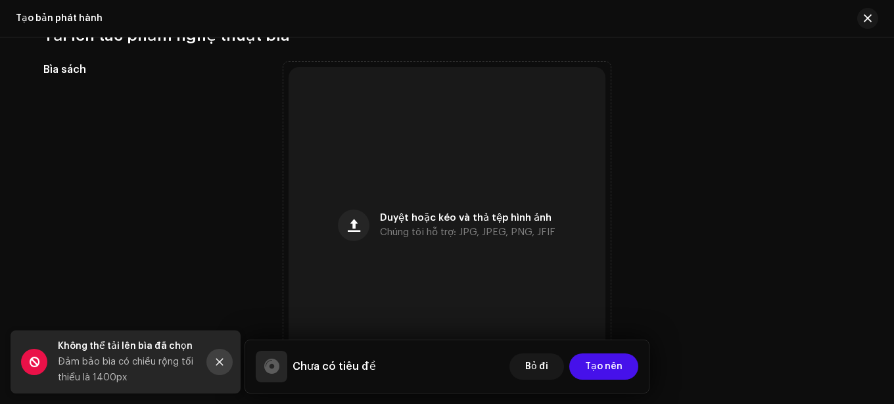
click at [216, 361] on icon "Đóng" at bounding box center [219, 362] width 9 height 9
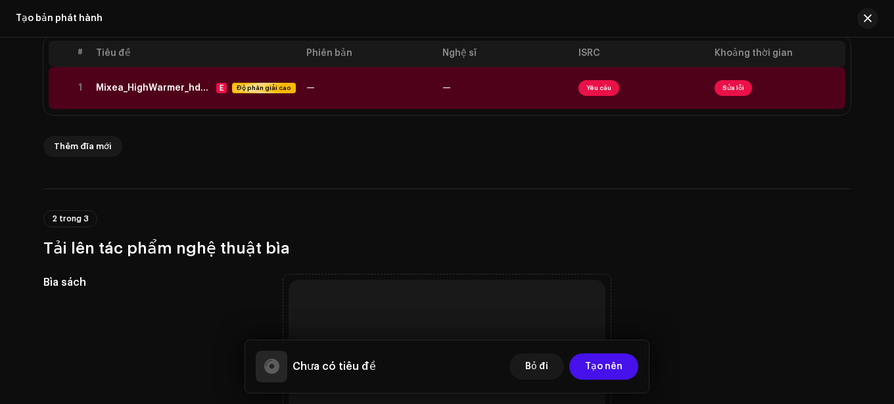
scroll to position [230, 0]
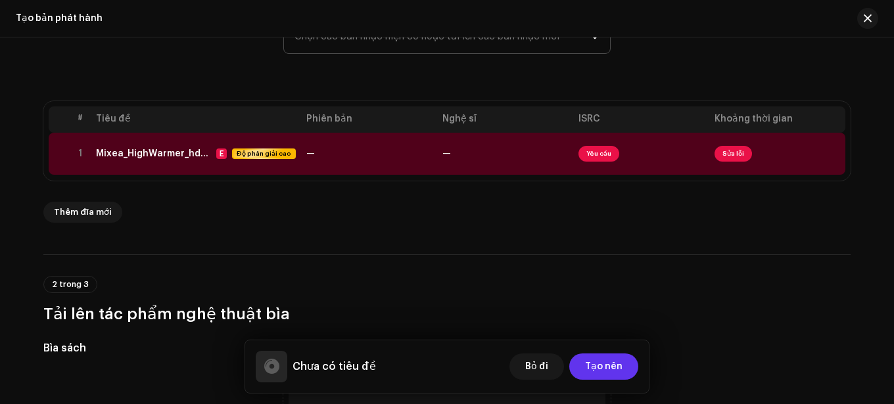
click at [596, 372] on span "Tạo nên" at bounding box center [603, 367] width 37 height 26
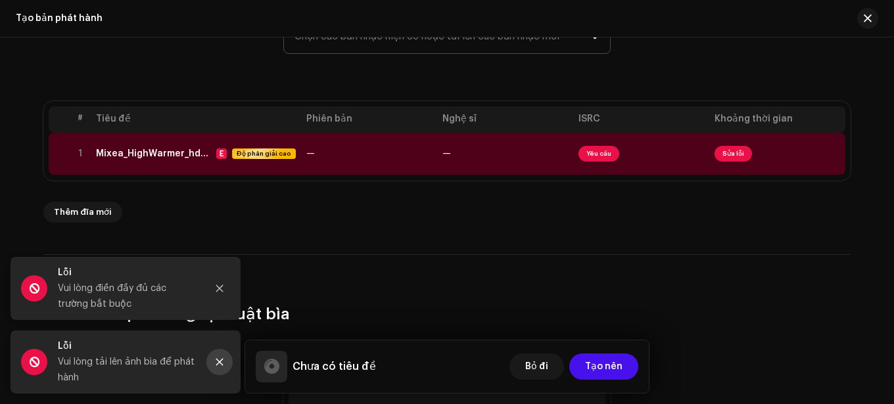
click at [227, 363] on button "Đóng" at bounding box center [219, 362] width 26 height 26
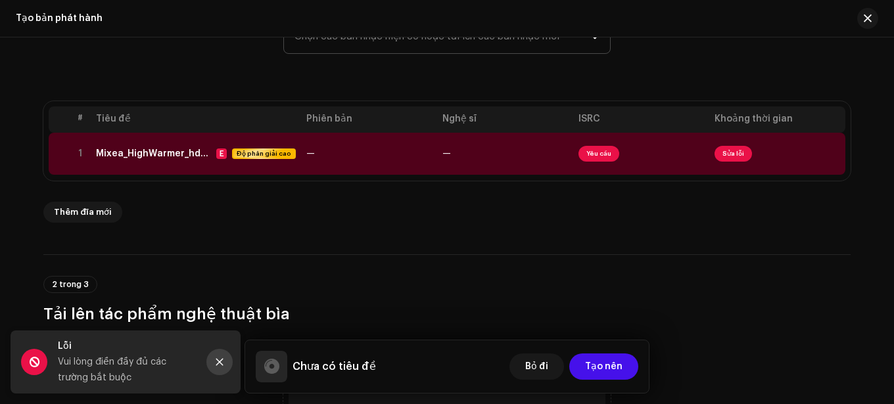
click at [222, 360] on icon "Đóng" at bounding box center [219, 362] width 7 height 7
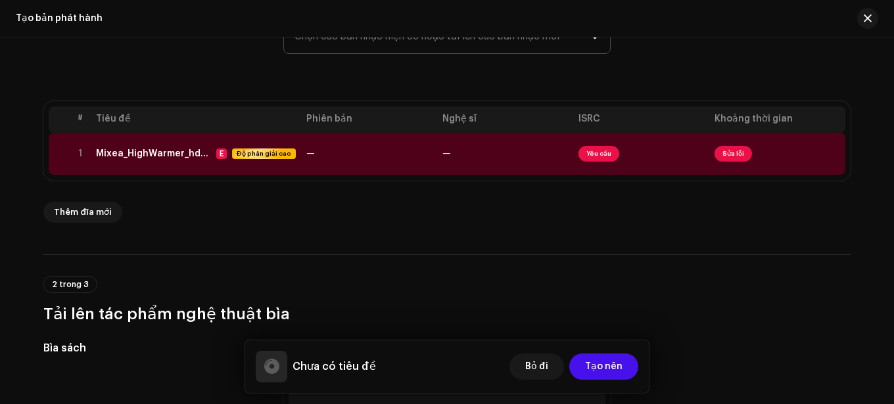
click at [294, 372] on h5 "Chưa có tiêu đề" at bounding box center [333, 367] width 83 height 16
click at [275, 367] on div at bounding box center [271, 367] width 15 height 0
drag, startPoint x: 314, startPoint y: 358, endPoint x: 333, endPoint y: 365, distance: 19.8
click at [315, 359] on div "Chưa có tiêu đề" at bounding box center [316, 367] width 120 height 32
drag, startPoint x: 334, startPoint y: 367, endPoint x: 361, endPoint y: 373, distance: 27.6
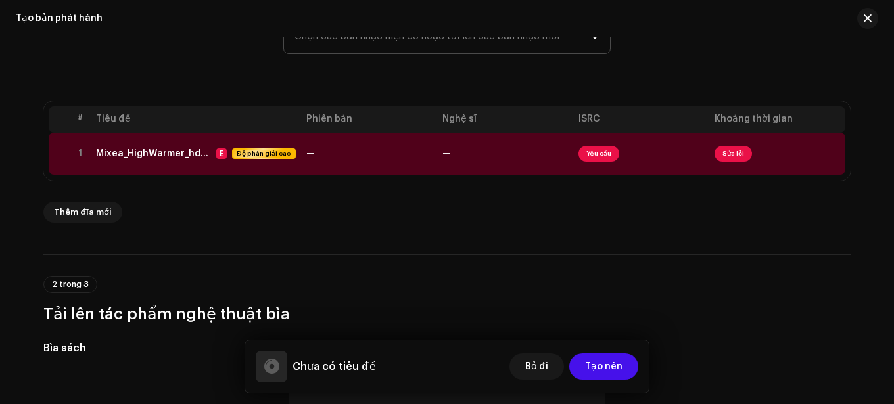
click at [361, 373] on h5 "Chưa có tiêu đề" at bounding box center [333, 367] width 83 height 16
click at [378, 367] on div "Chưa có tiêu đề Bỏ đi Tạo nên" at bounding box center [447, 367] width 383 height 32
click at [597, 363] on font "Tạo nên" at bounding box center [603, 366] width 37 height 9
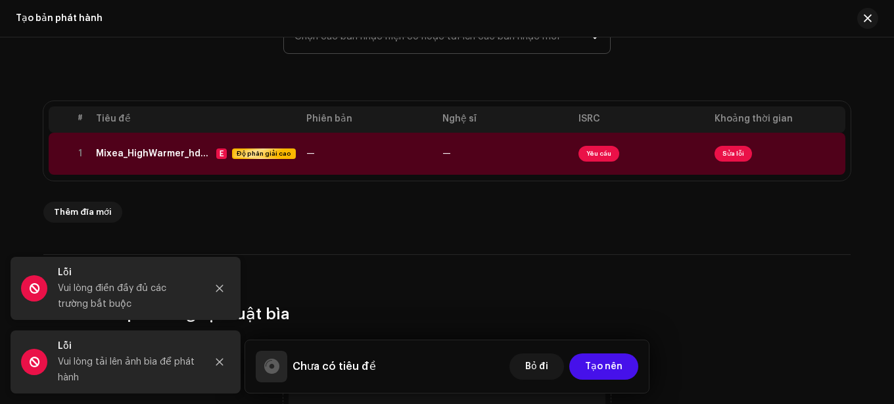
click at [362, 282] on div "2 trong 3 Tải lên tác phẩm nghệ thuật bìa" at bounding box center [446, 300] width 807 height 49
click at [218, 293] on button "Đóng" at bounding box center [219, 288] width 26 height 26
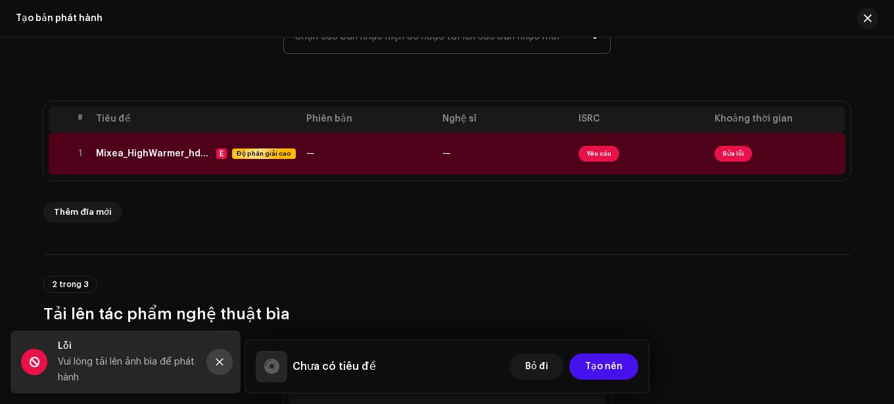
click at [214, 365] on button "Đóng" at bounding box center [219, 362] width 26 height 26
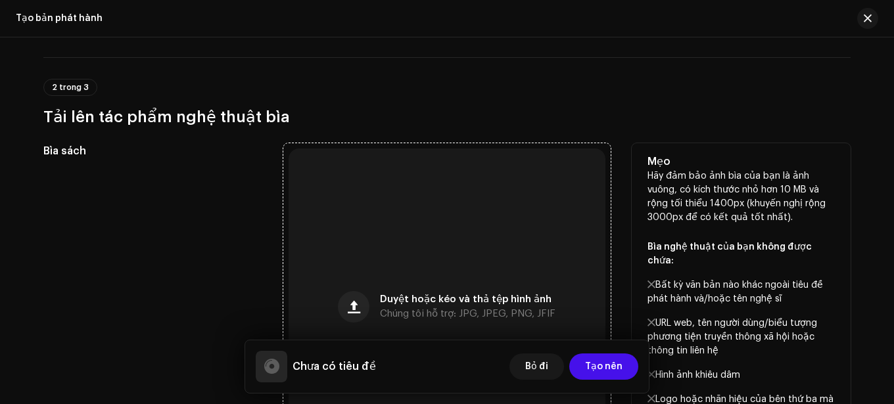
scroll to position [559, 0]
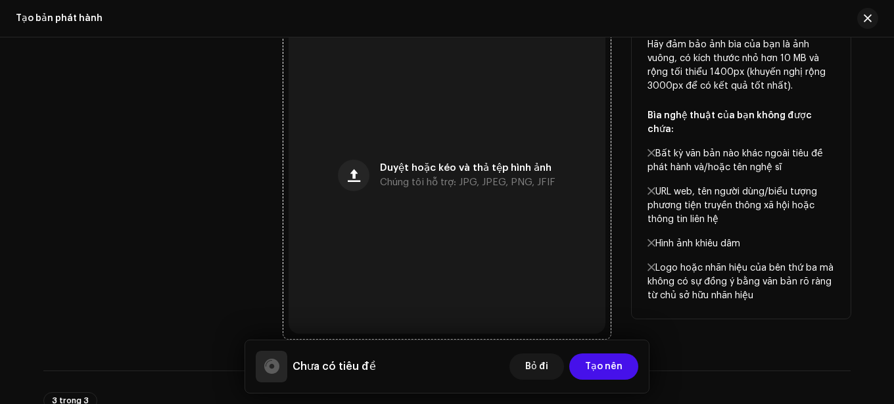
click at [377, 197] on div "Duyệt hoặc kéo và thả tệp hình ảnh Chúng tôi hỗ trợ: JPG, JPEG, PNG, JFIF" at bounding box center [447, 175] width 317 height 317
